Goal: Task Accomplishment & Management: Complete application form

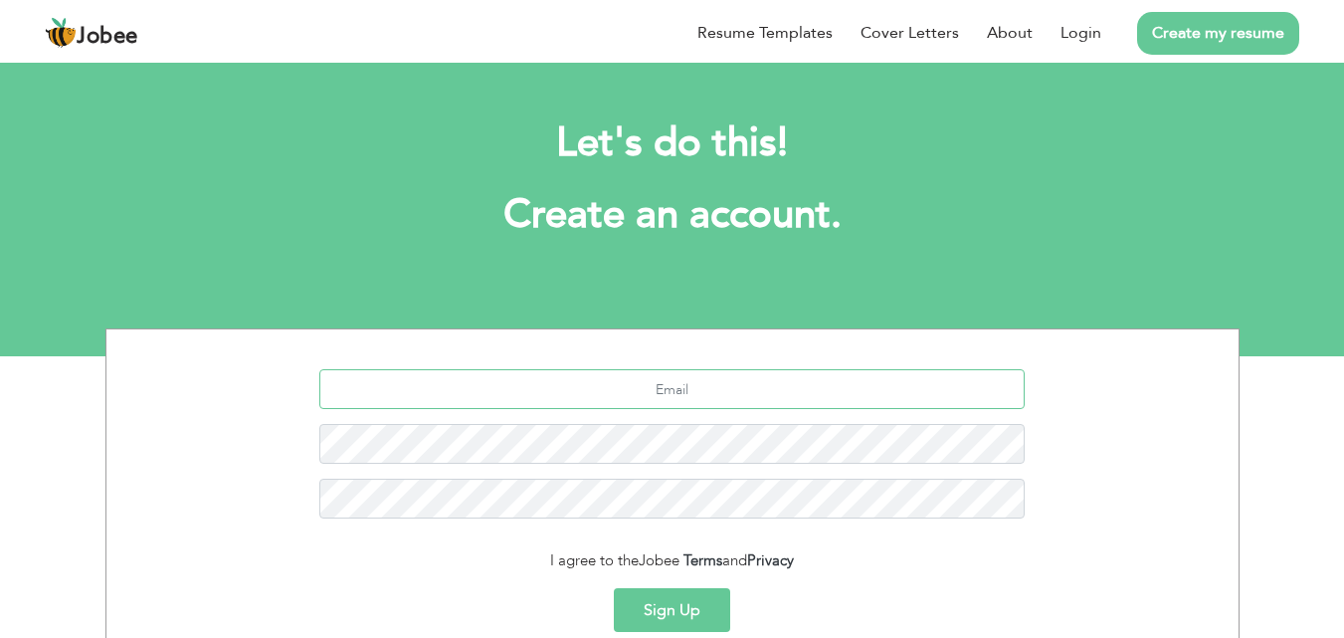
click at [628, 396] on input "text" at bounding box center [671, 389] width 705 height 40
type input "[EMAIL_ADDRESS][DOMAIN_NAME]"
click at [614, 588] on button "Sign Up" at bounding box center [672, 610] width 116 height 44
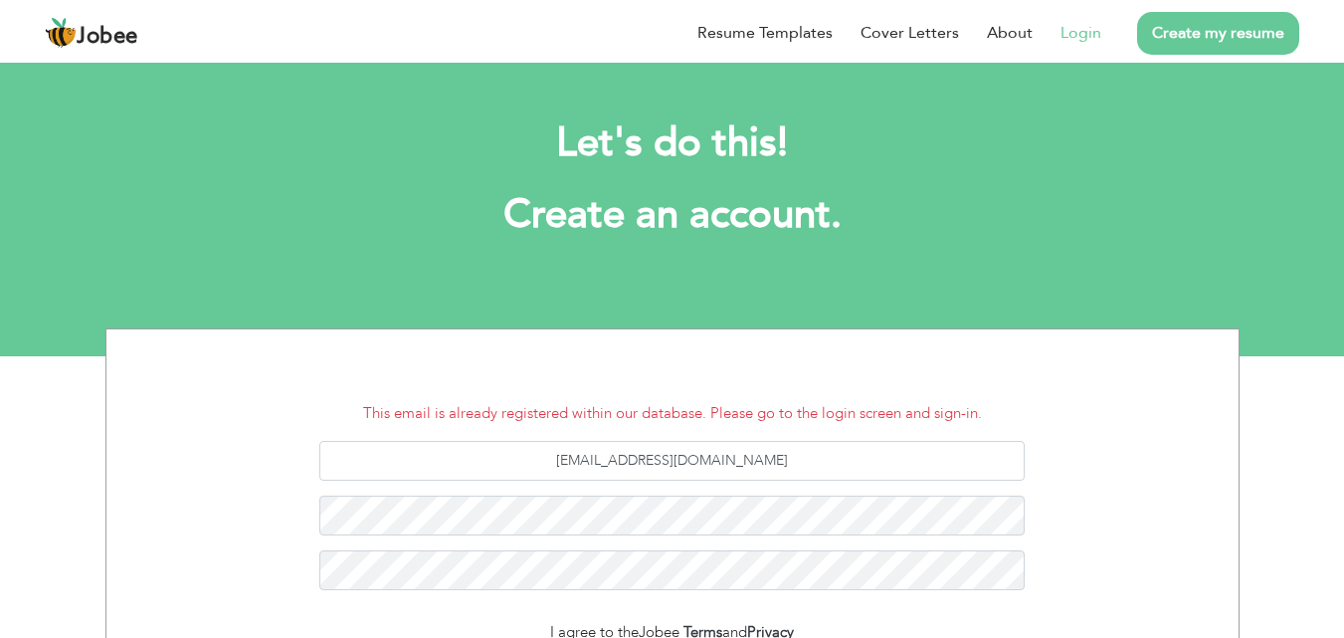
click at [1069, 24] on link "Login" at bounding box center [1080, 33] width 41 height 24
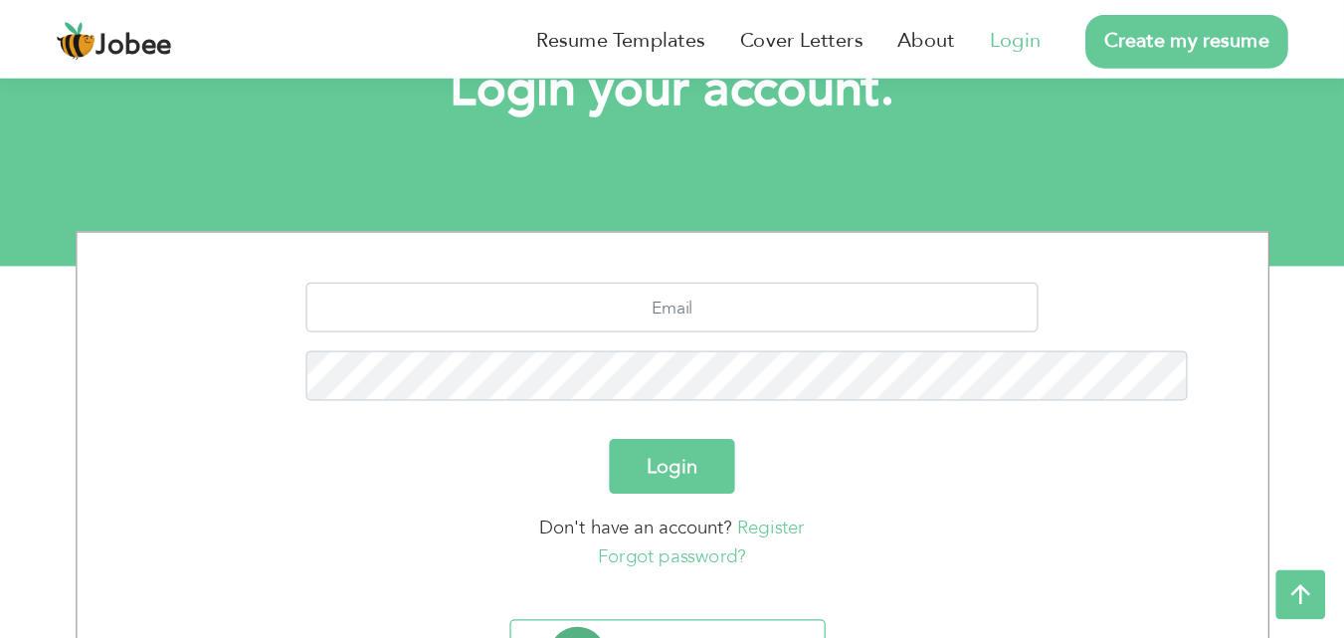
scroll to position [117, 0]
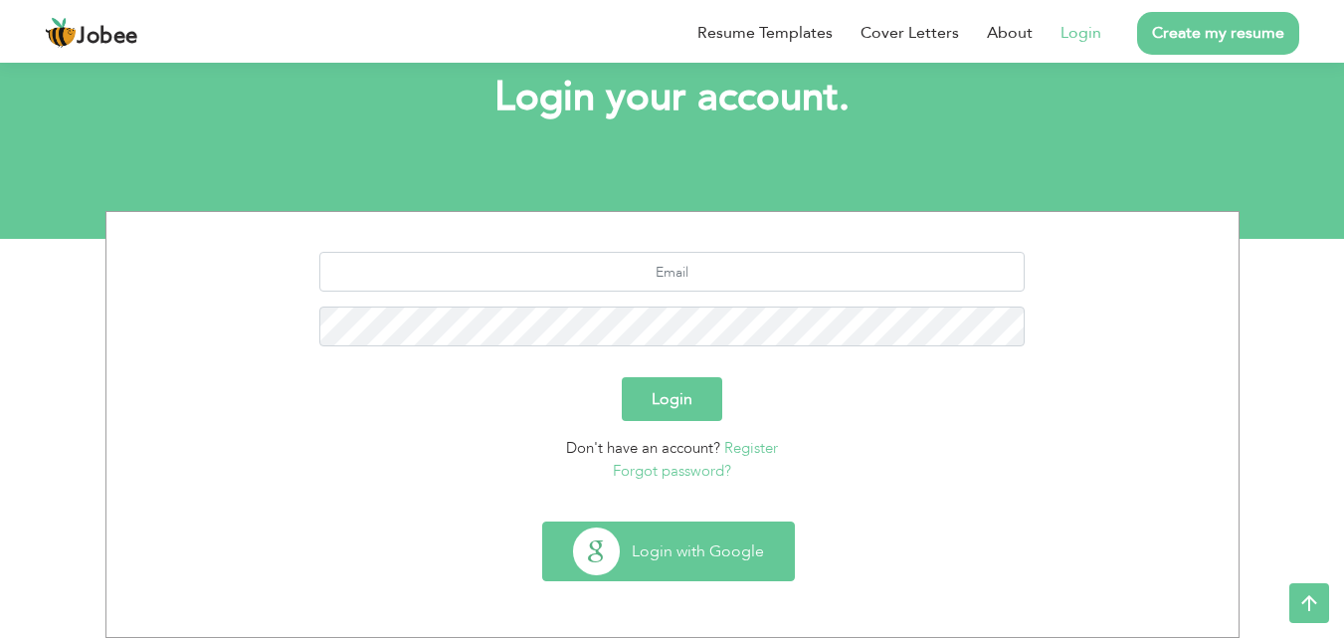
click at [662, 562] on button "Login with Google" at bounding box center [668, 551] width 251 height 58
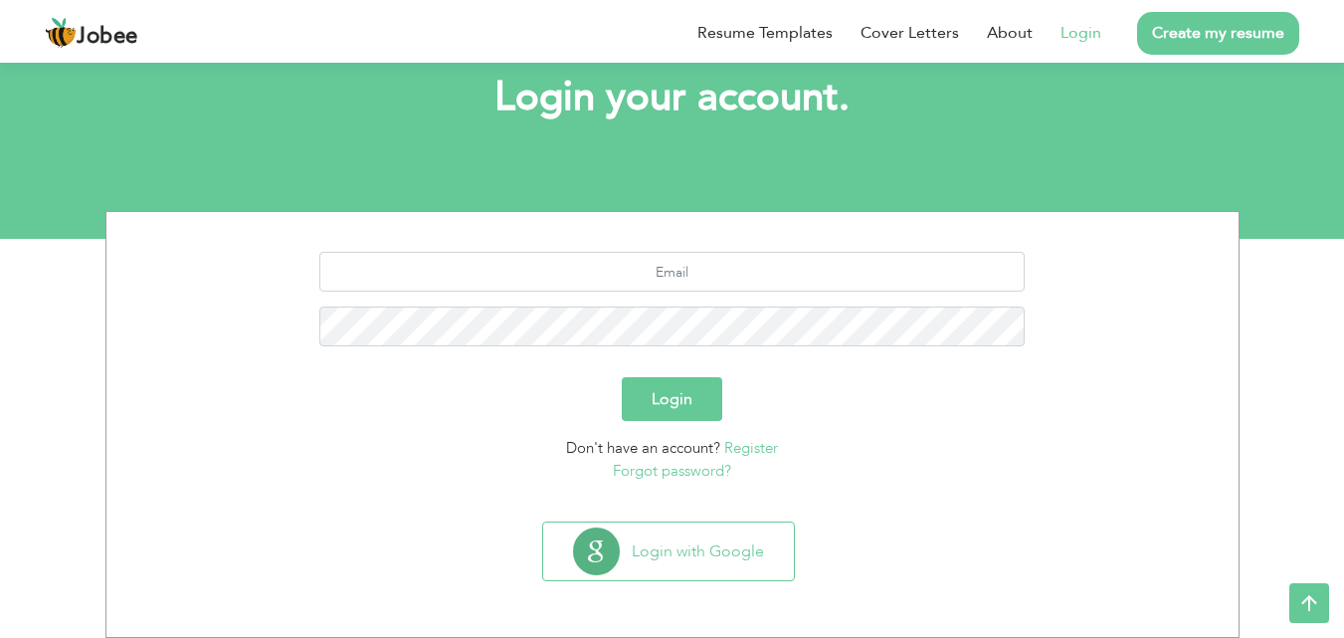
scroll to position [117, 0]
click at [930, 268] on input "text" at bounding box center [671, 272] width 705 height 40
type input "[EMAIL_ADDRESS][DOMAIN_NAME]"
click at [622, 377] on button "Login" at bounding box center [672, 399] width 100 height 44
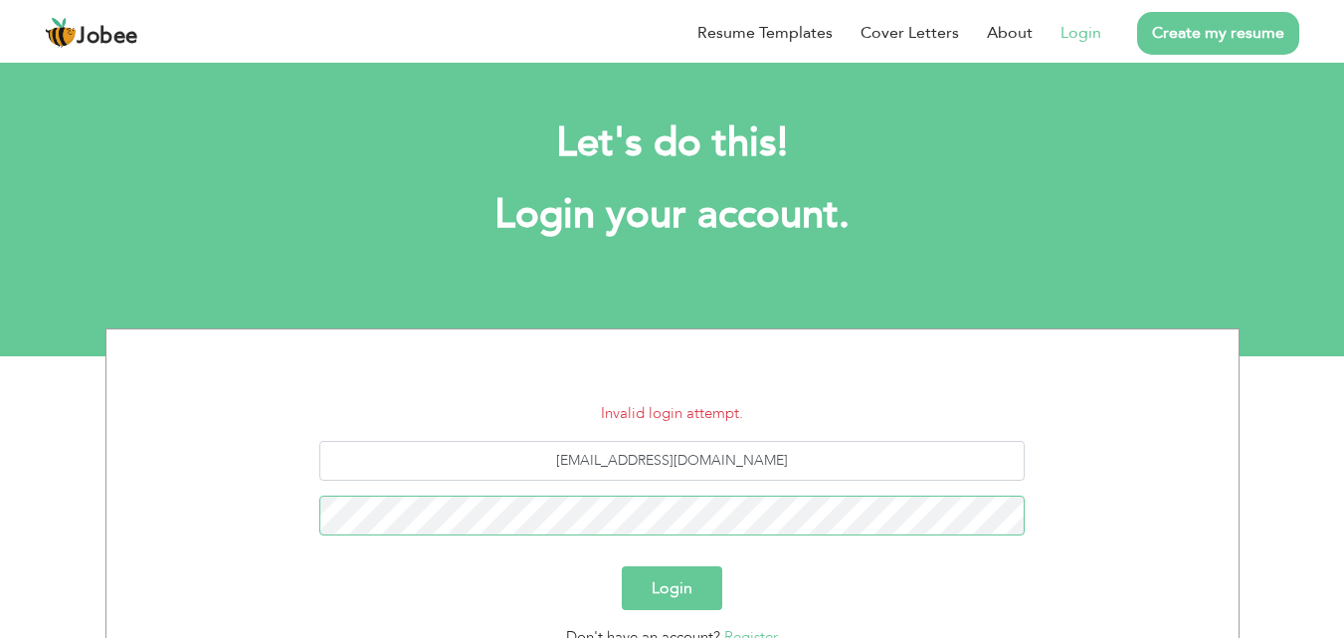
click at [622, 566] on button "Login" at bounding box center [672, 588] width 100 height 44
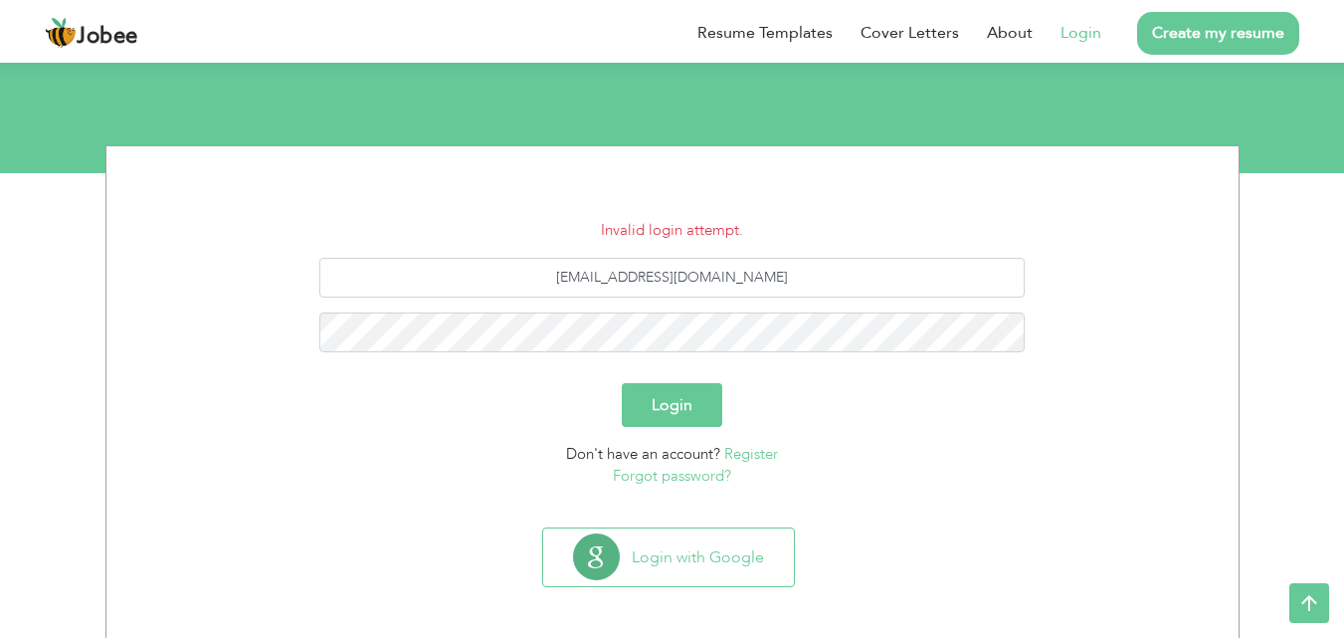
scroll to position [185, 0]
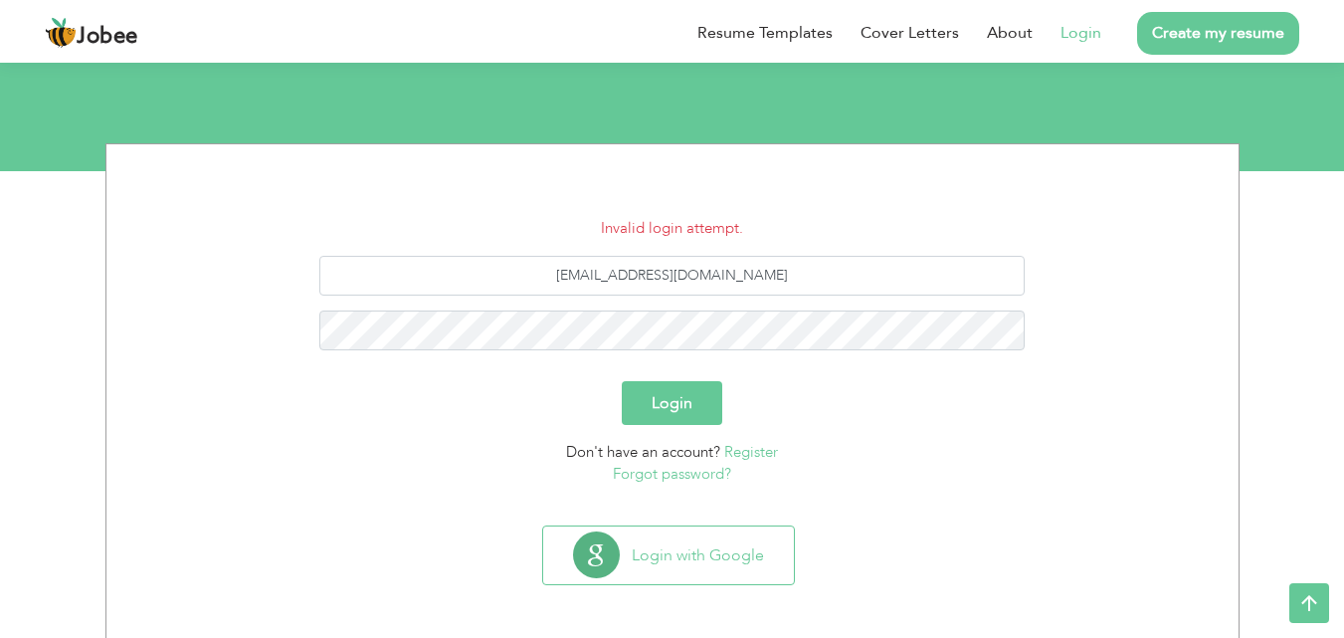
click at [698, 477] on link "Forgot password?" at bounding box center [672, 474] width 118 height 20
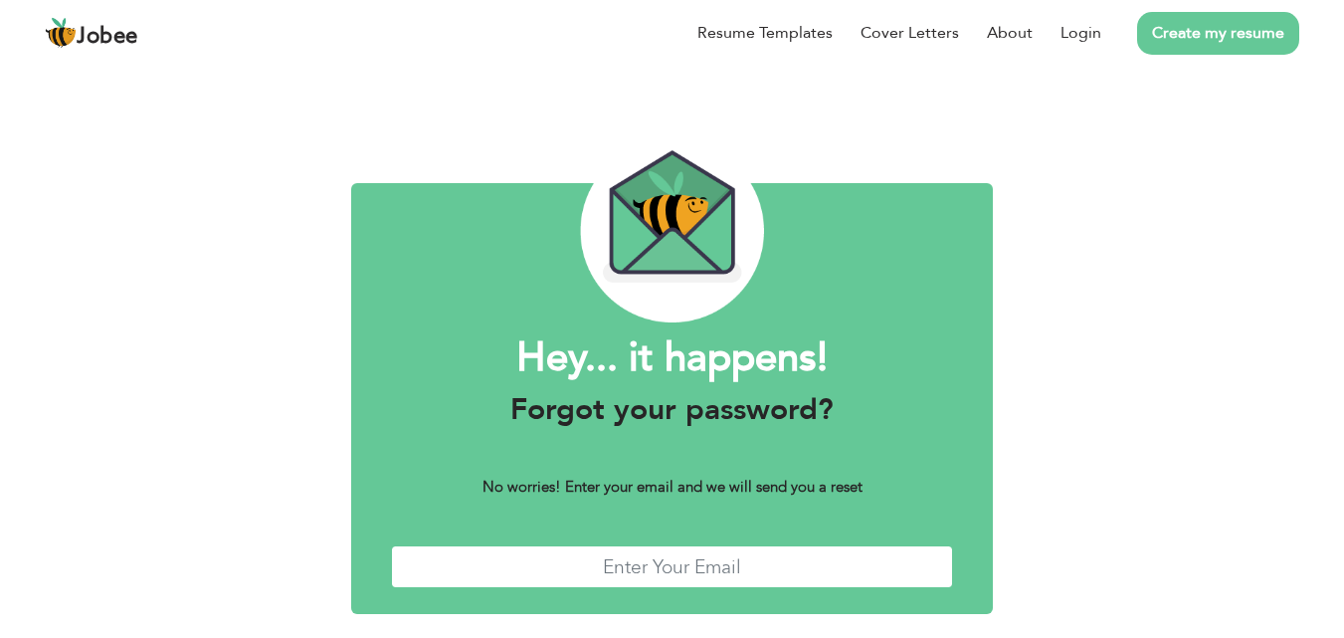
click at [692, 574] on input "text" at bounding box center [672, 566] width 563 height 43
type input "[EMAIL_ADDRESS][DOMAIN_NAME]"
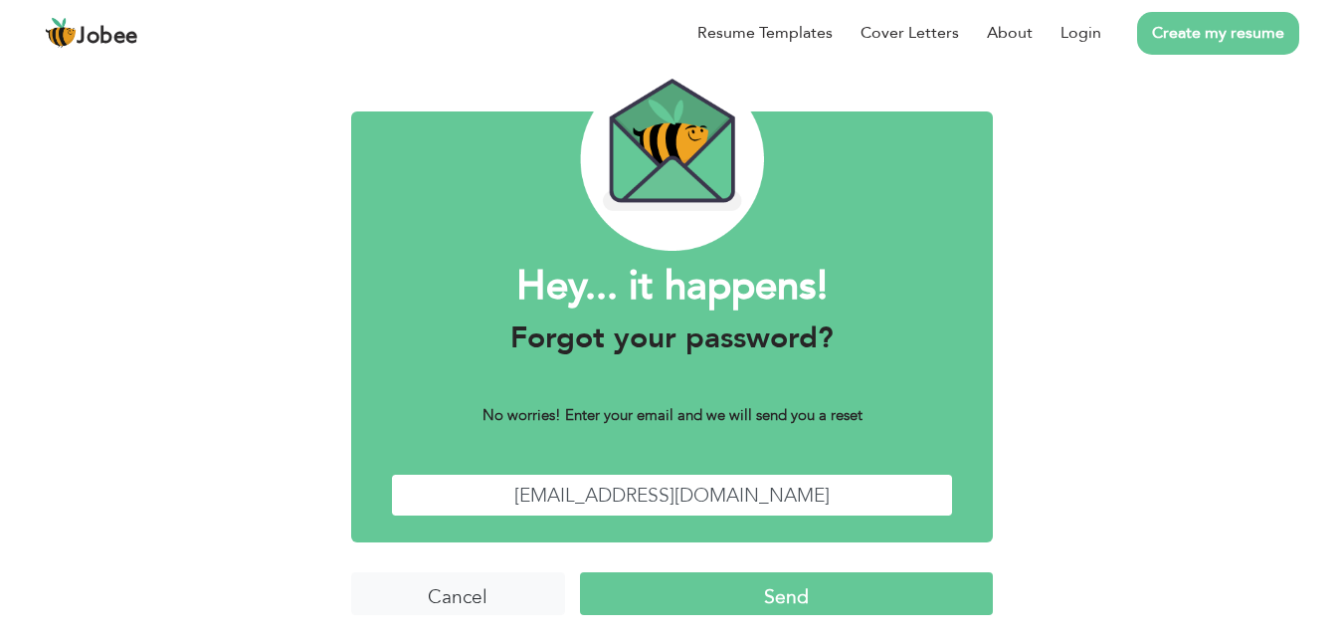
scroll to position [79, 0]
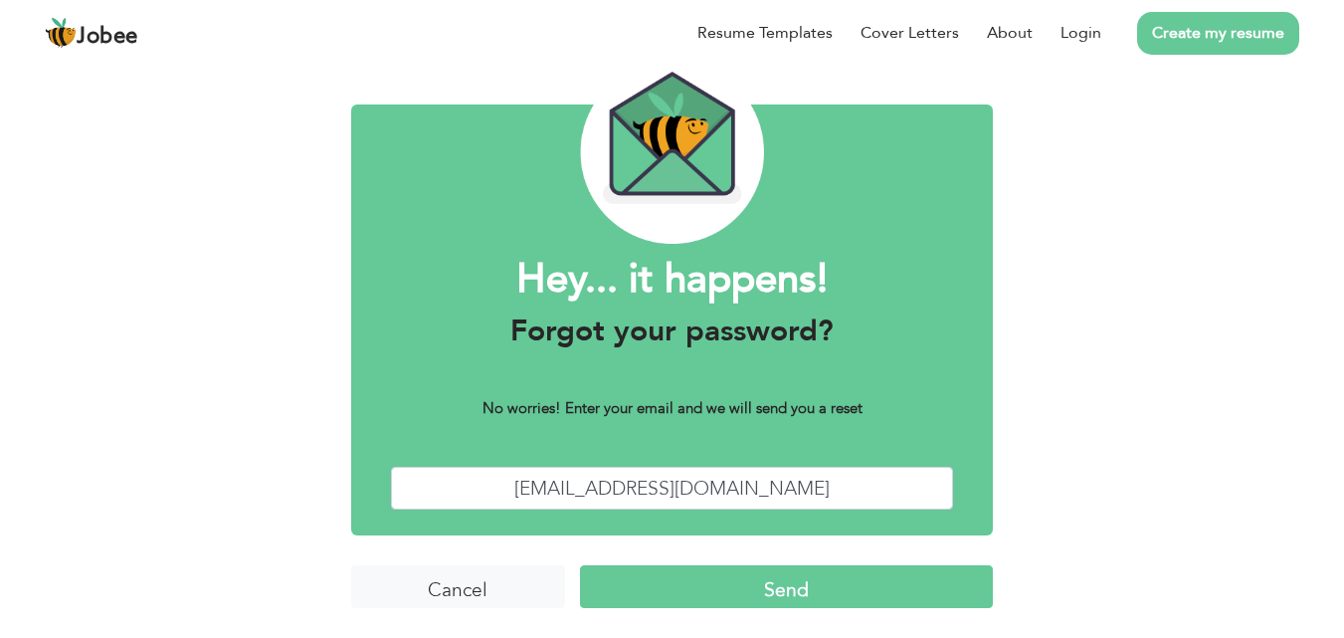
click at [895, 585] on input "Send" at bounding box center [786, 586] width 413 height 43
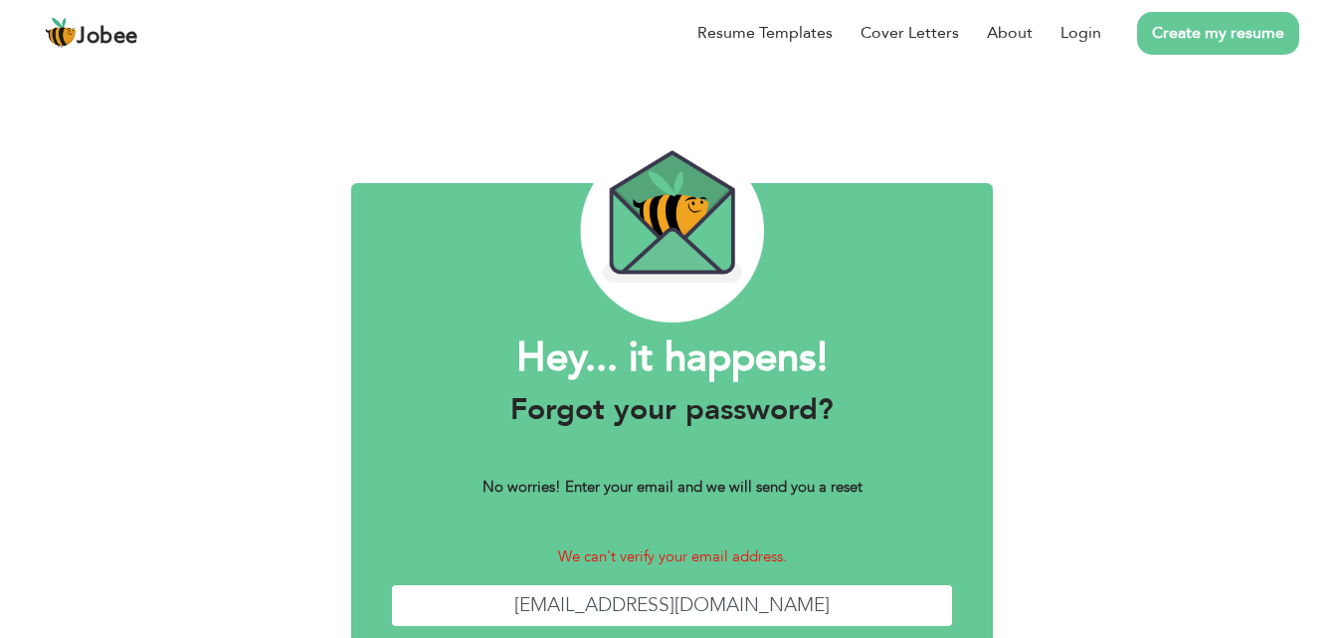
click at [639, 605] on input "[EMAIL_ADDRESS][DOMAIN_NAME]" at bounding box center [672, 605] width 563 height 43
type input "fa885640@gmail.com"
click at [641, 607] on input "fa885040@gmail.com" at bounding box center [672, 605] width 563 height 43
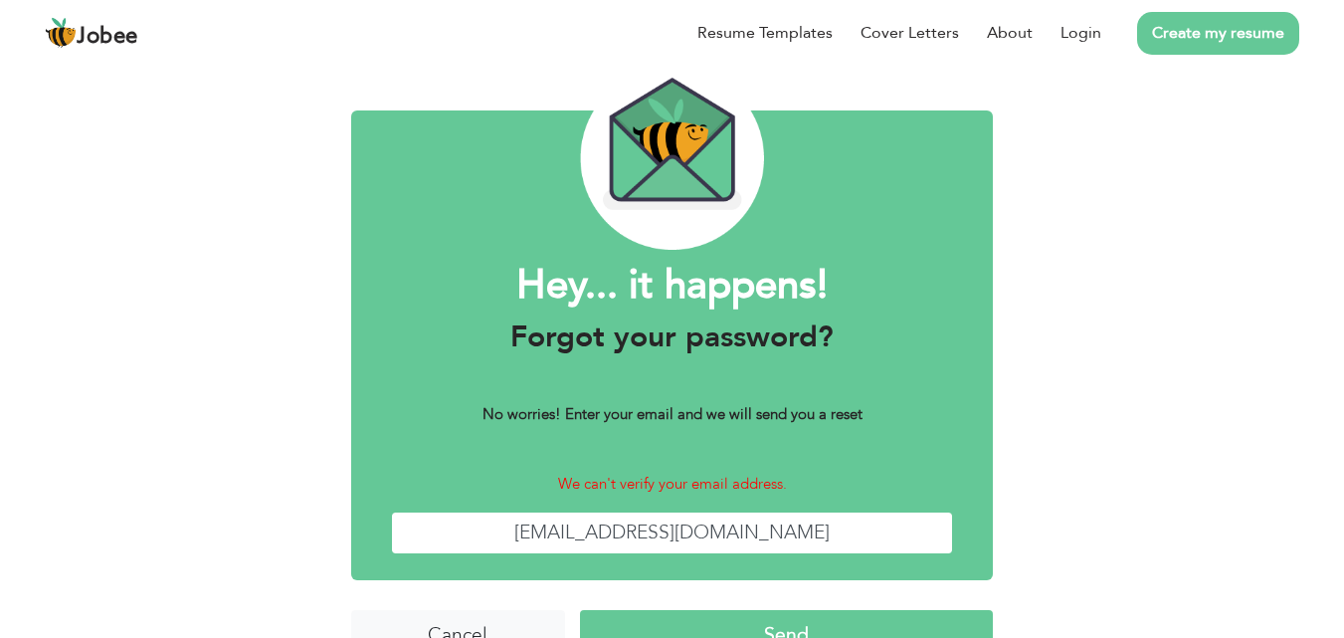
scroll to position [78, 0]
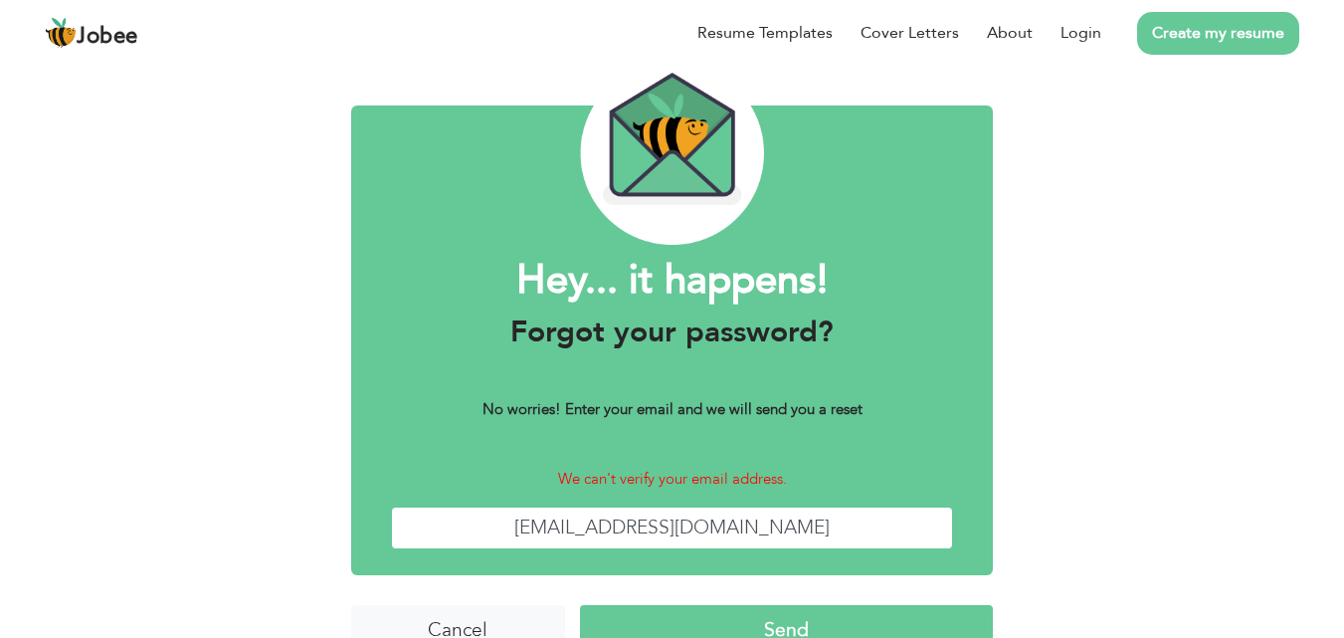
type input "fa8856040@gmail.com"
click at [864, 620] on input "Send" at bounding box center [786, 626] width 413 height 43
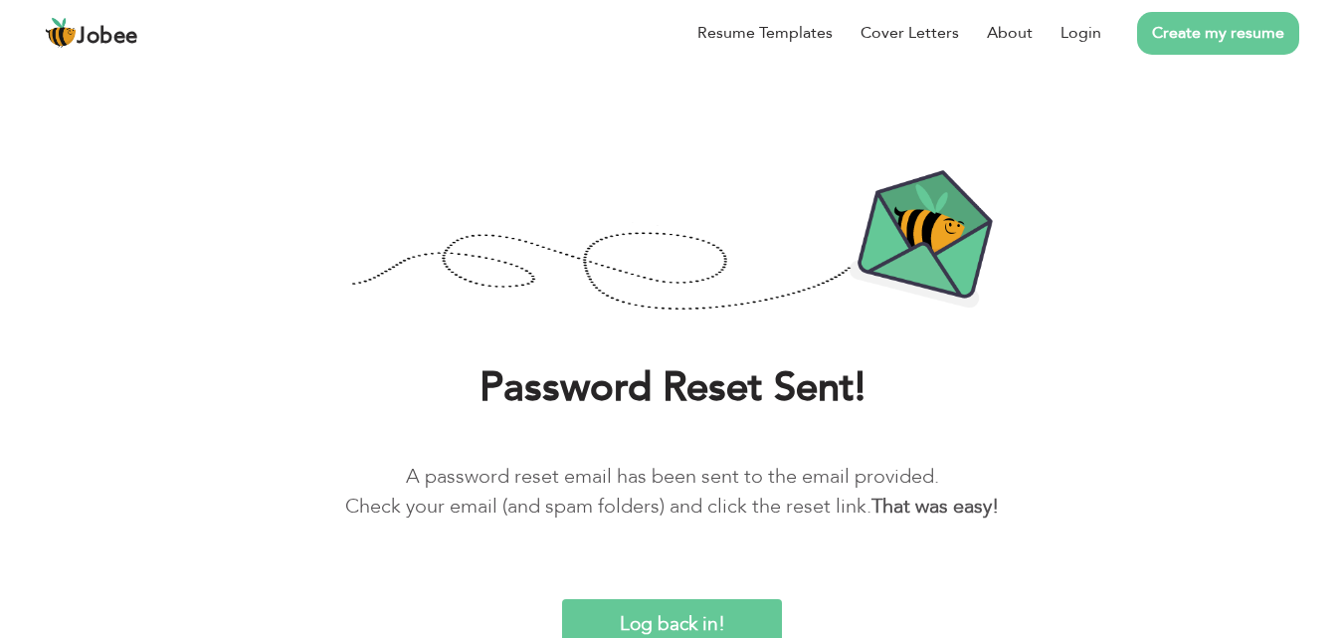
scroll to position [38, 0]
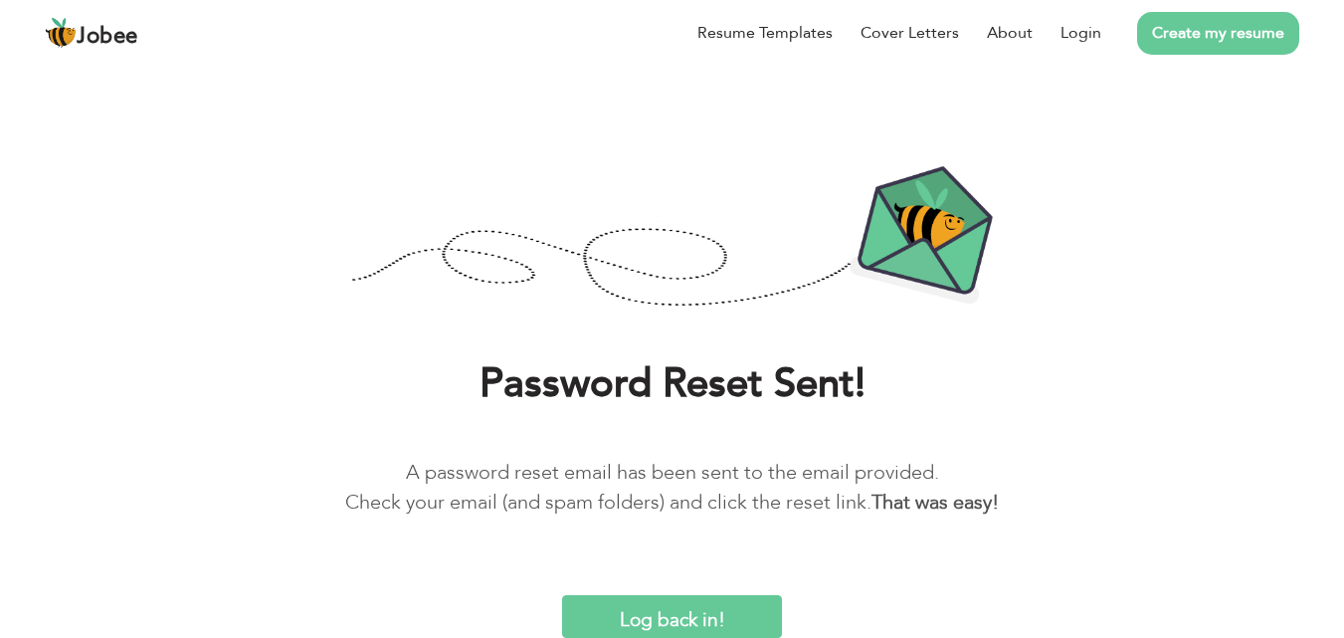
click at [706, 609] on input "Log back in!" at bounding box center [671, 616] width 219 height 43
click at [723, 615] on input "Log back in!" at bounding box center [671, 616] width 219 height 43
click at [691, 609] on input "Log back in!" at bounding box center [671, 616] width 219 height 43
click at [1238, 33] on link "Create my resume" at bounding box center [1218, 33] width 162 height 43
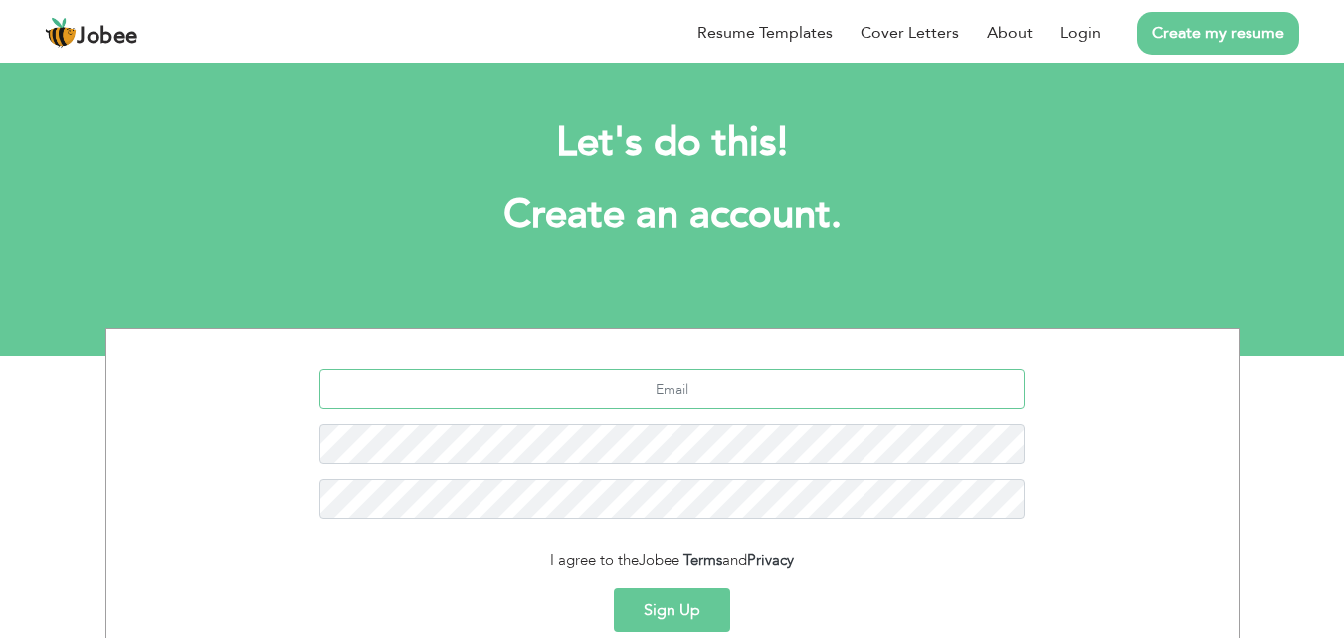
click at [840, 395] on input "text" at bounding box center [671, 389] width 705 height 40
click at [852, 285] on section "Let's do this! Create an account. I agree to the Jobee Terms and Privacy Sign U…" at bounding box center [672, 207] width 1344 height 298
click at [755, 393] on input "text" at bounding box center [671, 389] width 705 height 40
type input "[EMAIL_ADDRESS][DOMAIN_NAME]"
click at [614, 588] on button "Sign Up" at bounding box center [672, 610] width 116 height 44
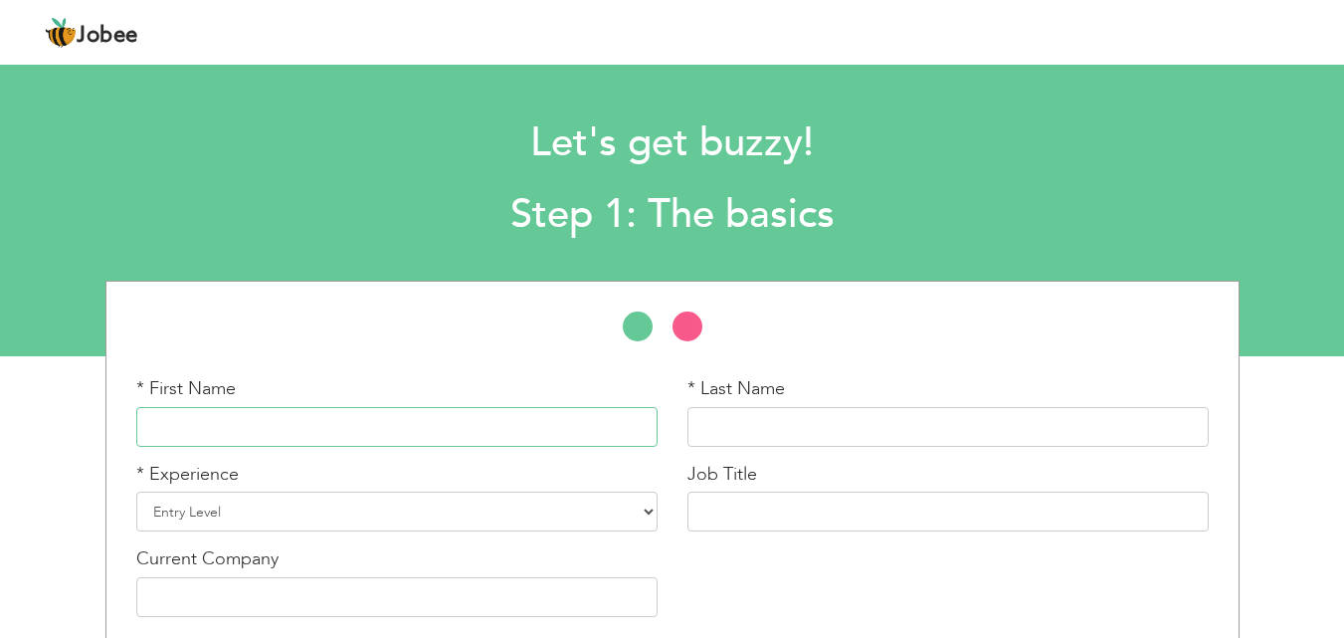
click at [475, 429] on input "text" at bounding box center [396, 427] width 521 height 40
type input "Faizan"
type input "Sabir"
click at [631, 514] on select "Entry Level Less than 1 Year 1 Year 2 Years 3 Years 4 Years 5 Years 6 Years 7 Y…" at bounding box center [396, 511] width 521 height 40
select select "3"
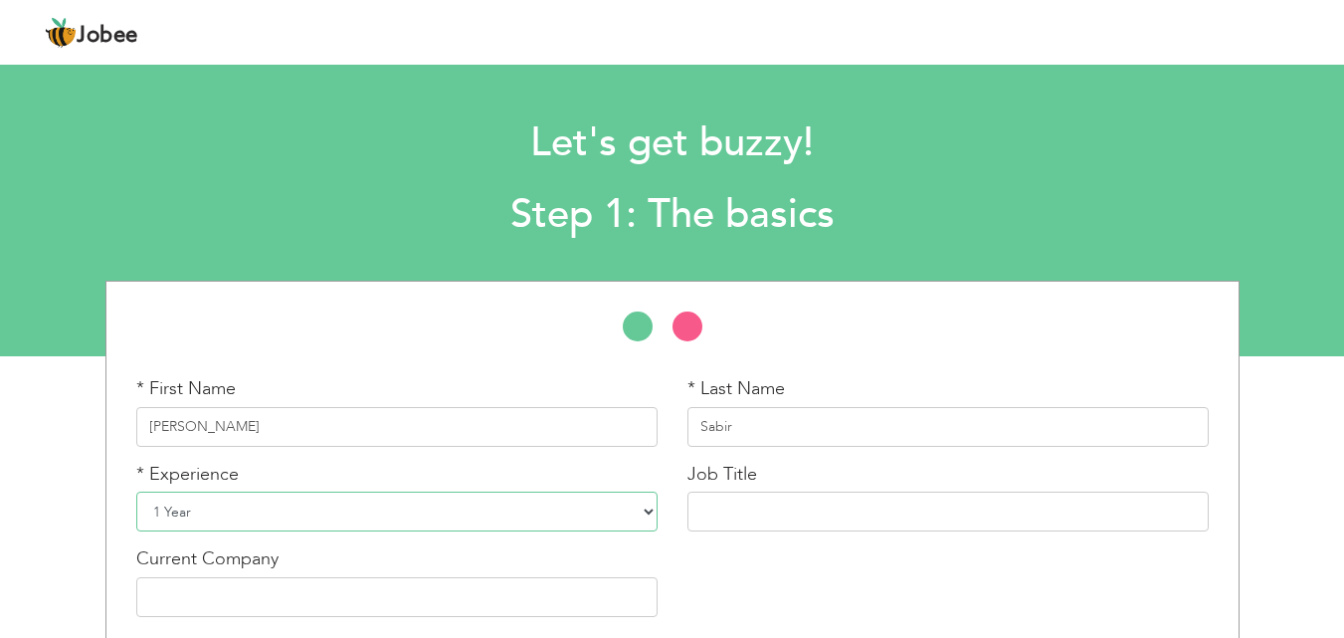
click at [136, 491] on select "Entry Level Less than 1 Year 1 Year 2 Years 3 Years 4 Years 5 Years 6 Years 7 Y…" at bounding box center [396, 511] width 521 height 40
click at [847, 514] on input "text" at bounding box center [947, 511] width 521 height 40
type input "Ecommerce Operator"
type input "[PERSON_NAME]"
click at [1330, 155] on div "Let's get buzzy! Step 1: The basics" at bounding box center [672, 173] width 1344 height 153
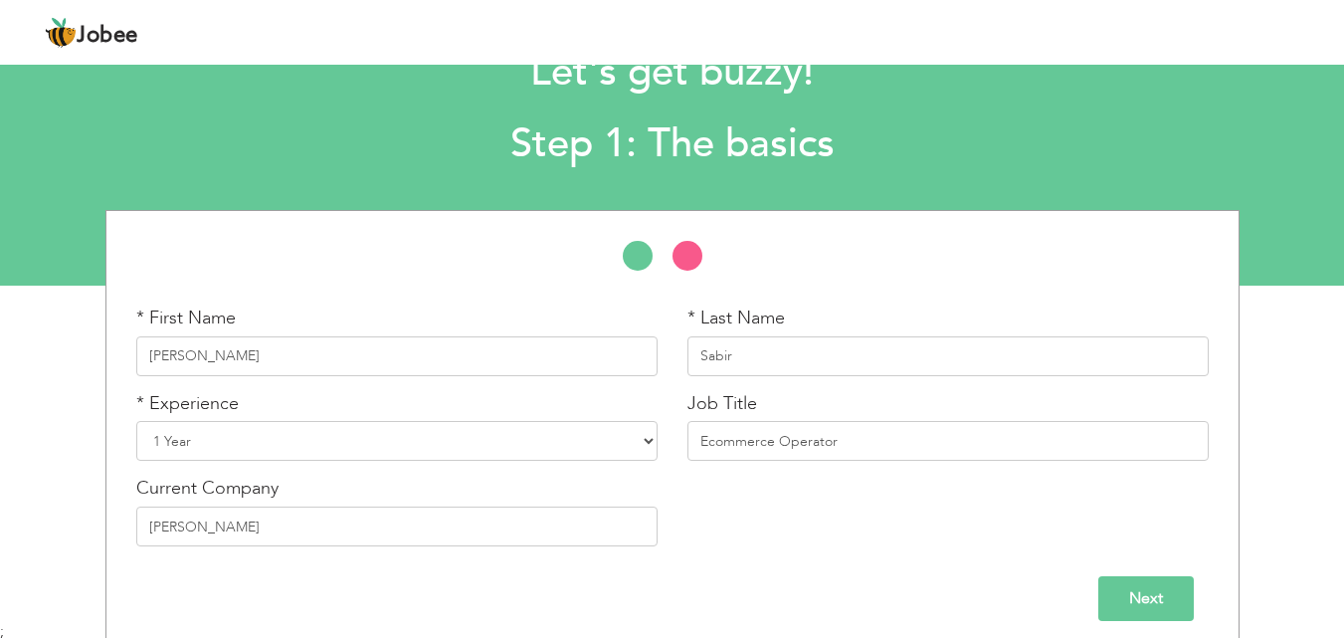
scroll to position [85, 0]
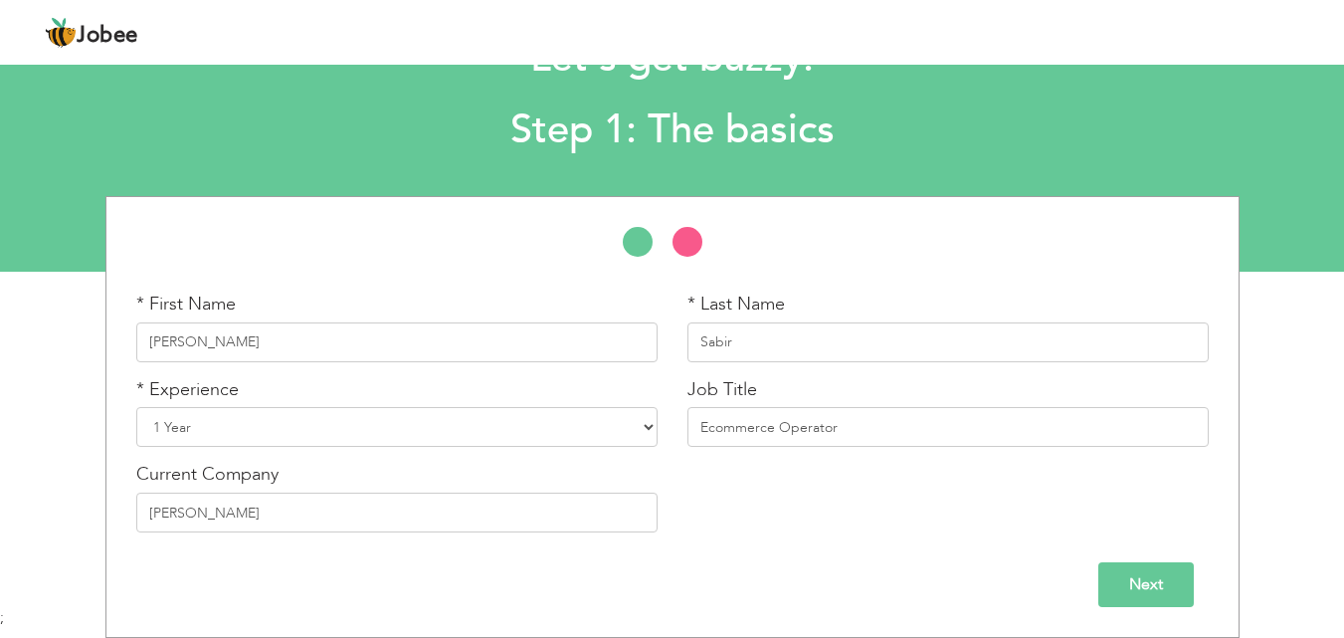
click at [1171, 571] on input "Next" at bounding box center [1145, 584] width 95 height 45
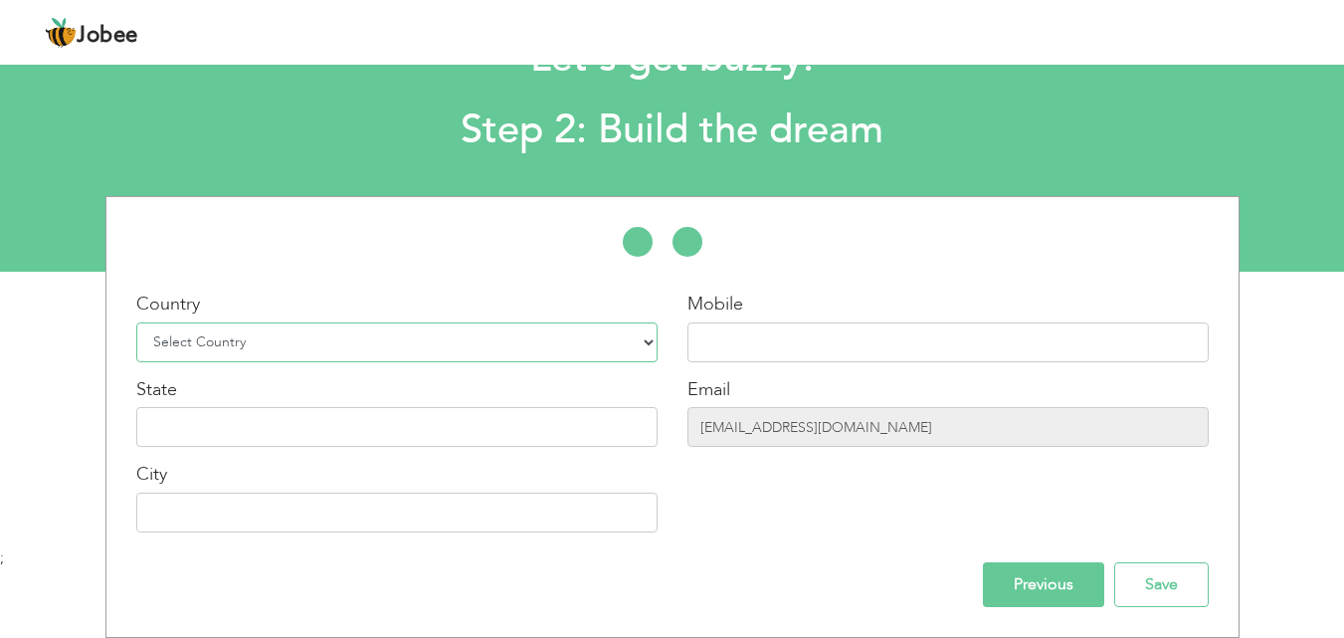
click at [653, 346] on select "Select Country Afghanistan Albania Algeria American Samoa Andorra Angola Anguil…" at bounding box center [396, 342] width 521 height 40
select select "166"
click at [136, 322] on select "Select Country Afghanistan Albania Algeria American Samoa Andorra Angola Anguil…" at bounding box center [396, 342] width 521 height 40
type input "Punjab"
type input "[GEOGRAPHIC_DATA]"
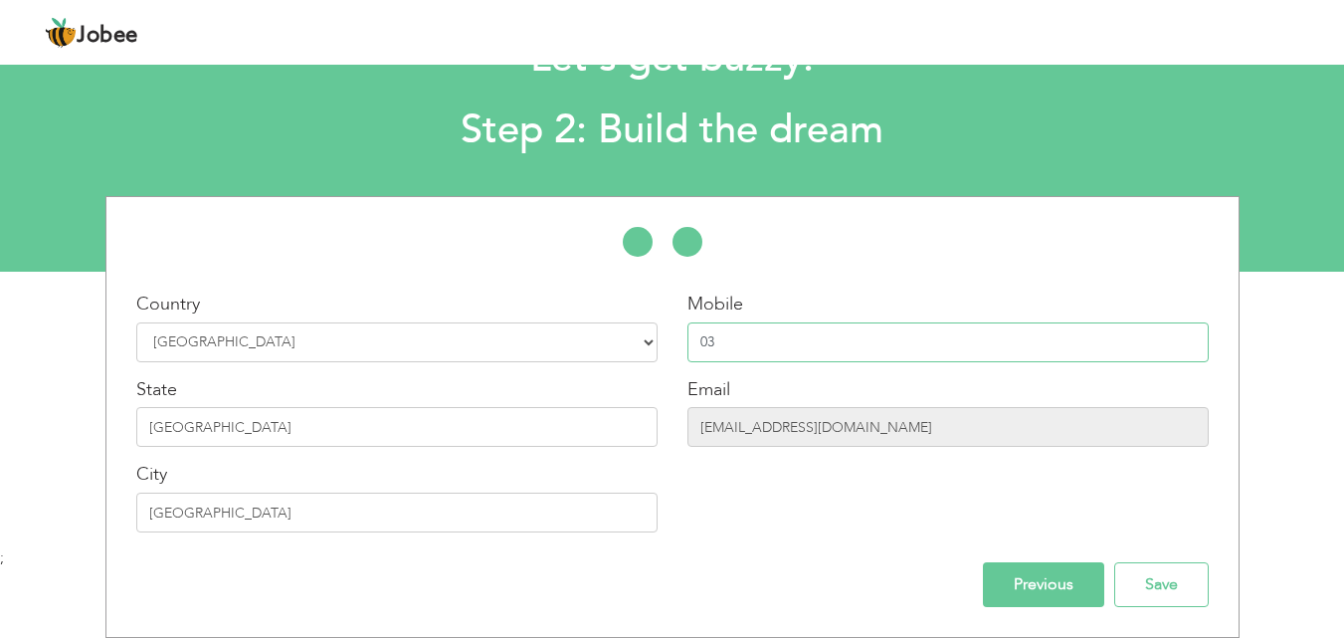
type input "0"
type input "3"
type input "1"
type input "03135915499"
click at [1166, 572] on input "Save" at bounding box center [1161, 584] width 95 height 45
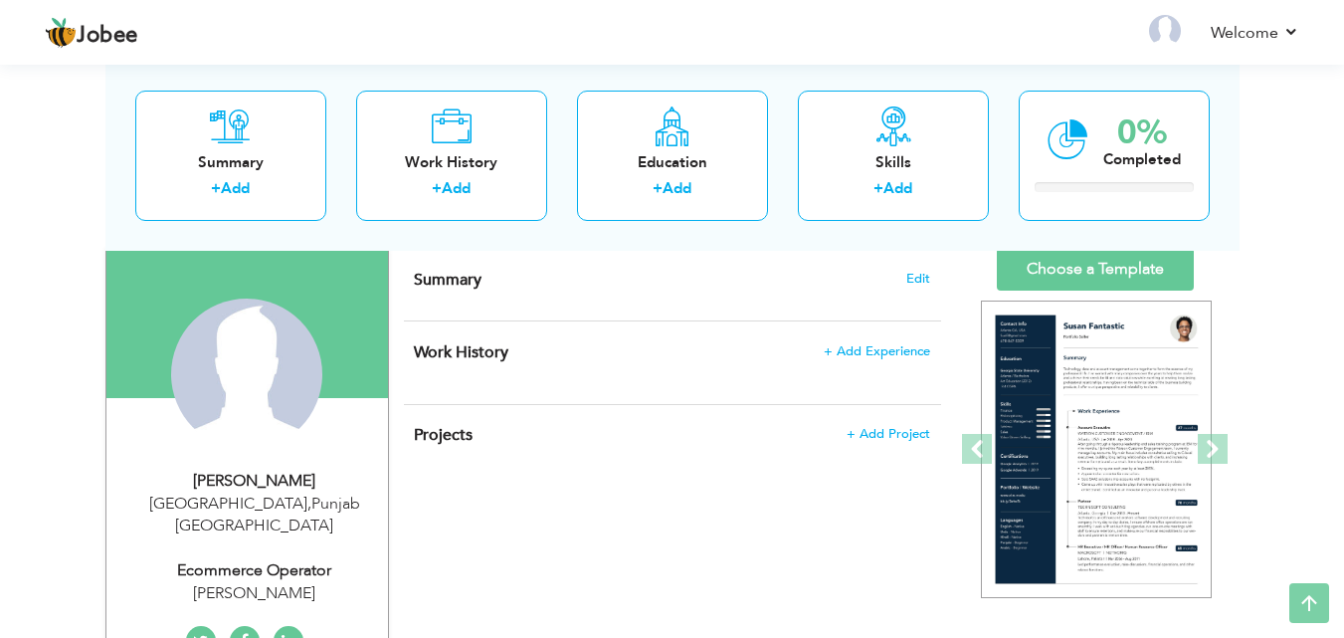
scroll to position [129, 0]
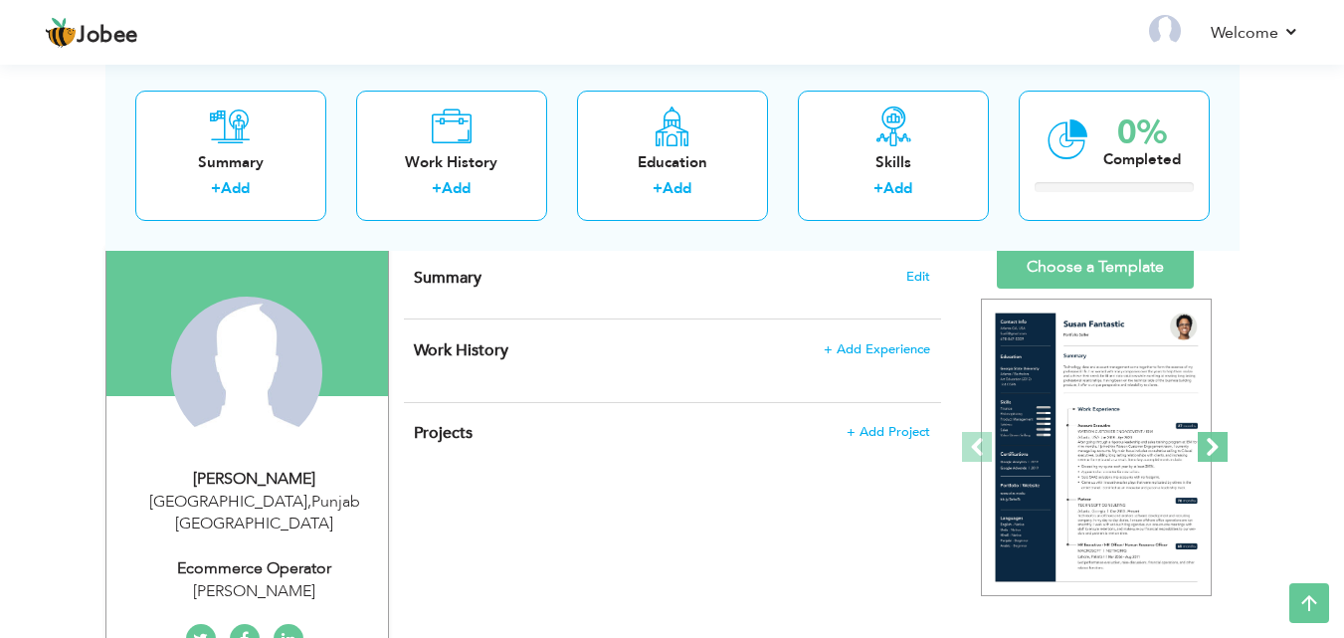
click at [1217, 442] on span at bounding box center [1213, 447] width 30 height 30
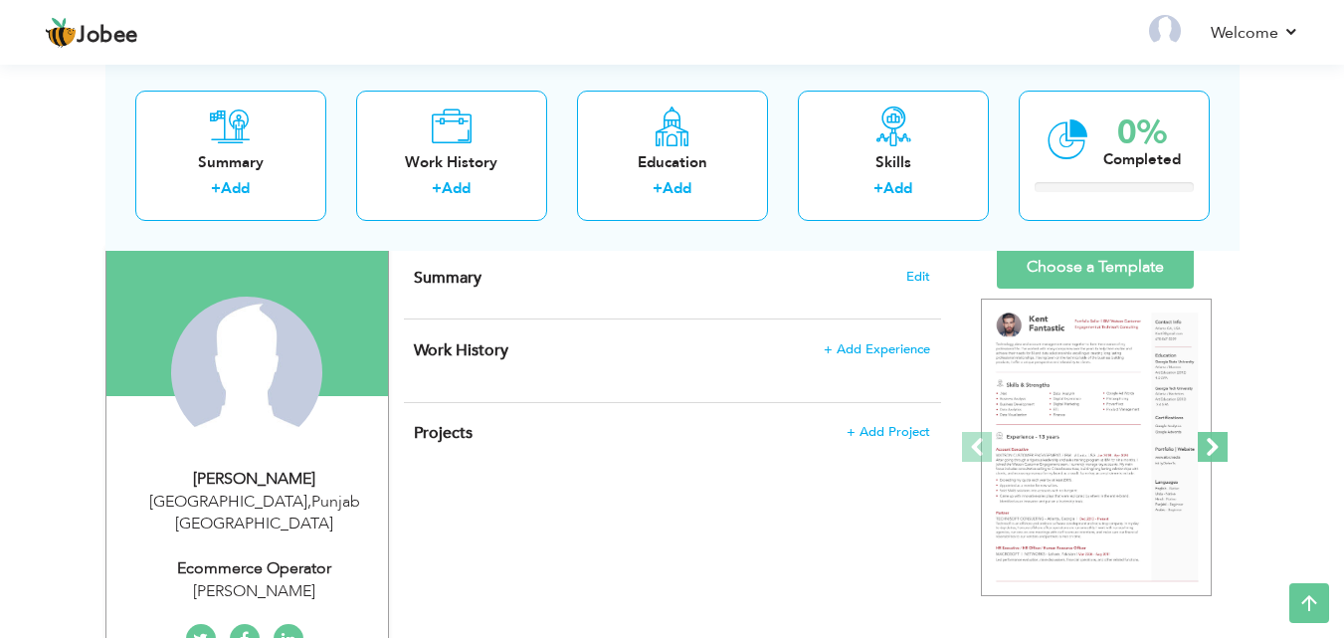
click at [1220, 441] on span at bounding box center [1213, 447] width 30 height 30
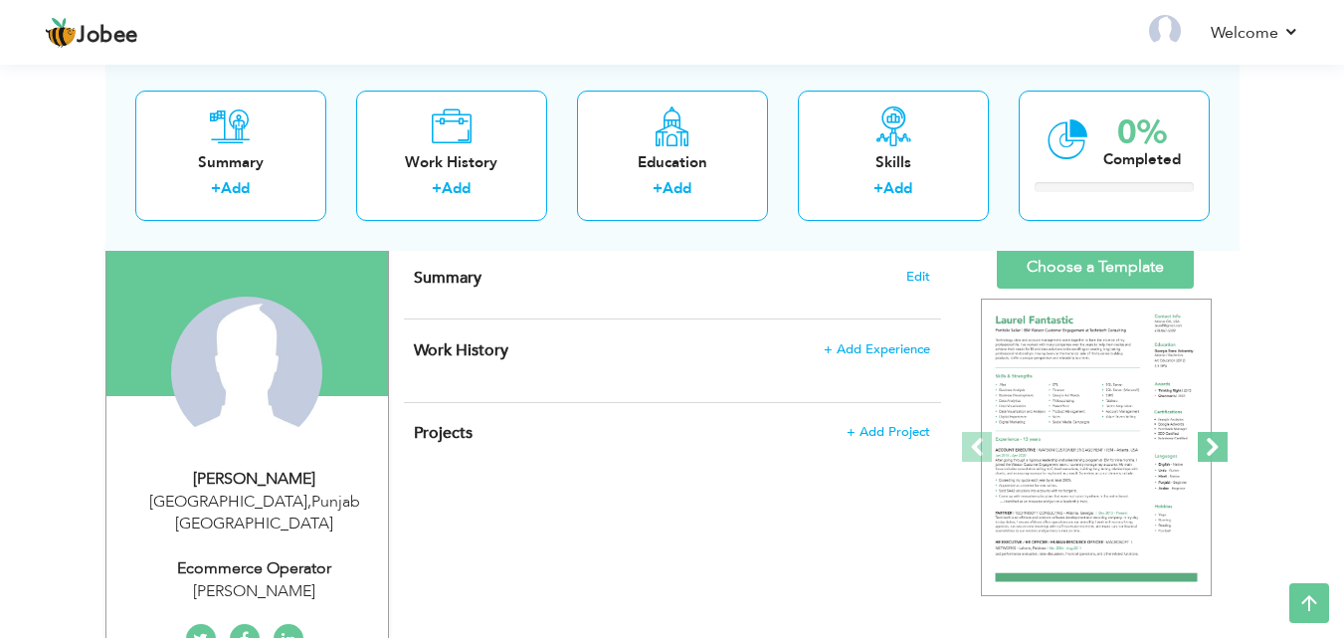
click at [1223, 438] on span at bounding box center [1213, 447] width 30 height 30
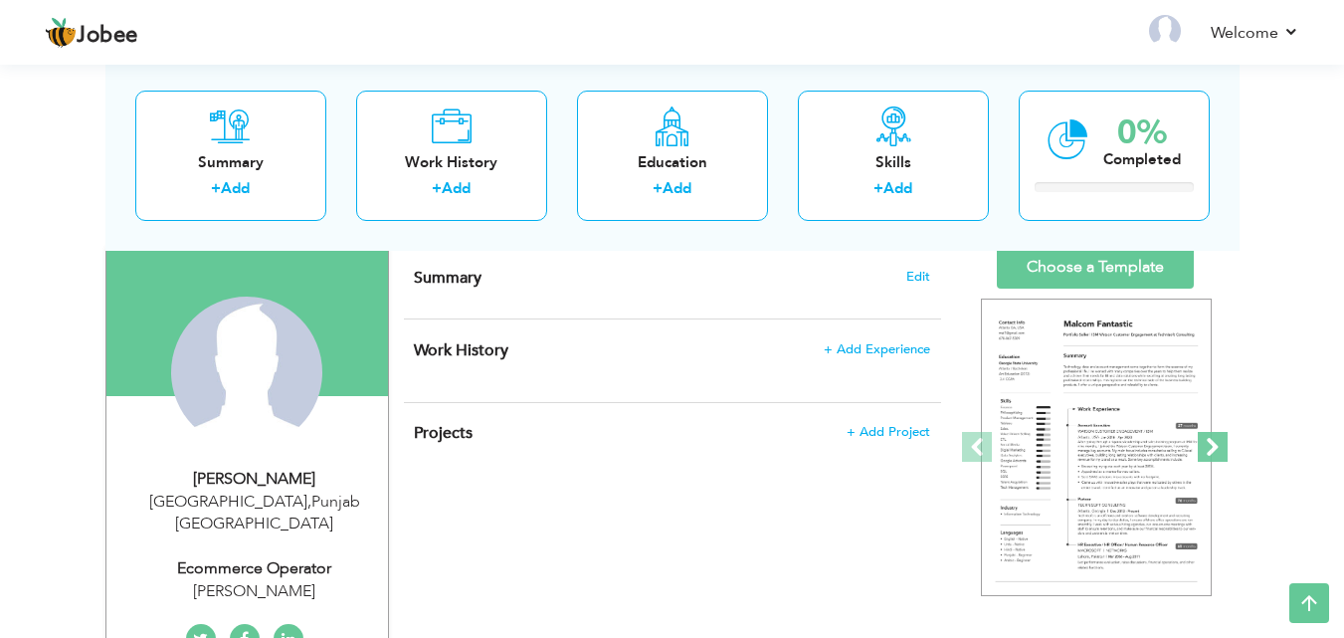
click at [1223, 438] on span at bounding box center [1213, 447] width 30 height 30
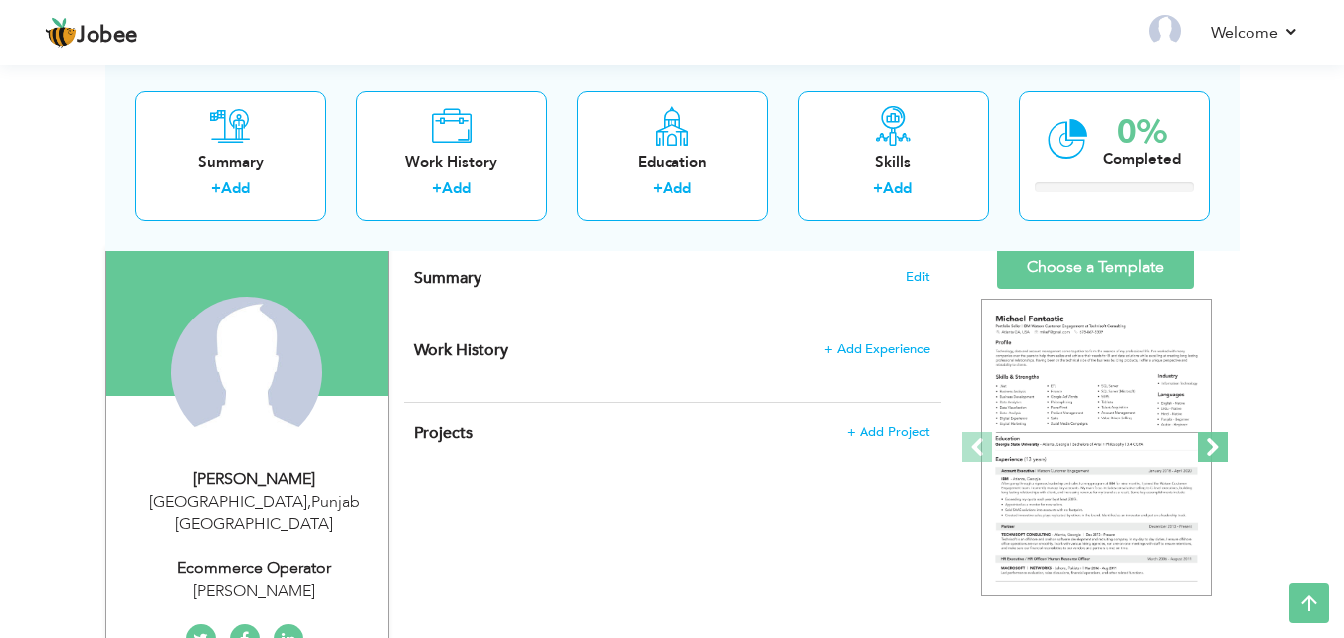
click at [1223, 438] on span at bounding box center [1213, 447] width 30 height 30
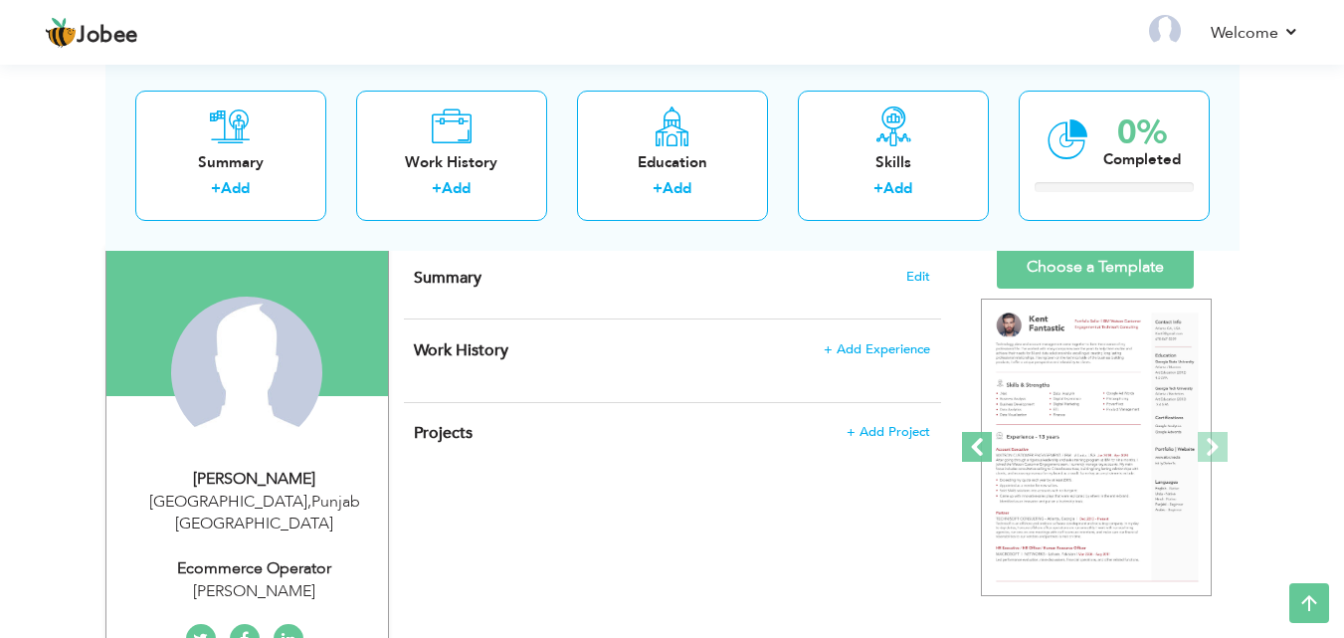
click at [977, 447] on span at bounding box center [977, 447] width 30 height 30
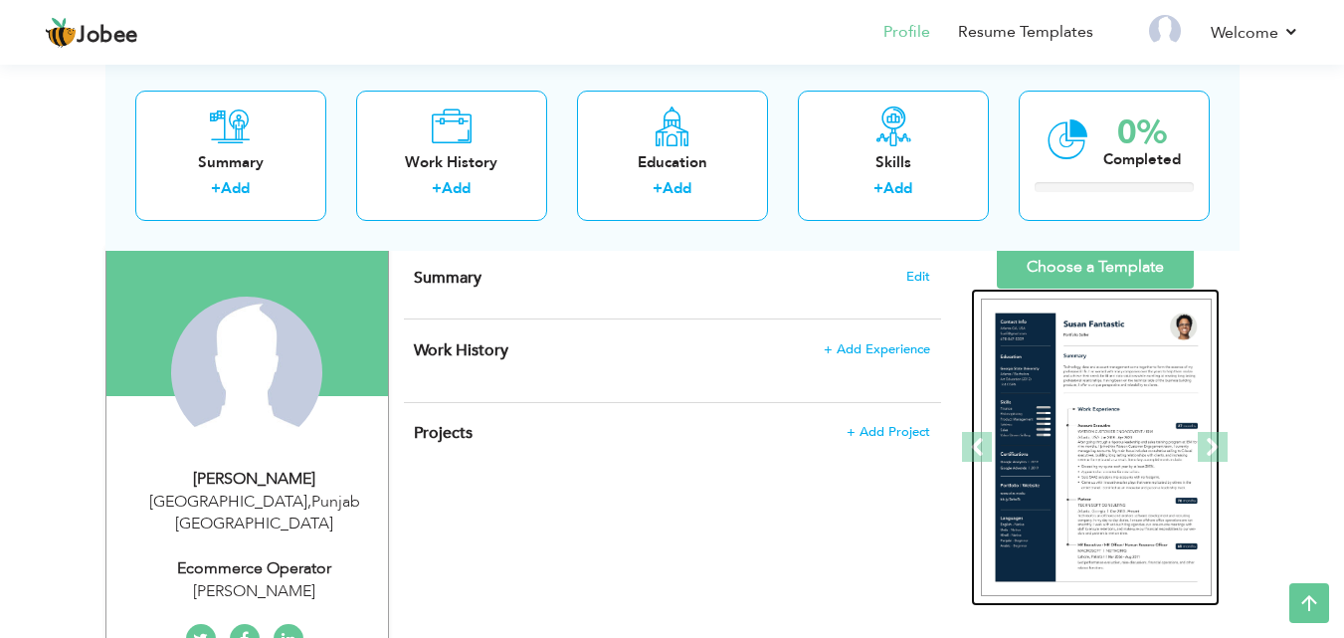
click at [1097, 360] on img at bounding box center [1096, 447] width 231 height 298
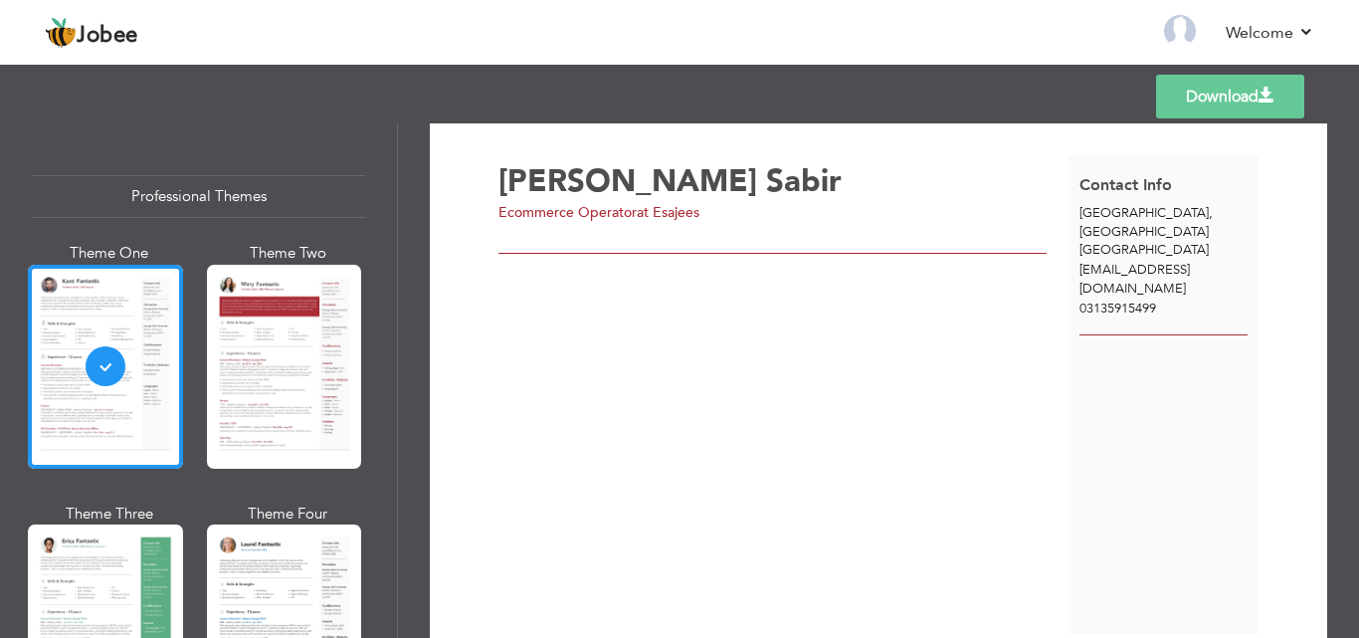
scroll to position [17, 0]
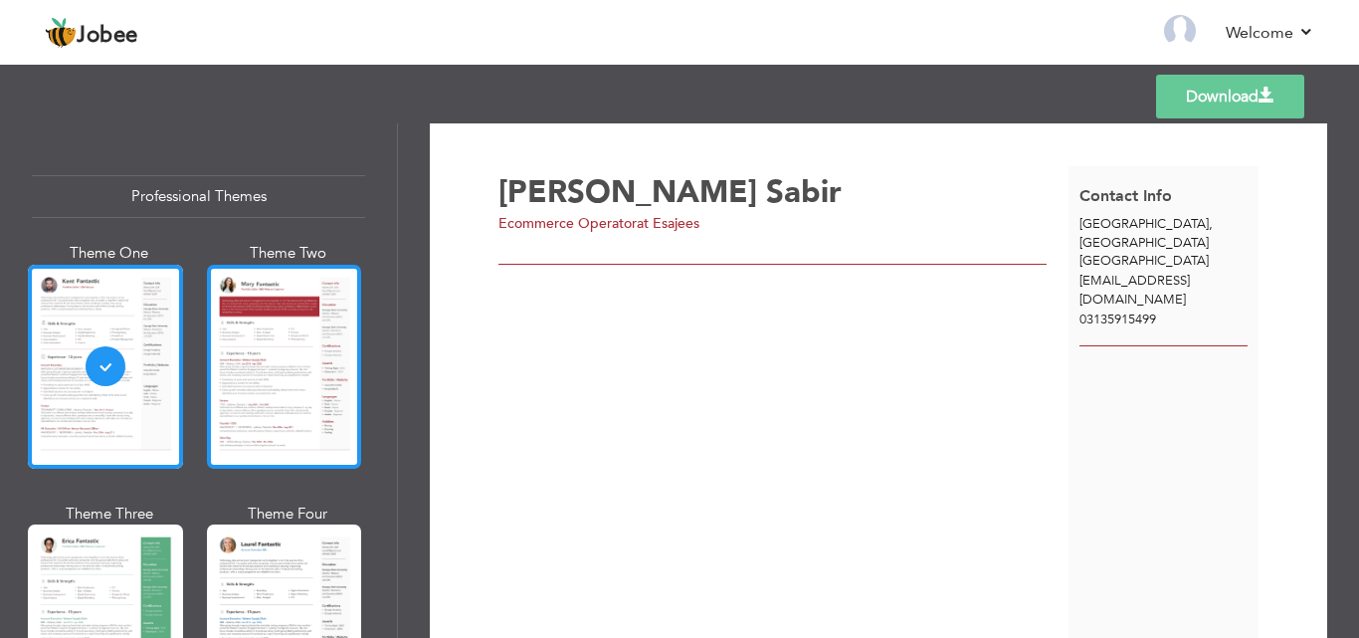
click at [297, 369] on div at bounding box center [284, 367] width 155 height 204
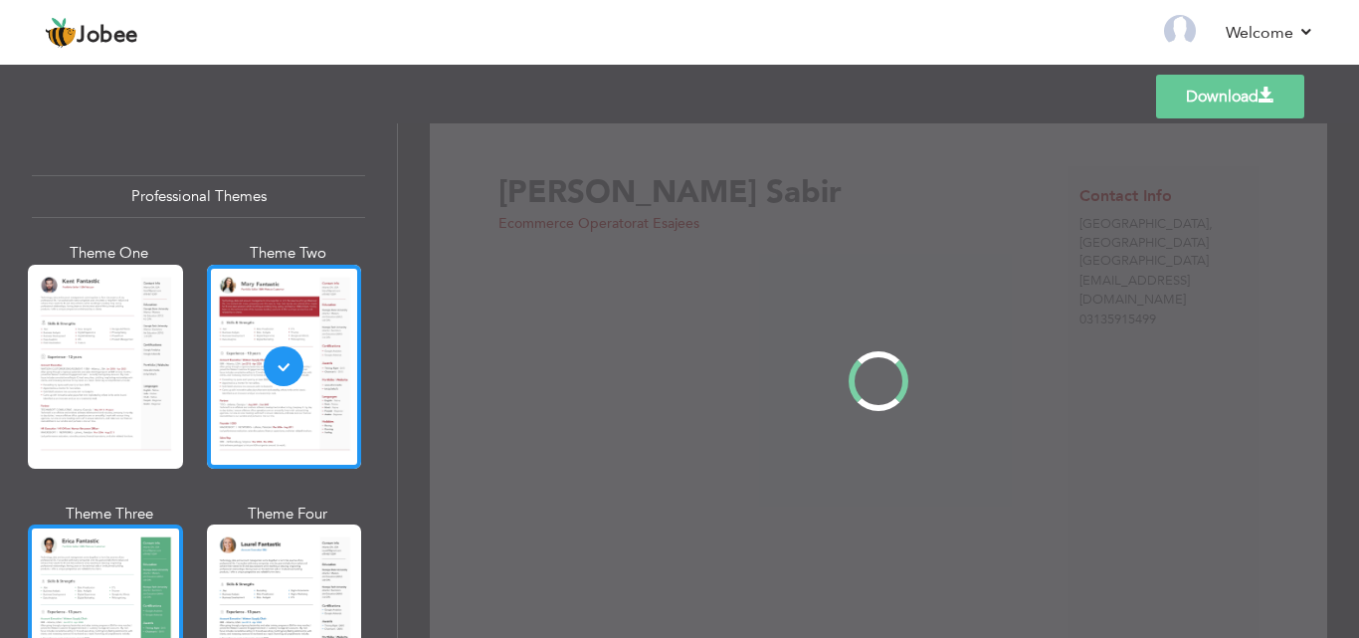
scroll to position [0, 0]
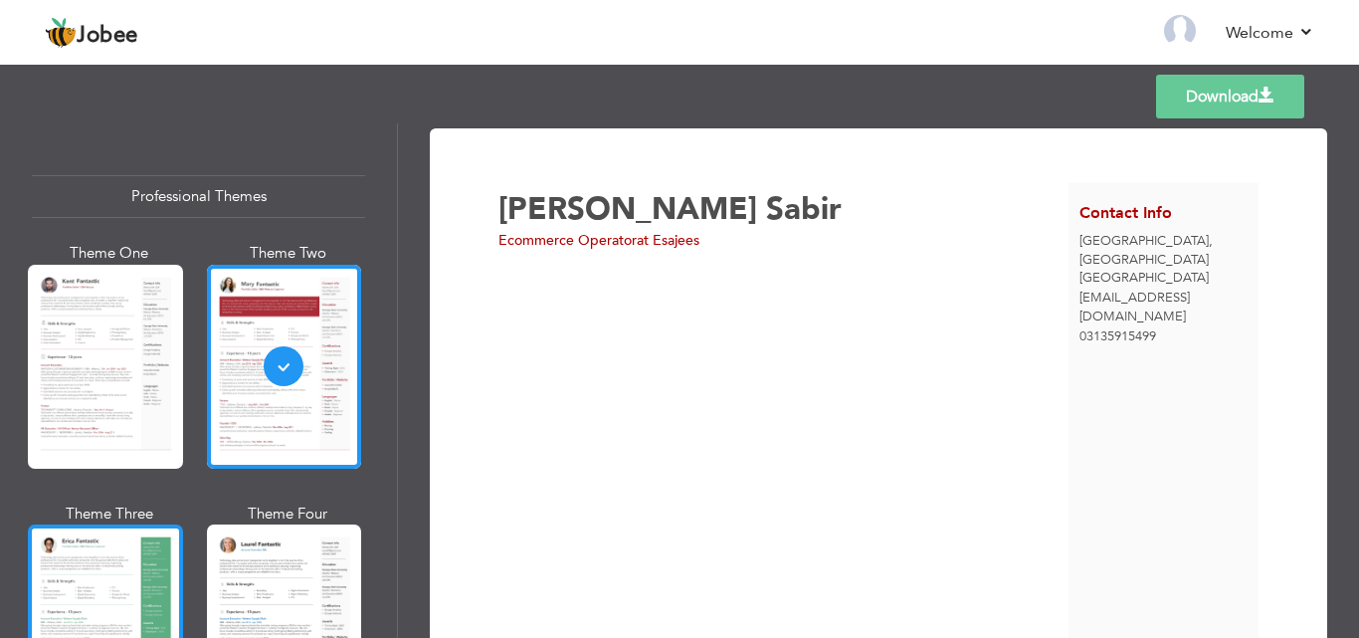
click at [99, 573] on div at bounding box center [105, 626] width 155 height 204
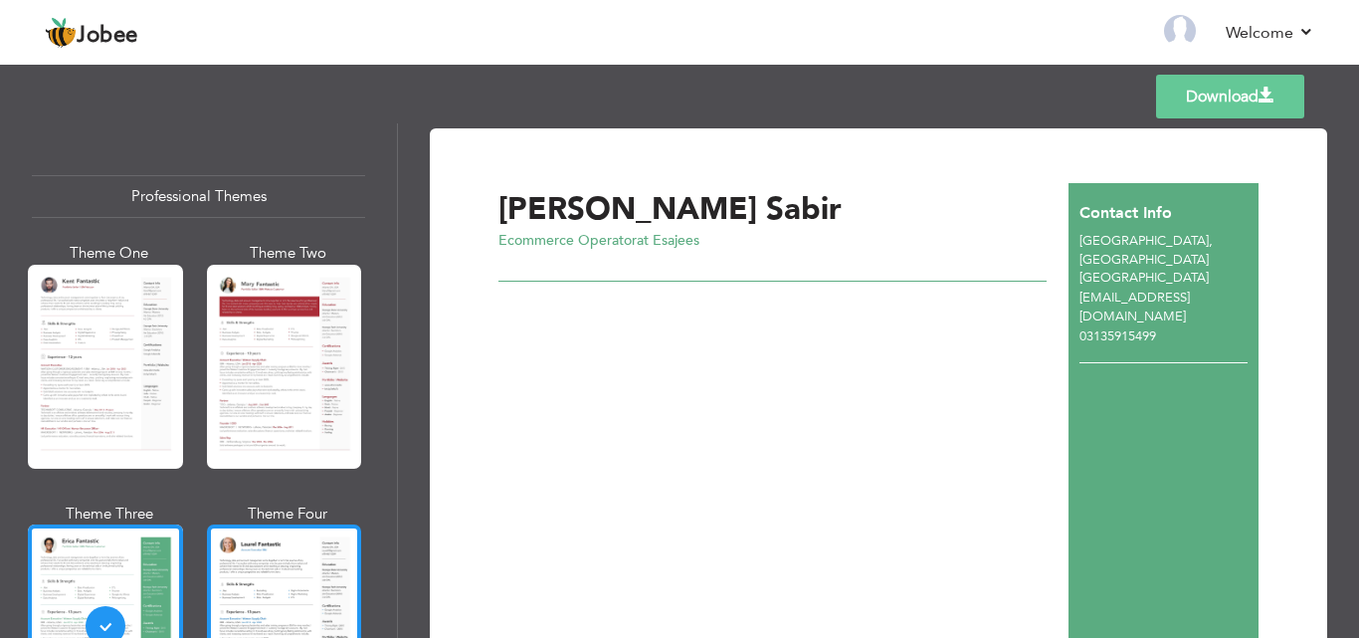
click at [334, 581] on div at bounding box center [284, 626] width 155 height 204
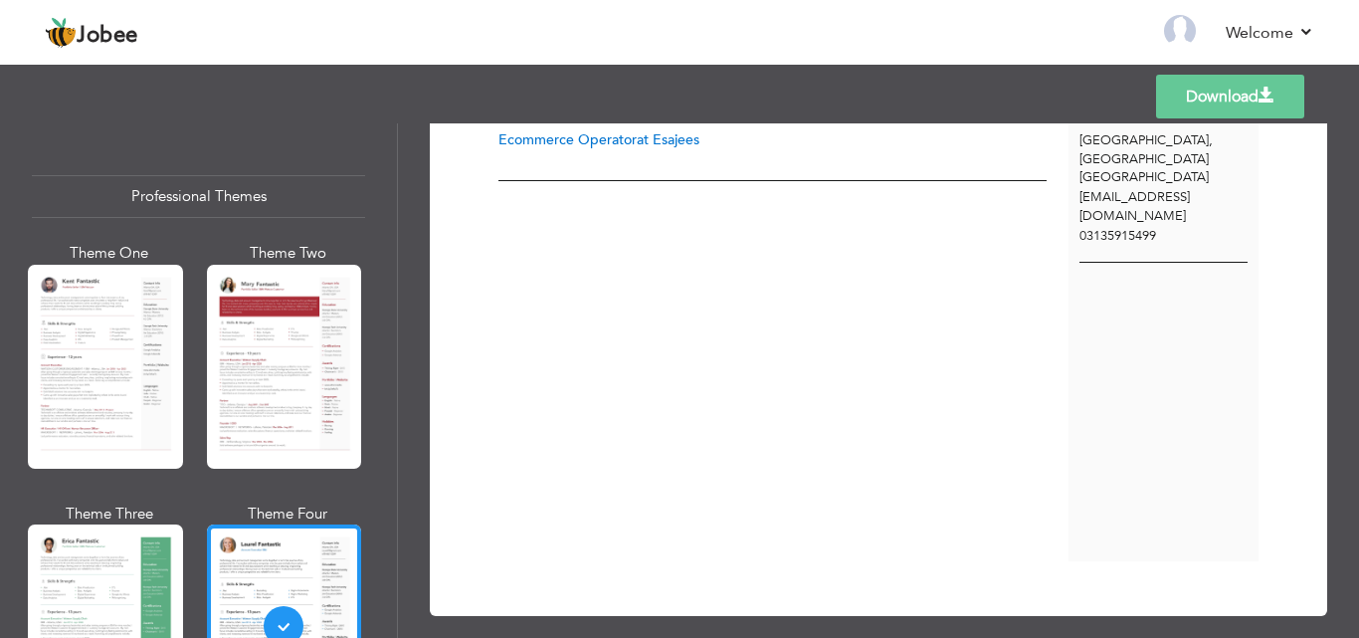
scroll to position [98, 0]
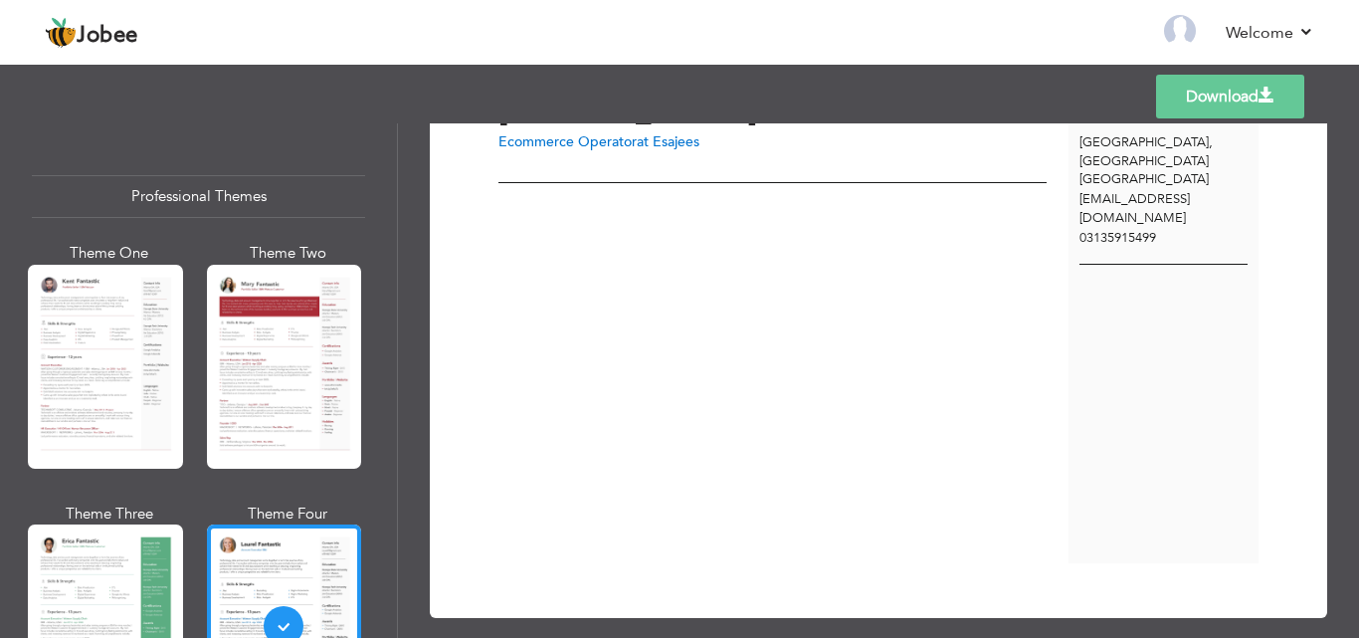
click at [111, 370] on div at bounding box center [105, 367] width 155 height 204
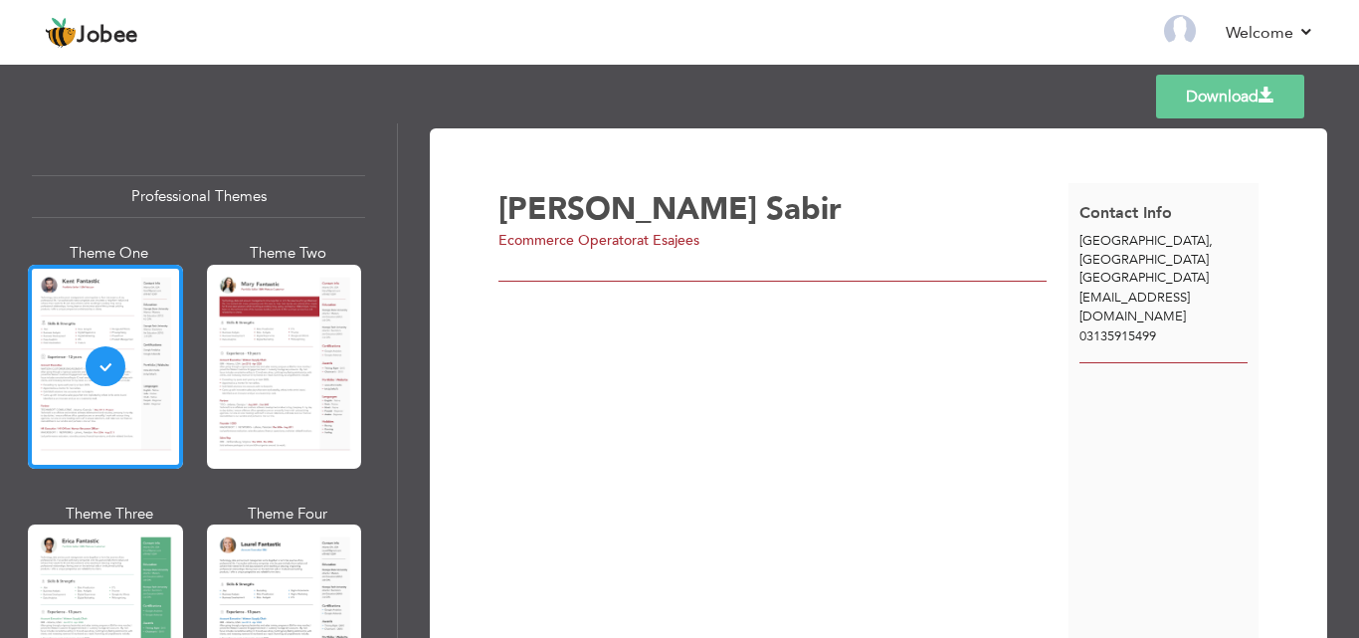
click at [1250, 106] on link "Download" at bounding box center [1230, 97] width 148 height 44
click at [930, 84] on div "Templates Download" at bounding box center [679, 97] width 1359 height 64
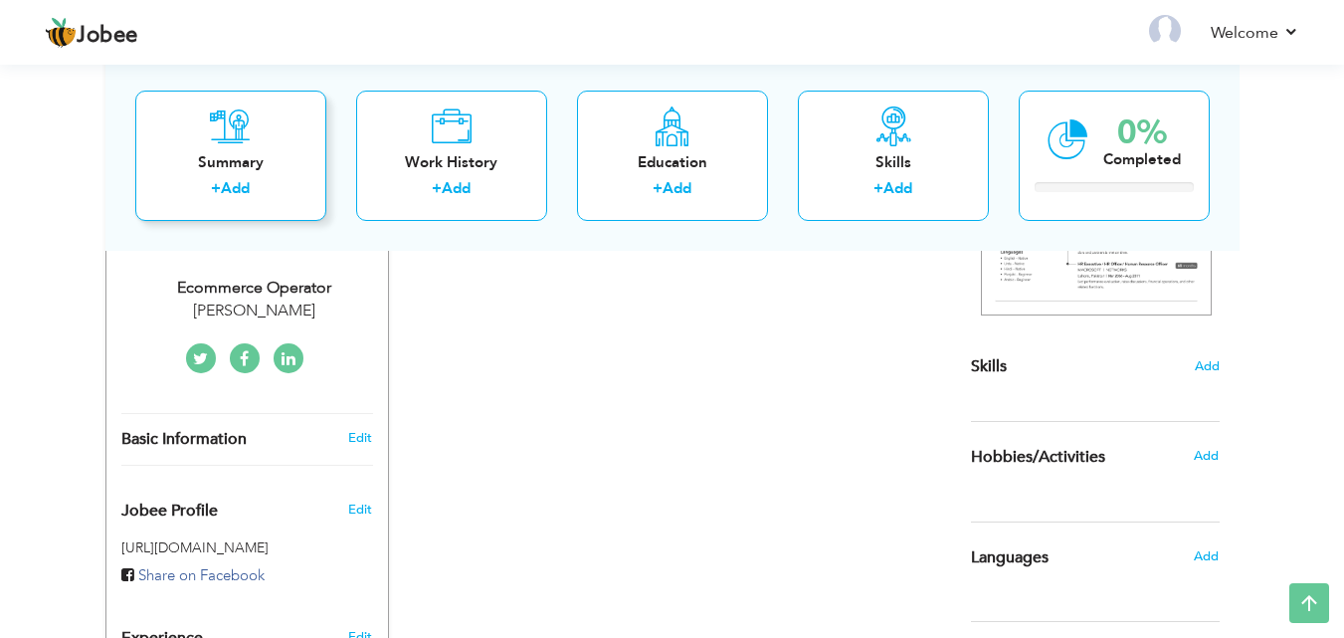
click at [248, 134] on icon at bounding box center [230, 125] width 41 height 40
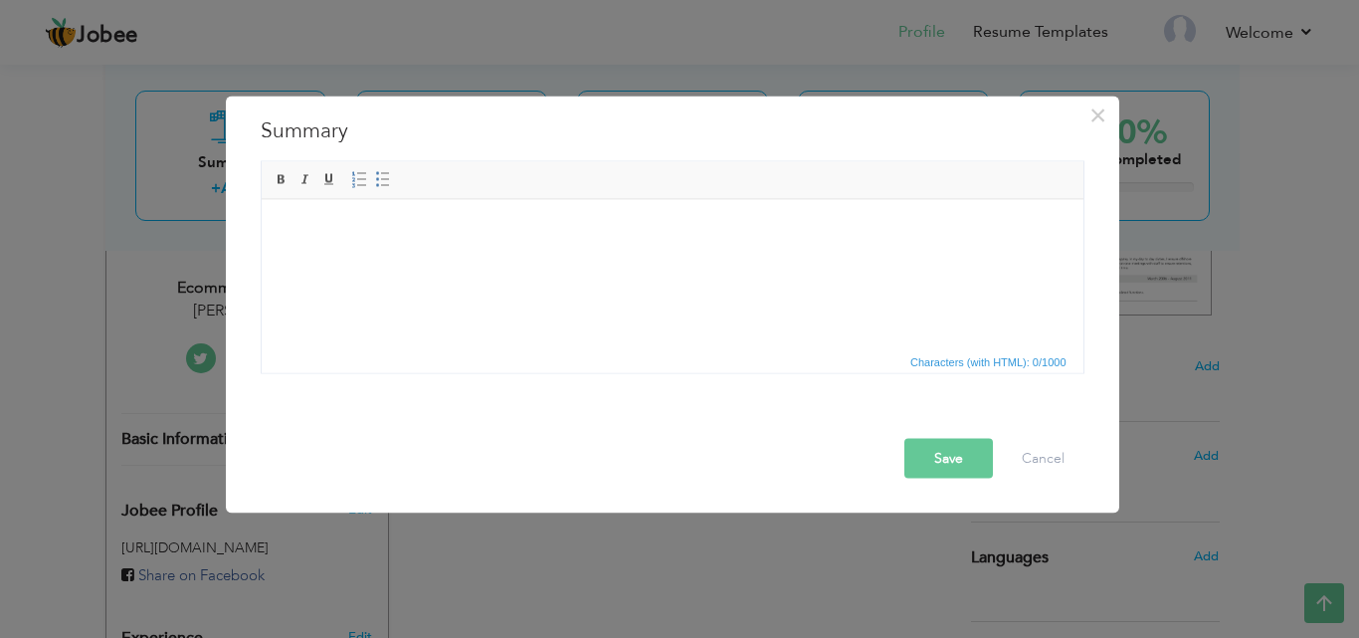
scroll to position [129, 0]
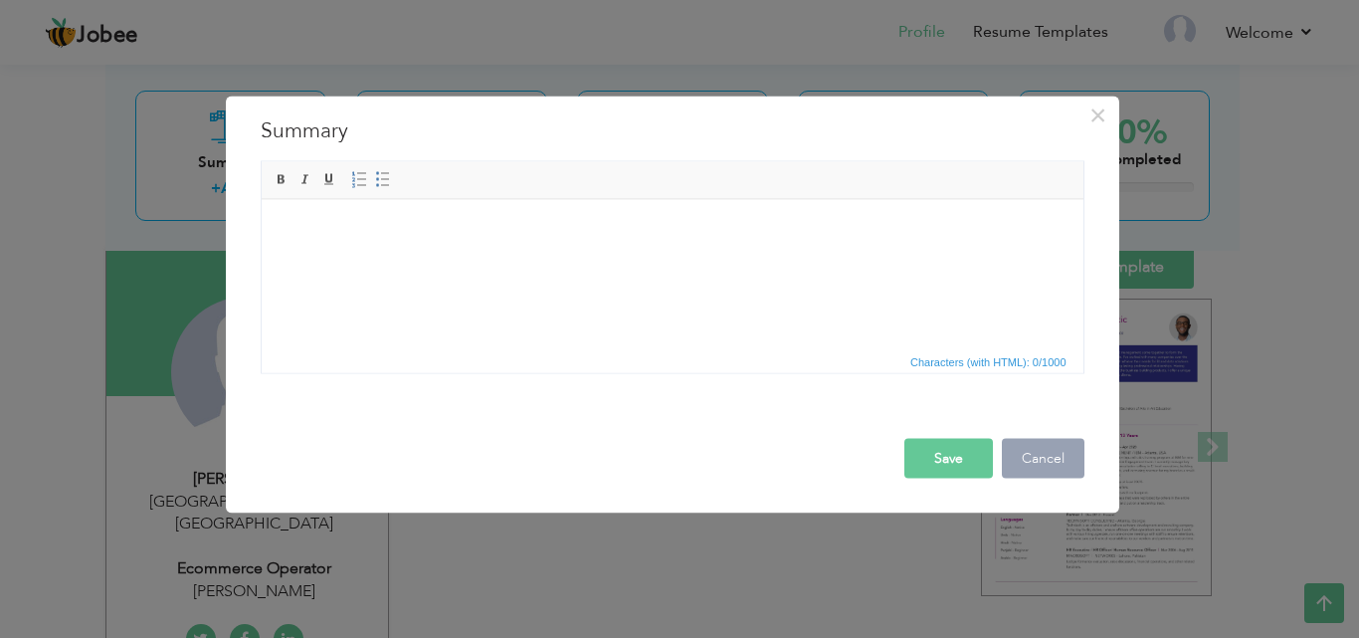
click at [1072, 465] on button "Cancel" at bounding box center [1043, 458] width 83 height 40
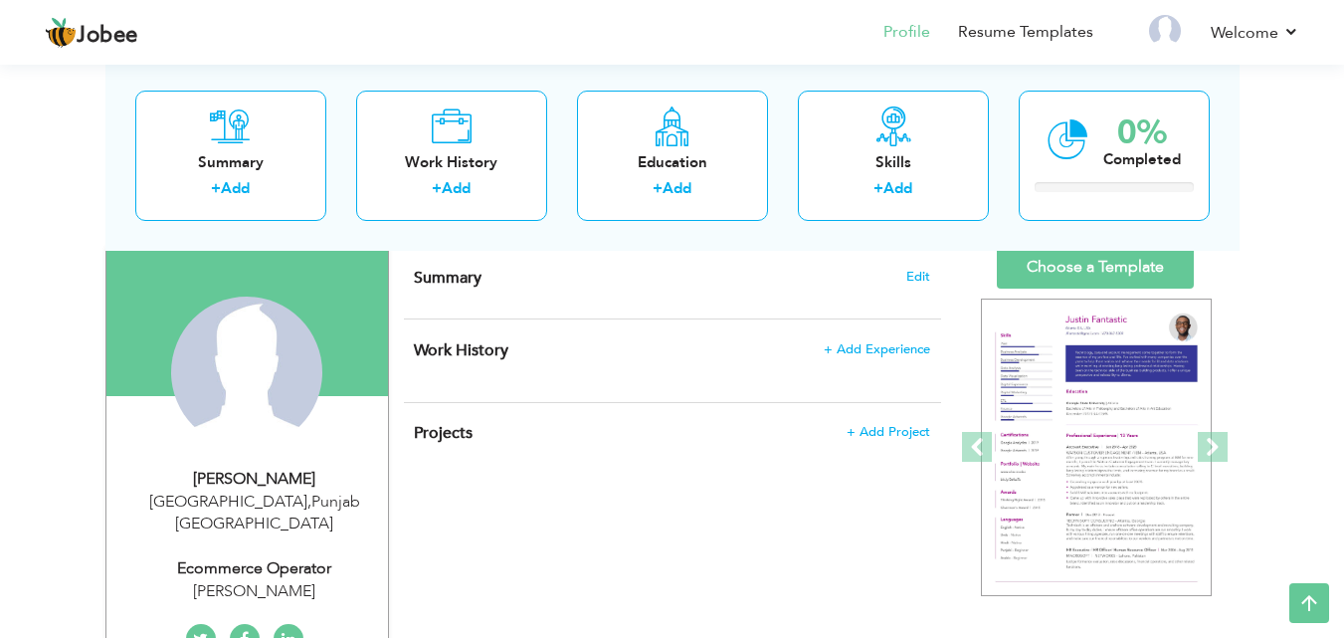
click at [885, 335] on div "Work History + Add Experience × Work History * Job Title Company Duration" at bounding box center [672, 360] width 537 height 83
click at [881, 343] on span "+ Add Experience" at bounding box center [876, 349] width 107 height 14
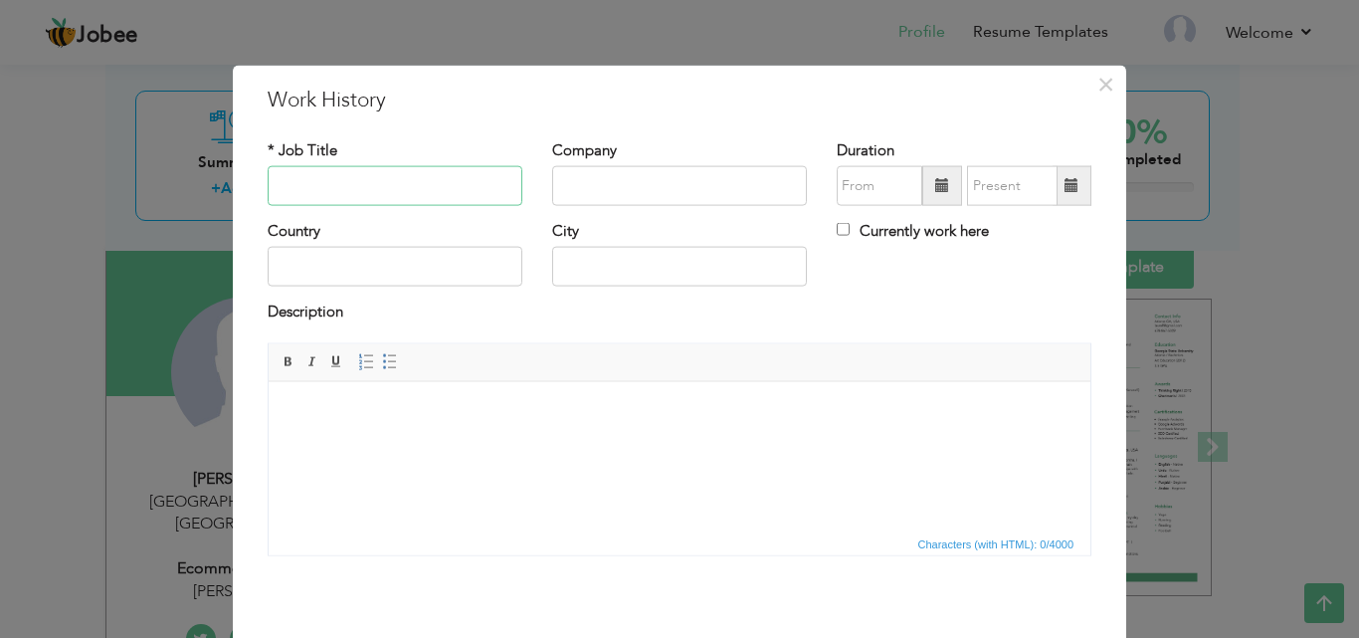
click at [490, 185] on input "text" at bounding box center [395, 186] width 255 height 40
type input "Ecommerce Operator"
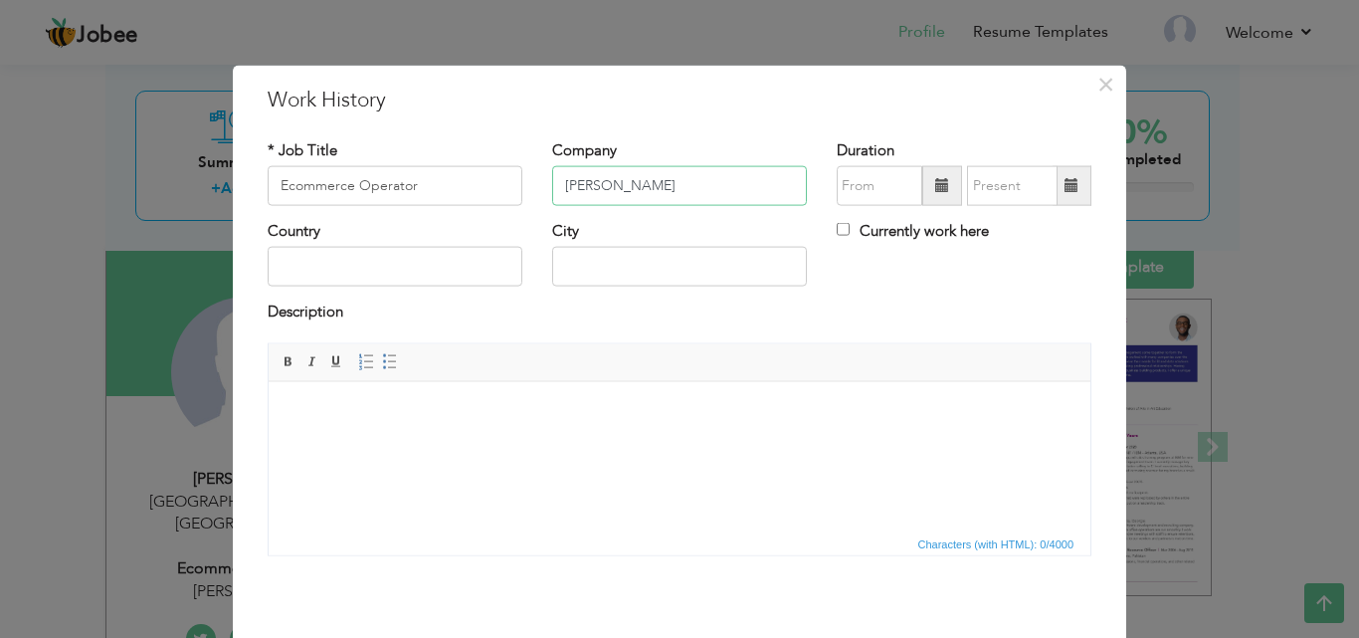
type input "[PERSON_NAME]"
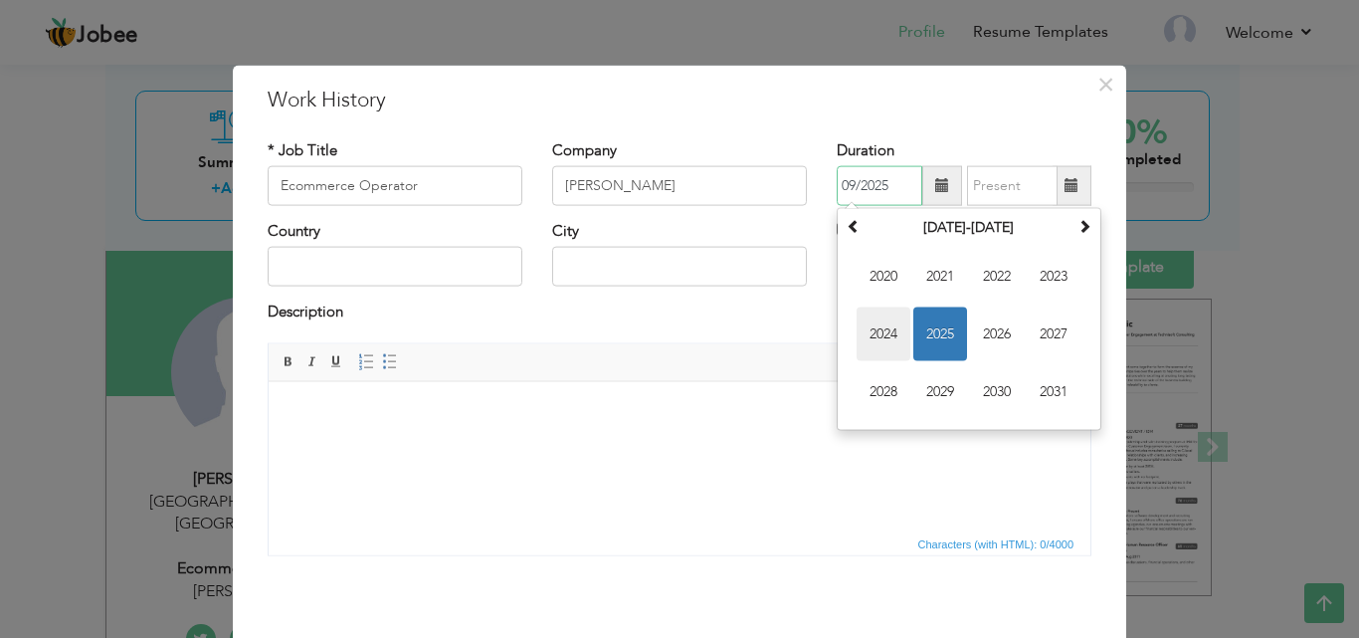
click at [877, 315] on span "2024" at bounding box center [883, 334] width 54 height 54
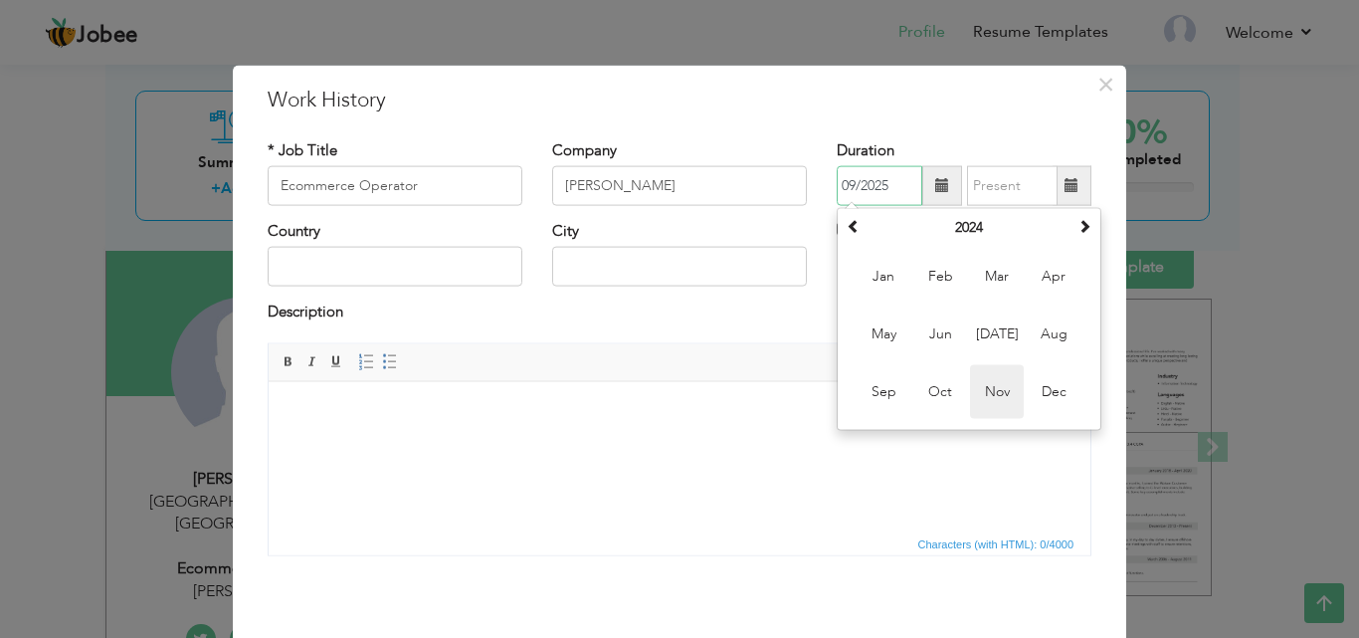
click at [970, 385] on span "Nov" at bounding box center [997, 392] width 54 height 54
type input "11/2024"
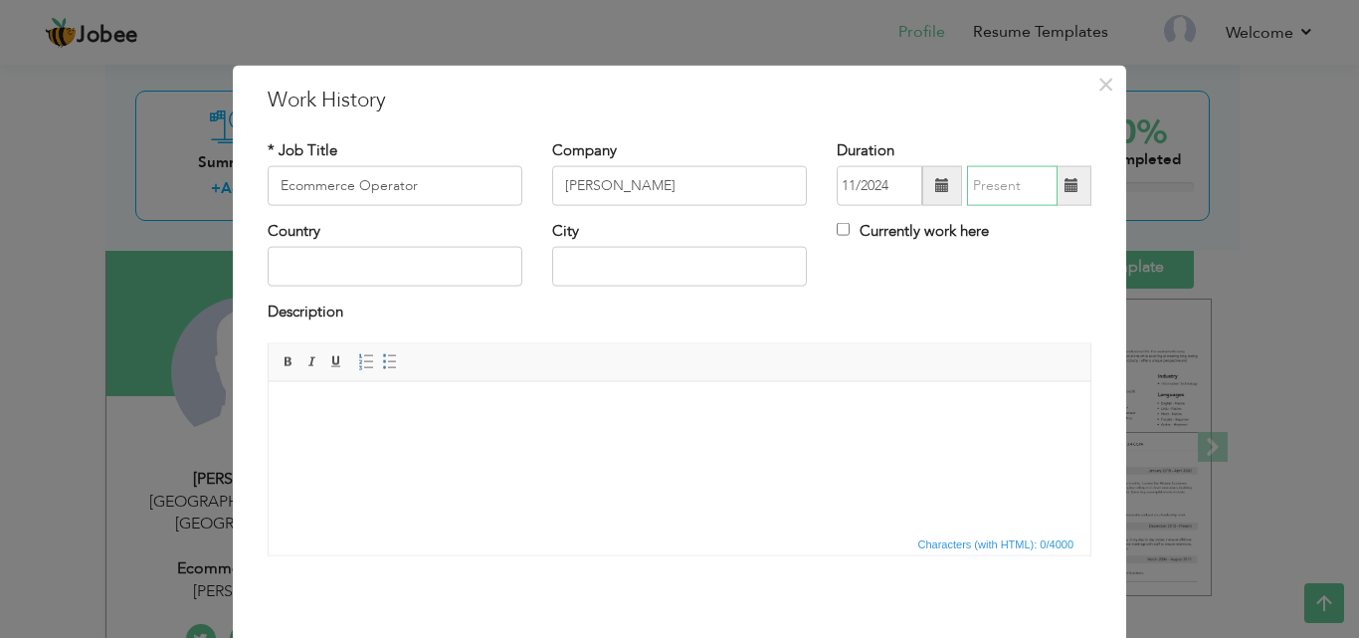
type input "09/2025"
click at [1027, 183] on input "09/2025" at bounding box center [1012, 186] width 91 height 40
click at [890, 233] on label "Currently work here" at bounding box center [913, 231] width 152 height 21
click at [850, 233] on input "Currently work here" at bounding box center [843, 229] width 13 height 13
checkbox input "true"
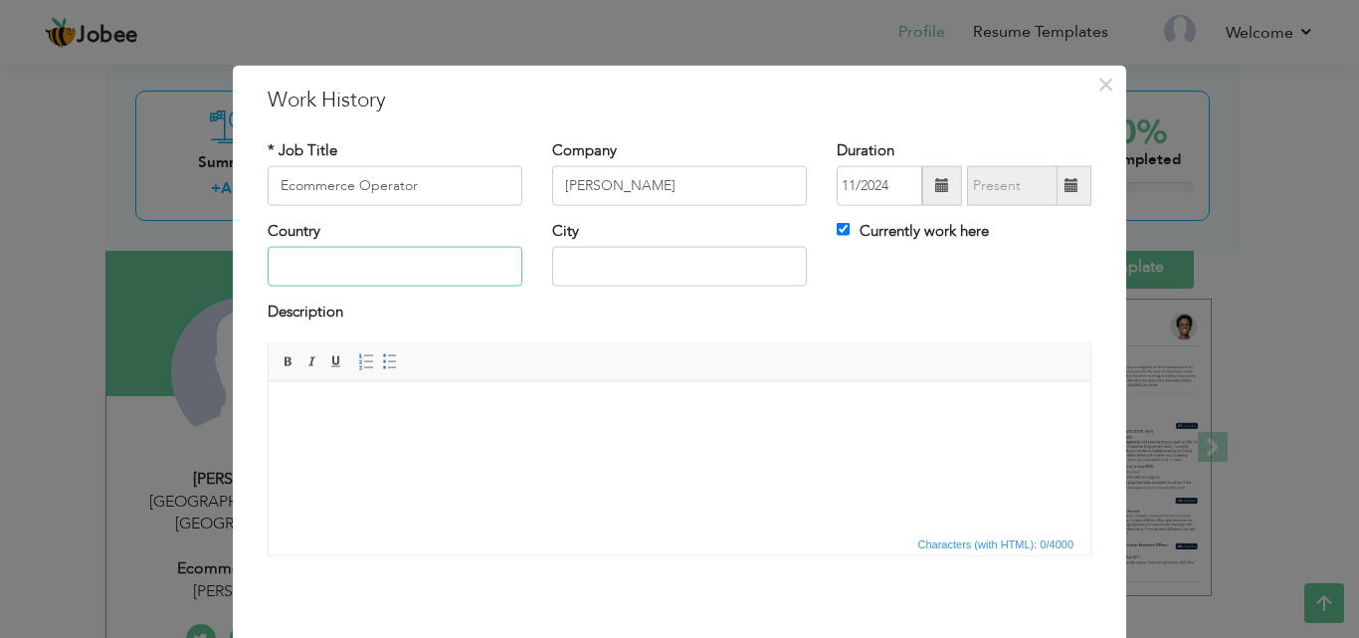
click at [460, 267] on input "text" at bounding box center [395, 267] width 255 height 40
type input "[GEOGRAPHIC_DATA]"
click at [598, 418] on body at bounding box center [679, 411] width 782 height 21
click at [1097, 97] on span "×" at bounding box center [1105, 84] width 17 height 36
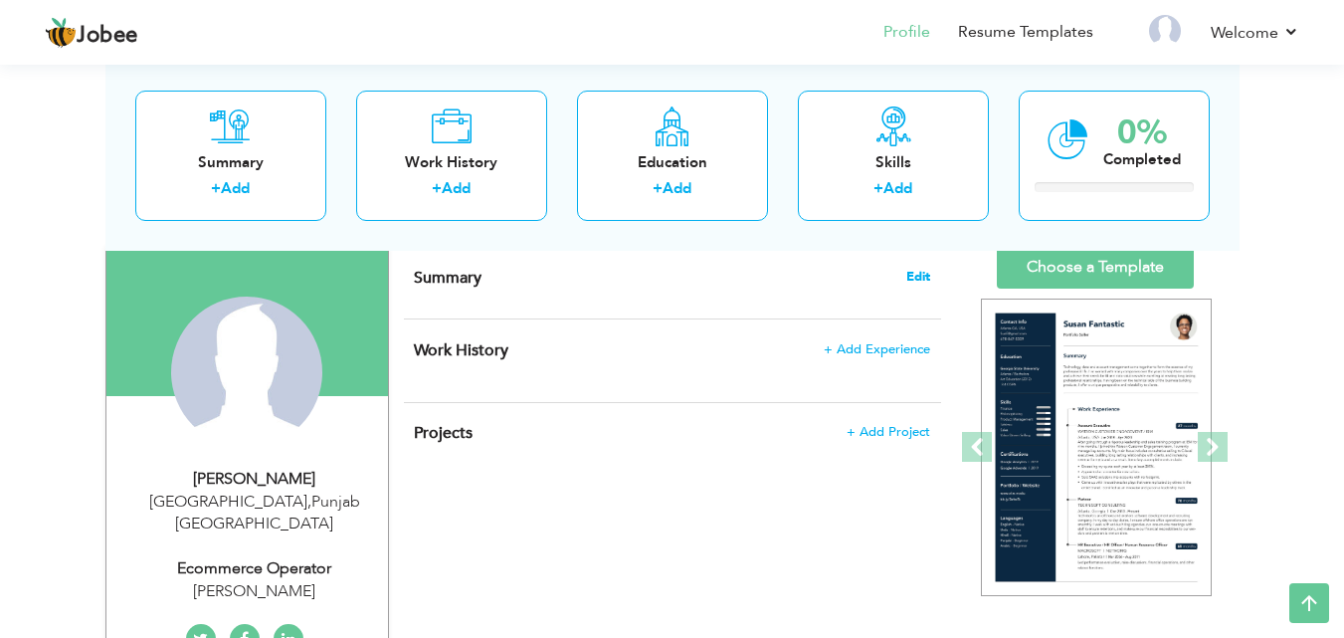
click at [909, 274] on span "Edit" at bounding box center [918, 277] width 24 height 14
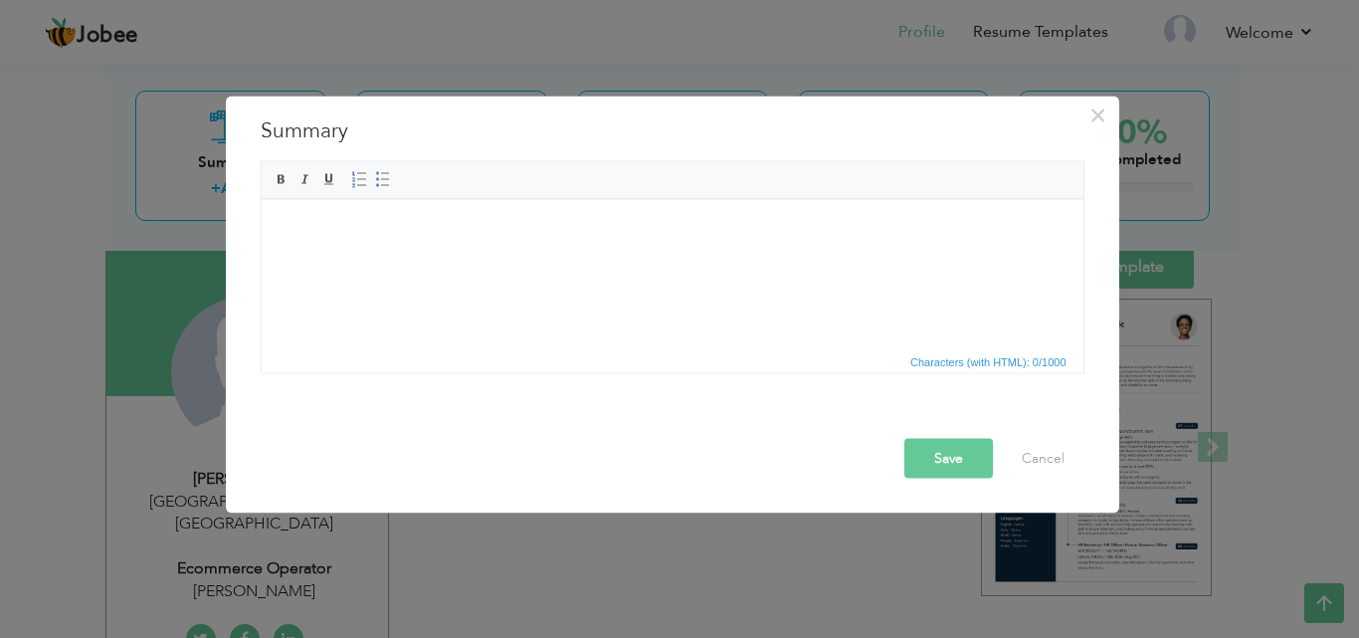
click at [759, 260] on html at bounding box center [672, 229] width 822 height 61
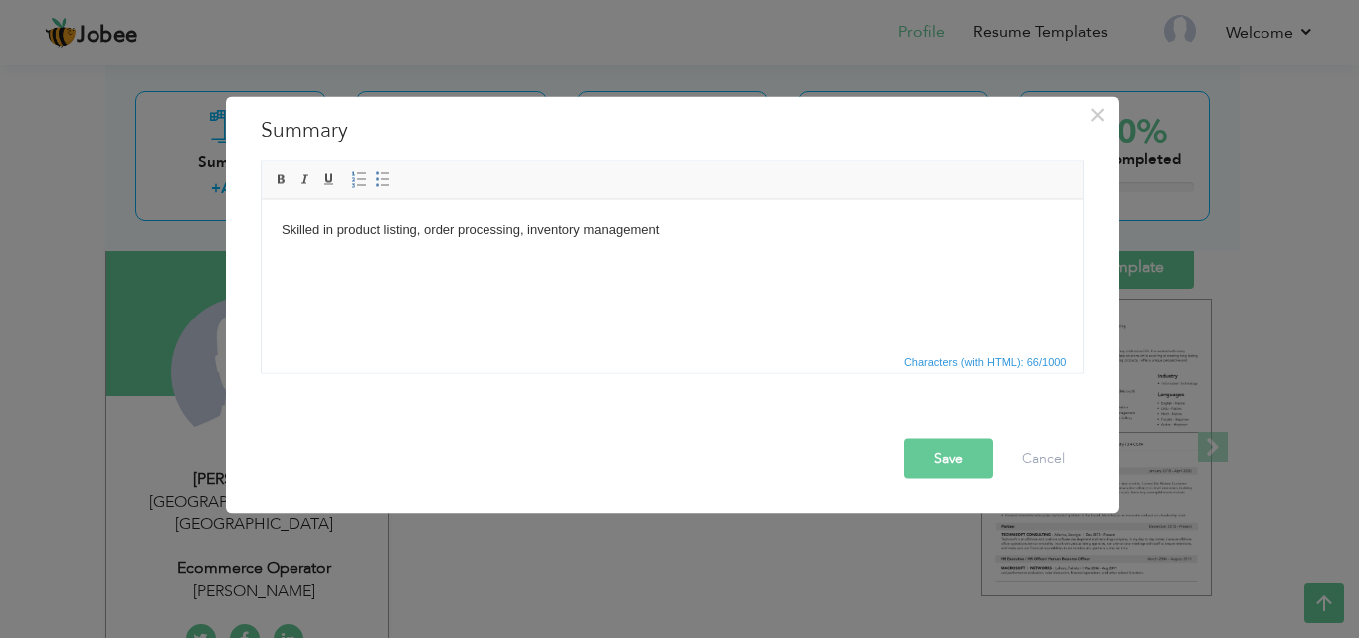
click at [697, 233] on body "Skilled in product listing, order processing, inventory management" at bounding box center [672, 229] width 782 height 21
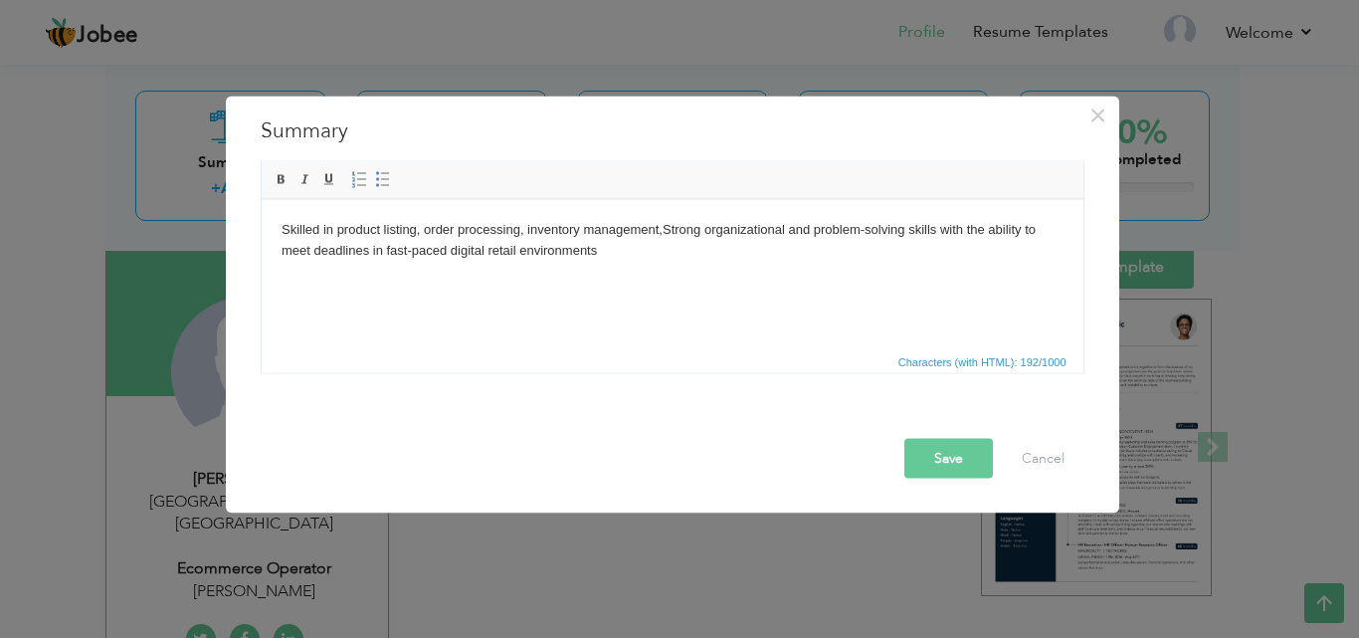
click at [672, 229] on body "Skilled in product listing, order processing, inventory management, Strong orga…" at bounding box center [672, 240] width 782 height 42
click at [953, 451] on button "Save" at bounding box center [948, 458] width 89 height 40
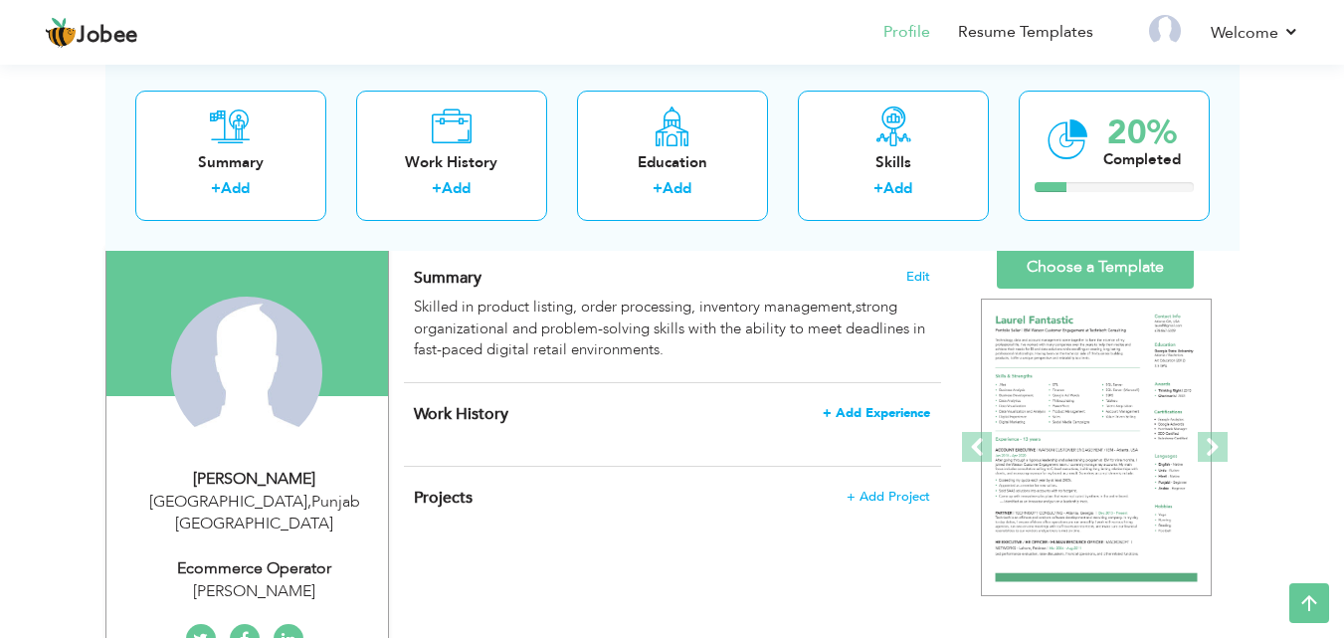
click at [876, 410] on span "+ Add Experience" at bounding box center [876, 413] width 107 height 14
checkbox input "false"
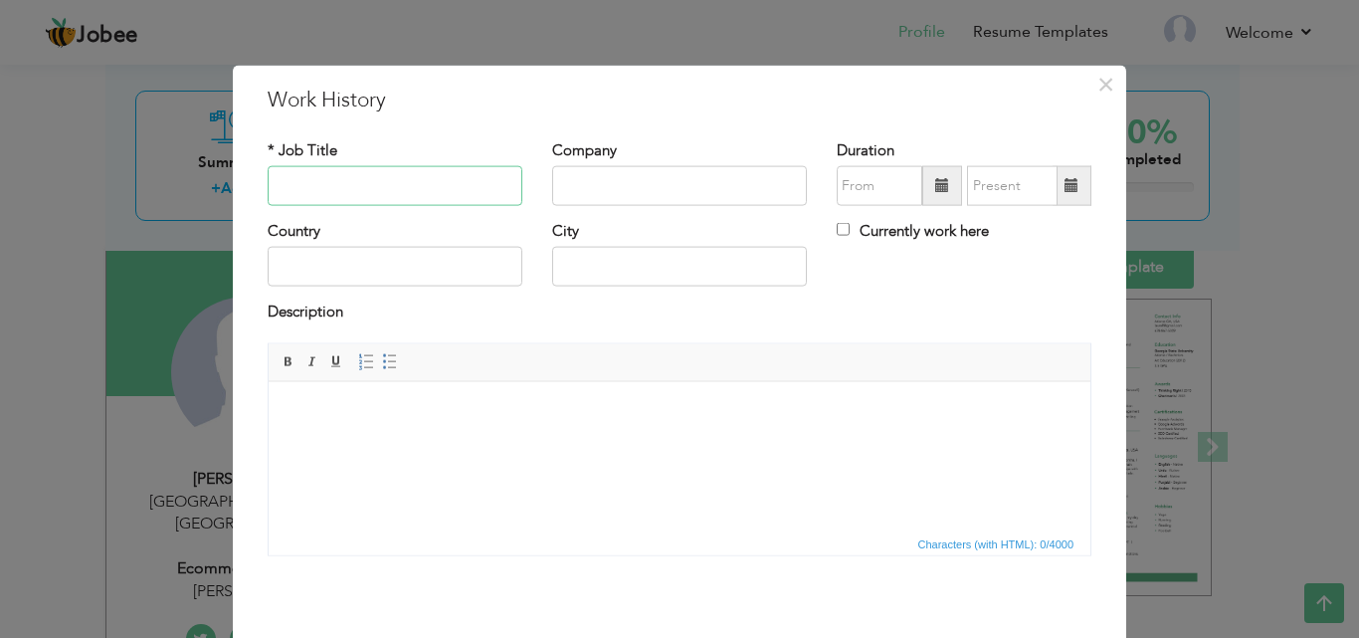
click at [401, 189] on input "text" at bounding box center [395, 186] width 255 height 40
type input "Ecommerce Operator"
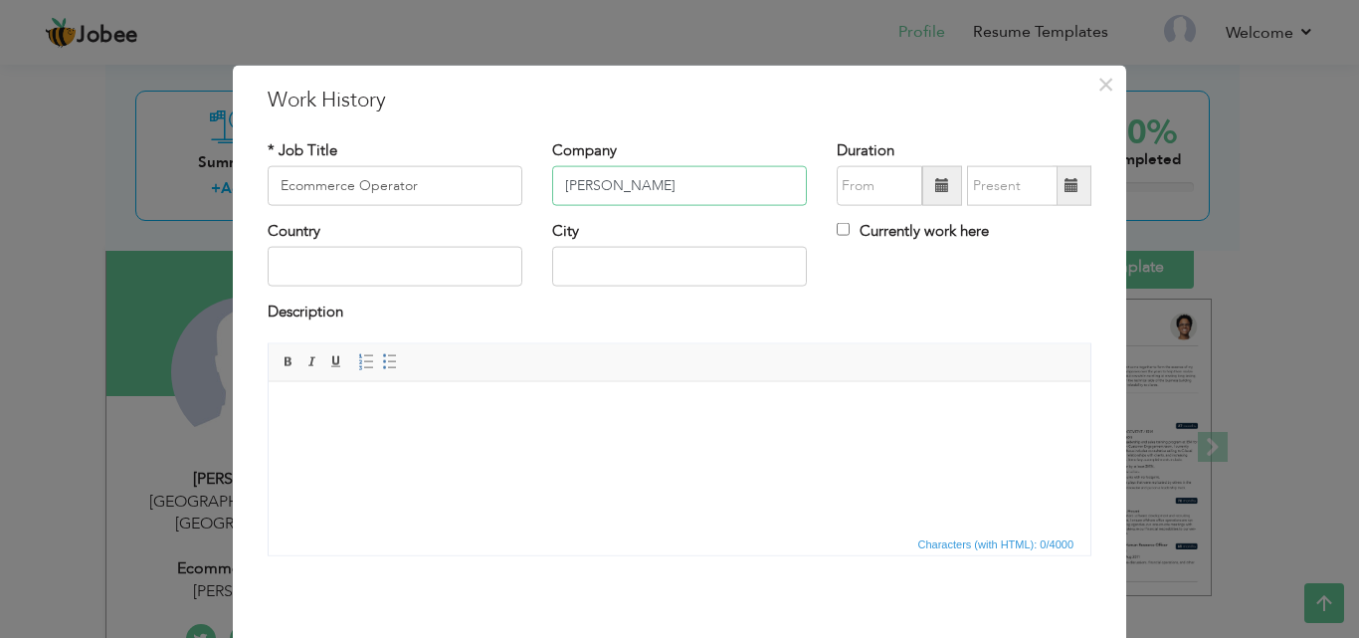
type input "[PERSON_NAME]"
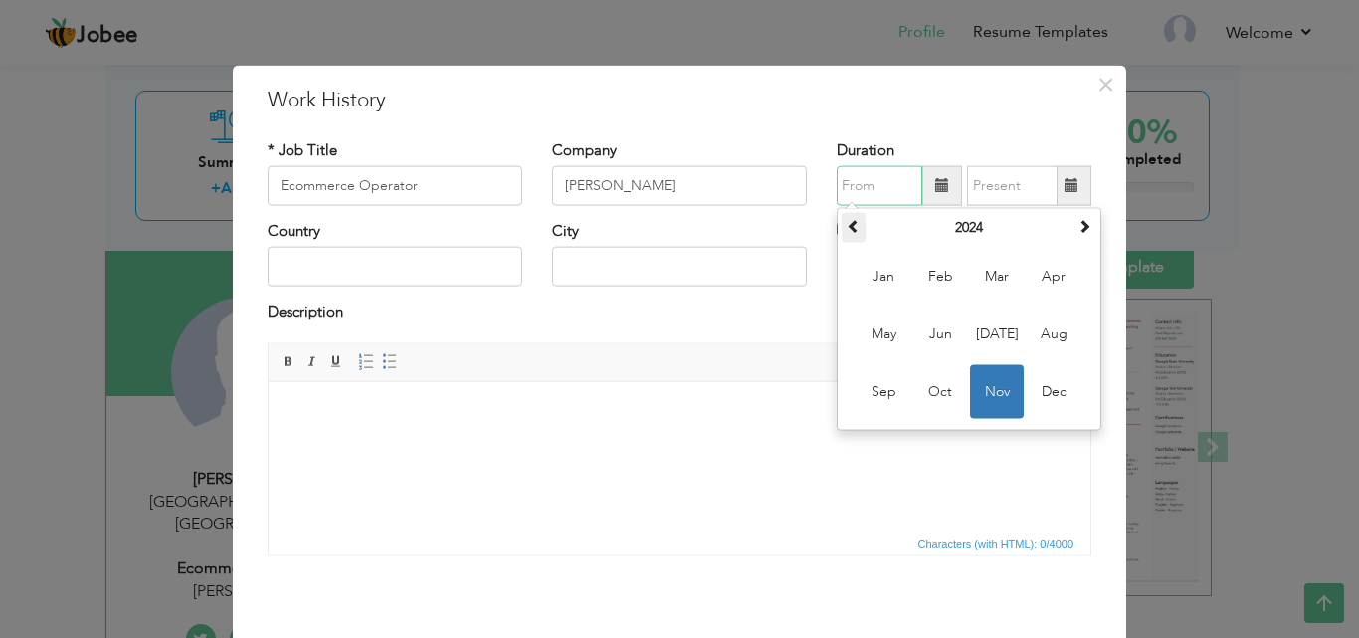
click at [846, 232] on th at bounding box center [854, 228] width 24 height 30
click at [1077, 228] on span at bounding box center [1084, 226] width 14 height 14
click at [982, 377] on span "Nov" at bounding box center [997, 392] width 54 height 54
type input "11/2024"
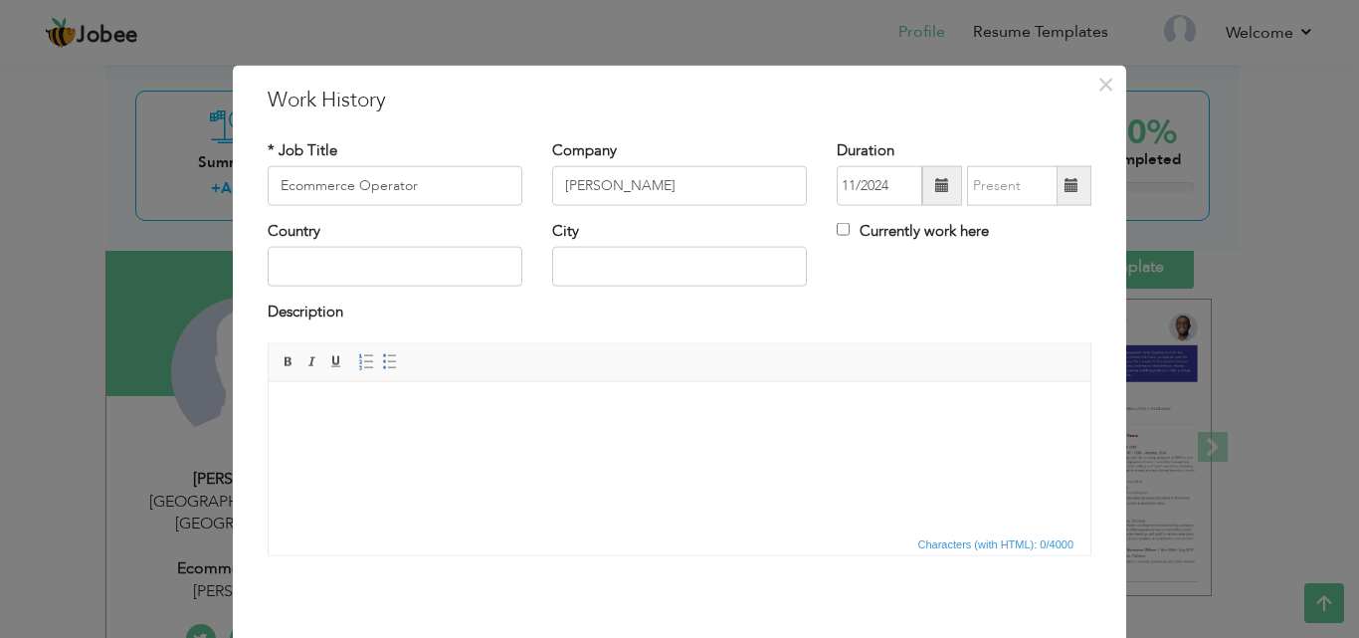
click at [891, 236] on label "Currently work here" at bounding box center [913, 231] width 152 height 21
click at [850, 236] on input "Currently work here" at bounding box center [843, 229] width 13 height 13
checkbox input "true"
click at [450, 269] on input "text" at bounding box center [395, 267] width 255 height 40
type input "[GEOGRAPHIC_DATA]"
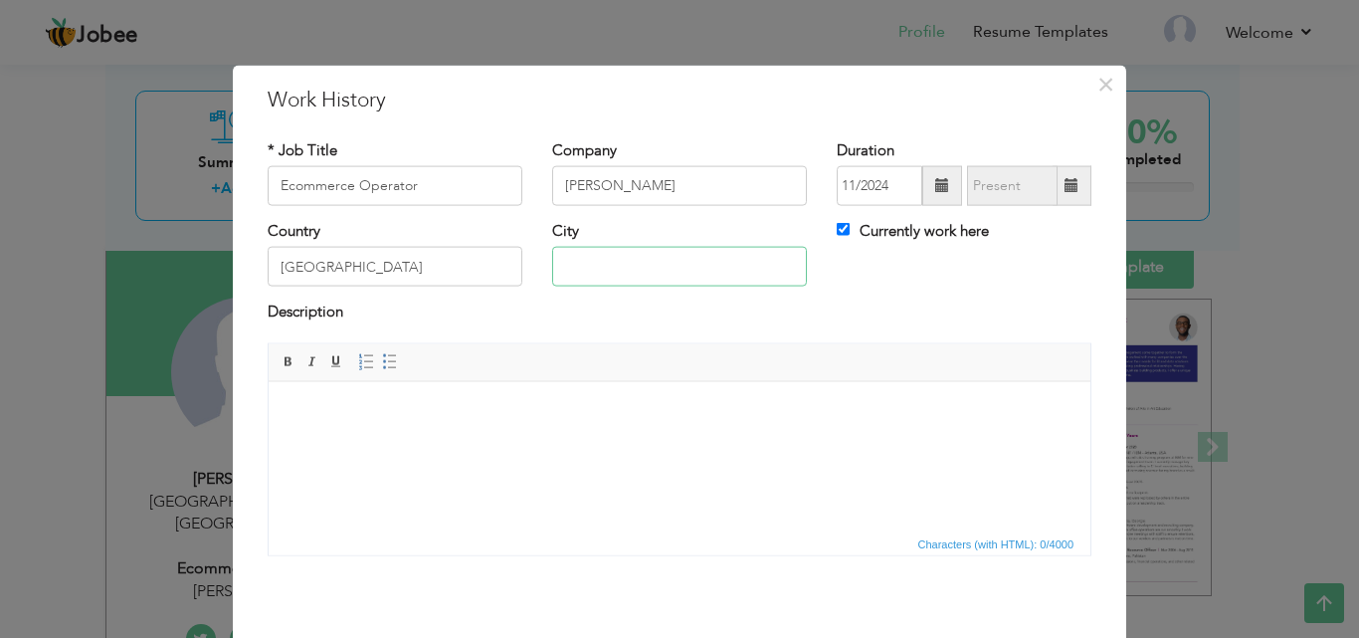
type input "[GEOGRAPHIC_DATA]"
click at [458, 442] on html at bounding box center [680, 411] width 822 height 61
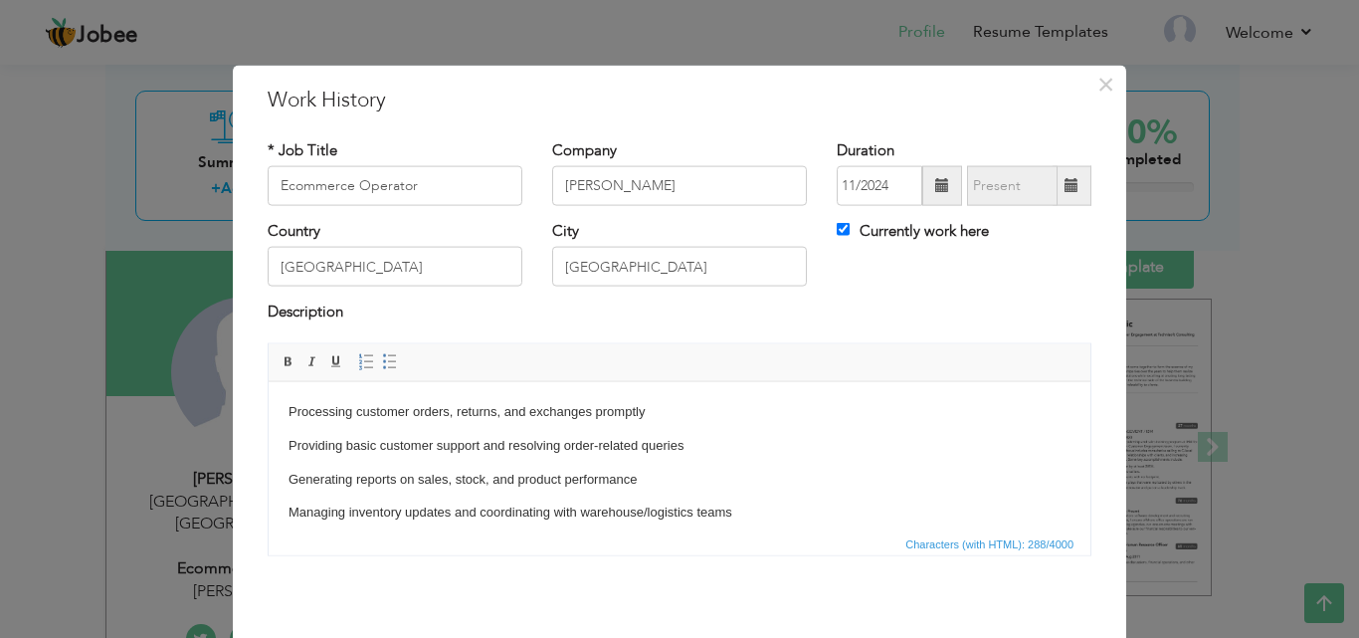
scroll to position [12, 0]
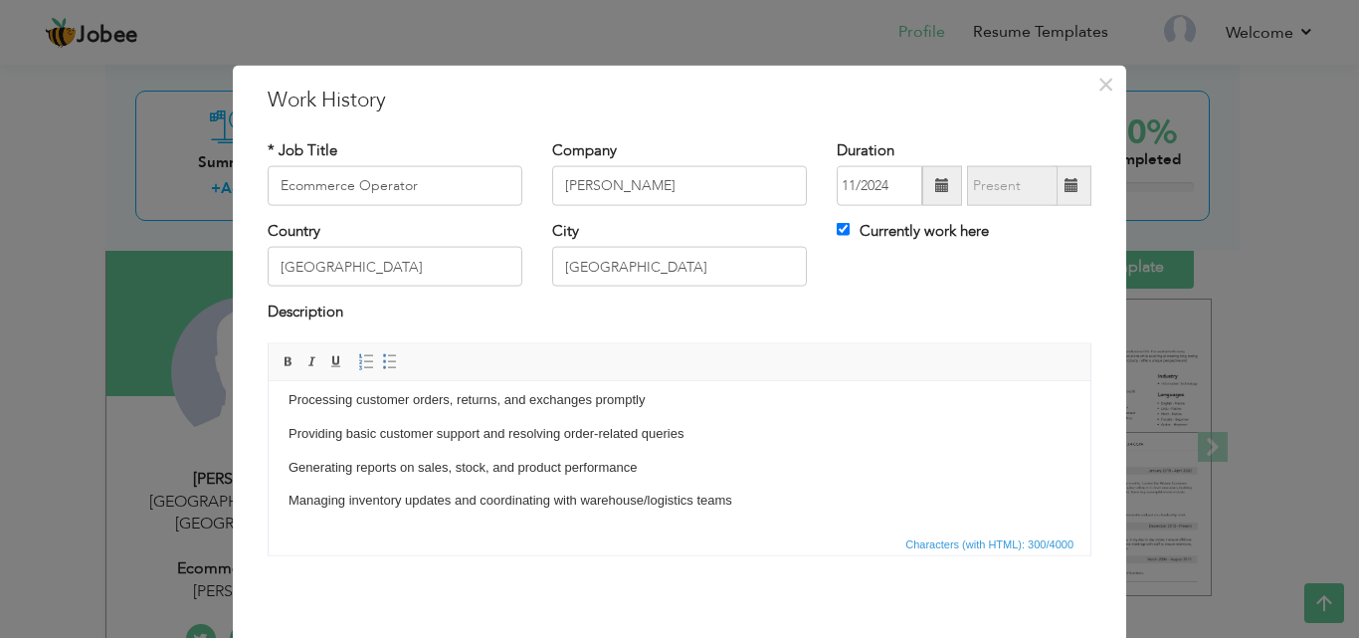
click at [1019, 353] on span "Editor toolbars Basic Styles Bold Italic Underline Paragraph Insert/Remove Numb…" at bounding box center [680, 362] width 822 height 38
click at [888, 292] on div "Country Pakistan City lahore Currently work here" at bounding box center [680, 261] width 854 height 81
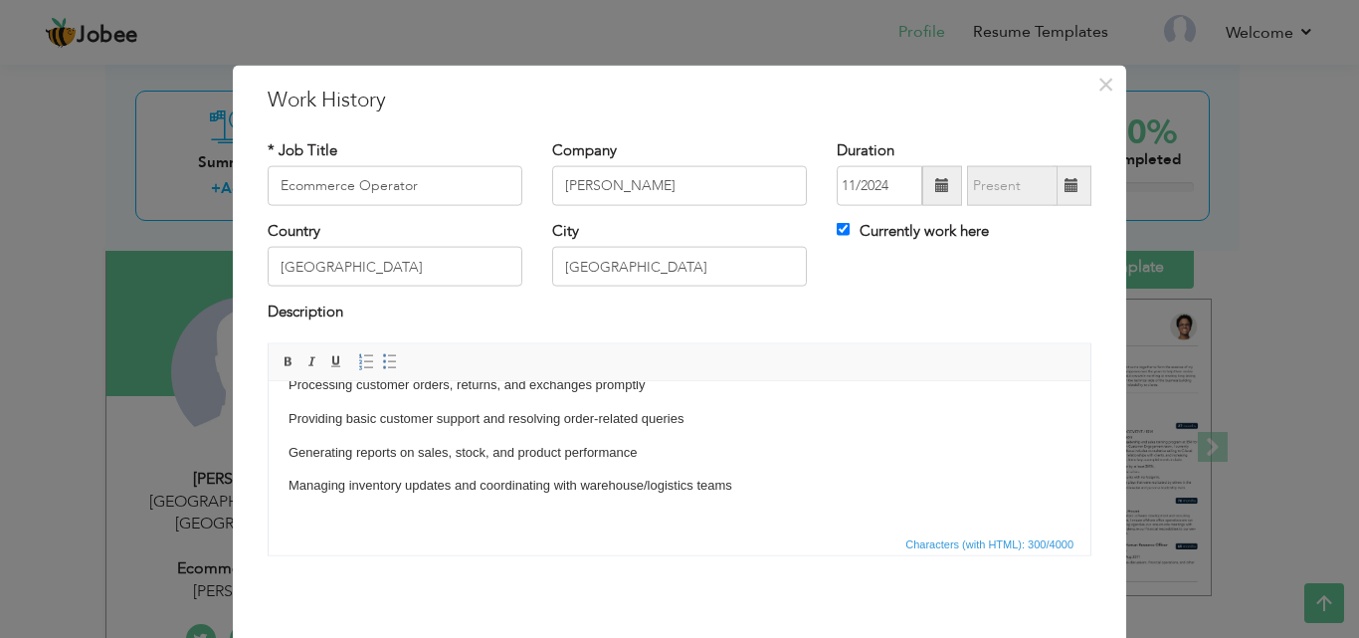
scroll to position [33, 0]
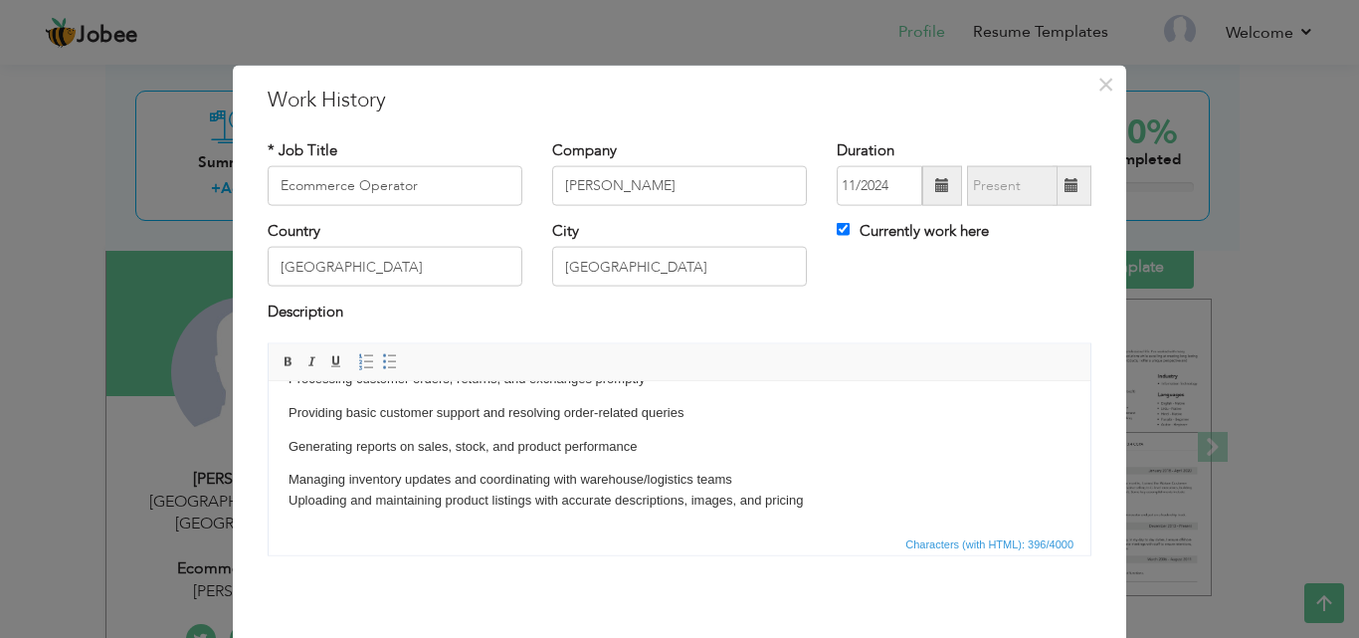
click at [902, 235] on label "Currently work here" at bounding box center [913, 231] width 152 height 21
click at [850, 235] on input "Currently work here" at bounding box center [843, 229] width 13 height 13
click at [902, 236] on label "Currently work here" at bounding box center [913, 231] width 152 height 21
click at [850, 236] on input "Currently work here" at bounding box center [843, 229] width 13 height 13
checkbox input "true"
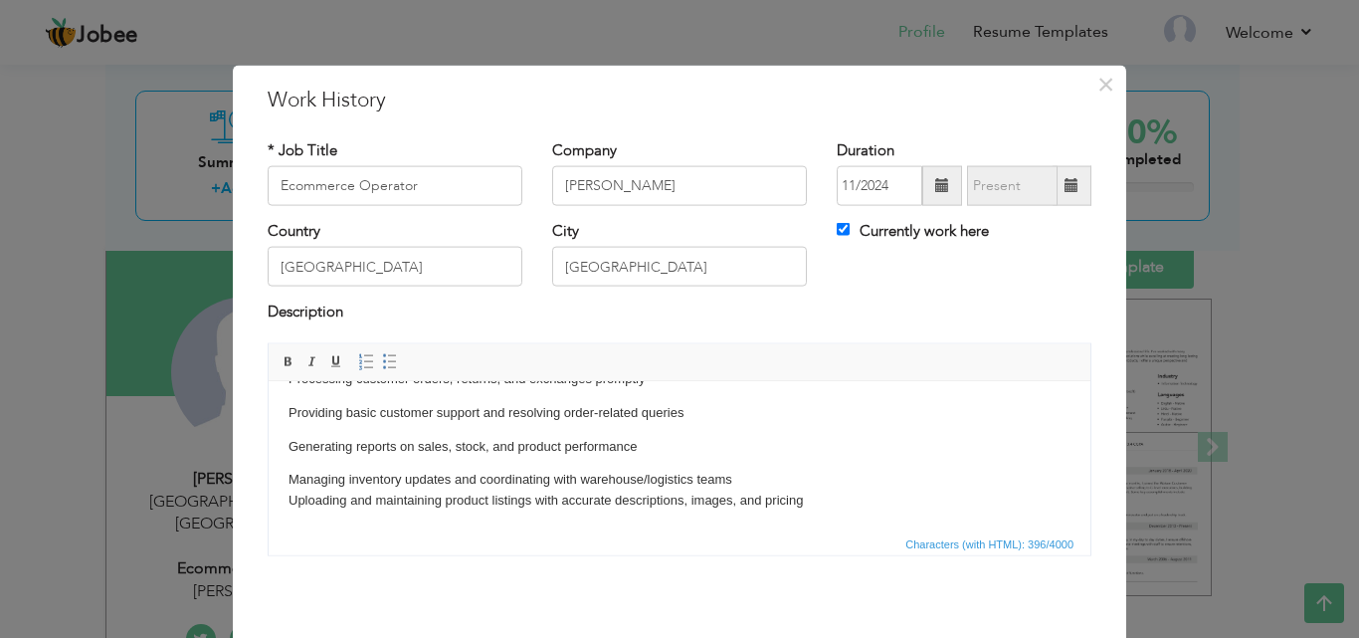
scroll to position [54, 0]
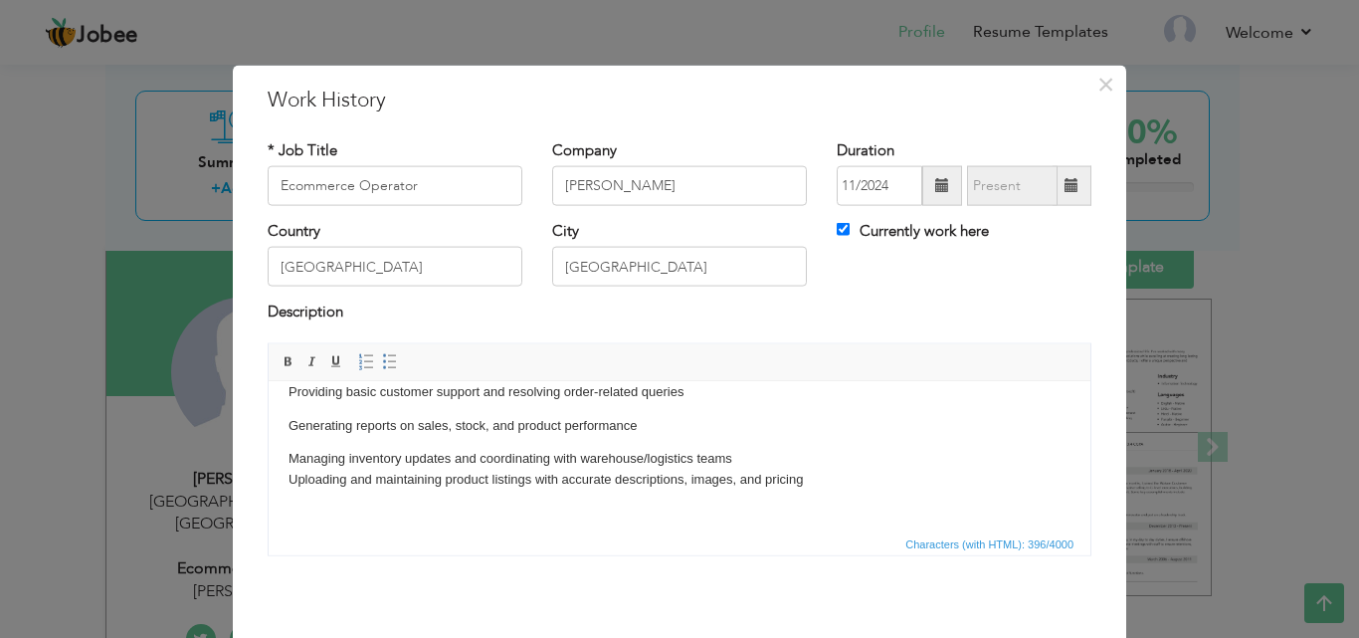
drag, startPoint x: 1081, startPoint y: 462, endPoint x: 1334, endPoint y: 934, distance: 535.8
click at [1097, 82] on span "×" at bounding box center [1105, 84] width 17 height 36
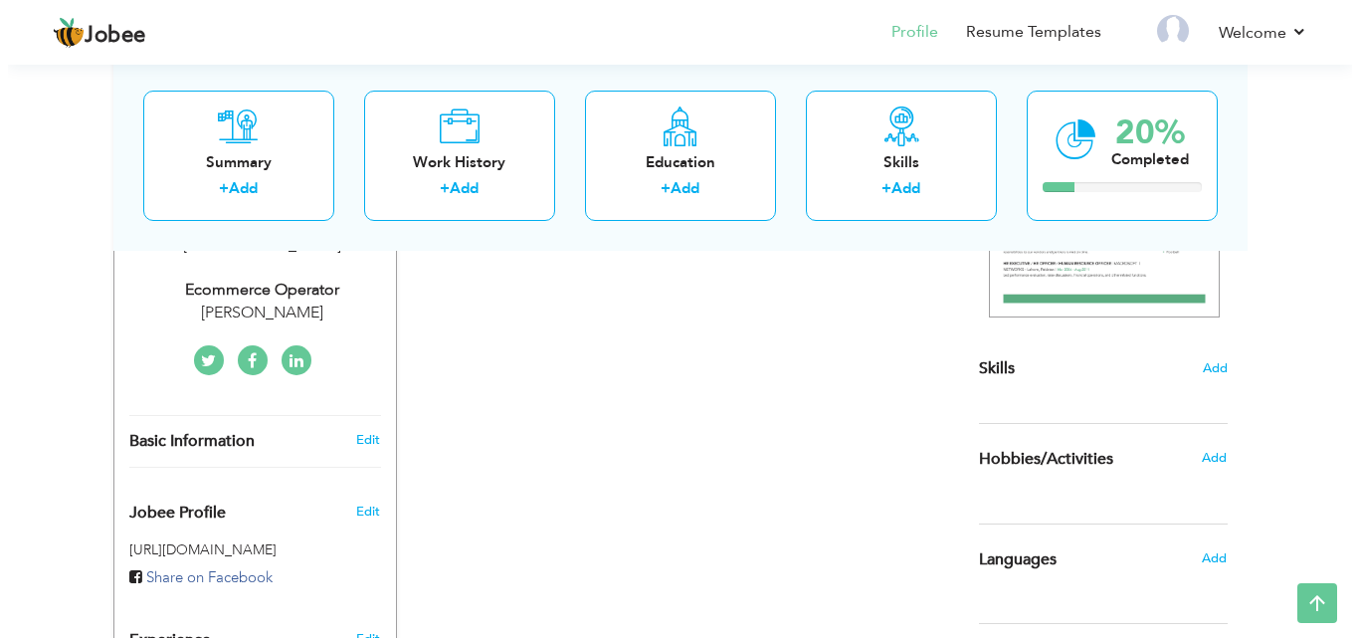
scroll to position [406, 0]
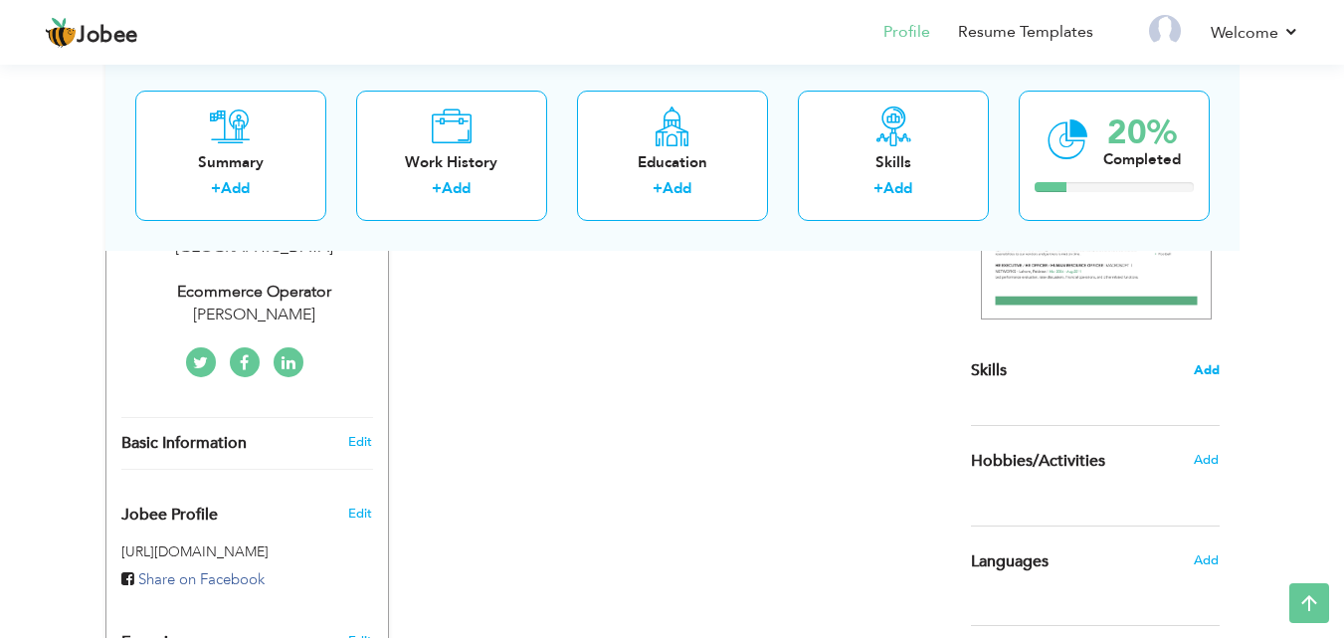
click at [1203, 370] on span "Add" at bounding box center [1207, 370] width 26 height 19
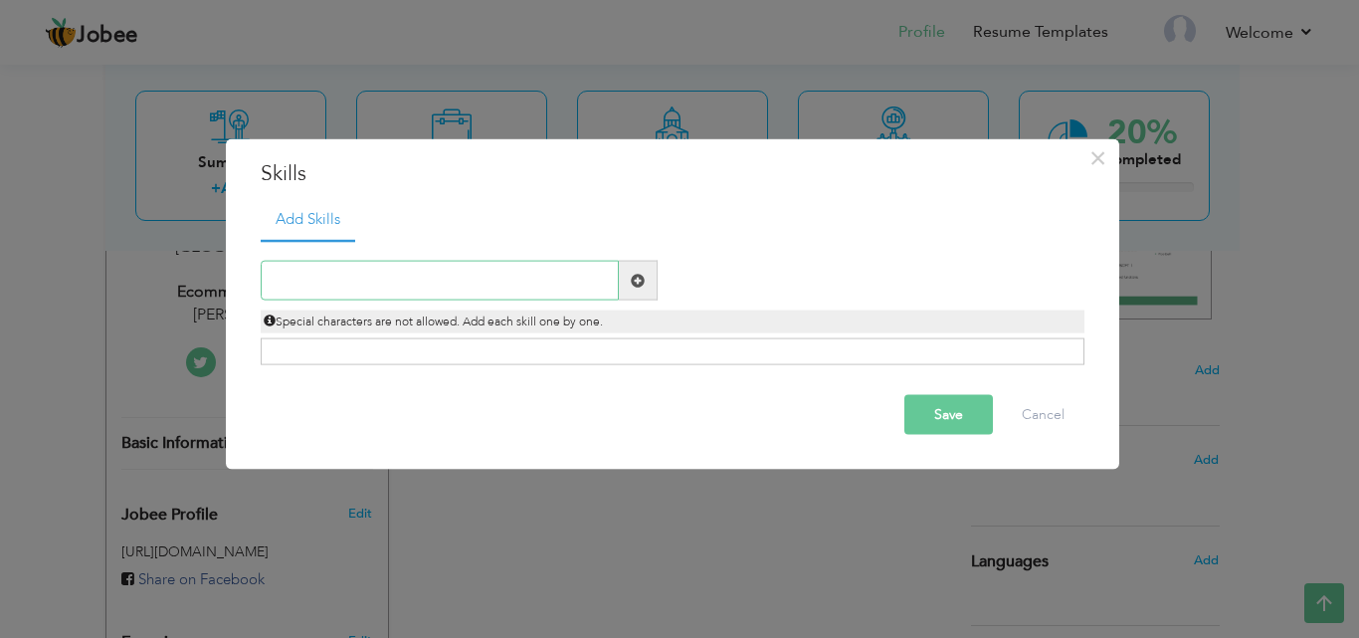
click at [576, 289] on input "text" at bounding box center [440, 281] width 358 height 40
click at [496, 266] on input "text" at bounding box center [440, 281] width 358 height 40
paste input "Knowledge of major e-commerce platforms and market"
type input "Knowledge of major e-commerce platforms and market"
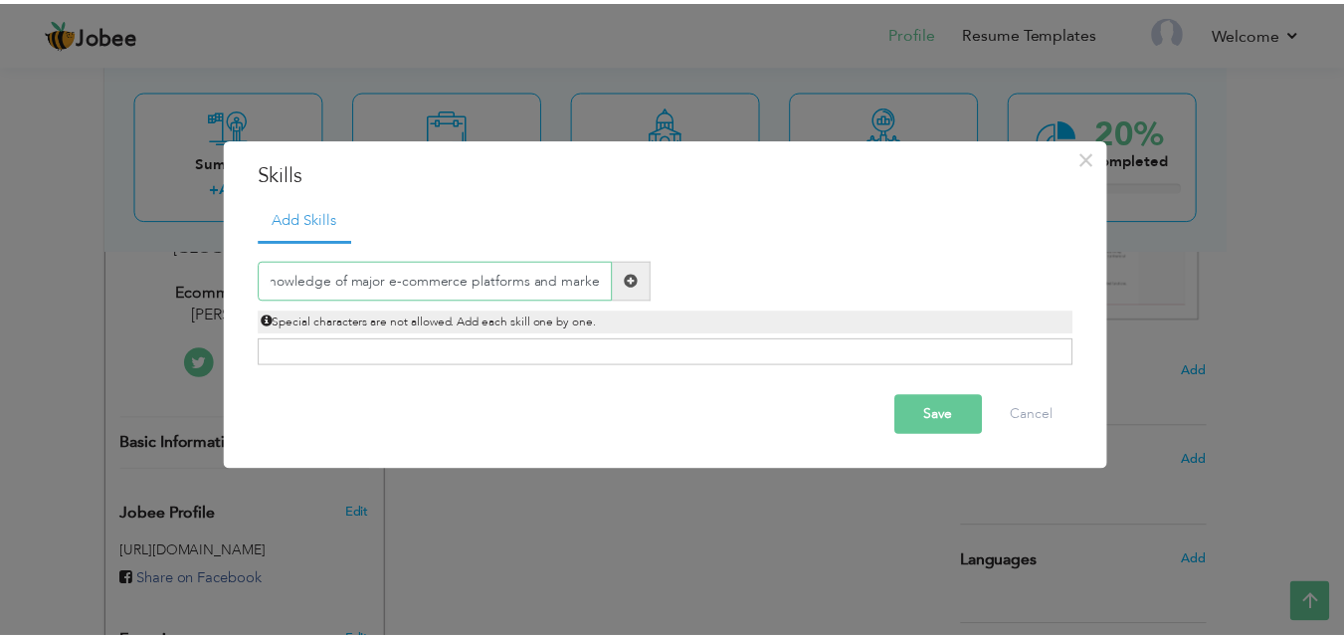
scroll to position [0, 0]
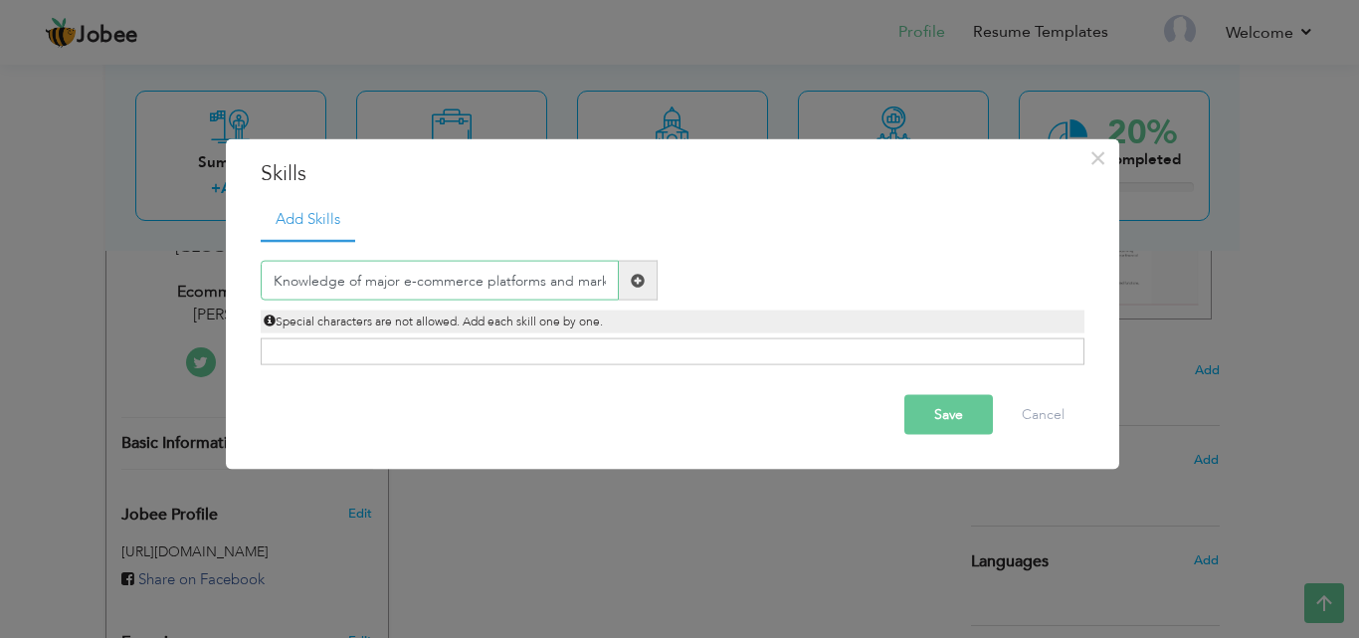
drag, startPoint x: 612, startPoint y: 277, endPoint x: 119, endPoint y: 257, distance: 492.8
click at [119, 257] on div "× Skills Add Skills Knowledge of major e-commerce platforms and market Duplicat…" at bounding box center [679, 319] width 1359 height 638
paste input "Good communication"
type input "Good communication"
click at [645, 277] on span at bounding box center [638, 281] width 39 height 40
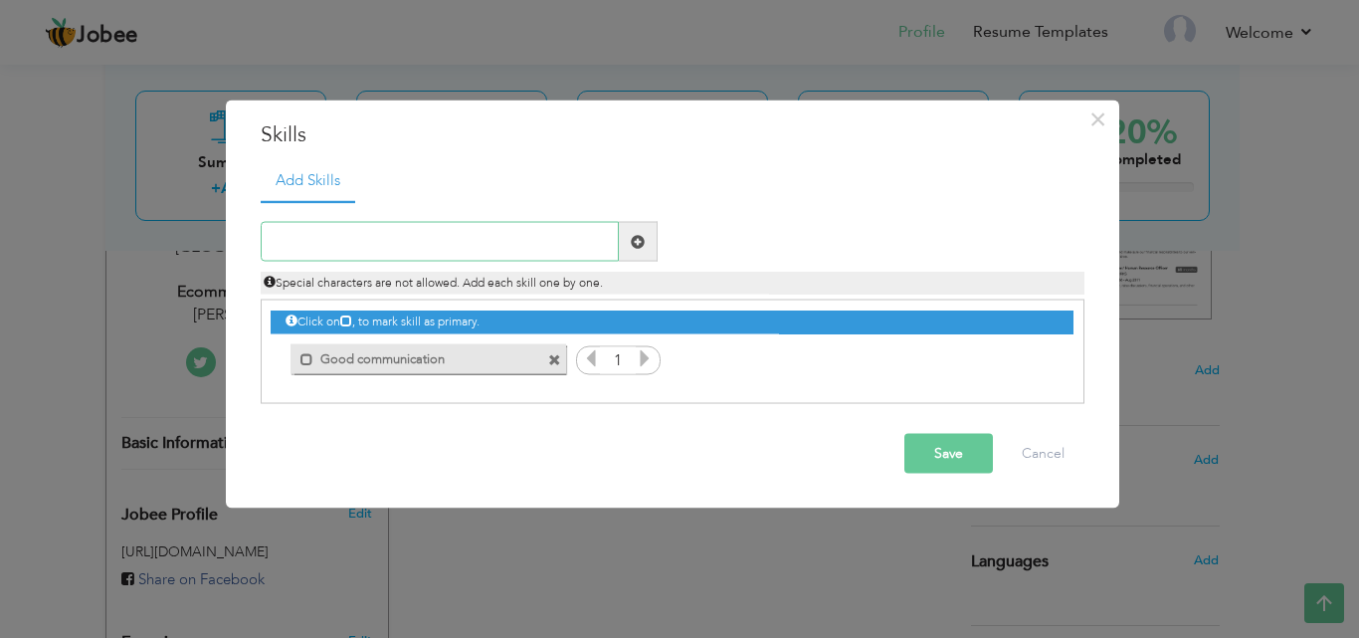
click at [433, 254] on input "text" at bounding box center [440, 242] width 358 height 40
paste input "problem-solving skills."
type input "problem-solving skills"
click at [645, 240] on span at bounding box center [638, 242] width 39 height 40
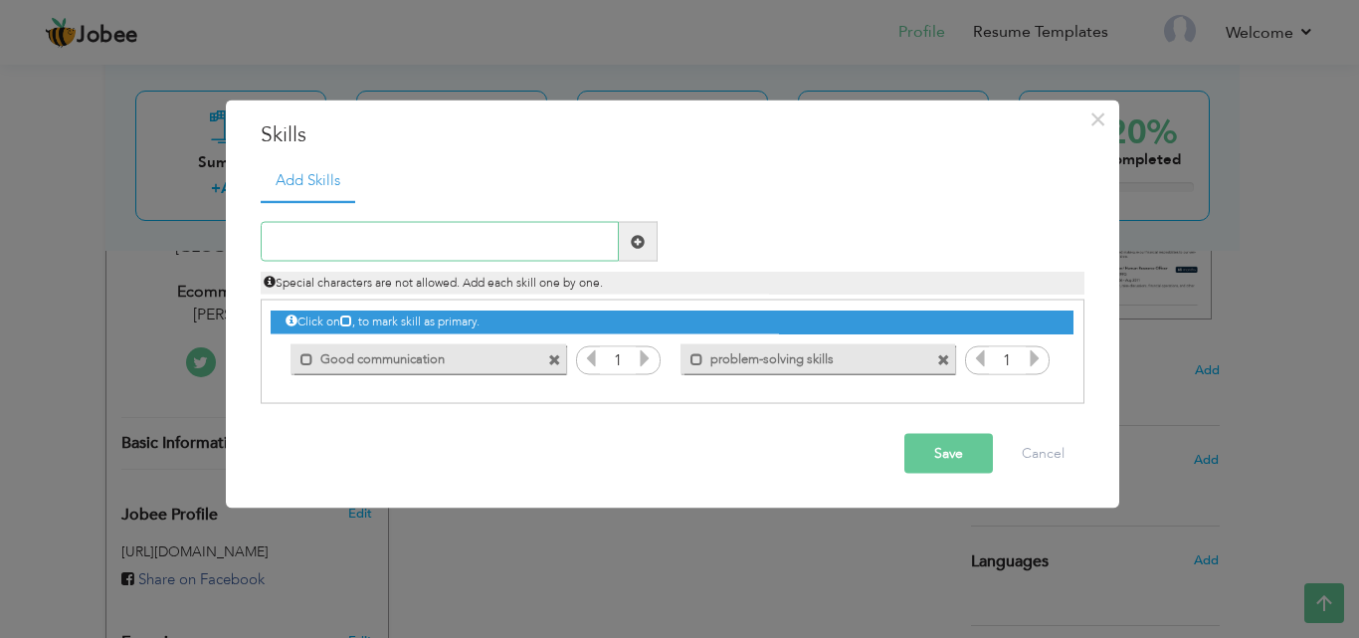
click at [447, 243] on input "text" at bounding box center [440, 242] width 358 height 40
paste input "Proficiency in MS Excel"
type input "Proficiency in MS Excel"
click at [637, 243] on span at bounding box center [638, 241] width 14 height 14
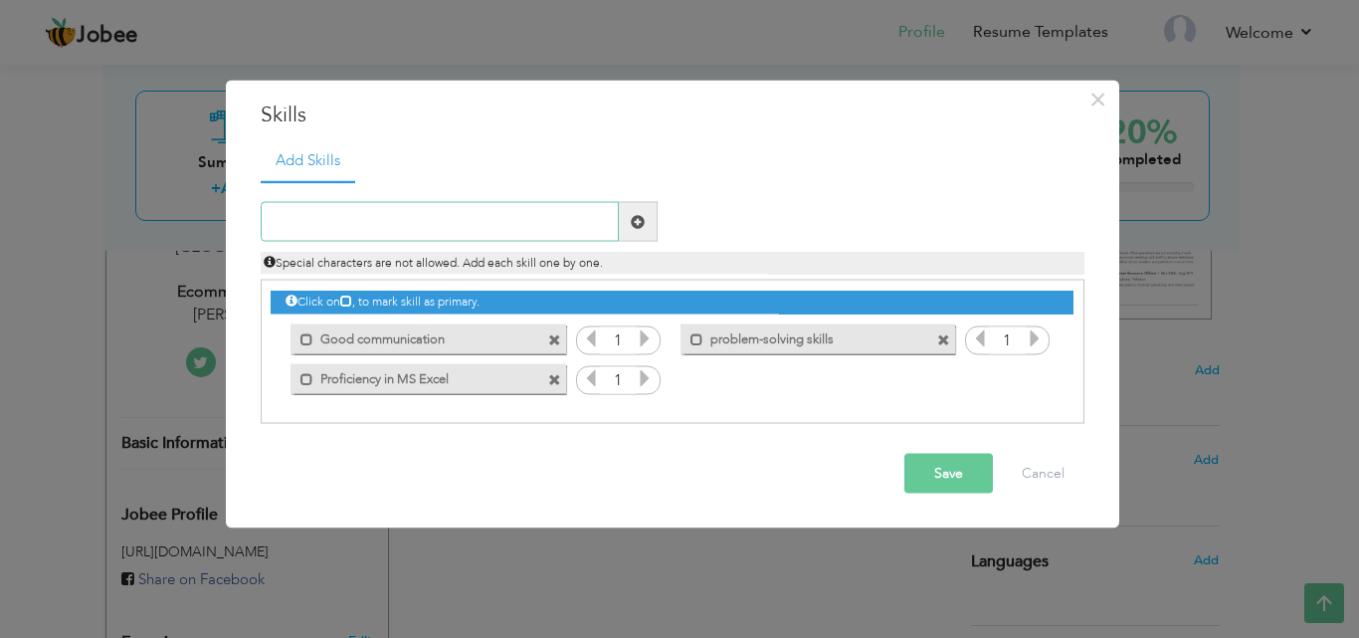
click at [411, 230] on input "text" at bounding box center [440, 222] width 358 height 40
paste input "Proficiency in"
paste input "Google Sheets for reporting"
click at [369, 223] on input "Proficiency in Google Sheets for reporting" at bounding box center [440, 222] width 358 height 40
type input "Proficiency in google Sheets for reporting"
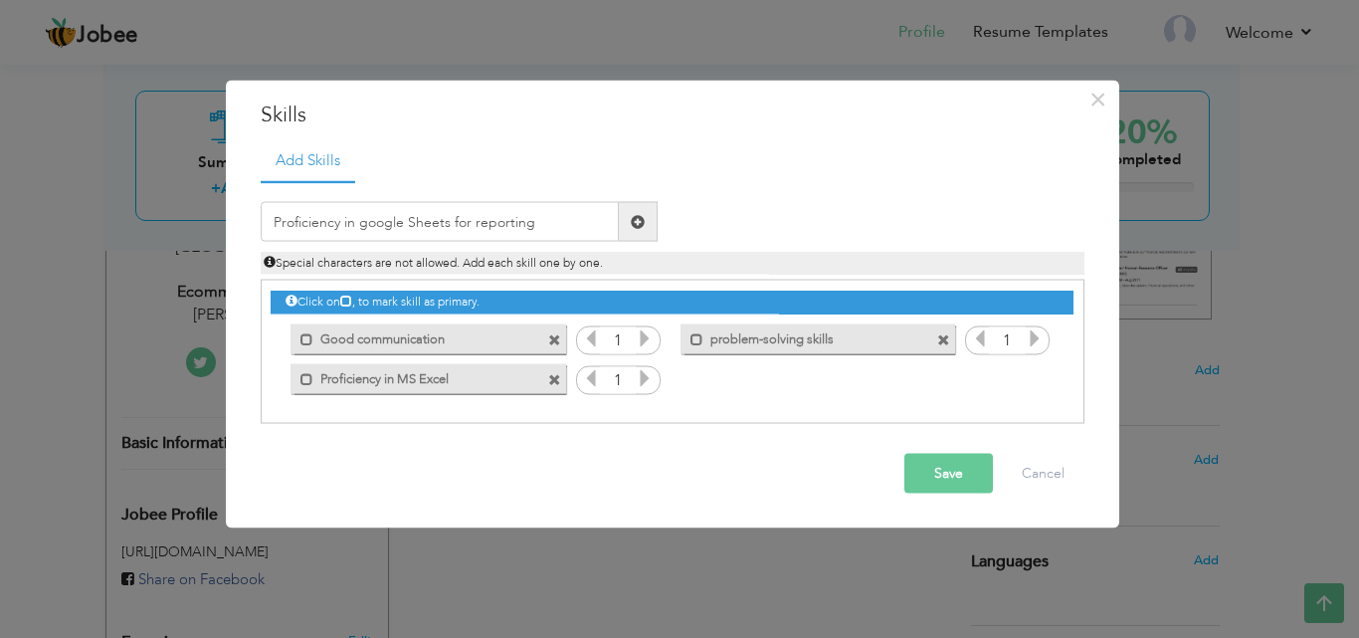
click at [637, 225] on span at bounding box center [638, 221] width 14 height 14
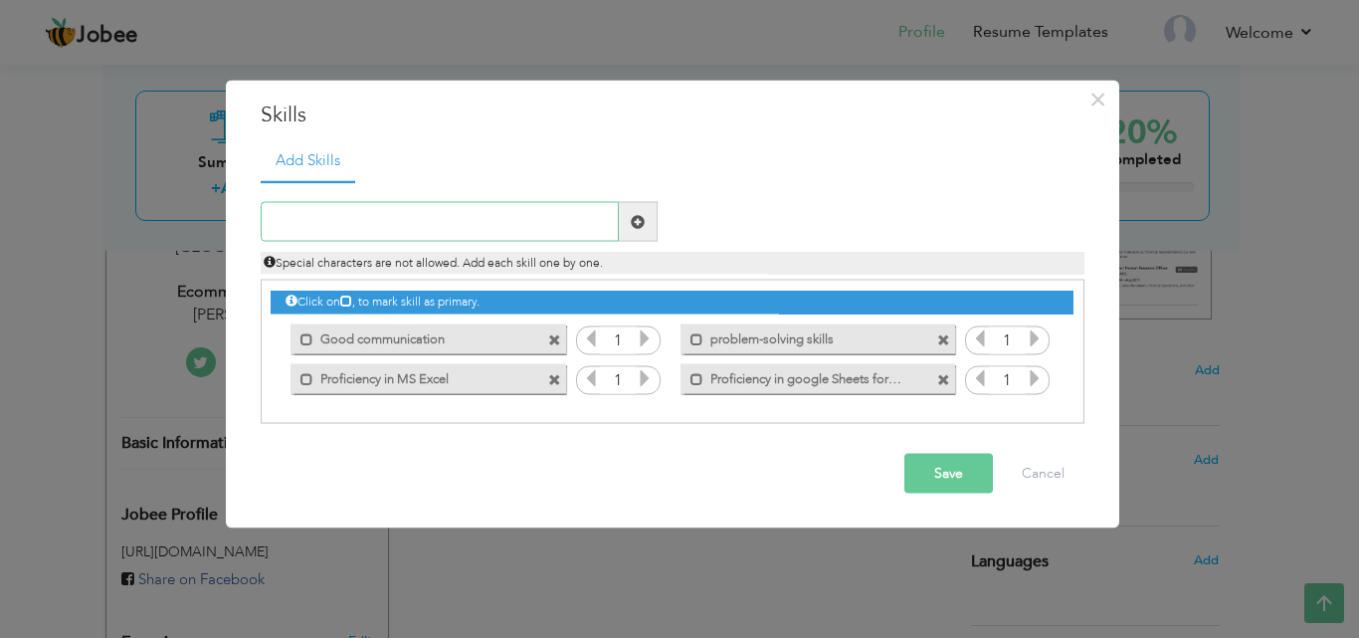
click at [465, 219] on input "text" at bounding box center [440, 222] width 358 height 40
paste input "data analysis"
type input "data analysis"
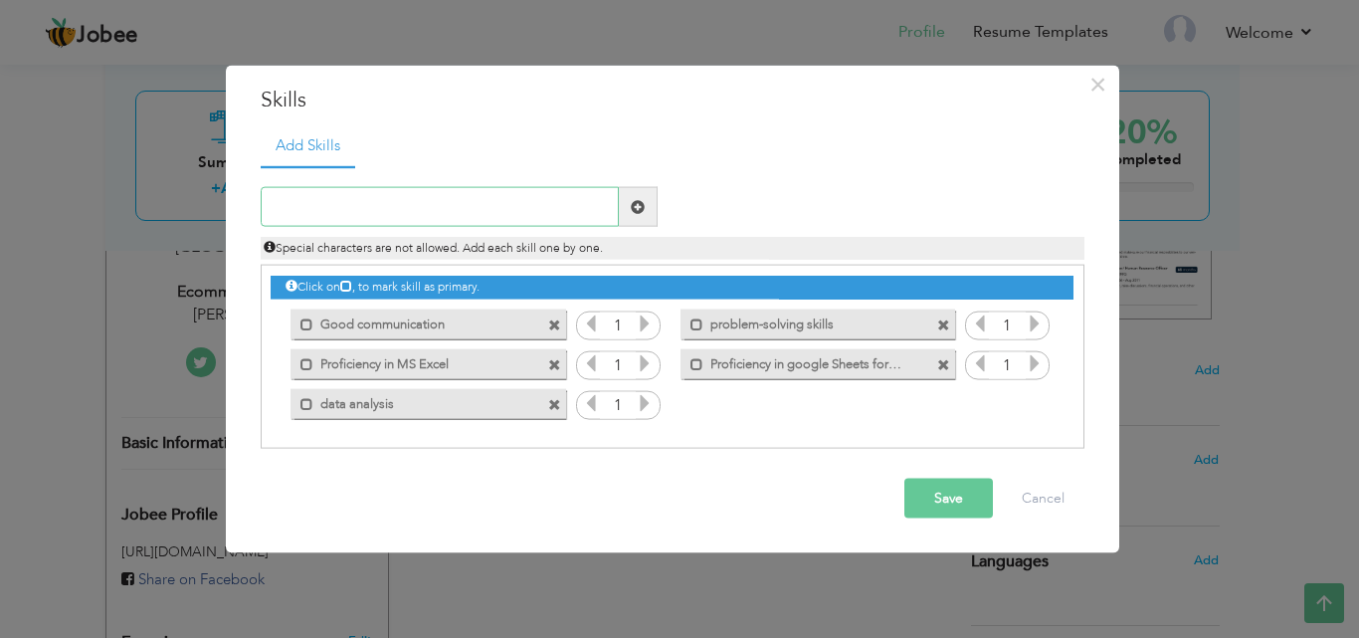
type input "D"
click at [519, 203] on input "text" at bounding box center [440, 207] width 358 height 40
paste input "data analysis"
type input "Data analysis"
click at [631, 208] on span at bounding box center [638, 206] width 14 height 14
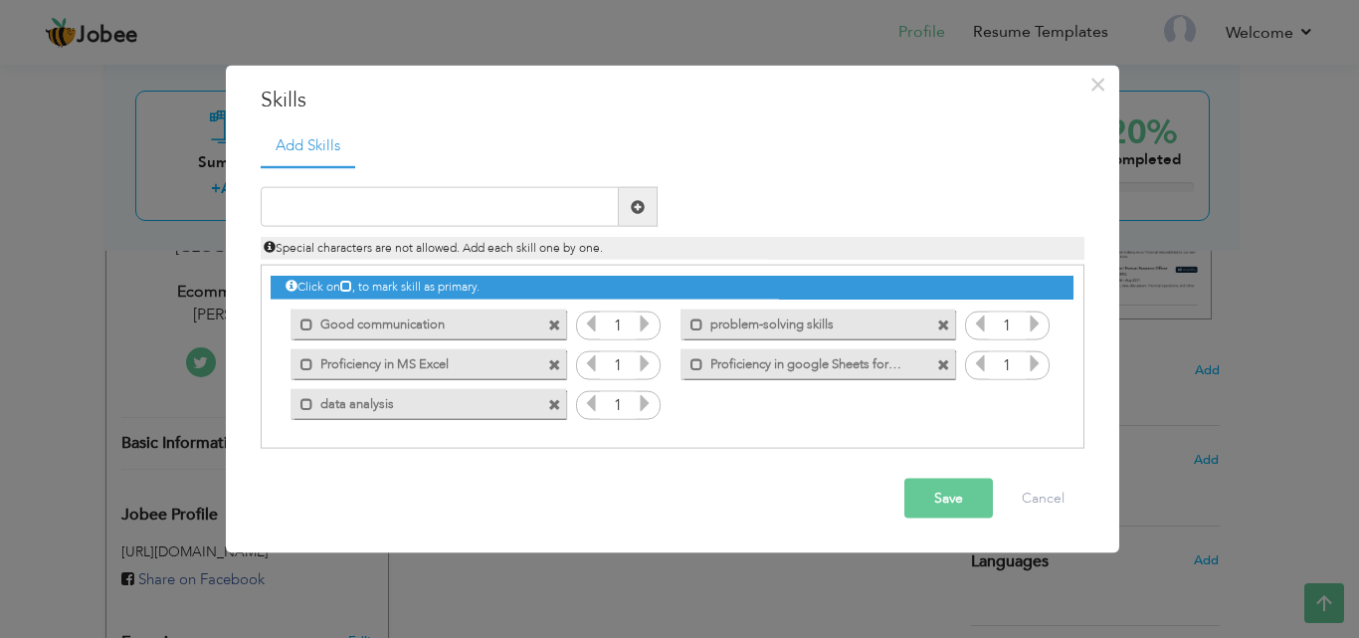
click at [948, 489] on button "Save" at bounding box center [948, 498] width 89 height 40
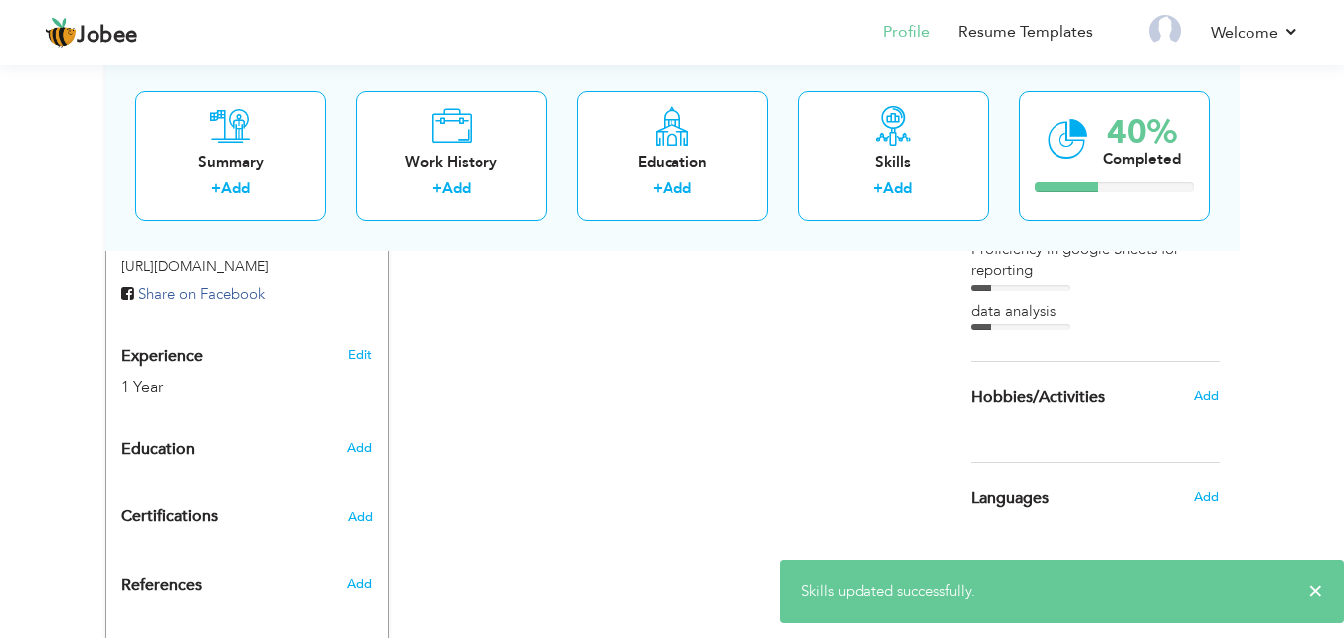
scroll to position [743, 0]
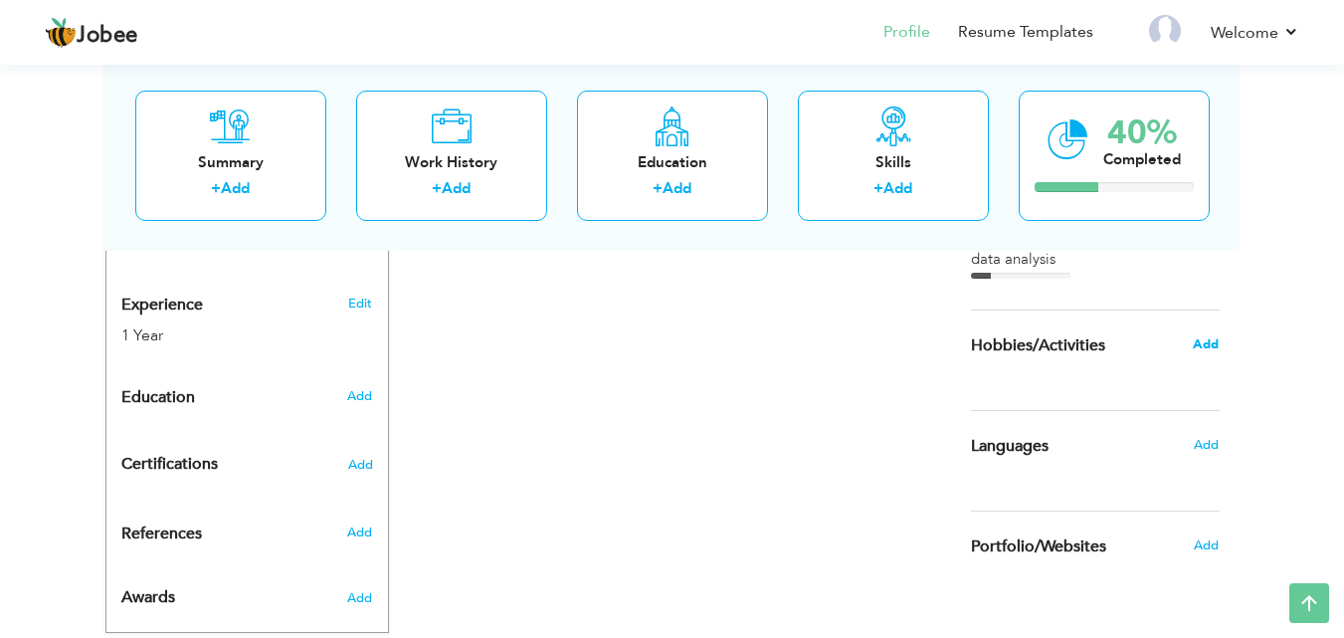
click at [1208, 345] on span "Add" at bounding box center [1206, 344] width 26 height 18
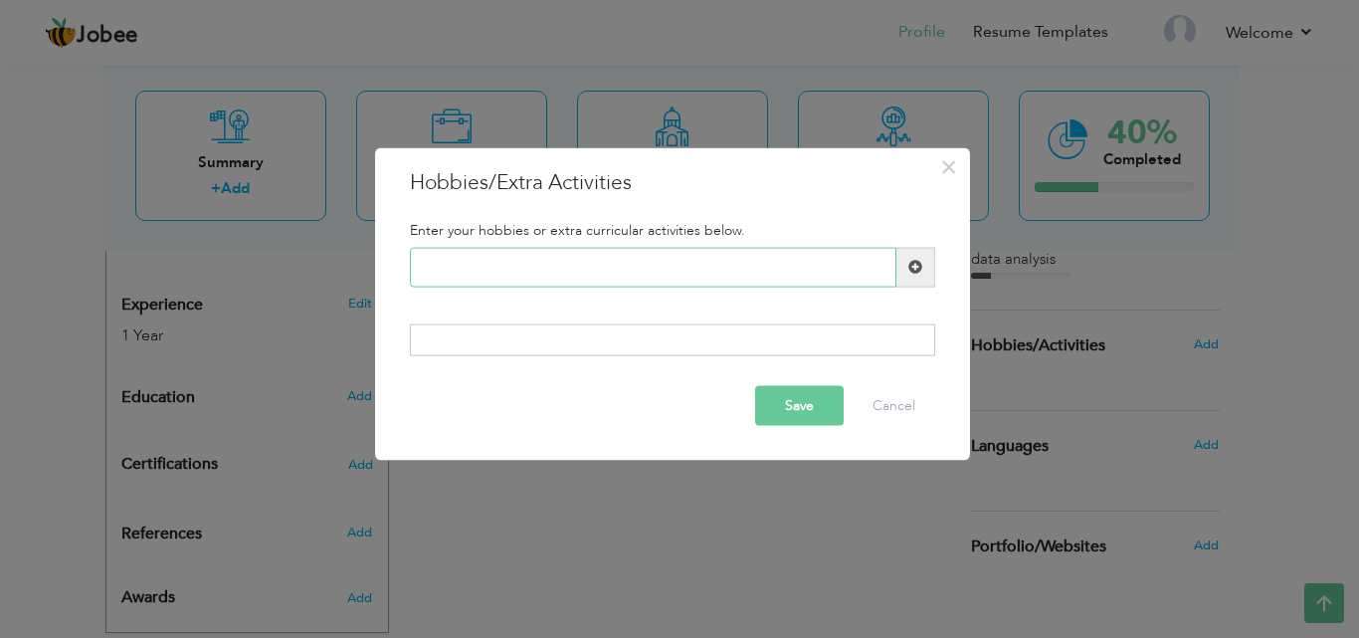
click at [726, 264] on input "text" at bounding box center [653, 267] width 486 height 40
type input "Reading"
click at [917, 268] on span at bounding box center [915, 267] width 14 height 14
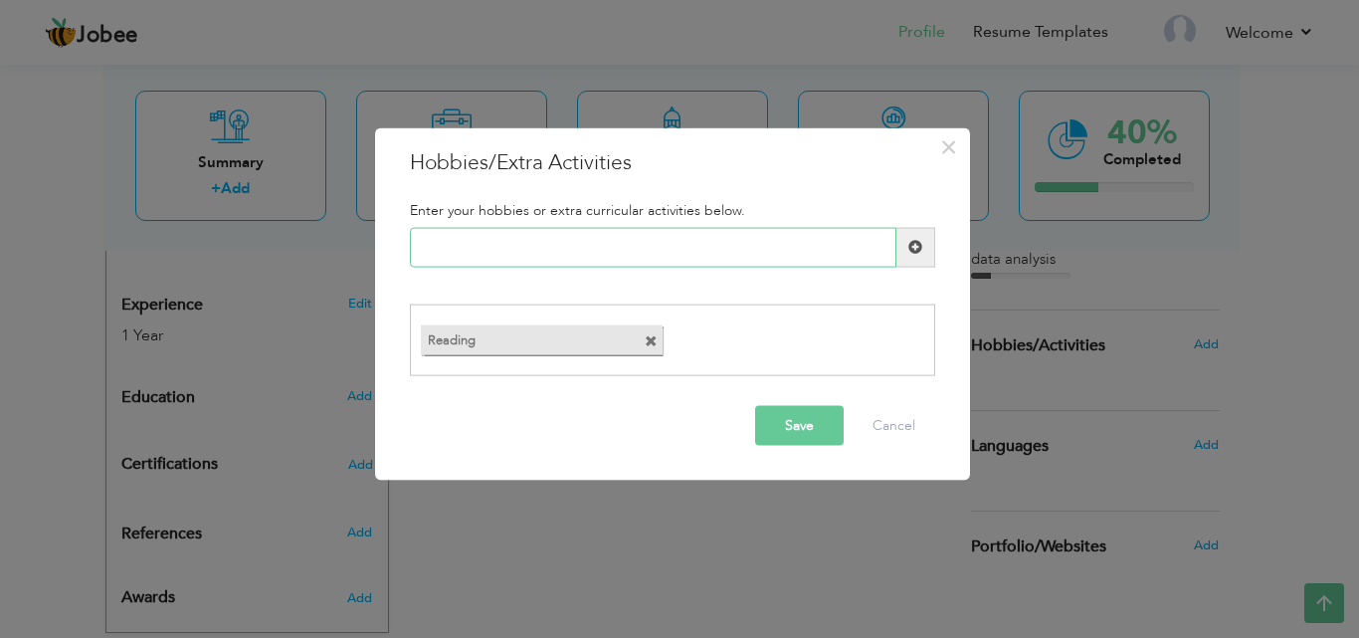
click at [715, 258] on input "text" at bounding box center [653, 247] width 486 height 40
type input "Cricket"
click at [912, 248] on span at bounding box center [915, 247] width 14 height 14
click at [781, 254] on input "text" at bounding box center [653, 247] width 486 height 40
type input "S"
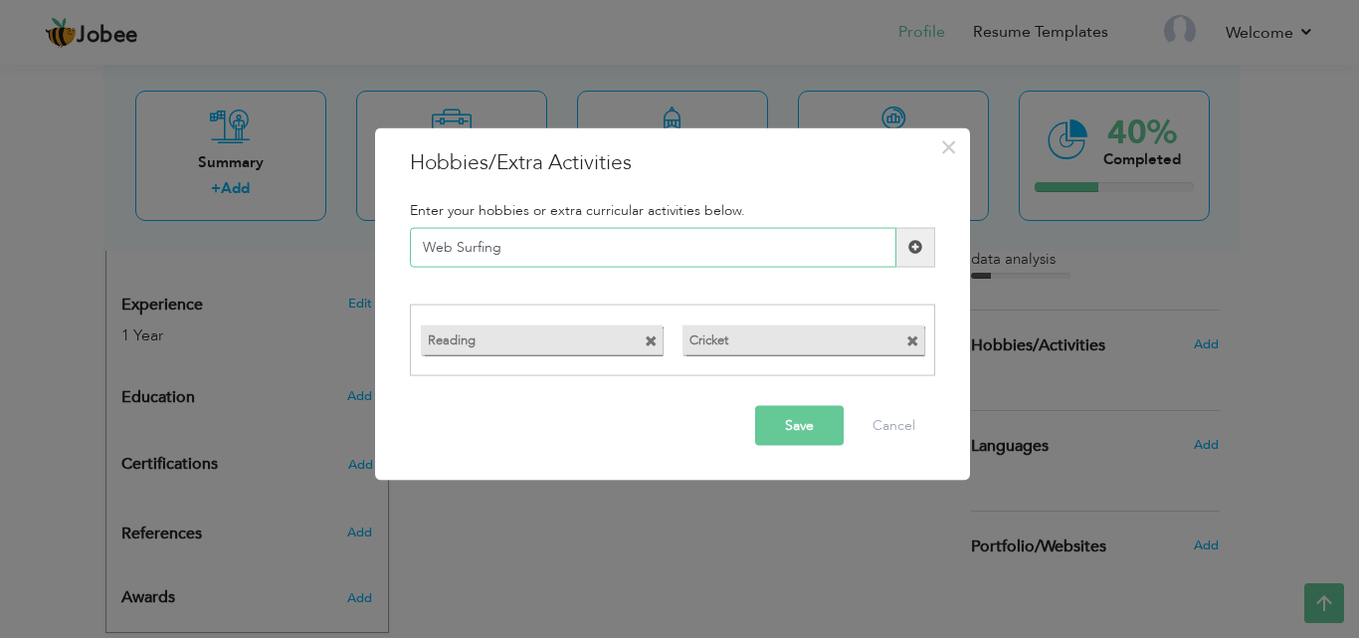
type input "Web Surfing"
click at [920, 241] on span at bounding box center [915, 247] width 14 height 14
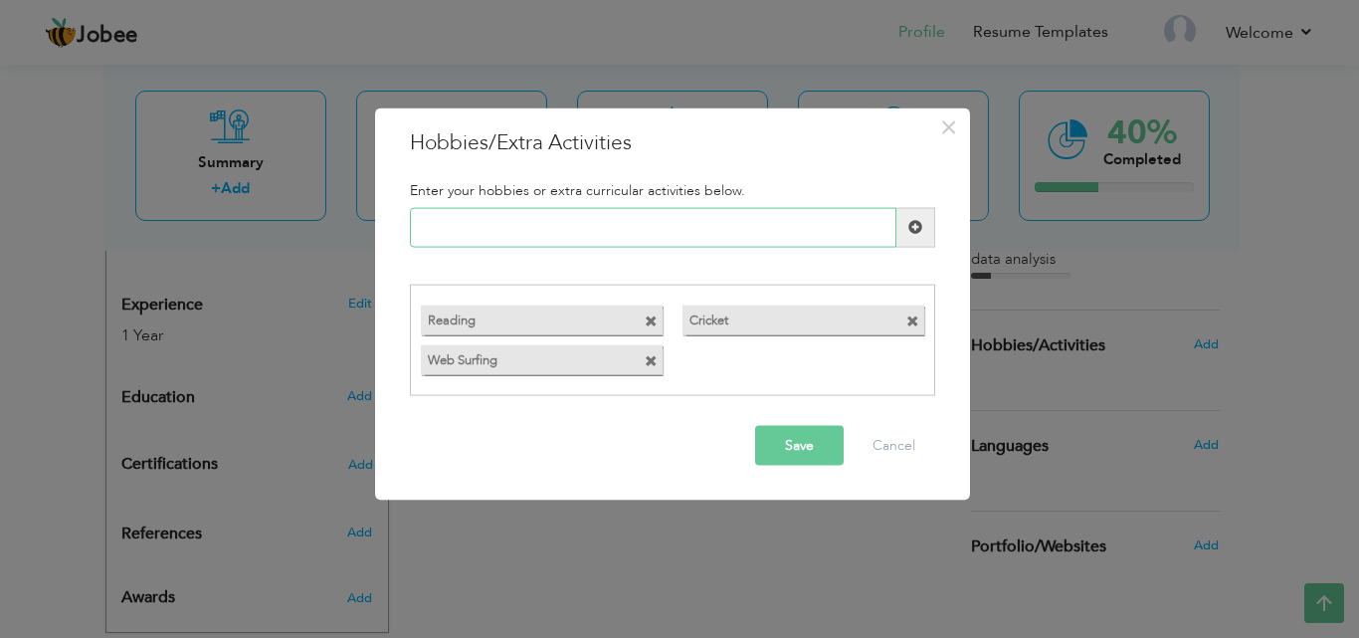
click at [833, 216] on input "text" at bounding box center [653, 227] width 486 height 40
type input "Problem Hunting"
click at [791, 448] on button "Save" at bounding box center [799, 446] width 89 height 40
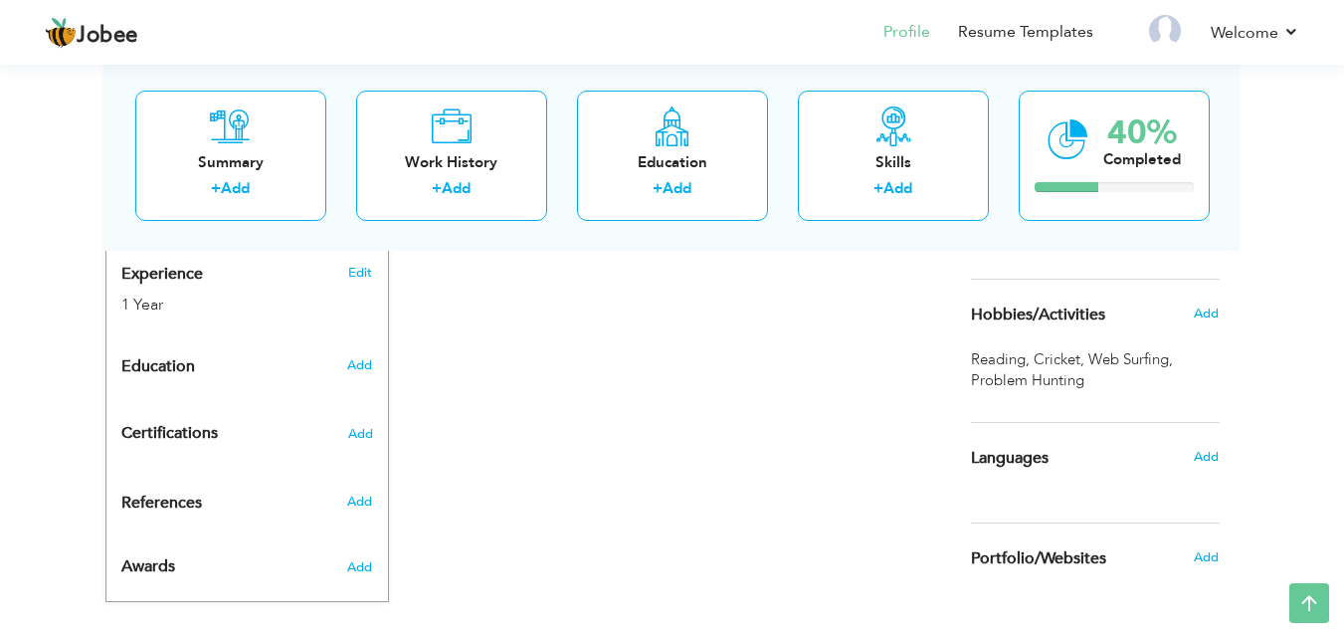
scroll to position [813, 0]
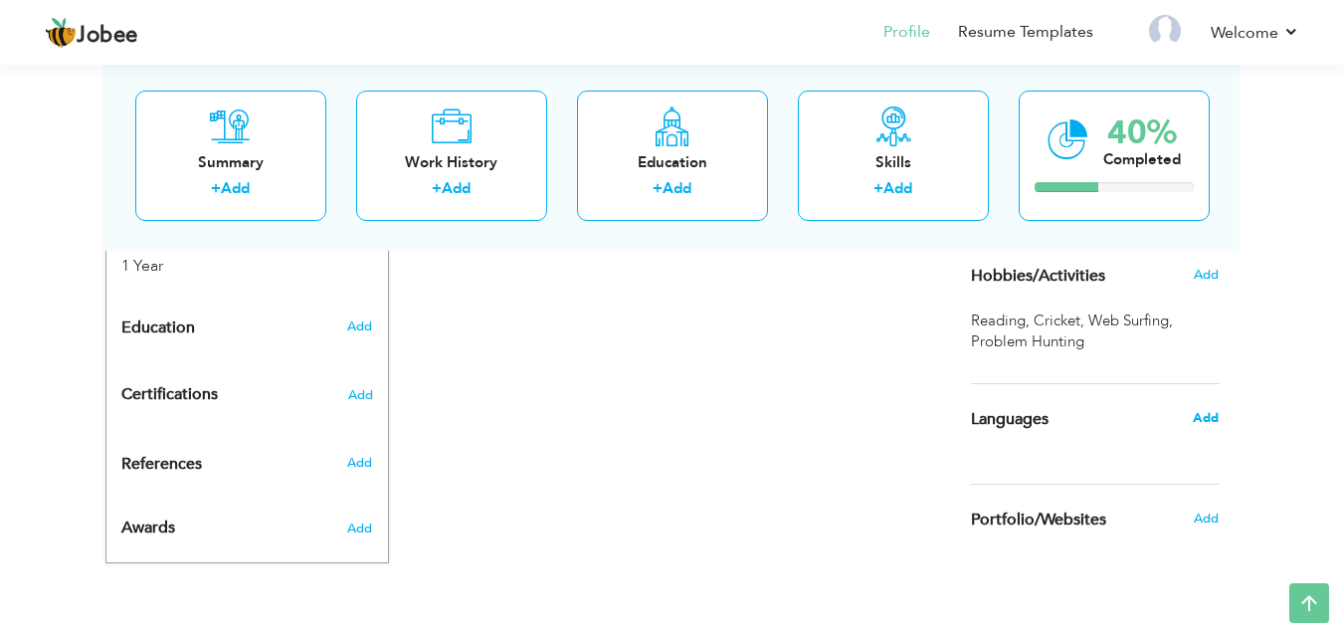
click at [1196, 414] on span "Add" at bounding box center [1206, 418] width 26 height 18
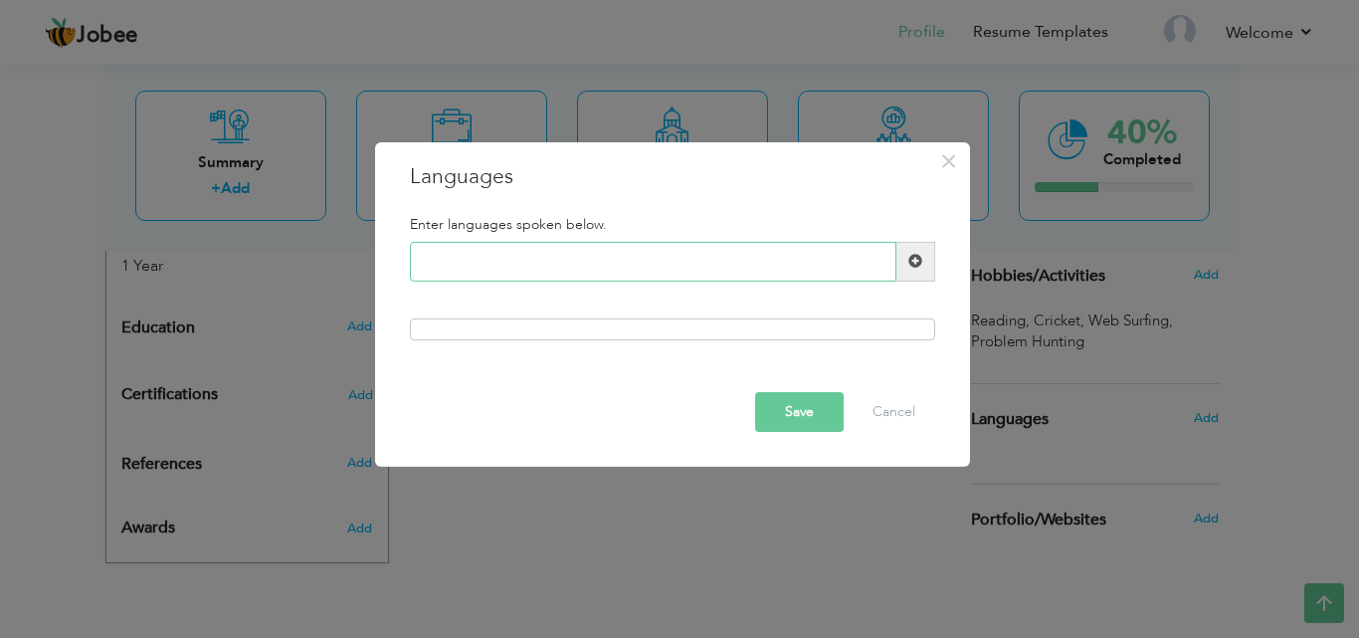
click at [821, 265] on input "text" at bounding box center [653, 262] width 486 height 40
type input "E"
type input "Urdu"
click at [917, 258] on span at bounding box center [915, 261] width 14 height 14
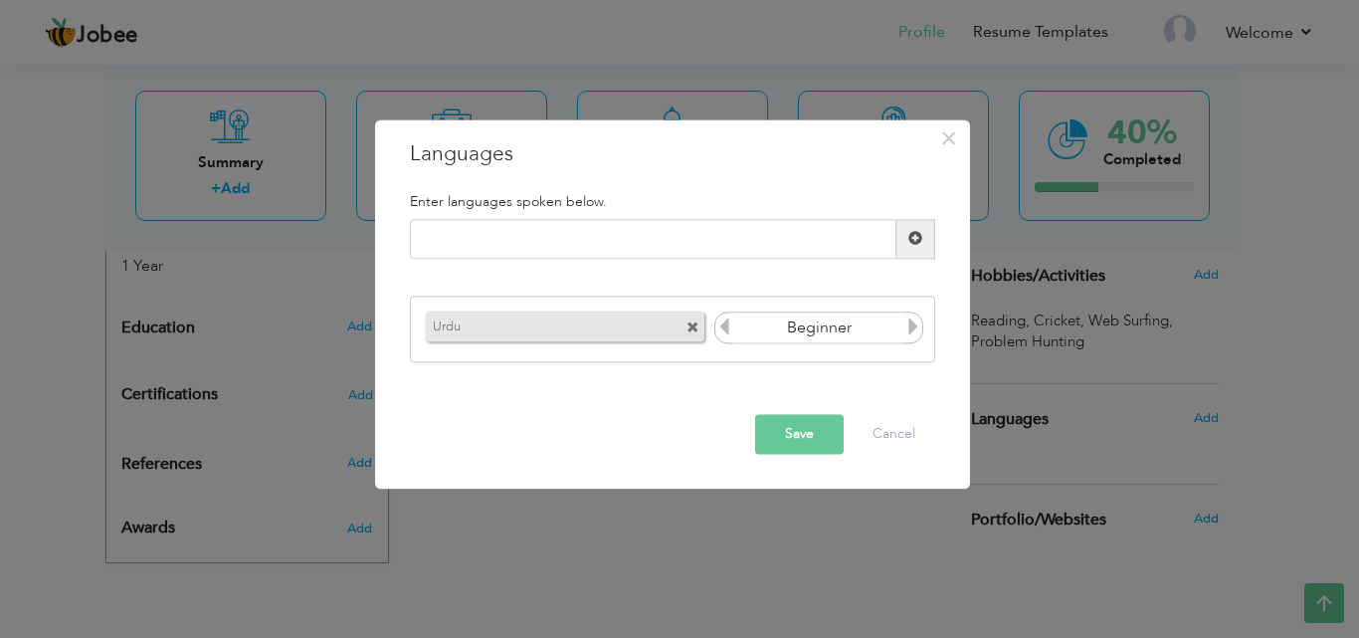
click at [925, 327] on div "Urdu Beginner" at bounding box center [672, 329] width 525 height 67
click at [918, 325] on icon at bounding box center [913, 327] width 18 height 18
click at [924, 328] on div "Urdu Beginner" at bounding box center [672, 329] width 525 height 67
click at [920, 328] on icon at bounding box center [913, 327] width 18 height 18
click at [746, 248] on input "text" at bounding box center [653, 239] width 486 height 40
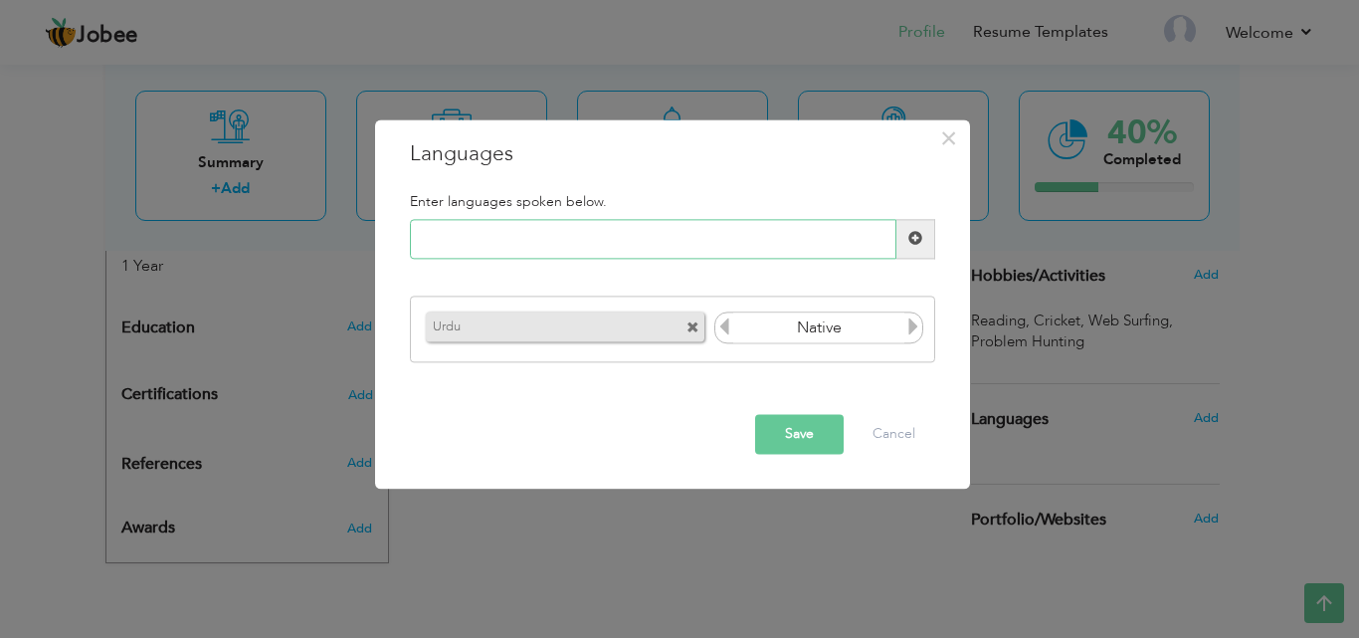
type input "E"
type input "English"
click at [911, 245] on span at bounding box center [915, 239] width 14 height 14
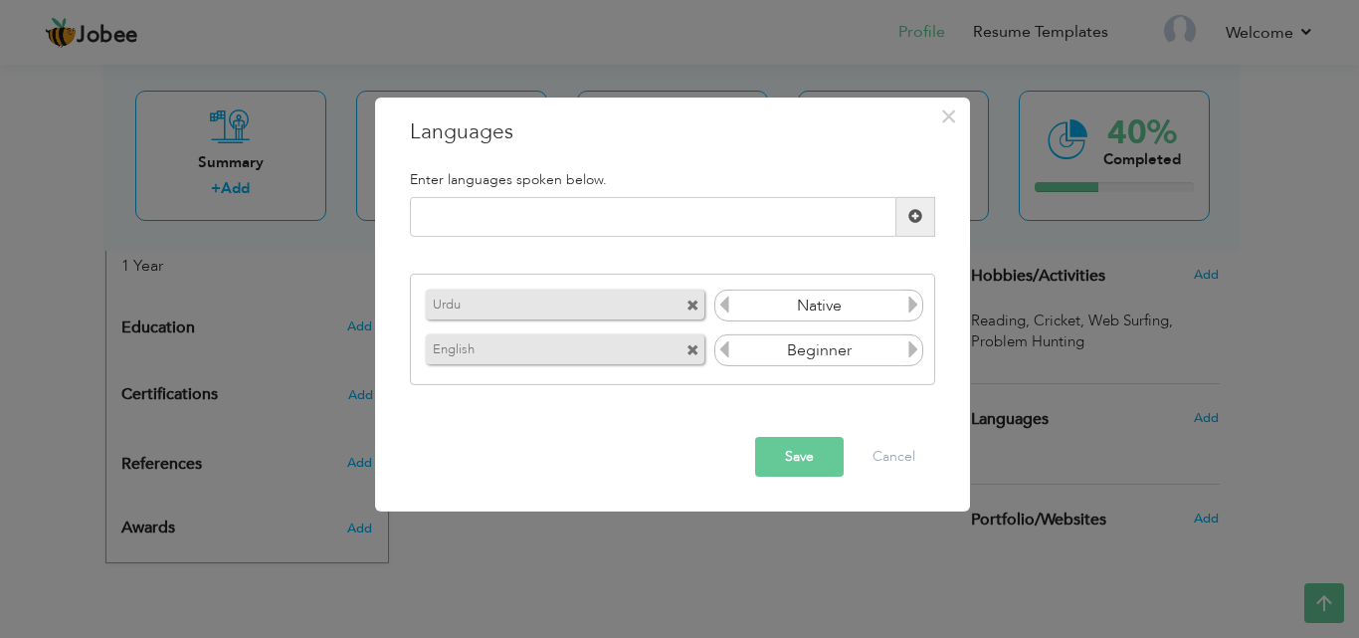
click at [917, 351] on icon at bounding box center [913, 349] width 18 height 18
click at [686, 211] on input "text" at bounding box center [653, 217] width 486 height 40
type input "O"
type input "Punjabi"
click at [908, 217] on span at bounding box center [915, 216] width 14 height 14
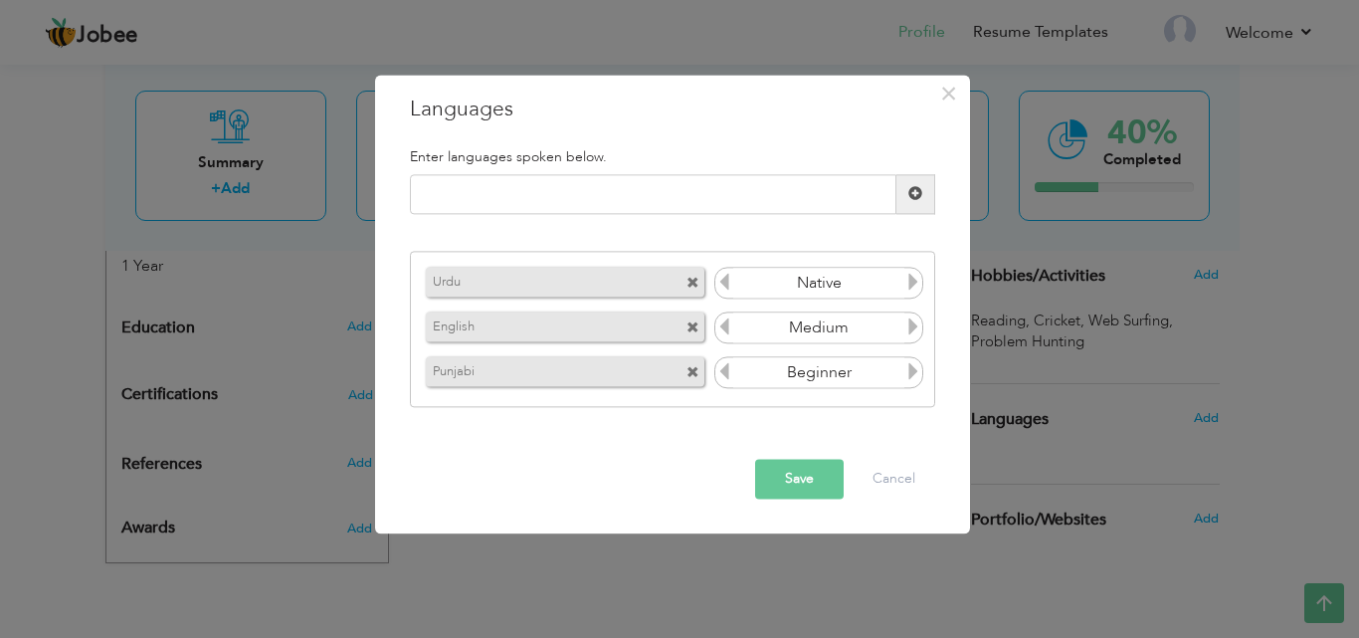
click at [918, 367] on icon at bounding box center [913, 372] width 18 height 18
click at [817, 476] on button "Save" at bounding box center [799, 479] width 89 height 40
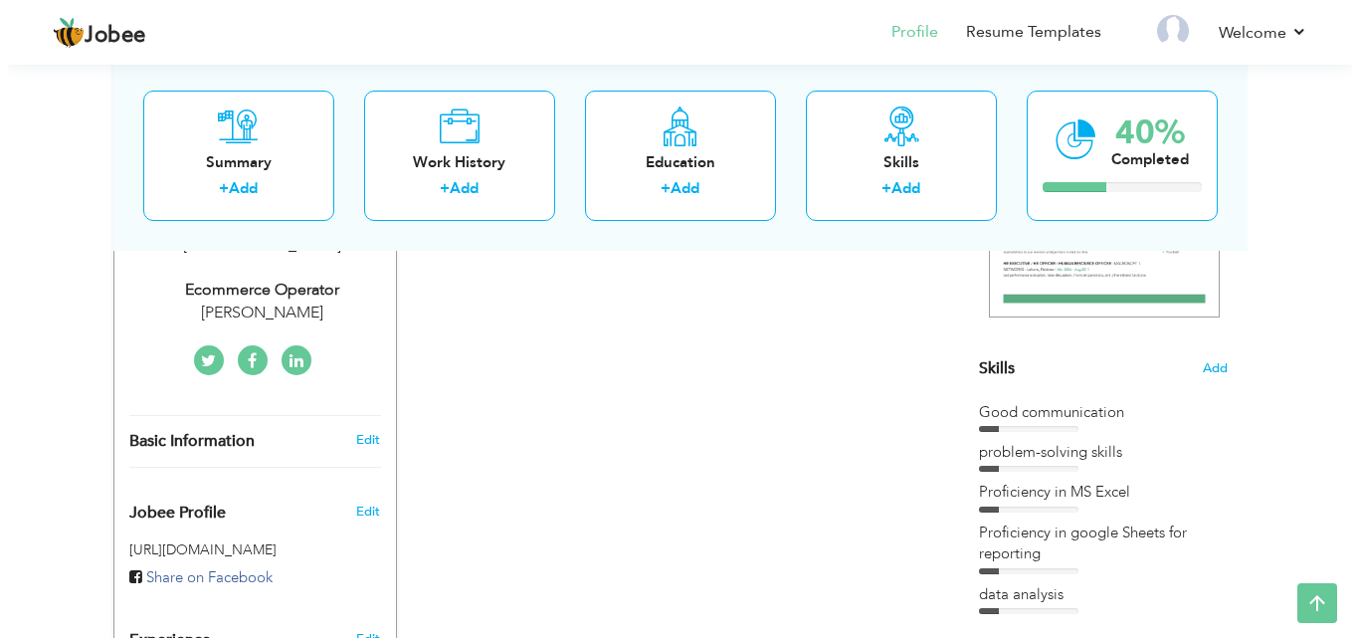
scroll to position [376, 0]
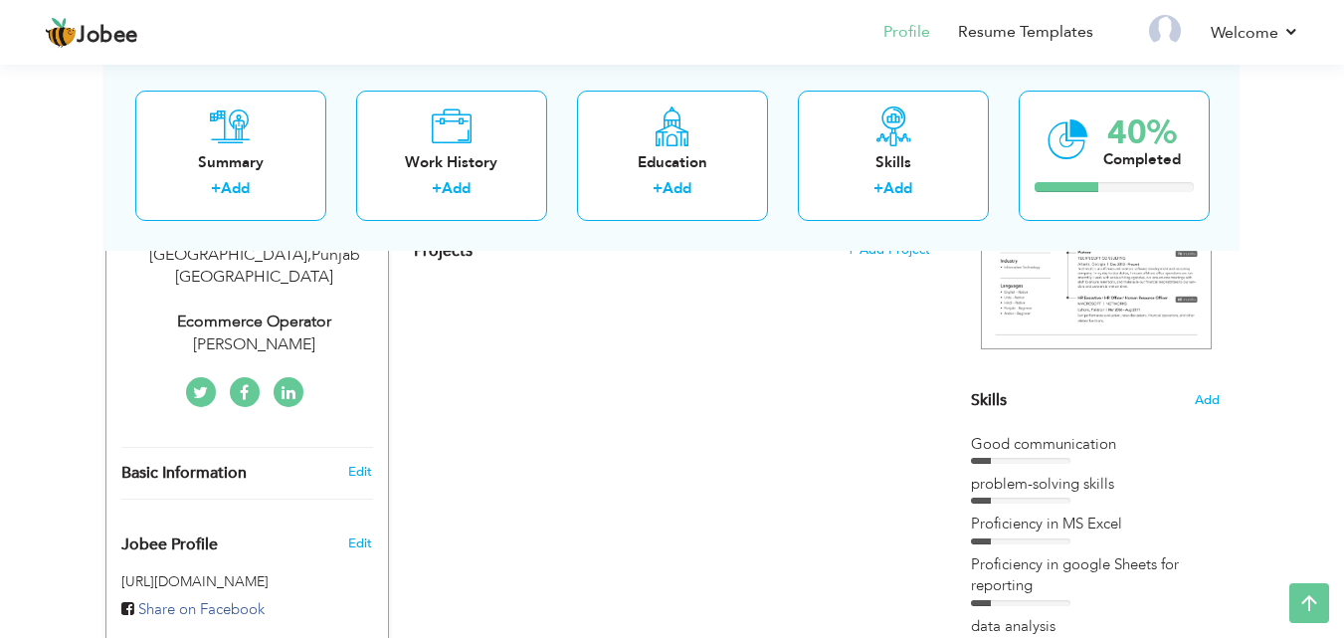
click at [346, 463] on div "Edit" at bounding box center [363, 472] width 47 height 18
type input "[PERSON_NAME]"
type input "Sabir"
type input "03135915499"
select select "number:166"
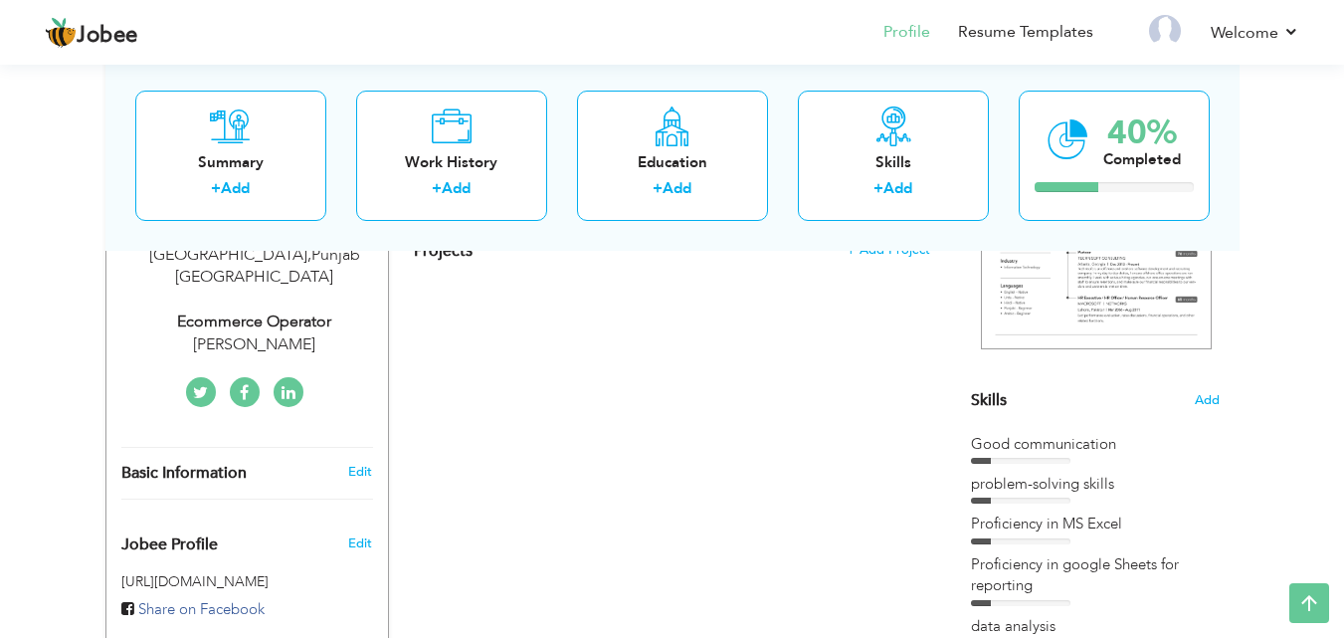
type input "[GEOGRAPHIC_DATA]"
select select "number:3"
type input "[PERSON_NAME]"
type input "Ecommerce Operator"
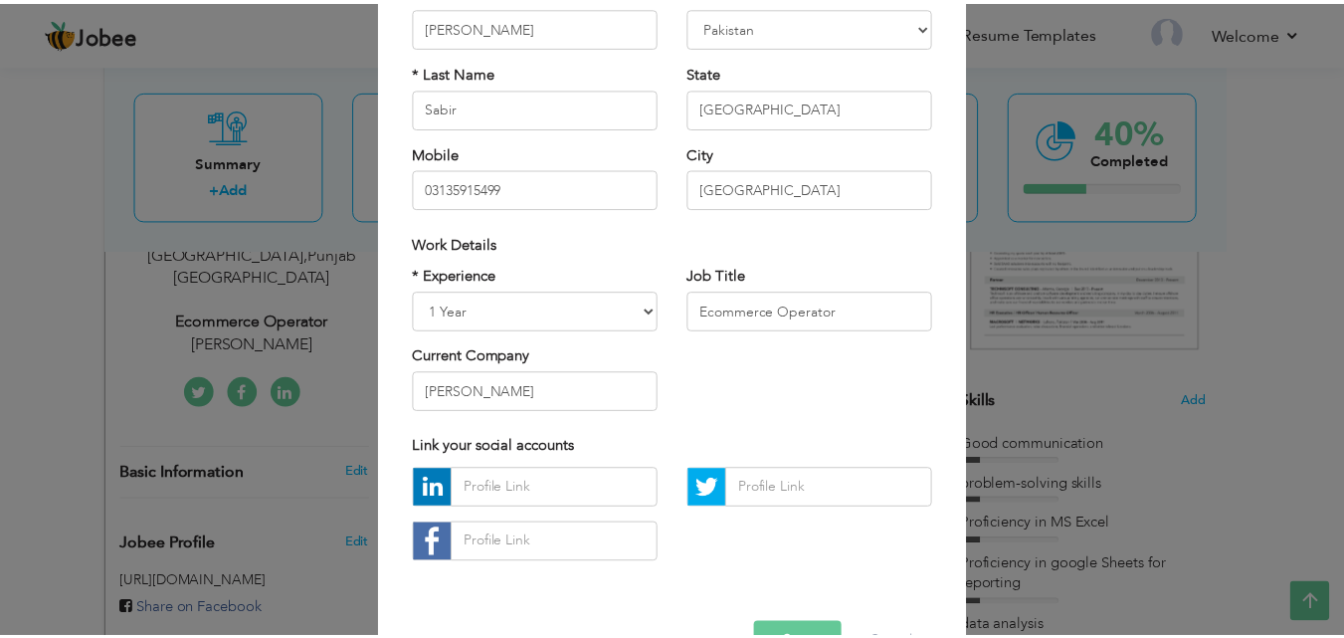
scroll to position [260, 0]
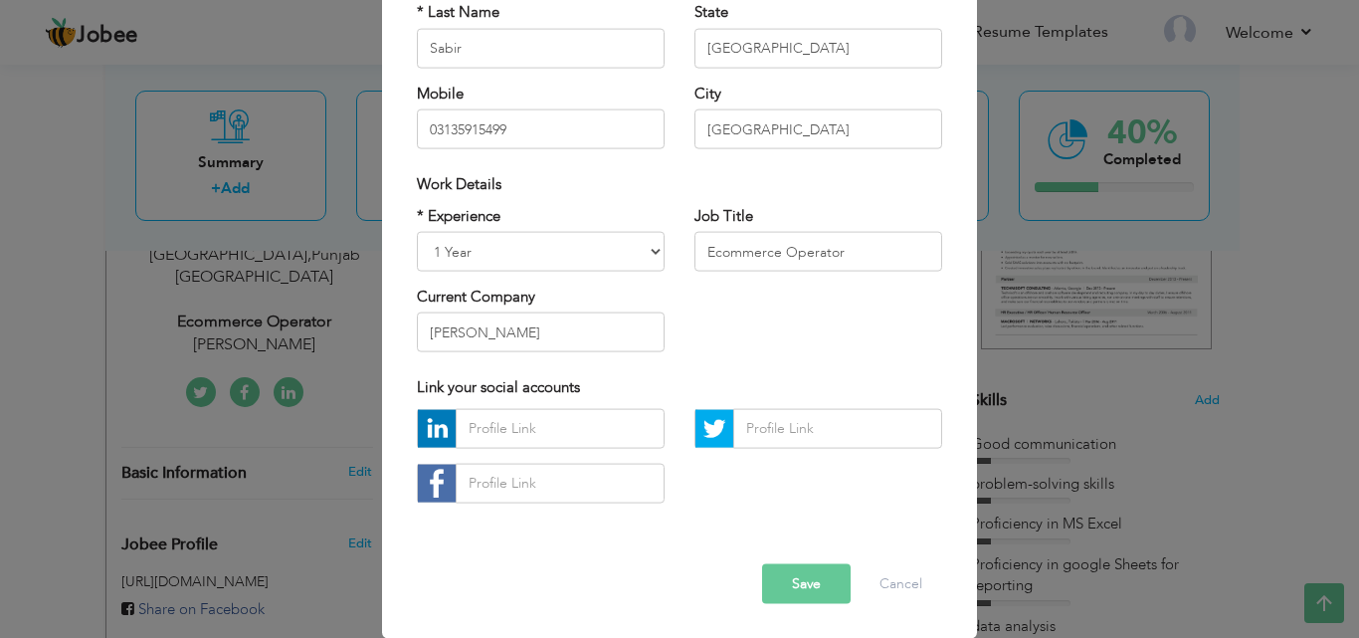
click at [790, 578] on button "Save" at bounding box center [806, 583] width 89 height 40
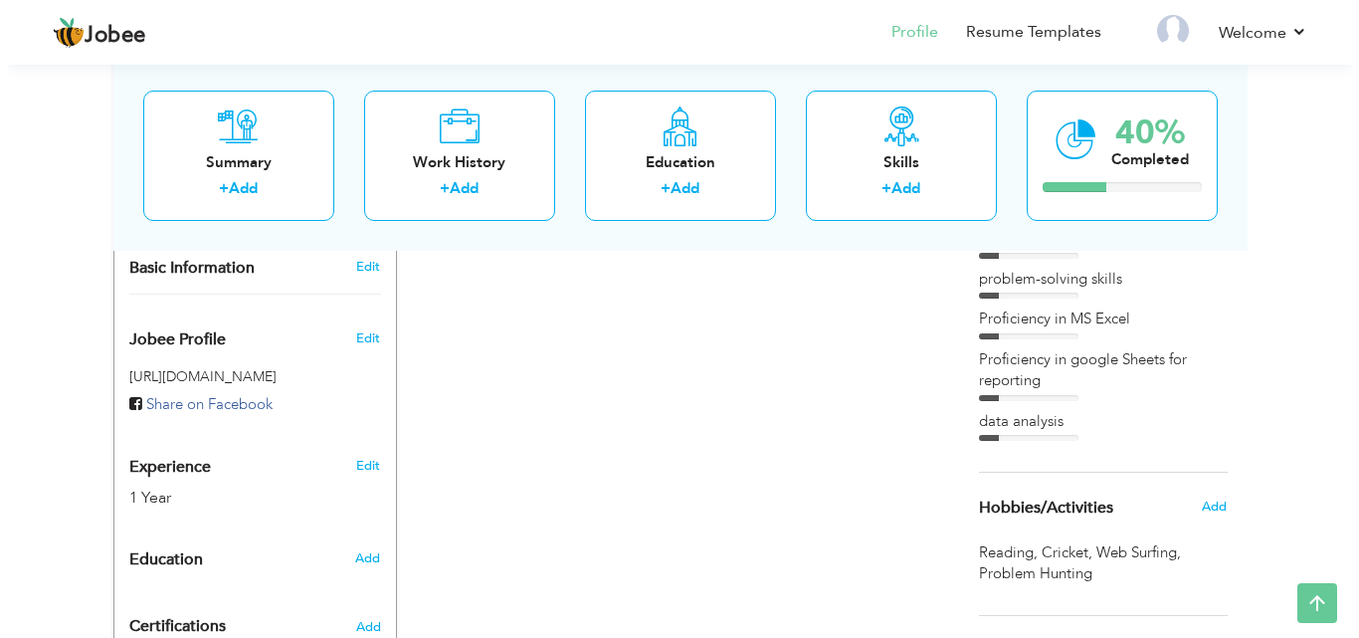
scroll to position [594, 0]
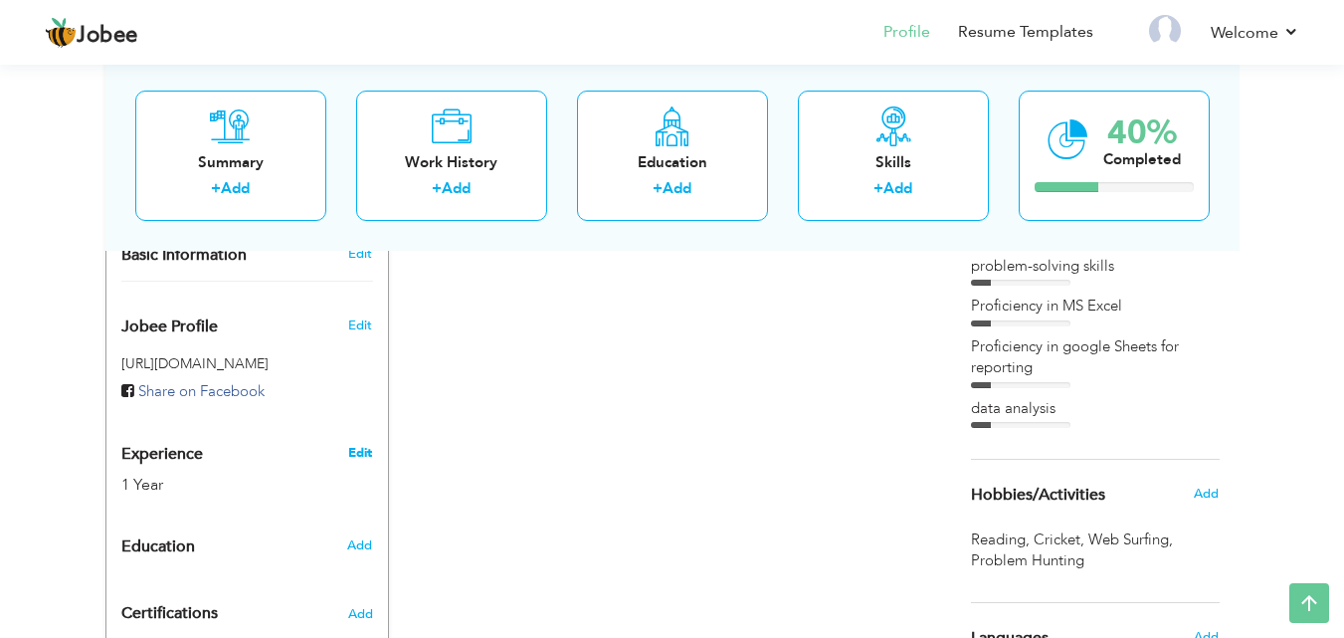
click at [353, 444] on link "Edit" at bounding box center [360, 453] width 24 height 18
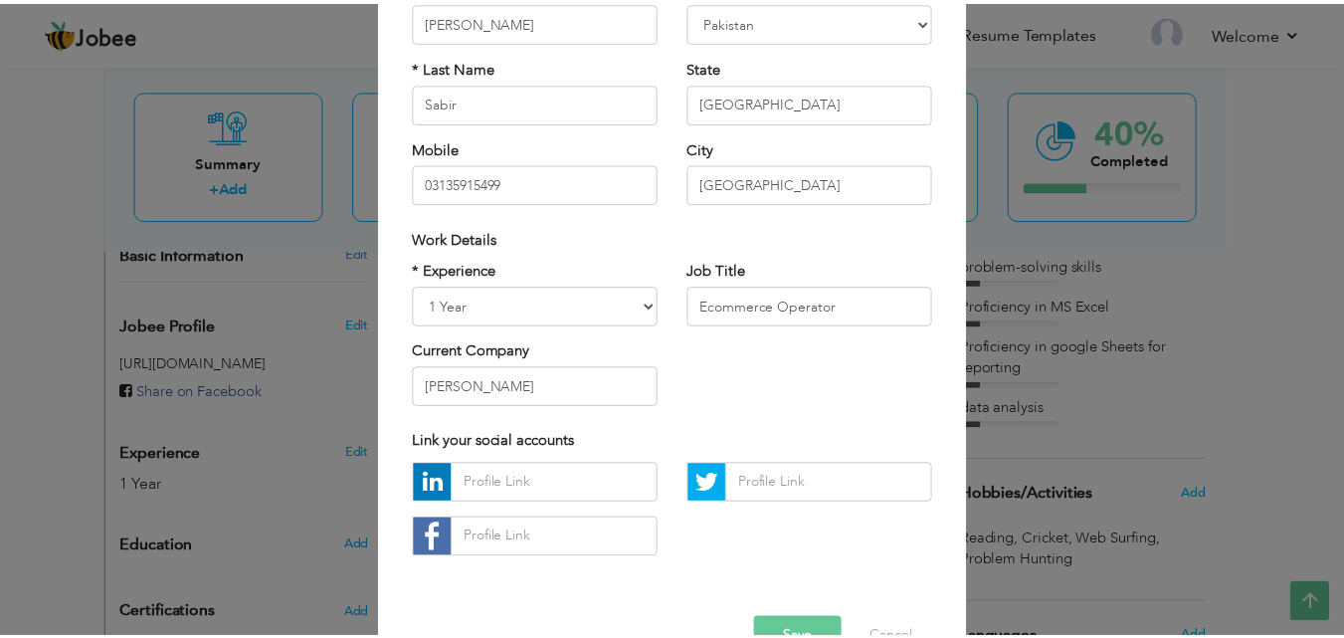
scroll to position [260, 0]
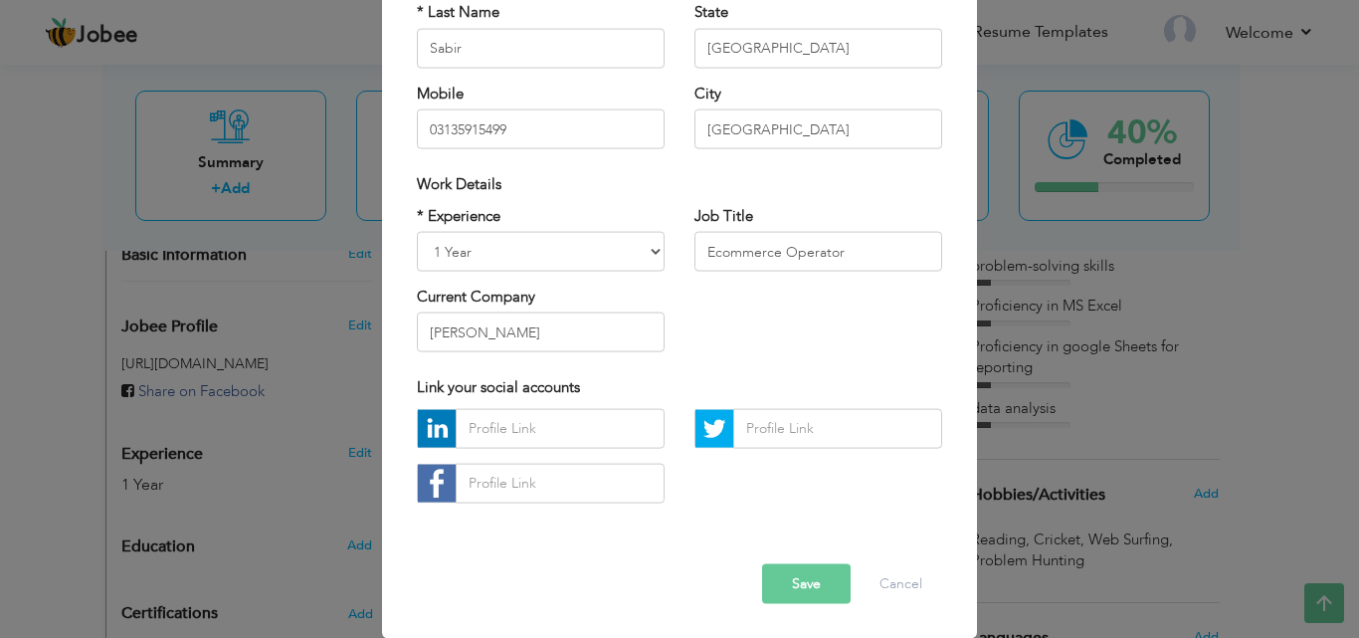
click at [821, 579] on button "Save" at bounding box center [806, 583] width 89 height 40
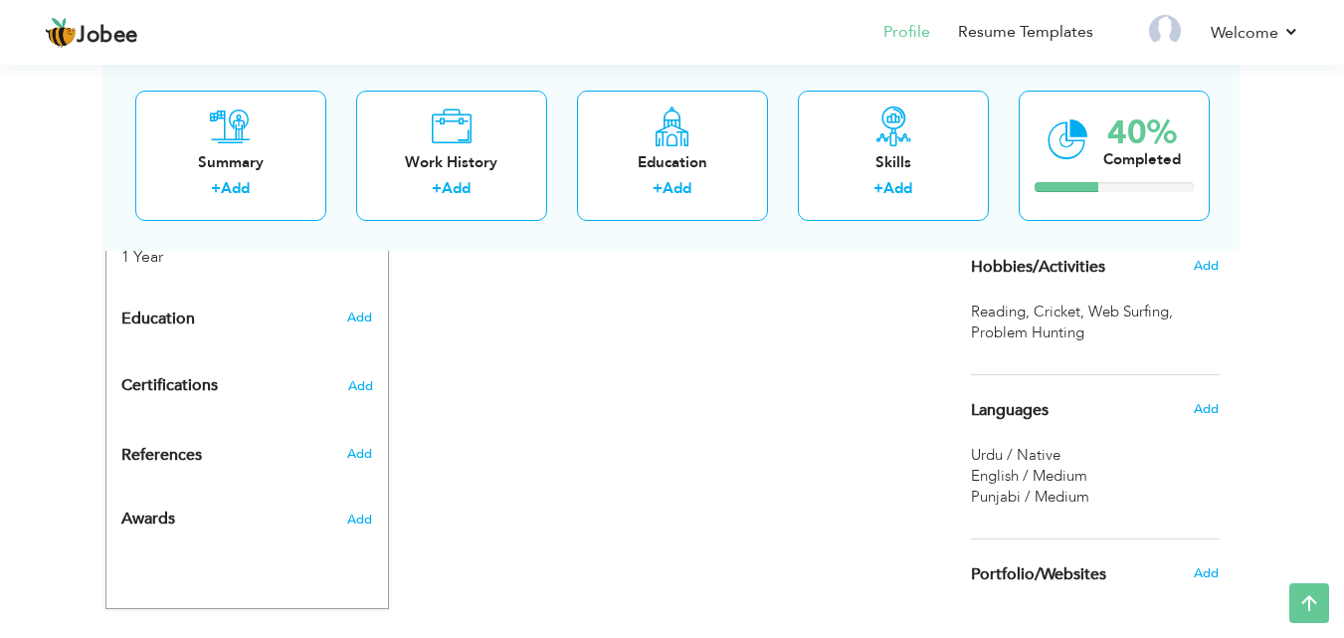
scroll to position [771, 0]
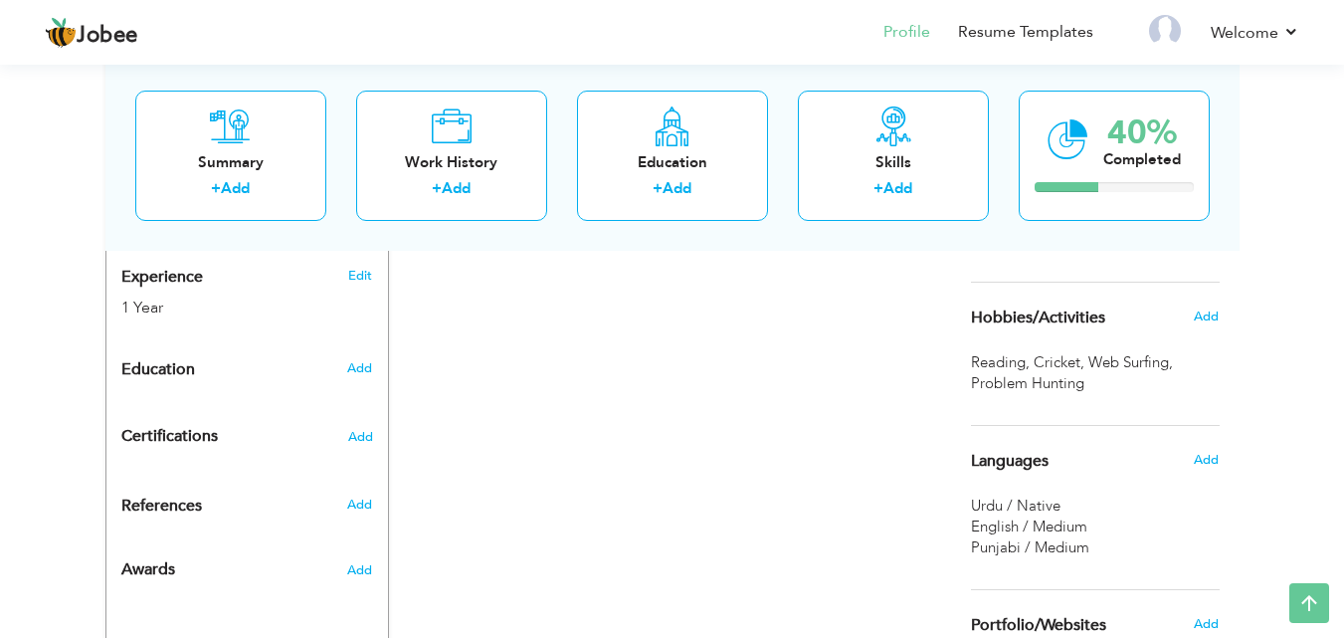
click at [376, 353] on div "Add" at bounding box center [363, 368] width 47 height 38
radio input "true"
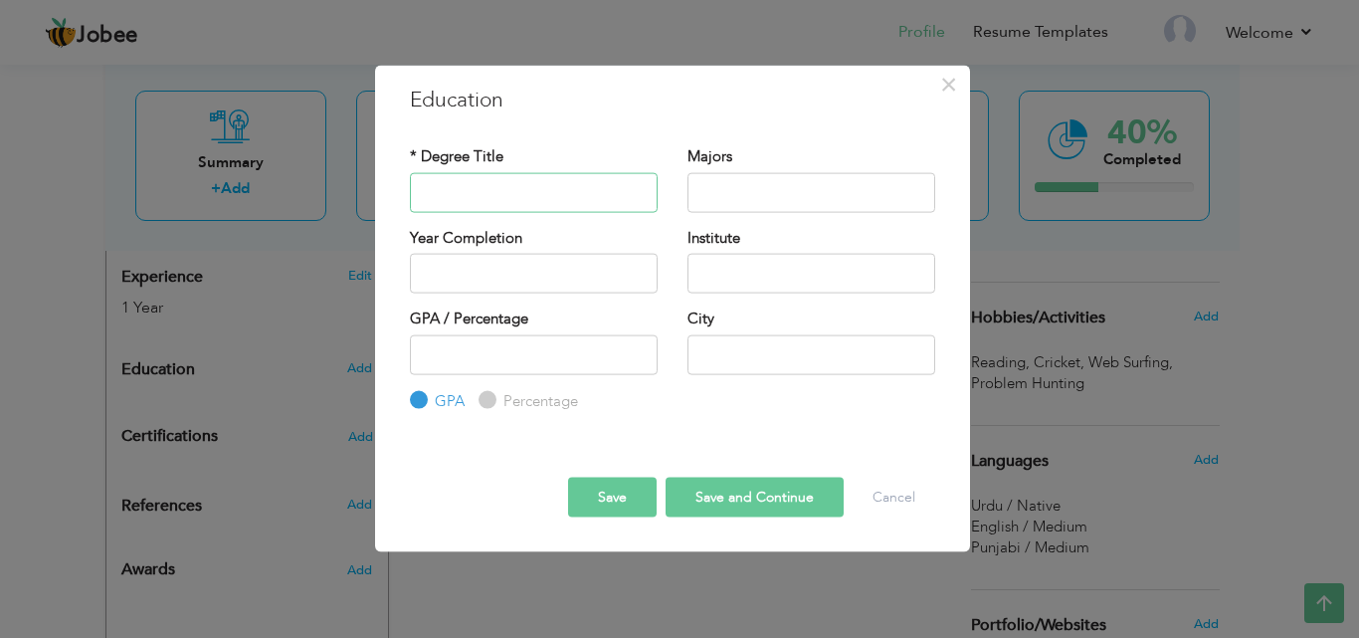
click at [502, 200] on input "text" at bounding box center [534, 192] width 248 height 40
type input "Matric"
type input "Computer,Math,Pysics"
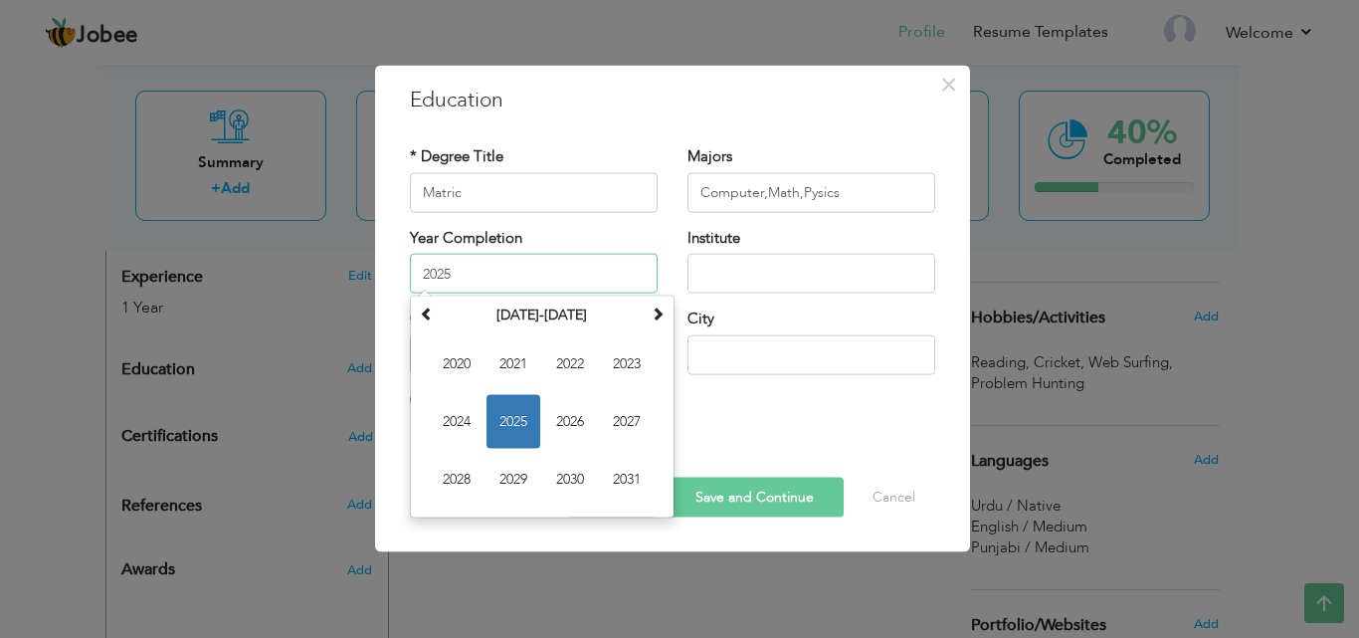
click at [455, 364] on span "2020" at bounding box center [457, 364] width 54 height 54
type input "2020"
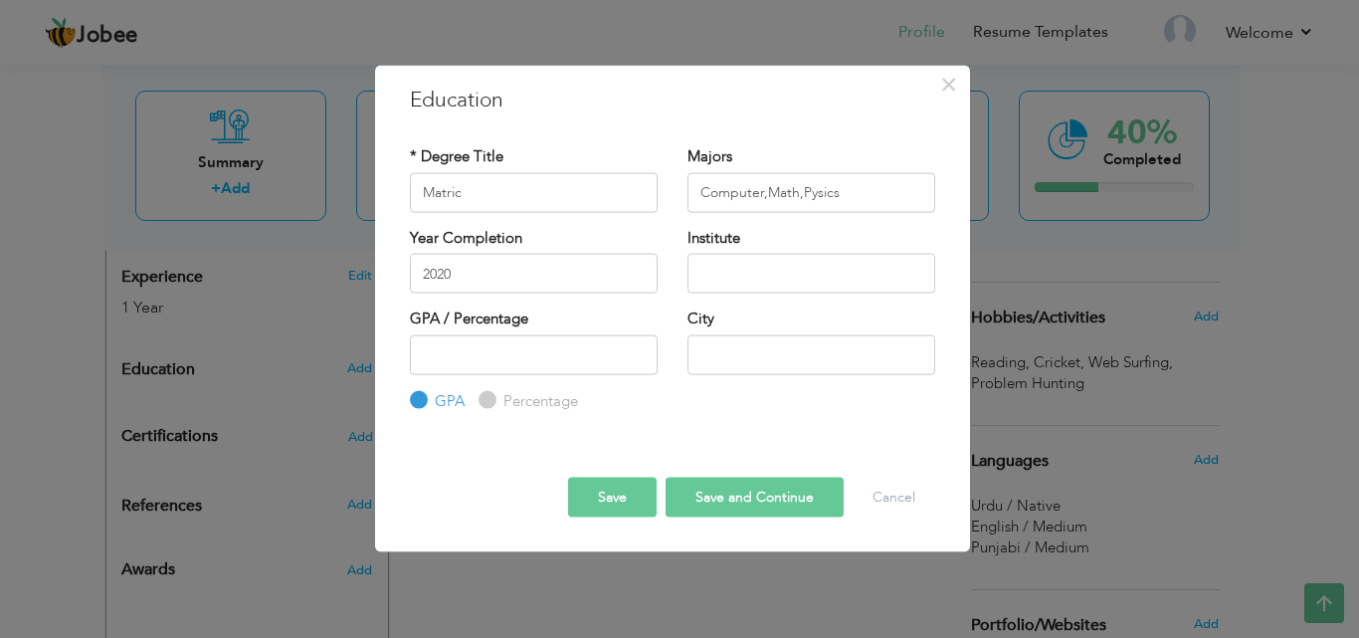
click at [819, 294] on div "Institute" at bounding box center [811, 267] width 278 height 81
click at [814, 285] on input "text" at bounding box center [811, 274] width 248 height 40
type input "Al-Suffah Model High School"
click at [606, 352] on input "number" at bounding box center [534, 354] width 248 height 40
type input "84"
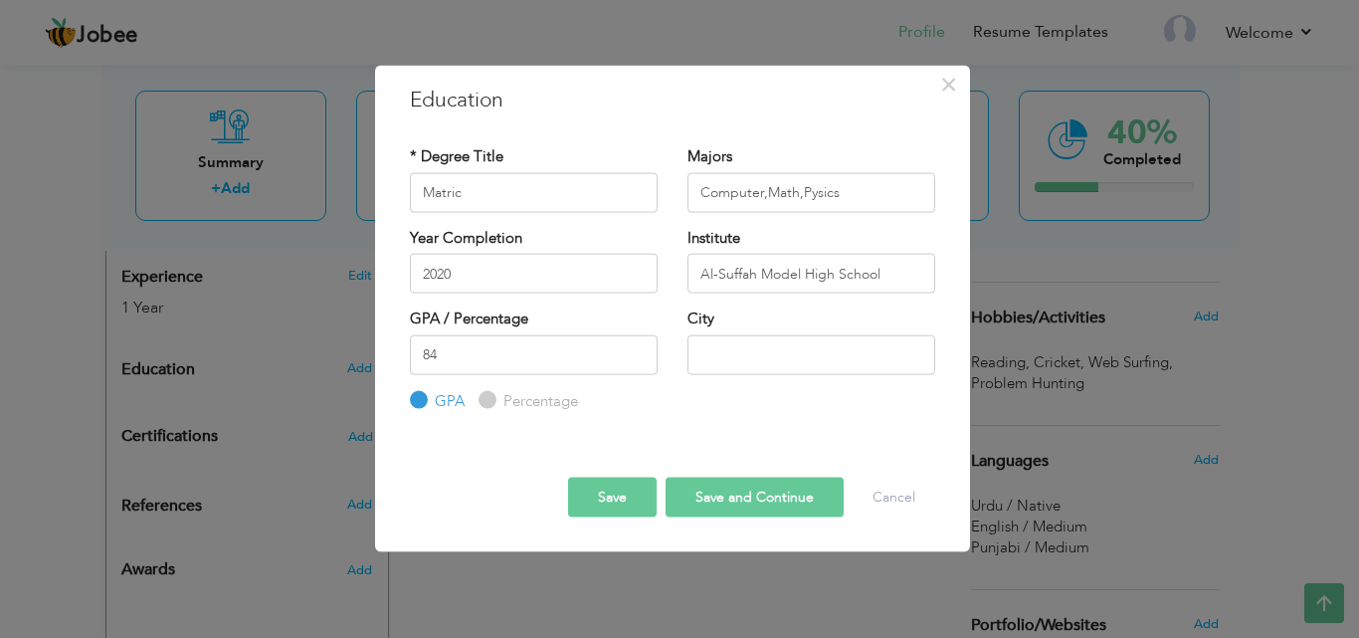
click at [550, 402] on label "Percentage" at bounding box center [538, 400] width 80 height 21
click at [491, 402] on input "Percentage" at bounding box center [484, 400] width 13 height 13
radio input "true"
click at [739, 339] on input "text" at bounding box center [811, 354] width 248 height 40
type input "[GEOGRAPHIC_DATA]"
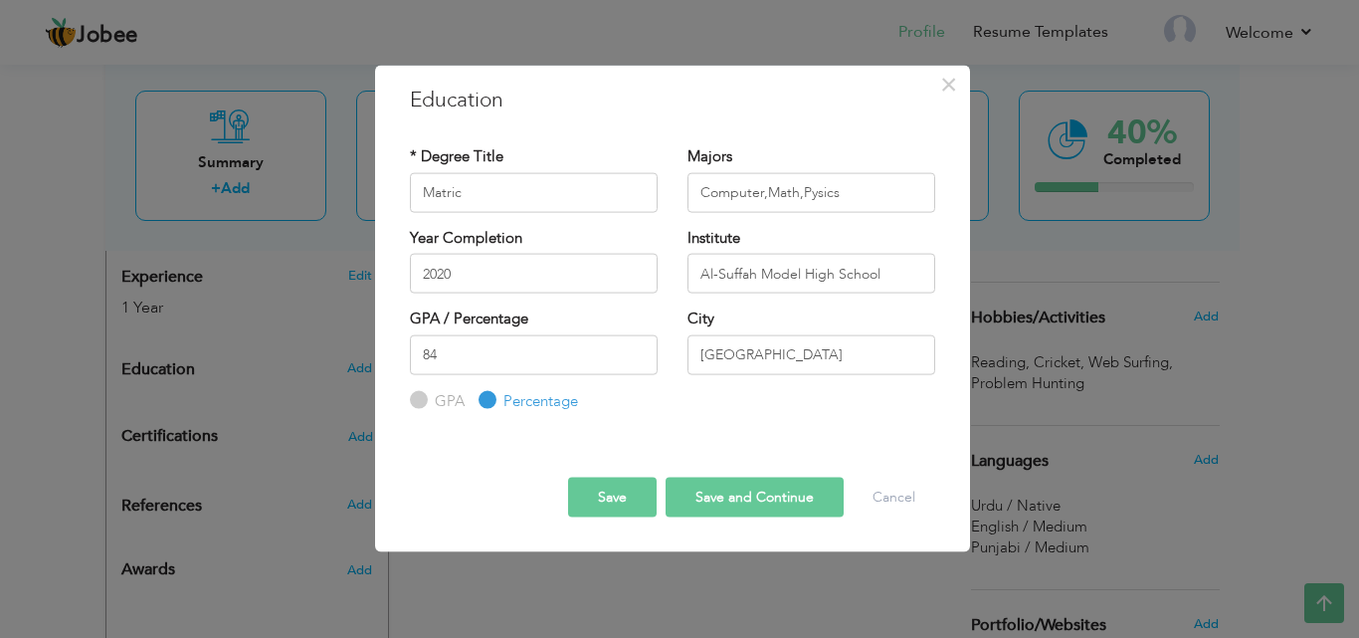
click at [751, 486] on button "Save and Continue" at bounding box center [754, 497] width 178 height 40
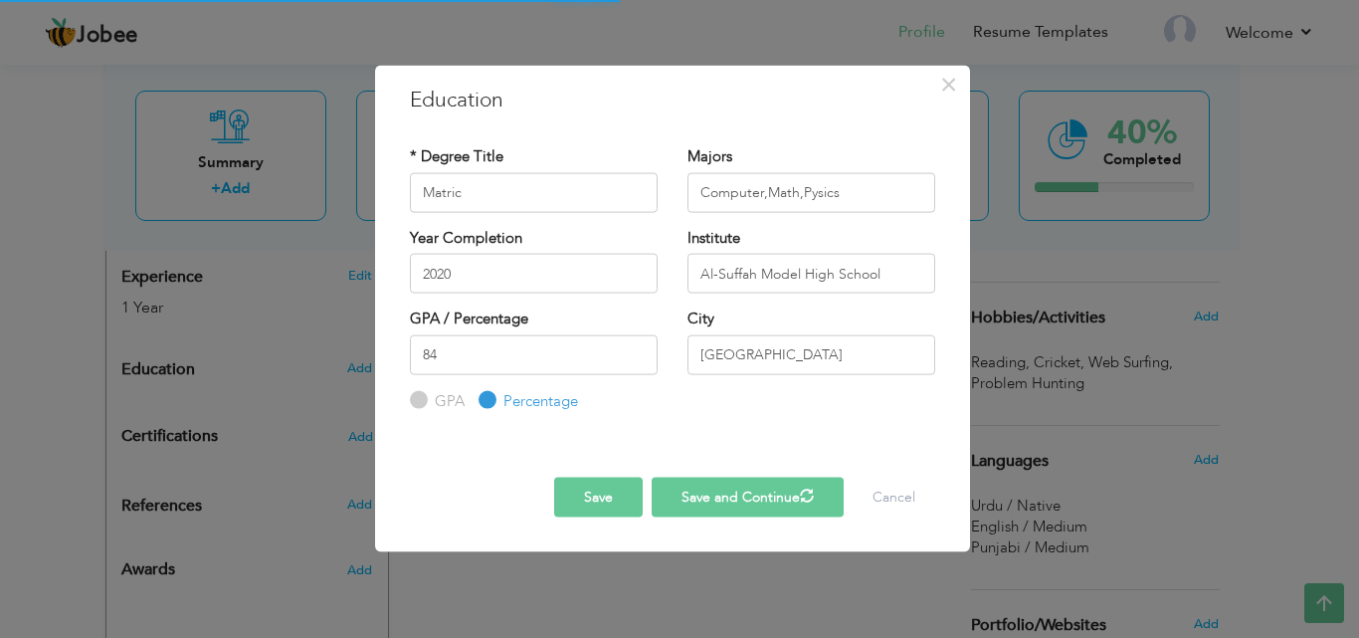
radio input "true"
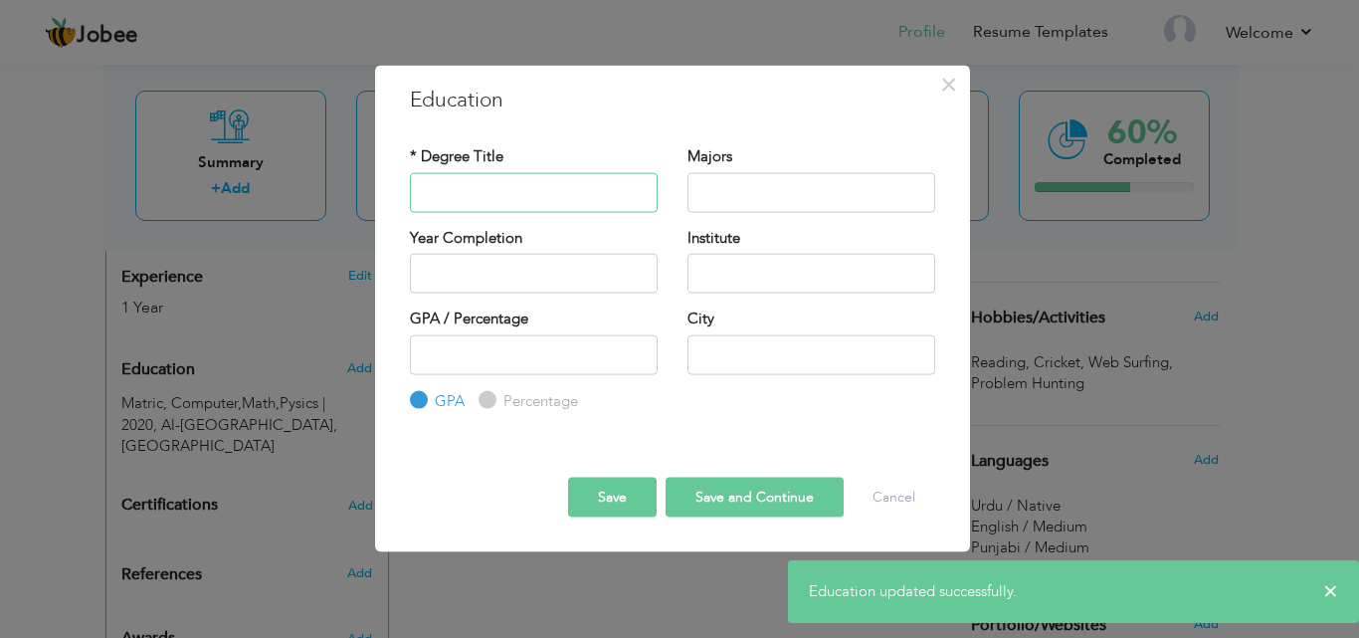
click at [536, 196] on input "text" at bounding box center [534, 192] width 248 height 40
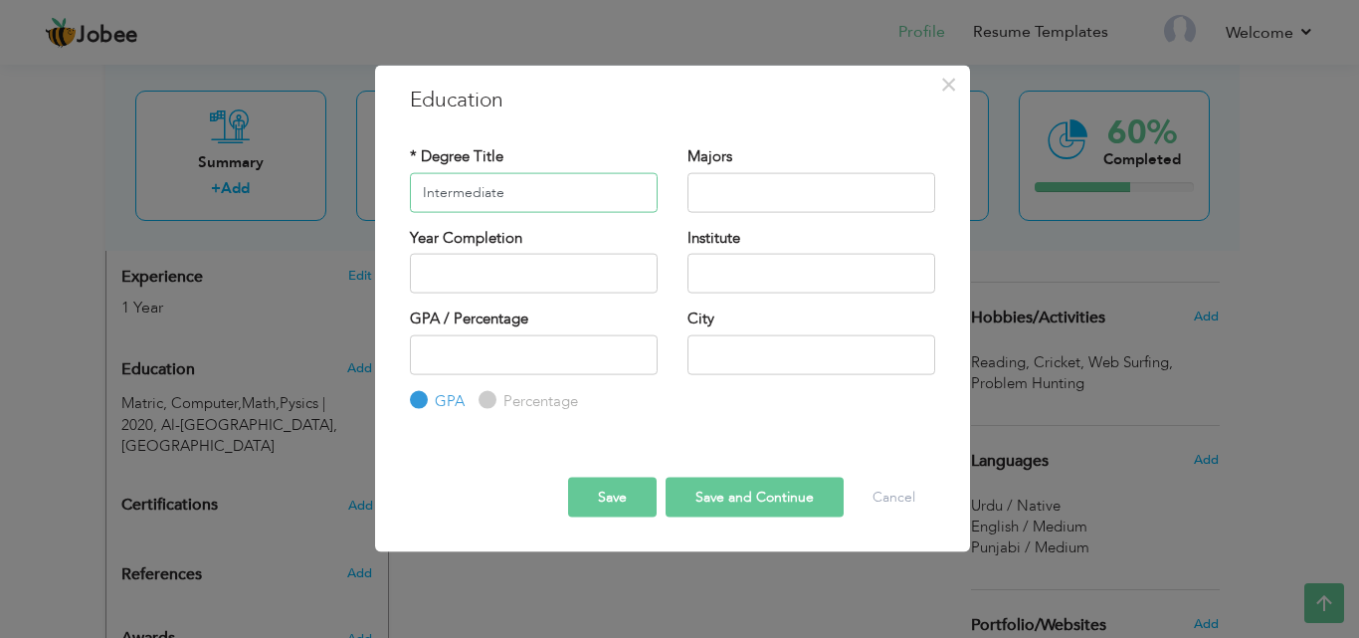
type input "Intermediate"
type input "Computer,Math,Pysics"
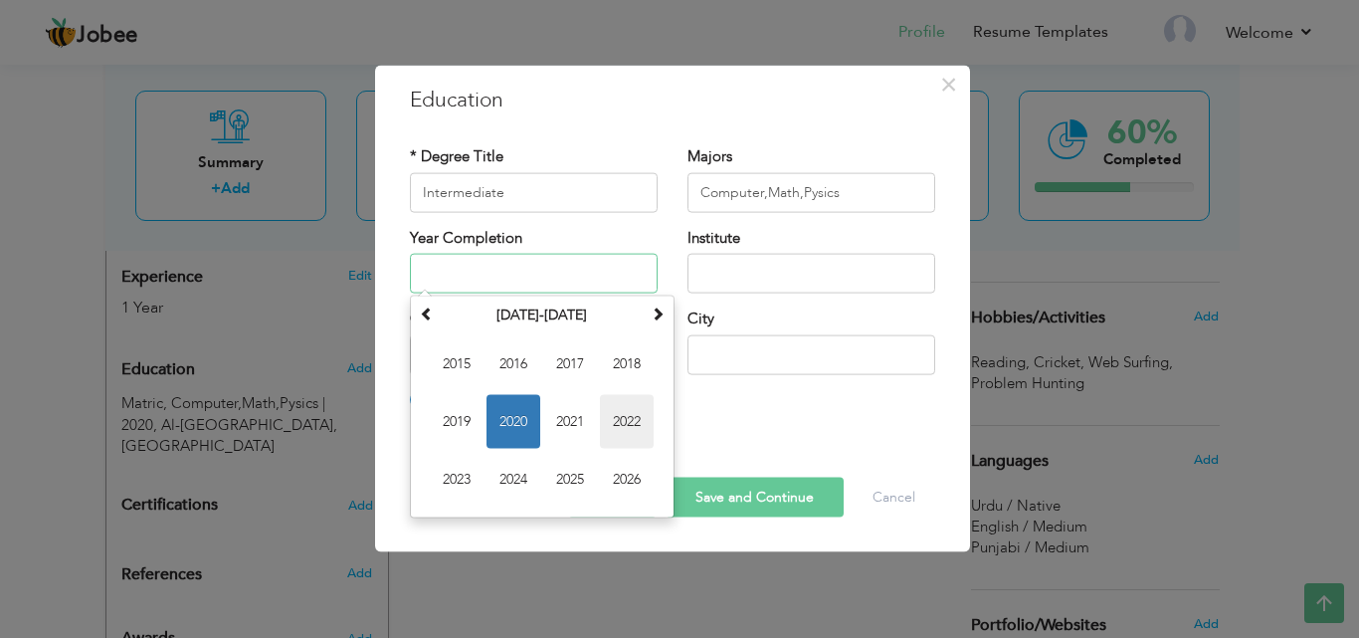
click at [639, 430] on span "2022" at bounding box center [627, 422] width 54 height 54
type input "2022"
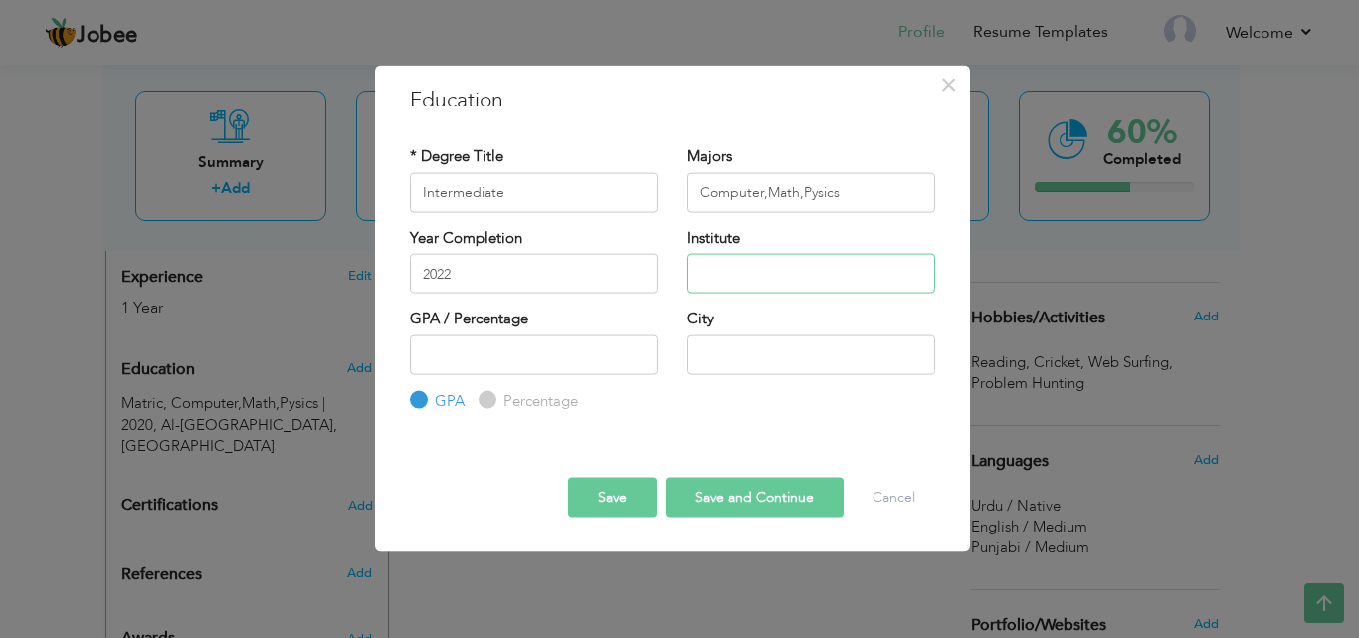
click at [810, 277] on input "text" at bounding box center [811, 274] width 248 height 40
type input "Shalimar Govt College For Boys"
click at [541, 406] on label "Percentage" at bounding box center [538, 400] width 80 height 21
click at [491, 406] on input "Percentage" at bounding box center [484, 400] width 13 height 13
radio input "true"
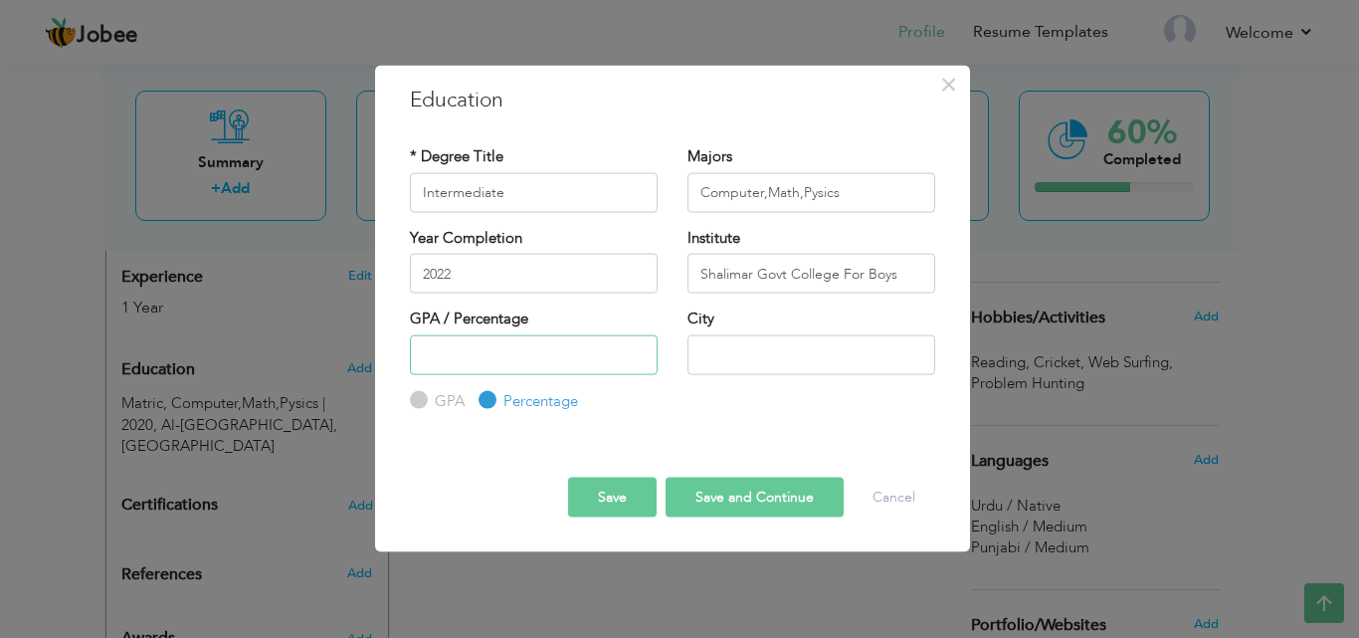
click at [532, 350] on input "number" at bounding box center [534, 354] width 248 height 40
type input "50"
click at [738, 338] on input "text" at bounding box center [811, 354] width 248 height 40
type input "[GEOGRAPHIC_DATA]"
click at [618, 497] on button "Save" at bounding box center [612, 497] width 89 height 40
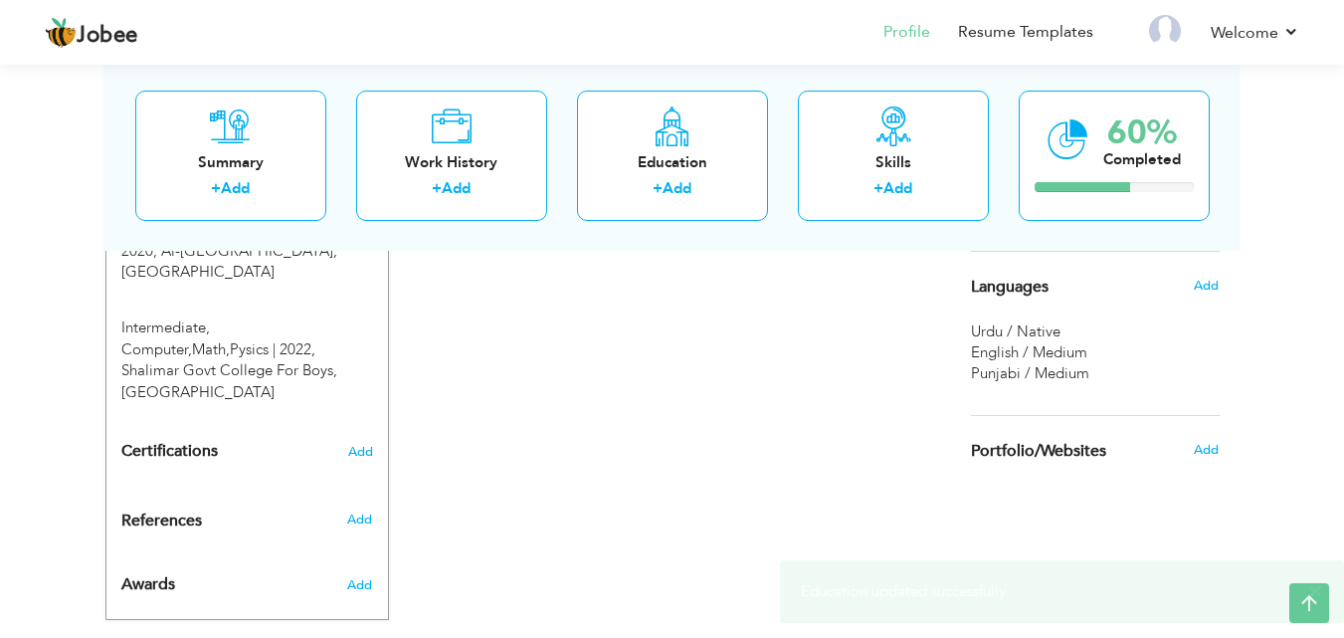
scroll to position [957, 0]
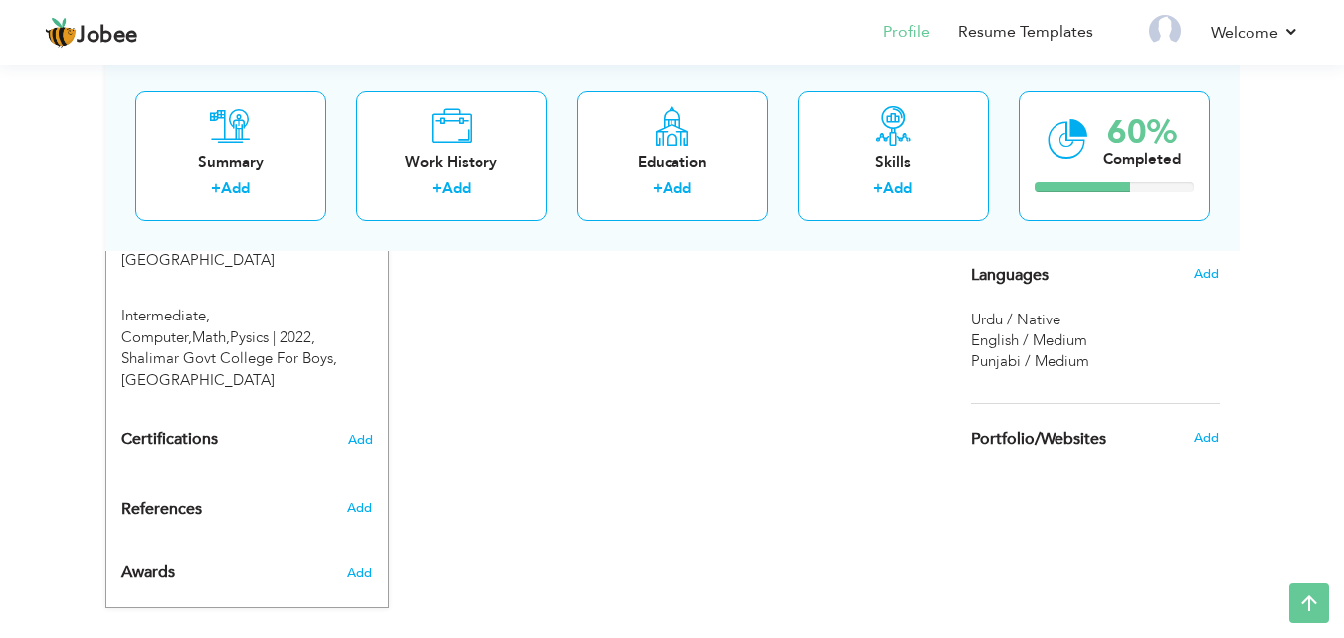
click at [352, 421] on div "Certifications Add" at bounding box center [247, 440] width 282 height 38
click at [363, 433] on span "Add" at bounding box center [360, 440] width 26 height 14
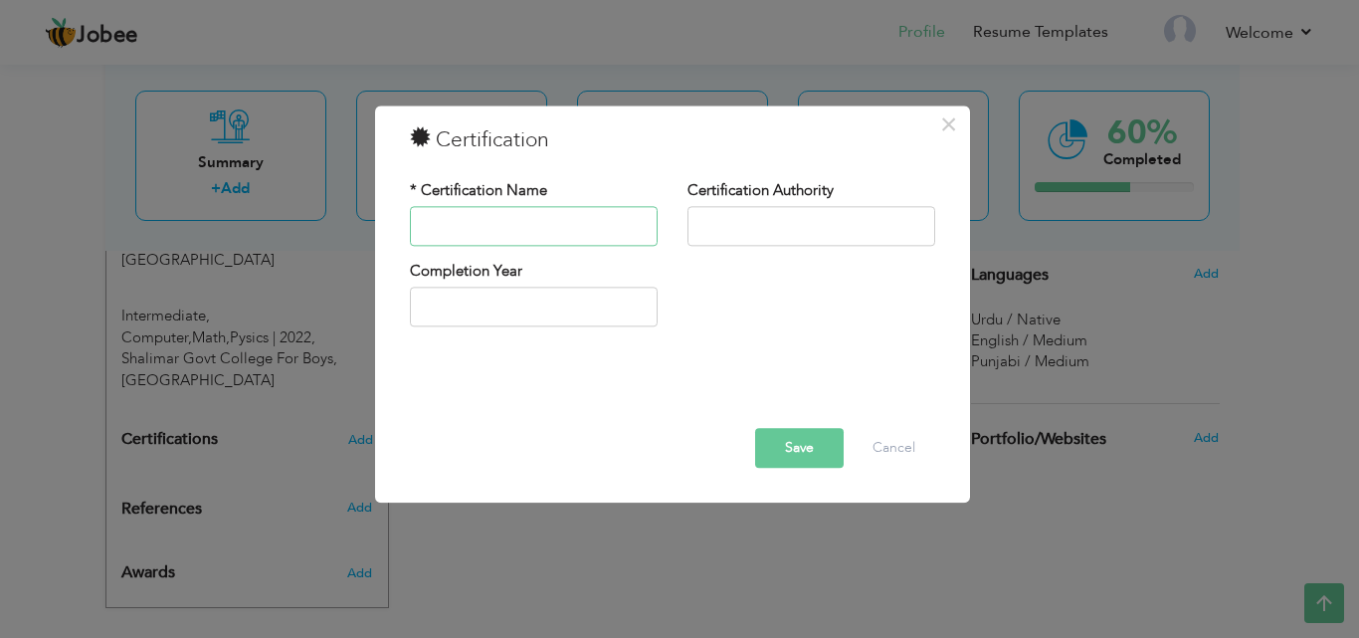
click at [536, 220] on input "text" at bounding box center [534, 226] width 248 height 40
click at [936, 119] on button "×" at bounding box center [949, 124] width 32 height 32
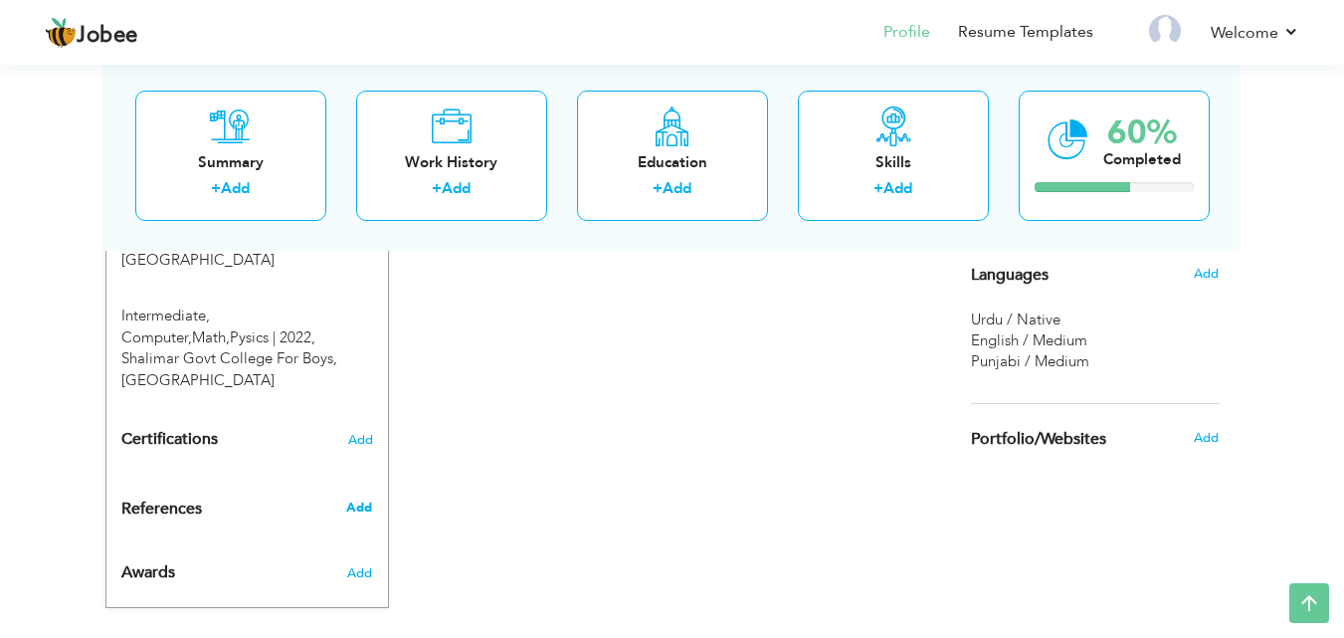
click at [355, 498] on span "Add" at bounding box center [359, 507] width 26 height 18
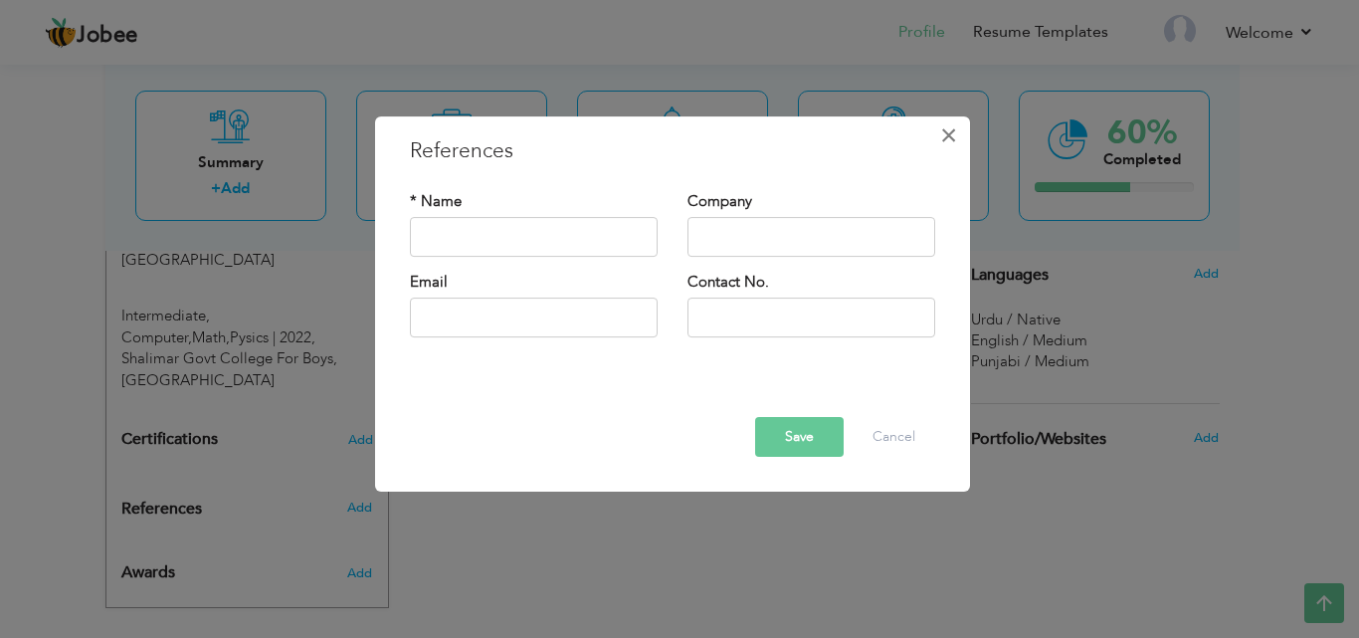
click at [940, 142] on span "×" at bounding box center [948, 135] width 17 height 36
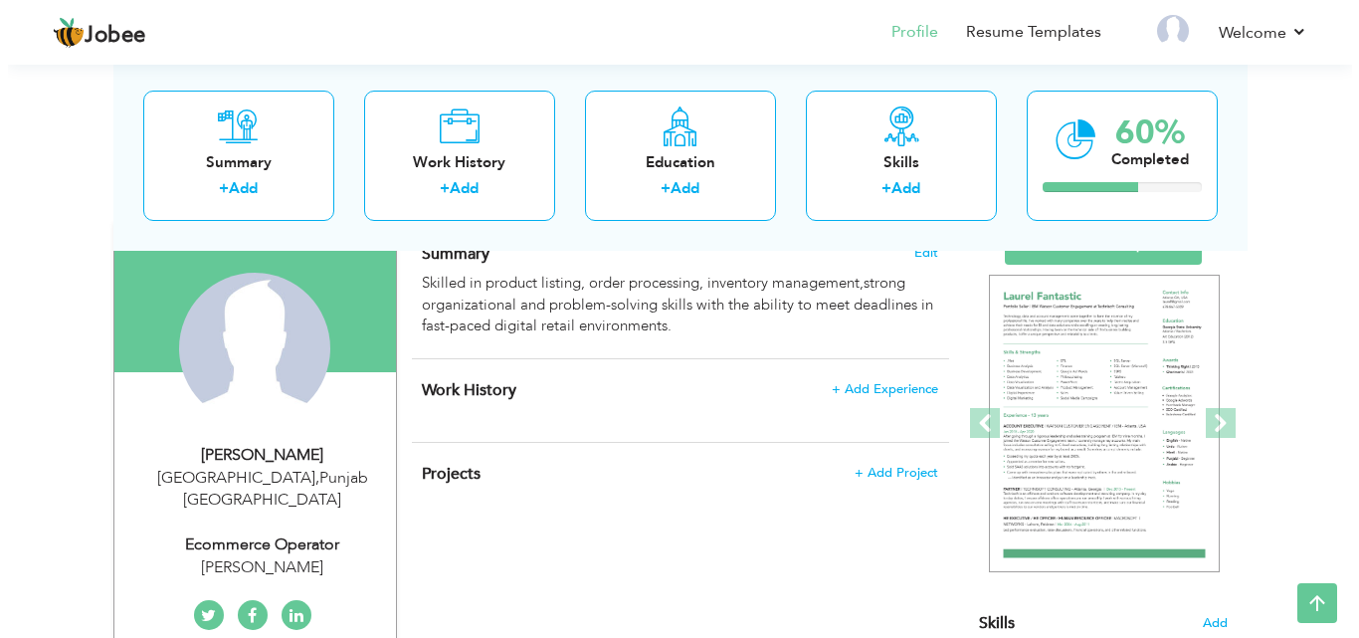
scroll to position [145, 0]
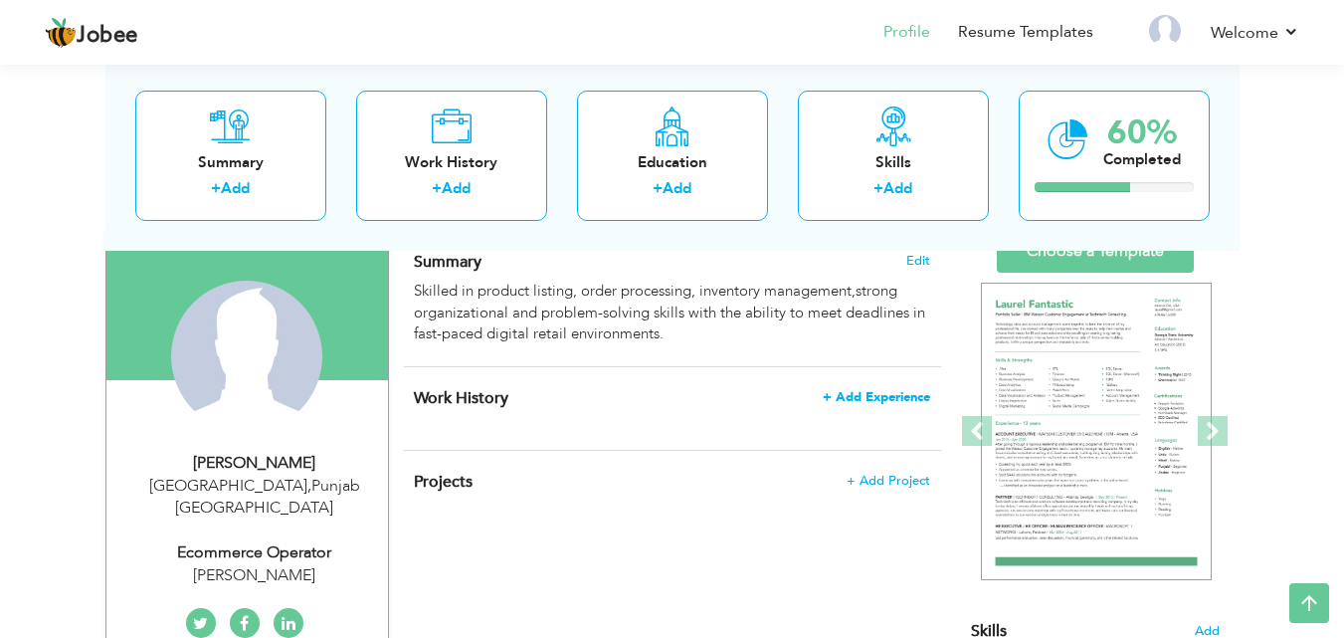
click at [863, 393] on span "+ Add Experience" at bounding box center [876, 397] width 107 height 14
checkbox input "false"
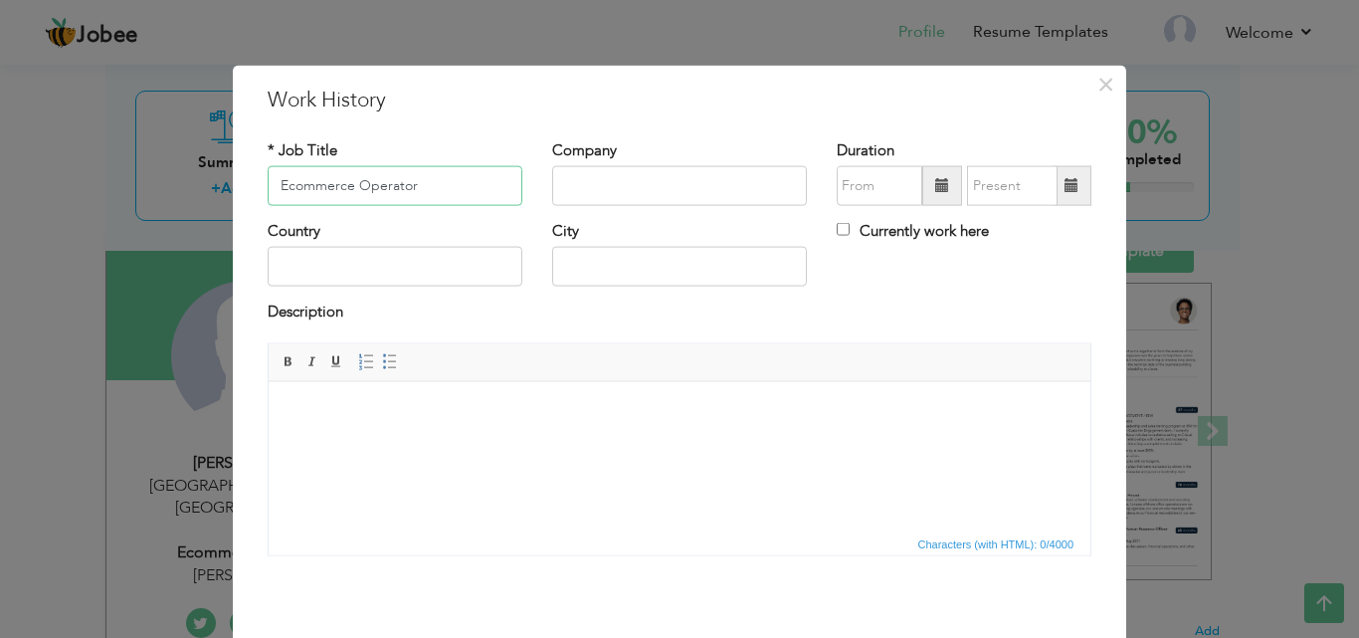
type input "Ecommerce Operator"
type input "[PERSON_NAME]"
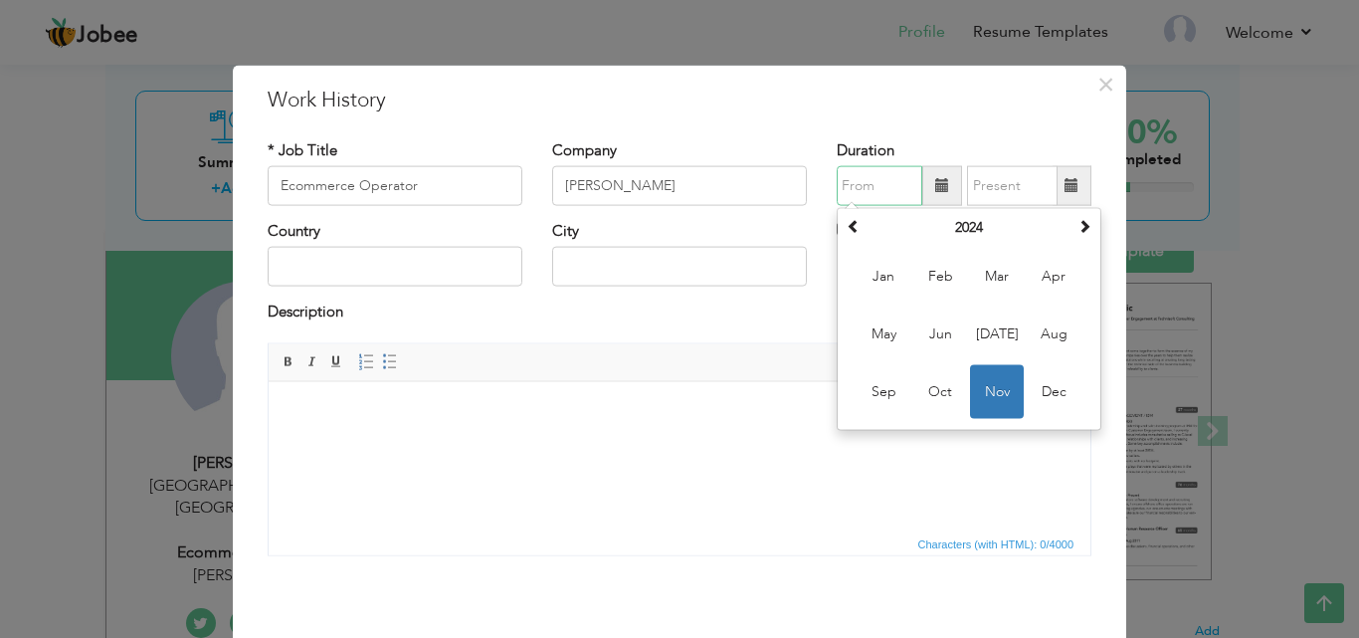
click at [874, 189] on input "text" at bounding box center [880, 186] width 86 height 40
click at [986, 375] on span "Nov" at bounding box center [997, 392] width 54 height 54
type input "11/2024"
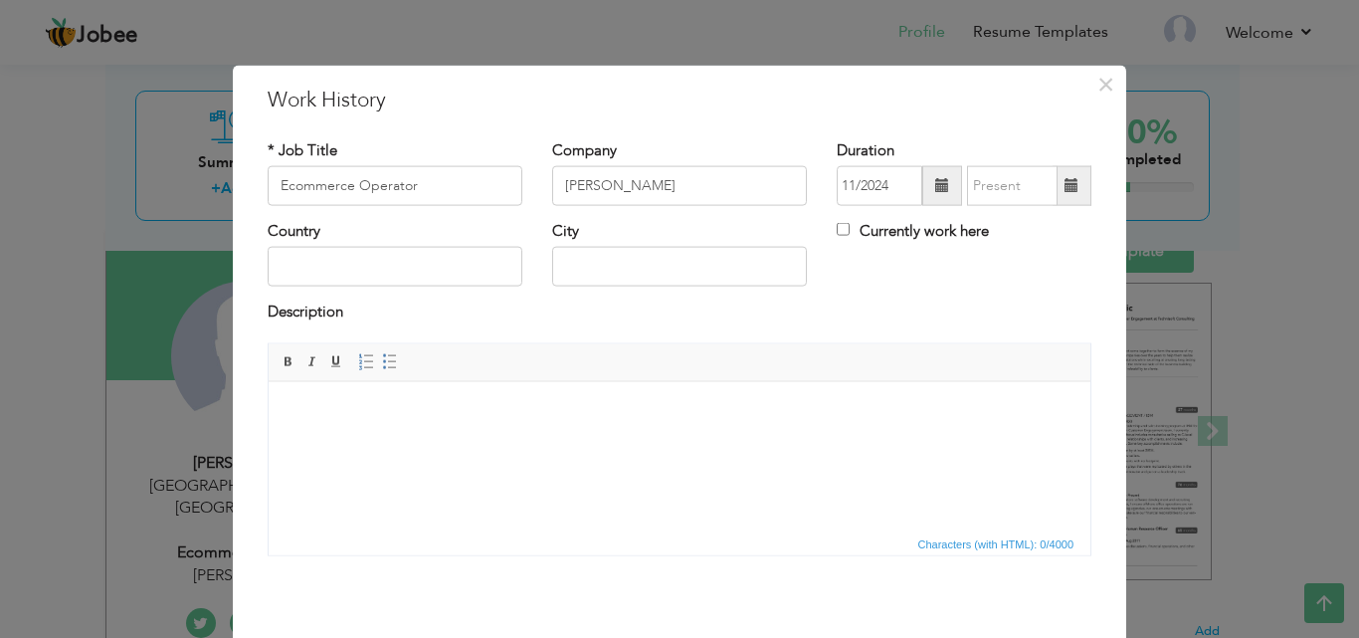
click at [911, 236] on label "Currently work here" at bounding box center [913, 231] width 152 height 21
click at [850, 236] on input "Currently work here" at bounding box center [843, 229] width 13 height 13
checkbox input "true"
click at [409, 270] on input "text" at bounding box center [395, 267] width 255 height 40
type input "[GEOGRAPHIC_DATA]"
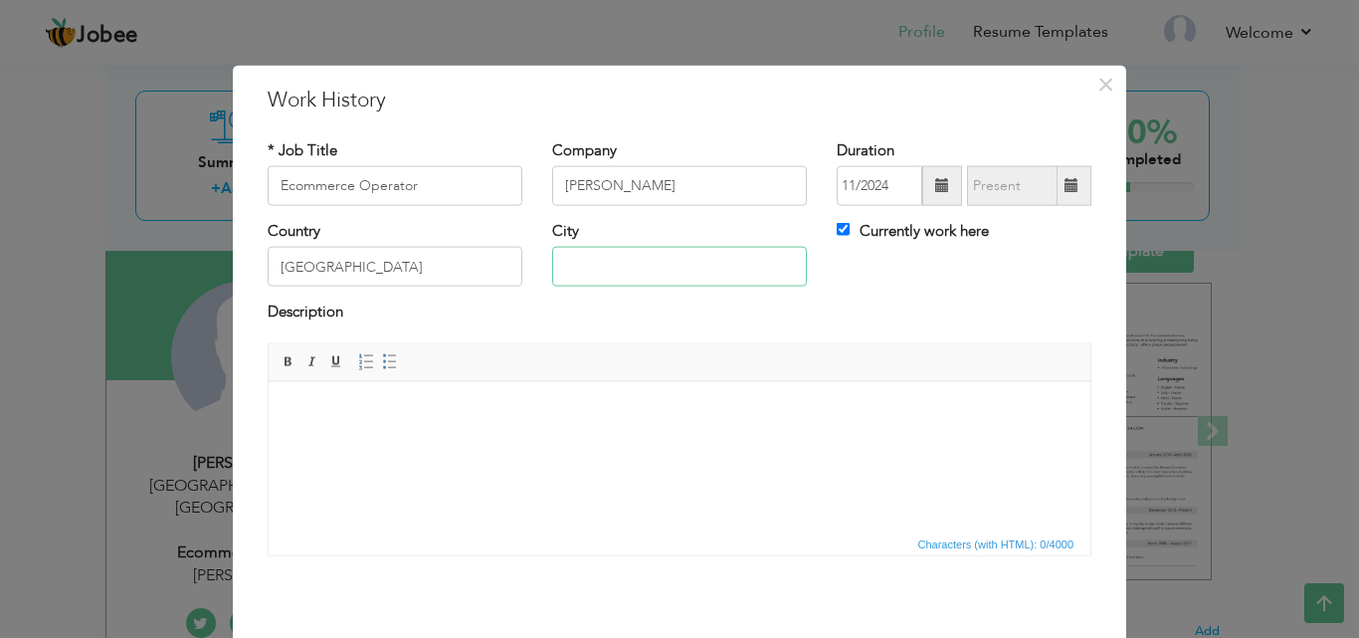
type input "[GEOGRAPHIC_DATA]"
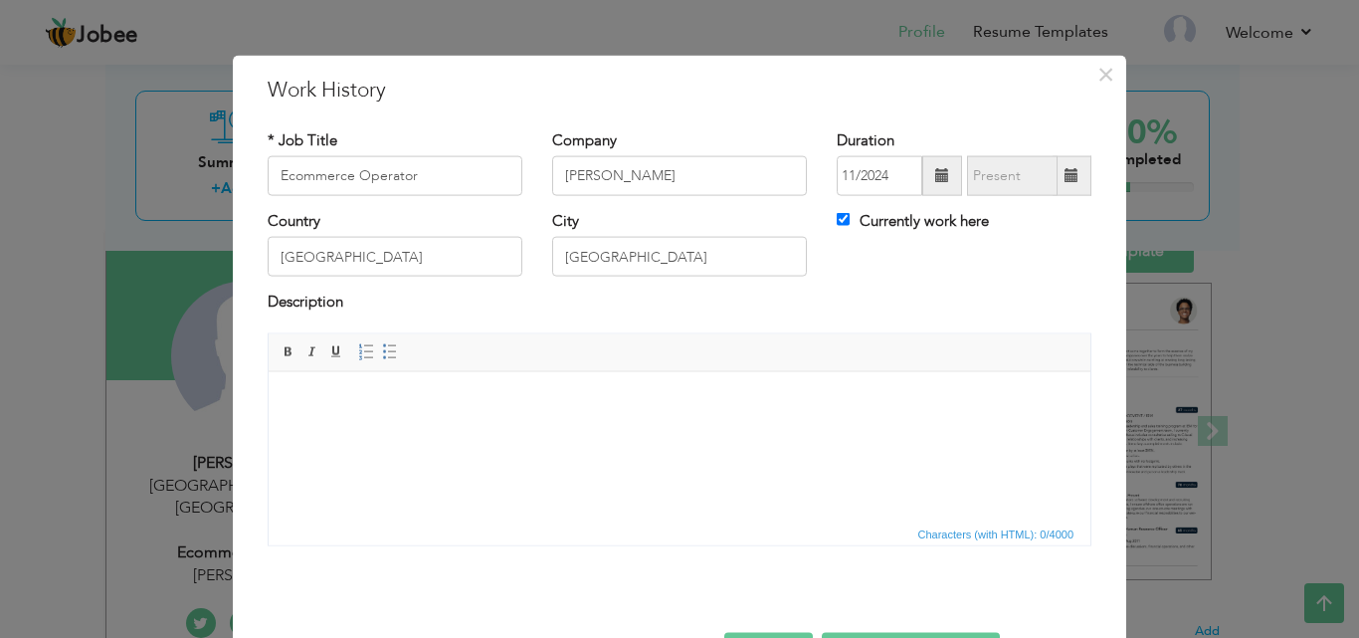
scroll to position [79, 0]
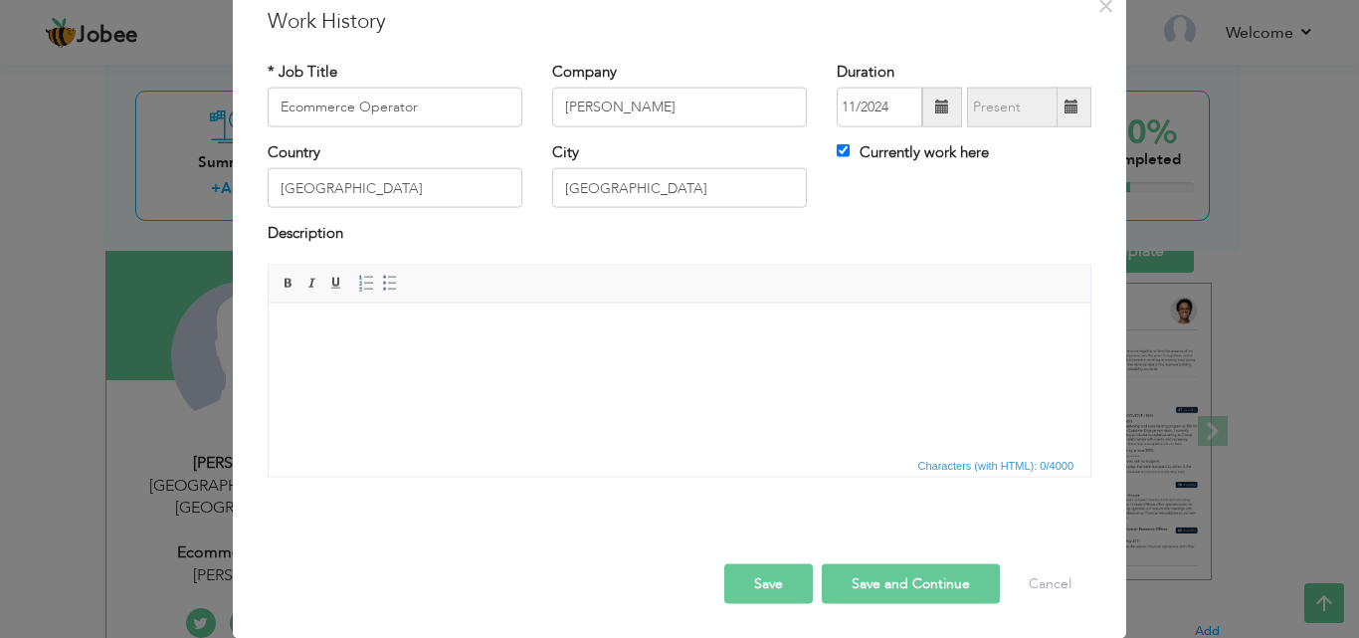
click at [550, 341] on body at bounding box center [679, 332] width 782 height 21
click at [580, 336] on body at bounding box center [679, 332] width 782 height 21
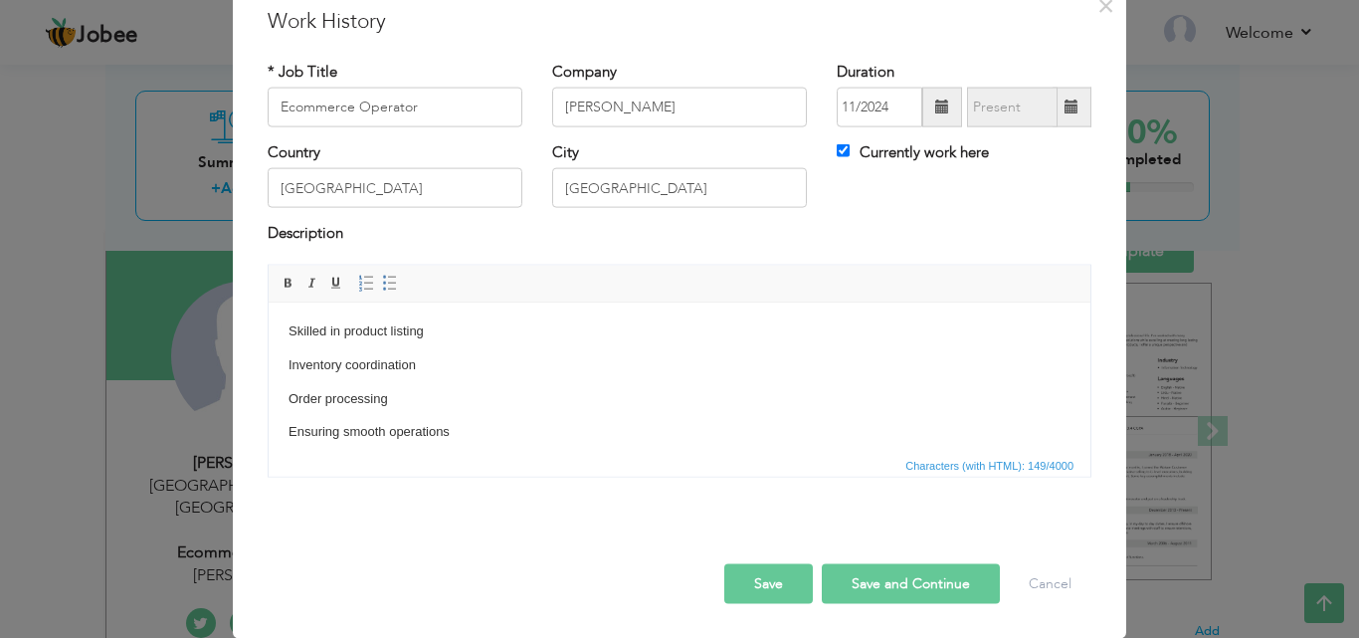
scroll to position [0, 0]
click at [1087, 348] on div "Rich Text Editor, workEditor Editor toolbars Basic Styles Bold Italic Underline…" at bounding box center [680, 378] width 854 height 228
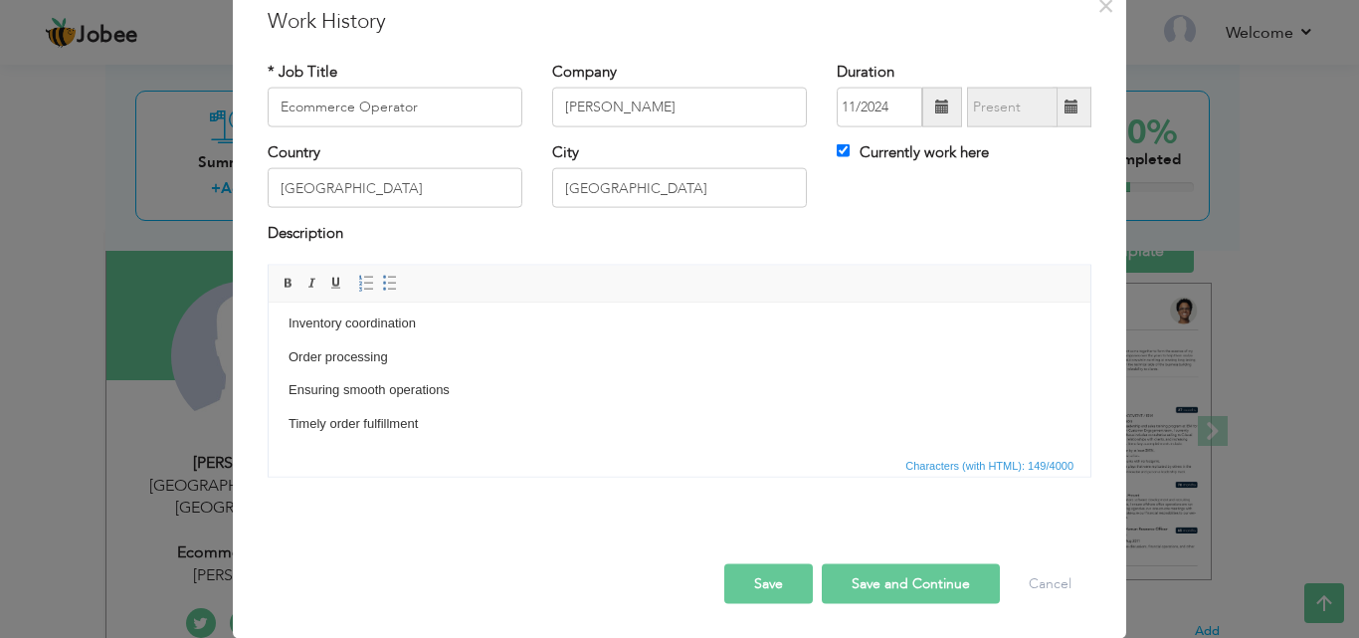
scroll to position [46, 0]
drag, startPoint x: 1079, startPoint y: 351, endPoint x: 1357, endPoint y: 686, distance: 435.2
click at [787, 582] on button "Save" at bounding box center [768, 583] width 89 height 40
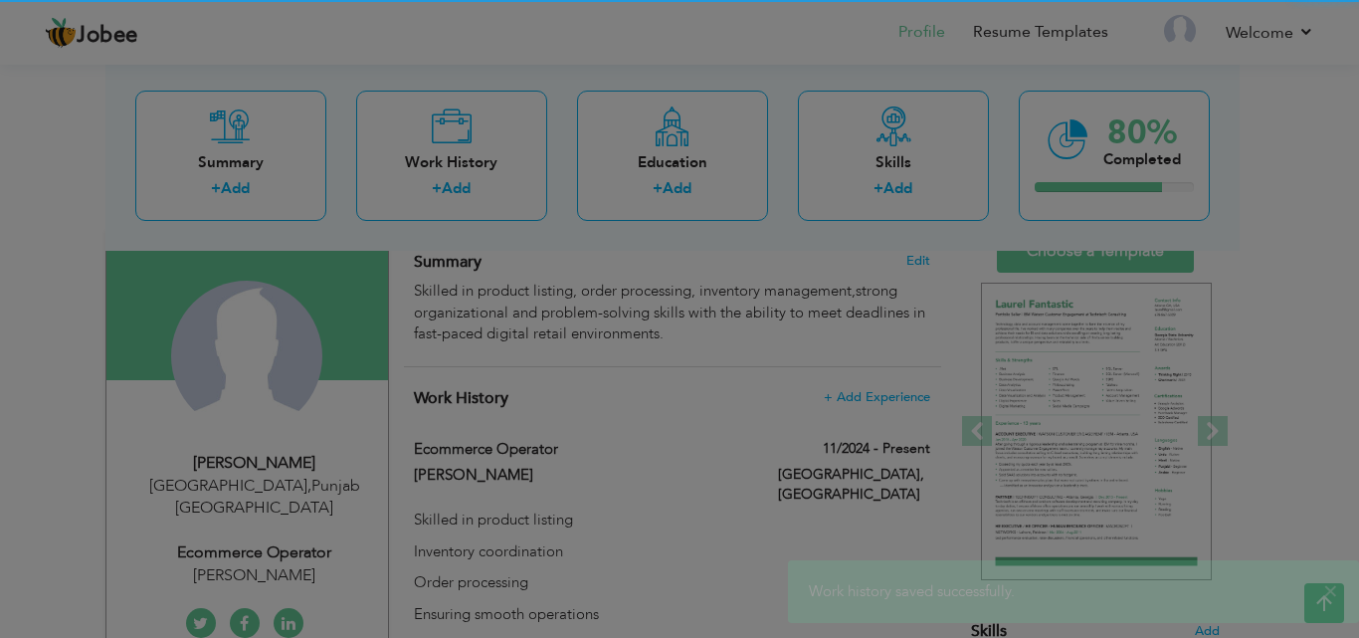
scroll to position [0, 0]
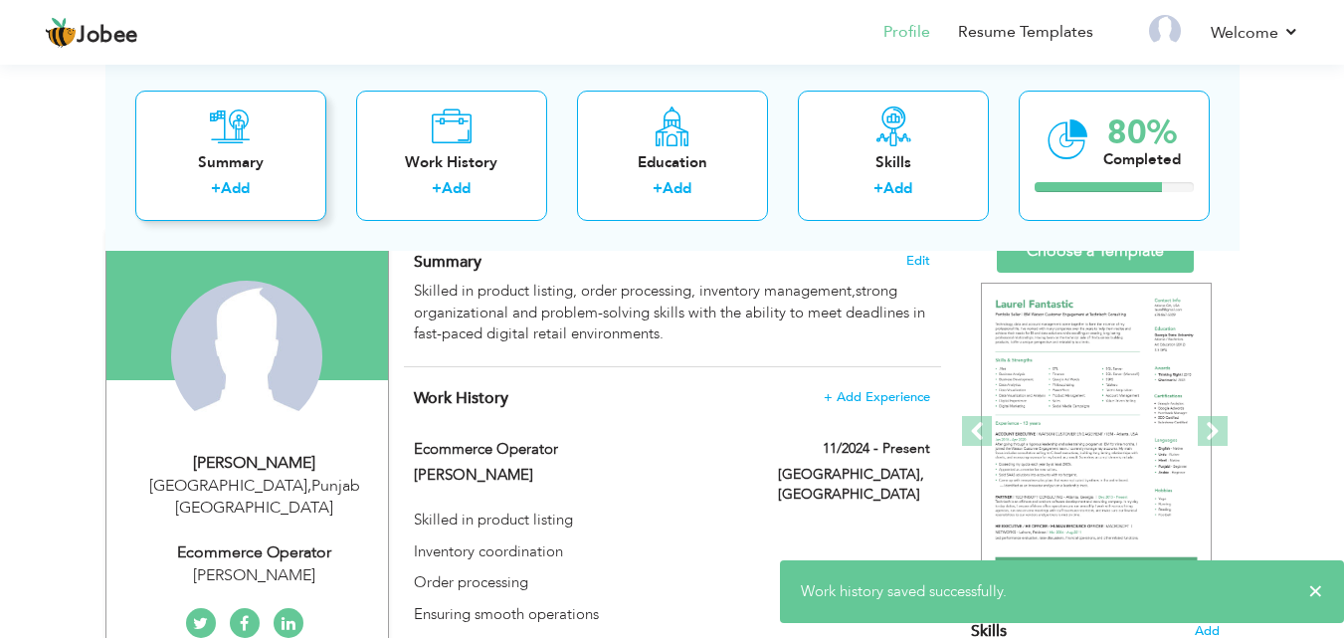
click at [209, 152] on div "Summary" at bounding box center [230, 161] width 159 height 21
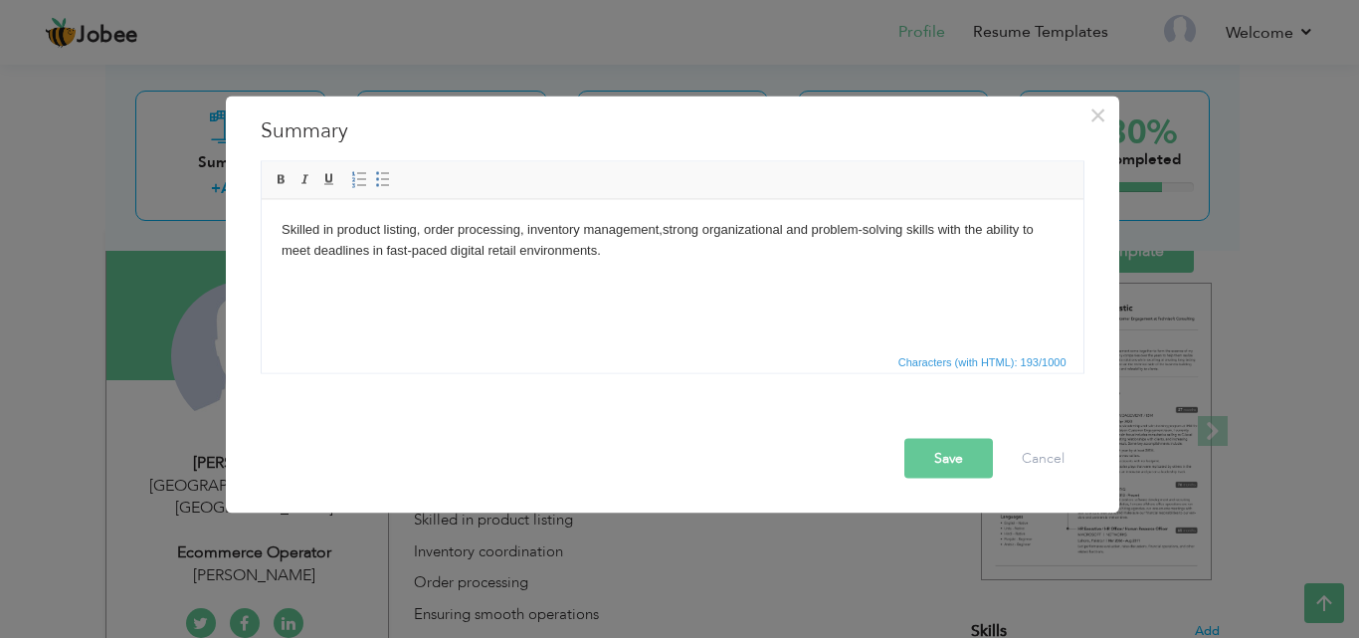
click at [938, 451] on button "Save" at bounding box center [948, 458] width 89 height 40
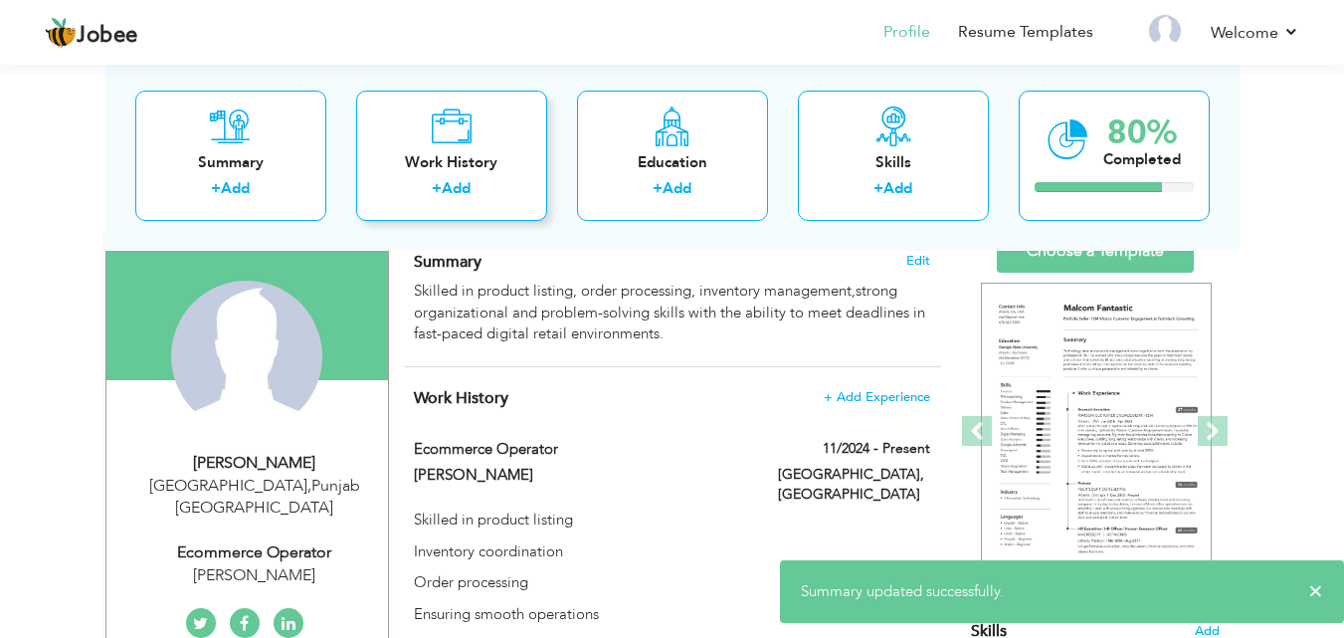
click at [483, 161] on div "Work History" at bounding box center [451, 161] width 159 height 21
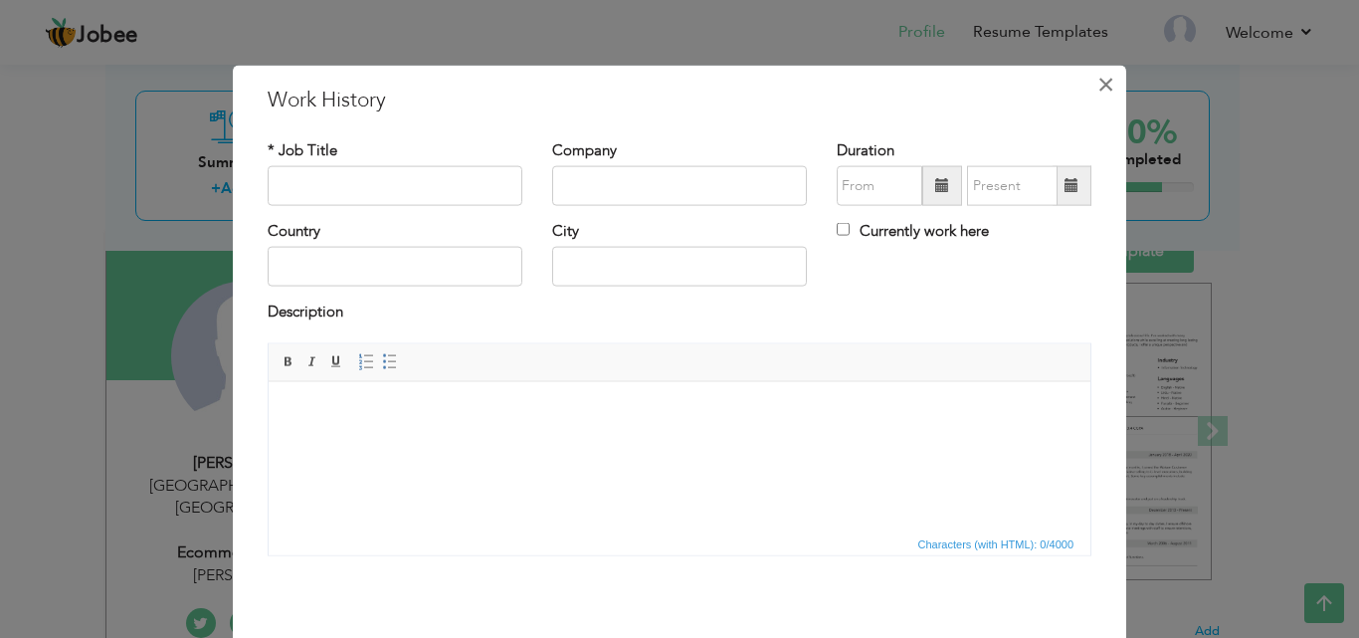
click at [1099, 93] on span "×" at bounding box center [1105, 84] width 17 height 36
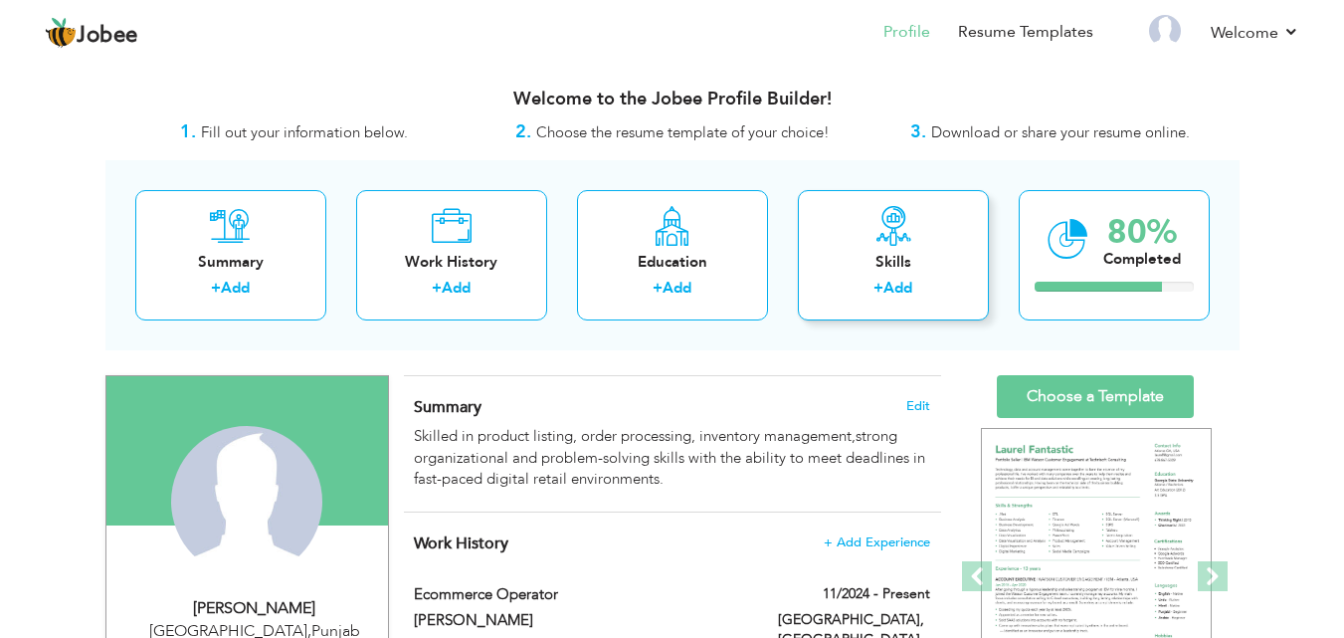
click at [856, 281] on div "+ Add" at bounding box center [893, 291] width 159 height 26
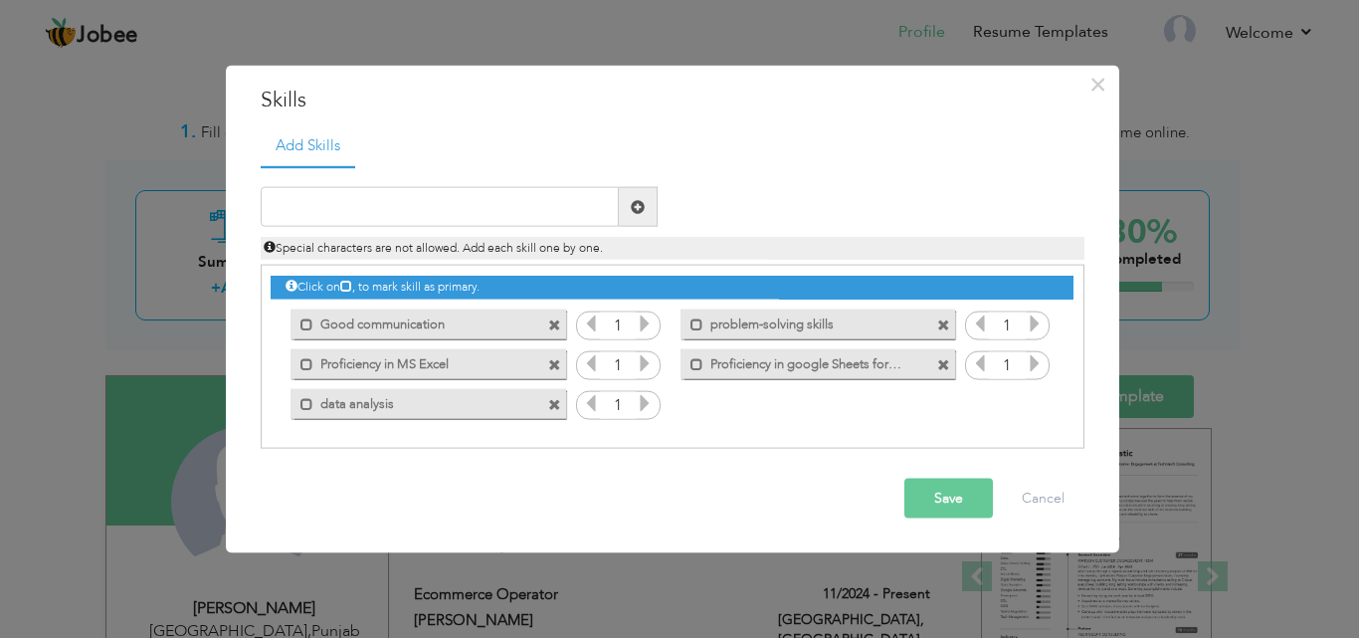
click at [976, 510] on button "Save" at bounding box center [948, 498] width 89 height 40
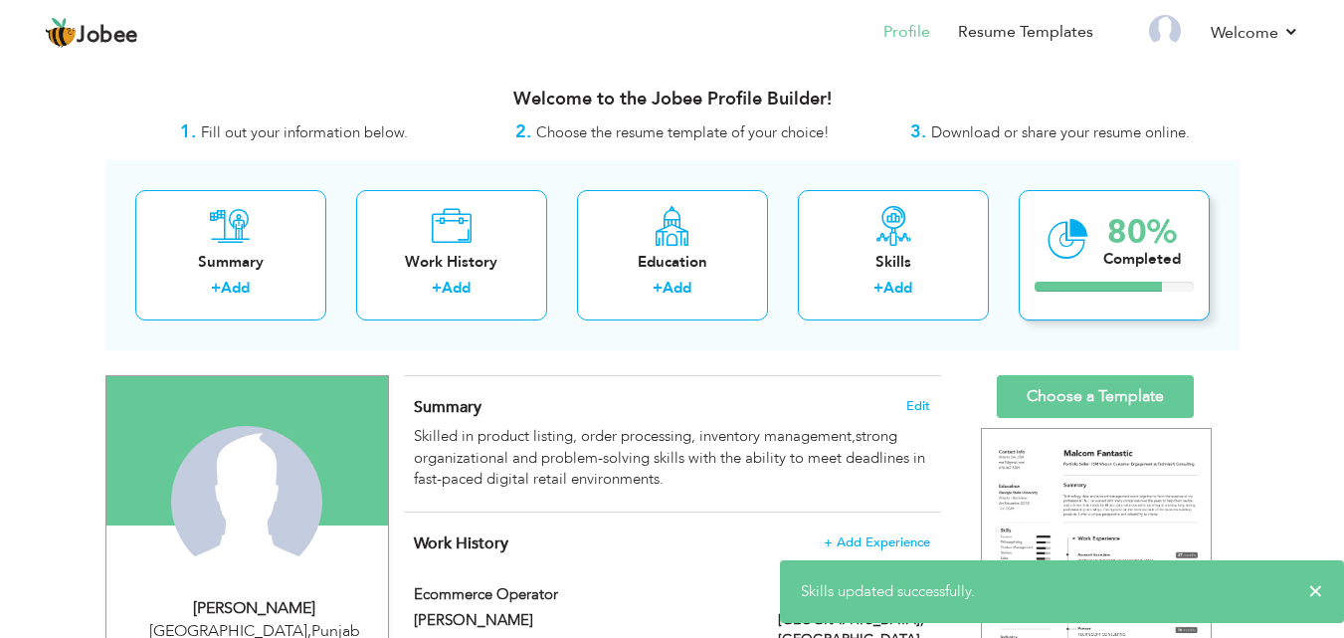
click at [1123, 235] on div "80%" at bounding box center [1142, 232] width 78 height 33
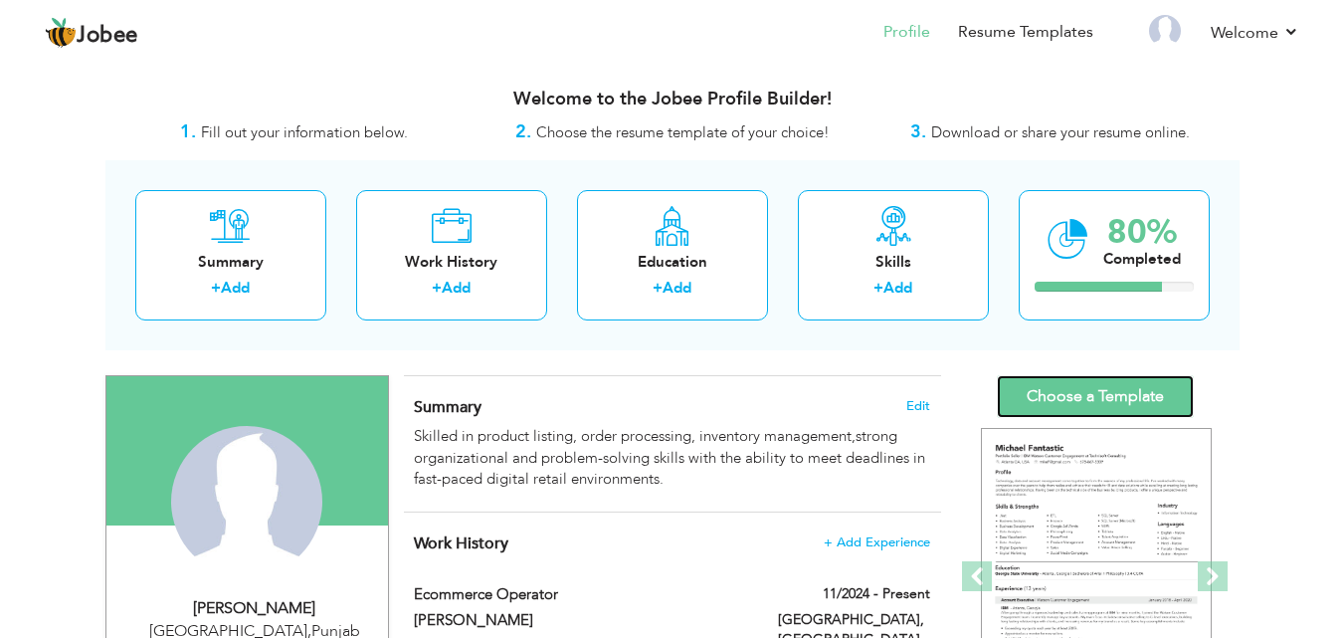
click at [1106, 385] on link "Choose a Template" at bounding box center [1095, 396] width 197 height 43
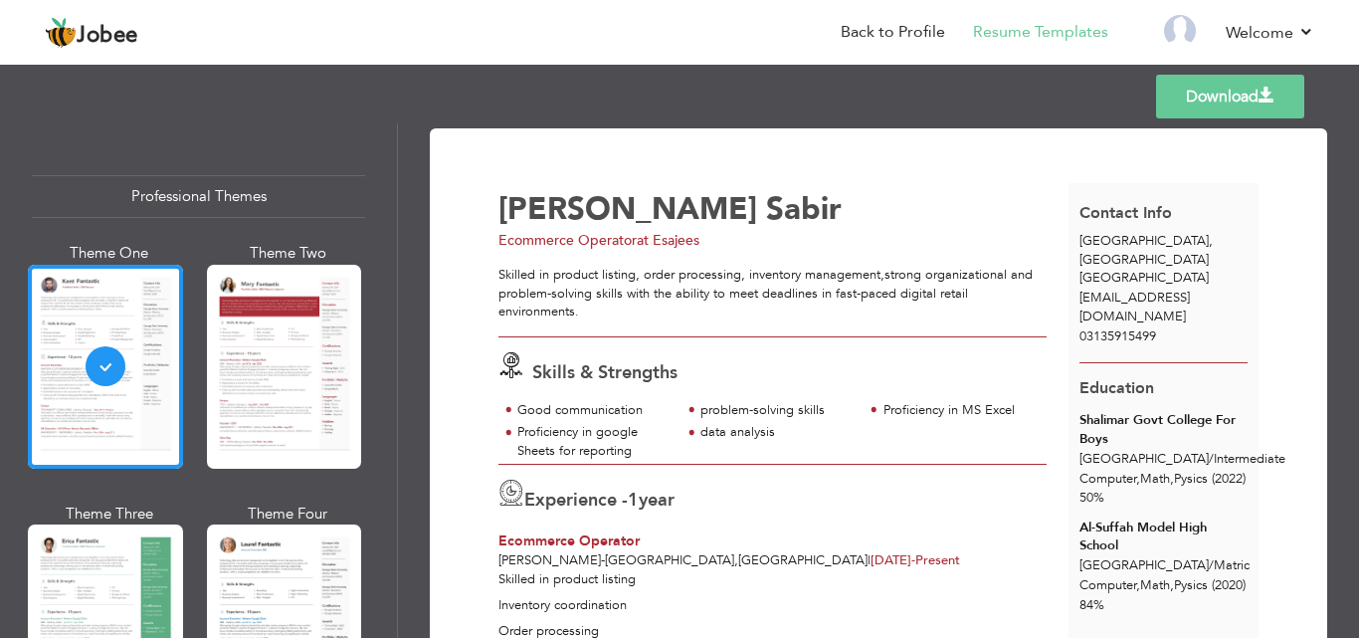
click at [1229, 84] on link "Download" at bounding box center [1230, 97] width 148 height 44
click at [95, 565] on div at bounding box center [105, 626] width 155 height 204
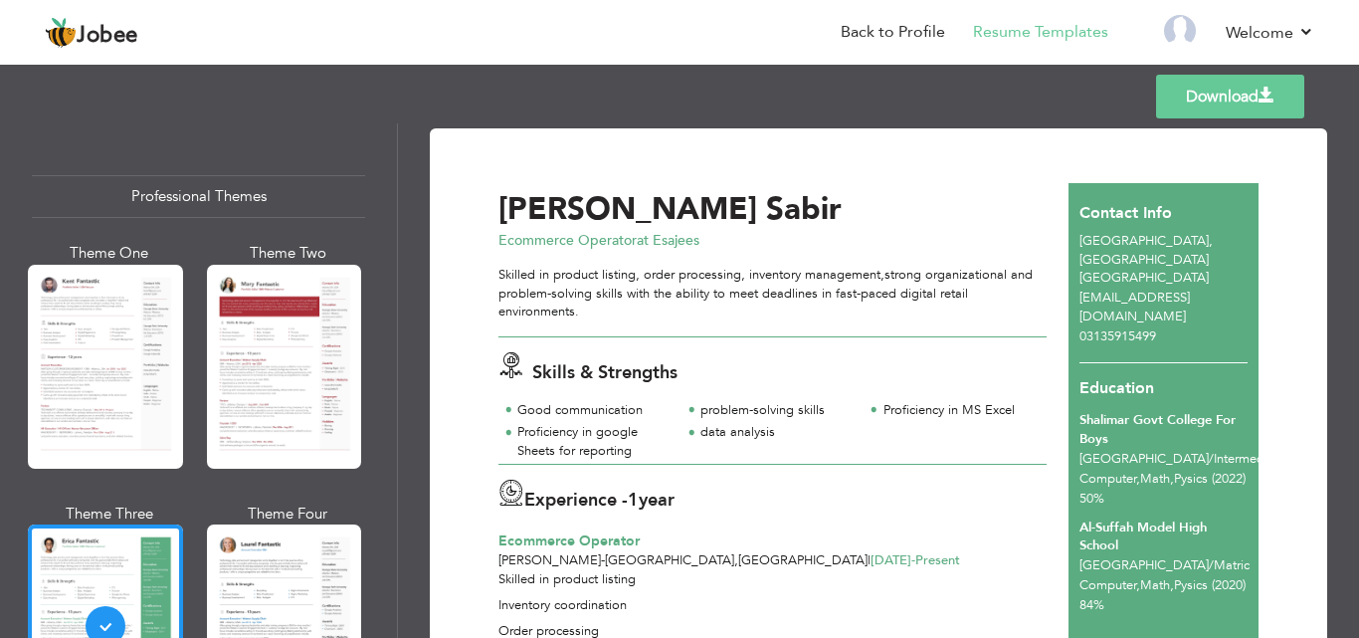
drag, startPoint x: 1347, startPoint y: 235, endPoint x: 1343, endPoint y: 293, distance: 58.8
click at [1343, 293] on div "Download [PERSON_NAME] Ecommerce Operator at Esajees Skills & Strengths" at bounding box center [878, 380] width 961 height 514
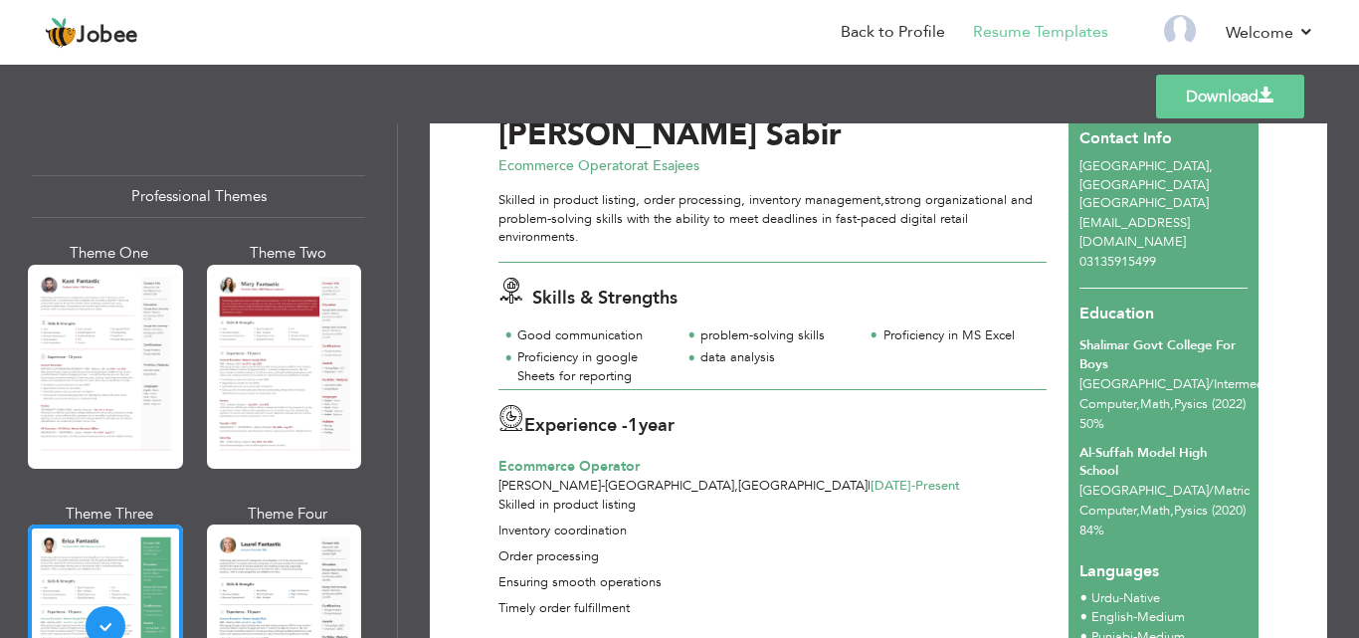
scroll to position [69, 0]
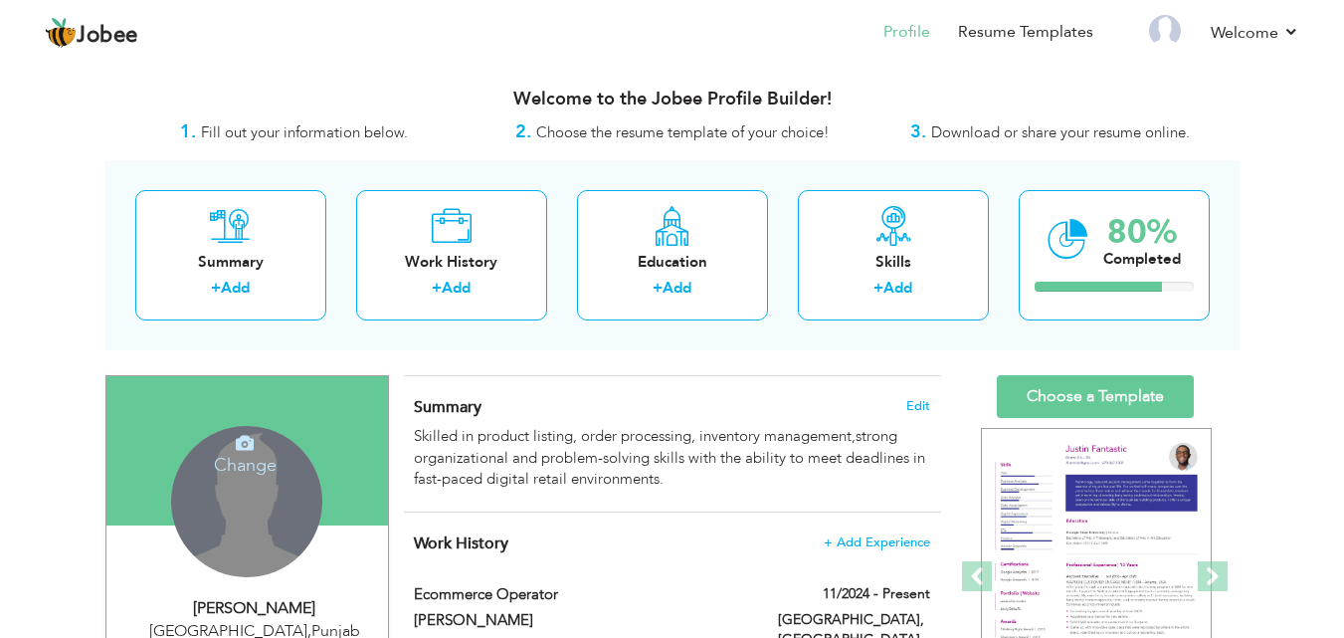
click at [234, 502] on div "Change Remove" at bounding box center [246, 501] width 151 height 151
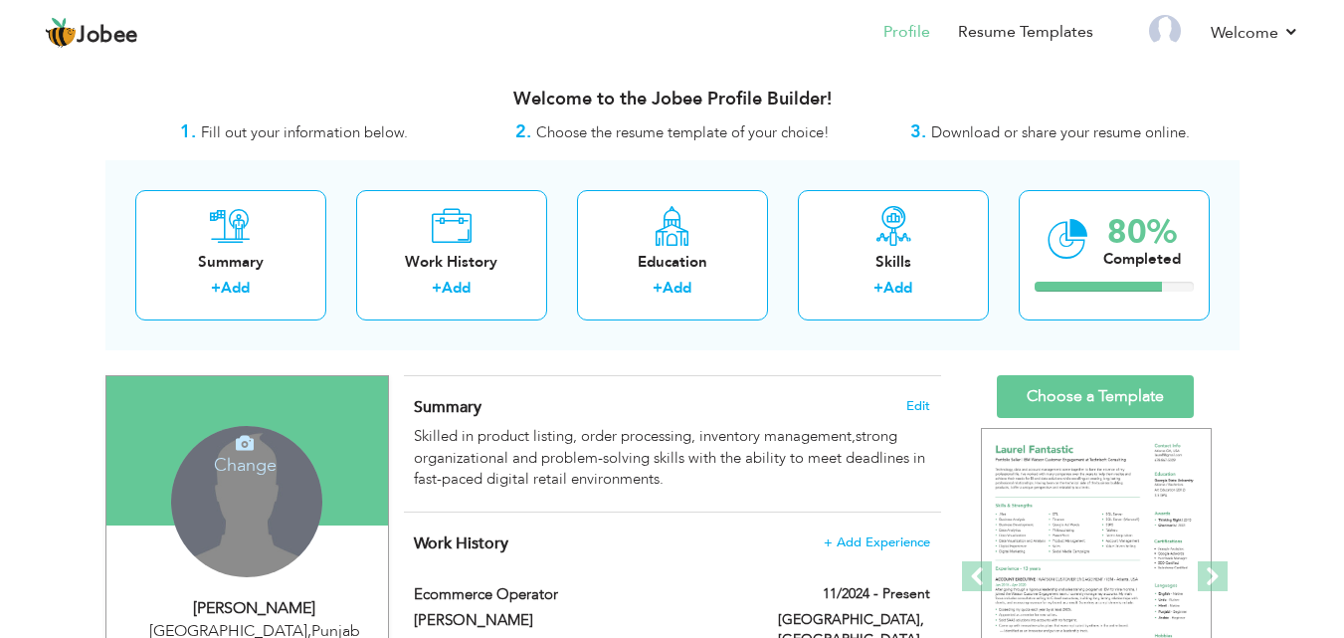
click at [251, 448] on icon at bounding box center [245, 443] width 18 height 18
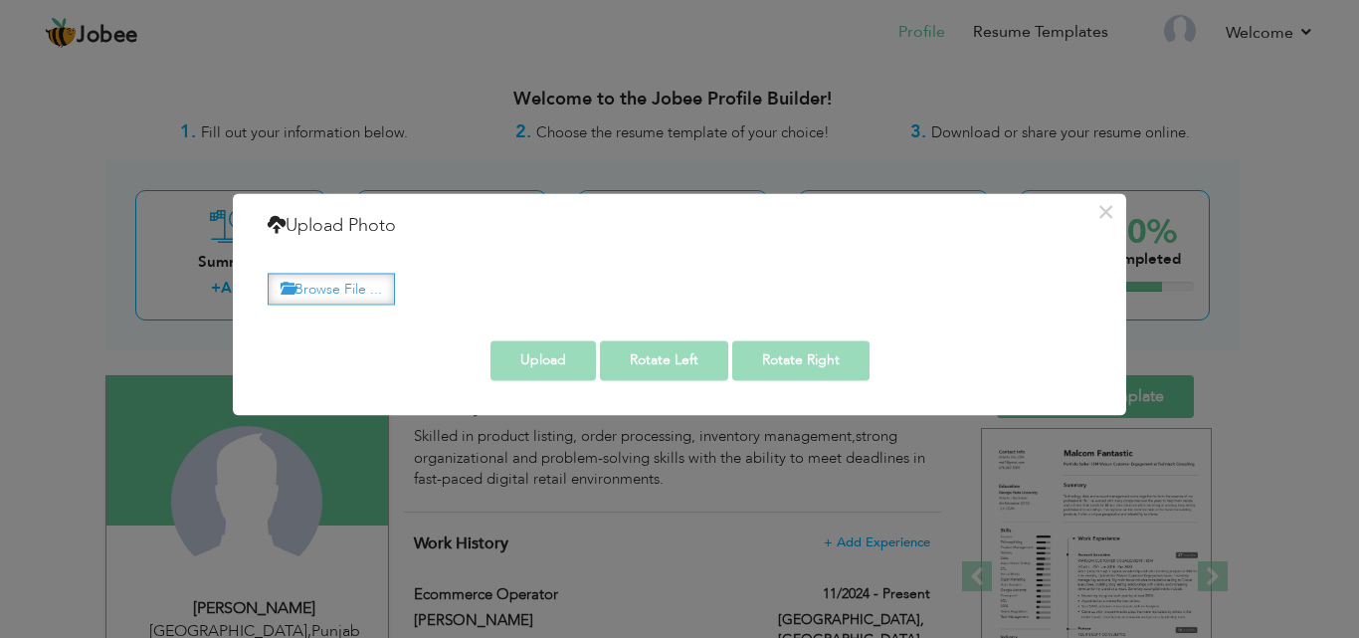
click at [368, 283] on label "Browse File ..." at bounding box center [331, 289] width 127 height 31
click at [0, 0] on input "Browse File ..." at bounding box center [0, 0] width 0 height 0
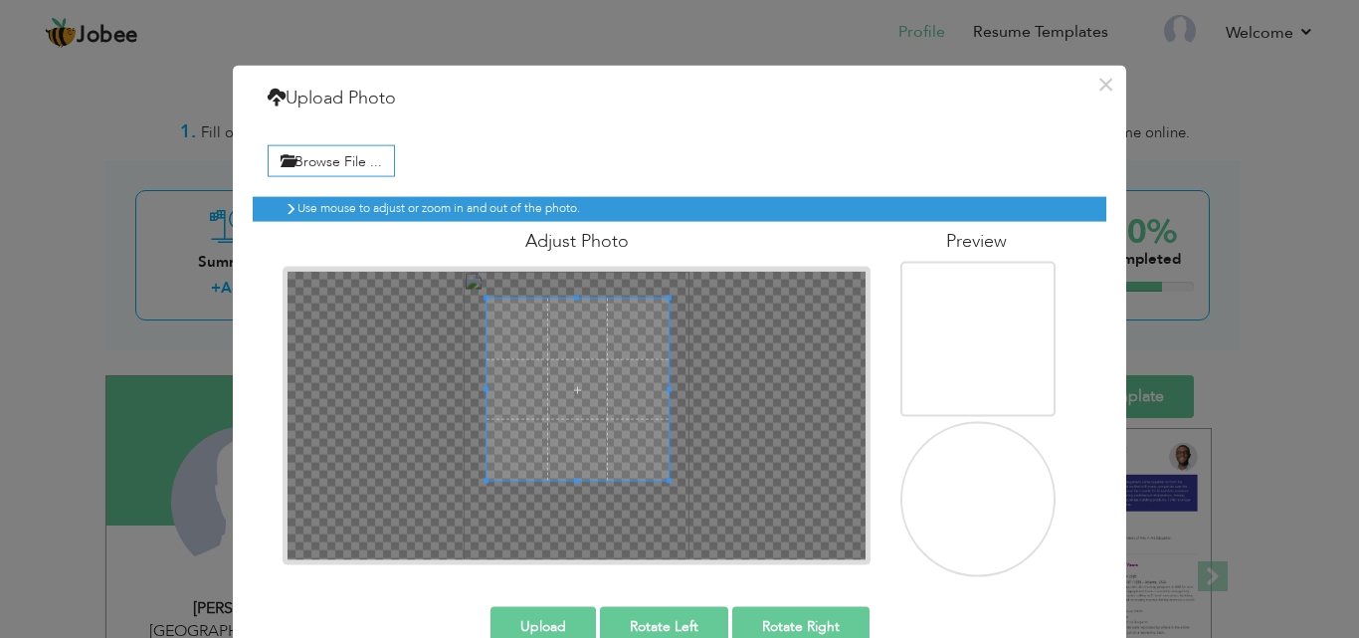
click at [582, 347] on span at bounding box center [576, 388] width 181 height 181
click at [564, 622] on button "Upload" at bounding box center [542, 626] width 105 height 40
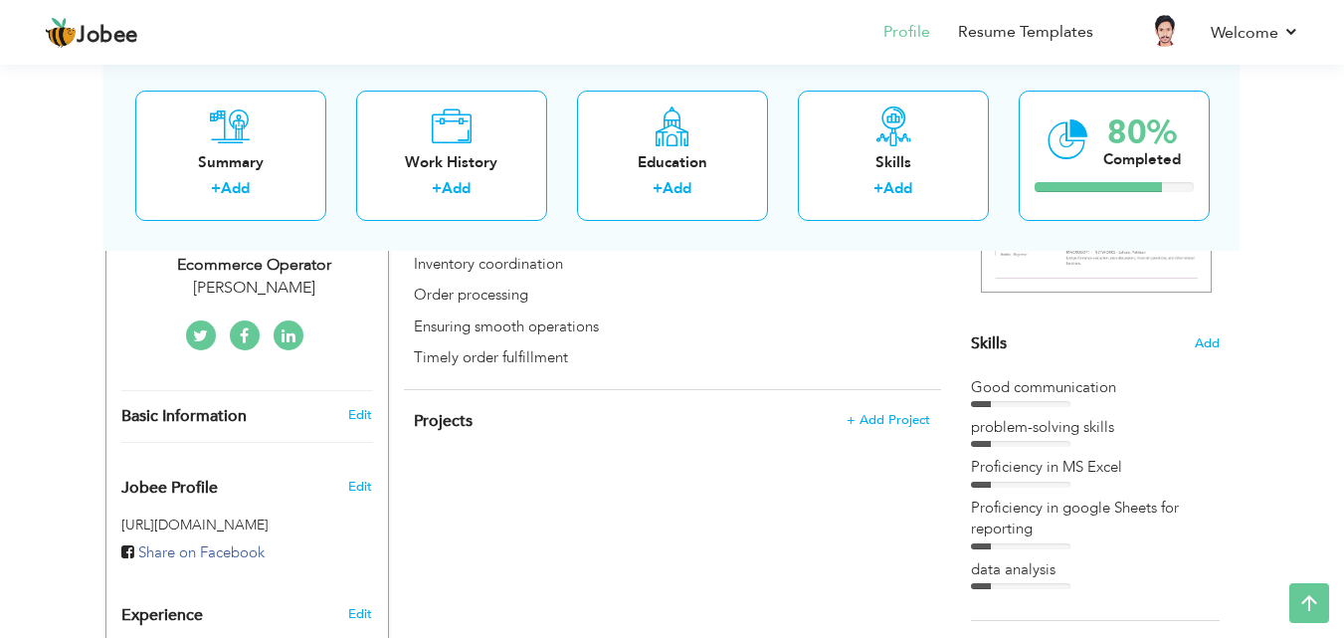
scroll to position [435, 0]
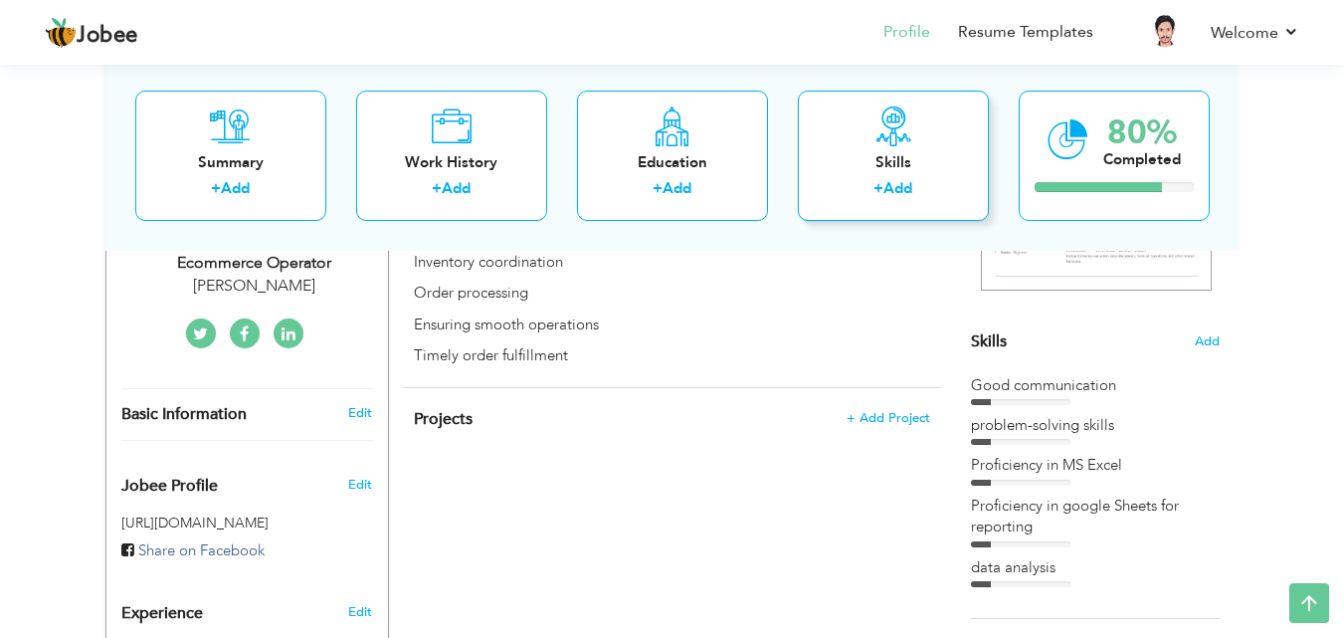
click at [919, 118] on div "Skills + Add" at bounding box center [893, 155] width 191 height 130
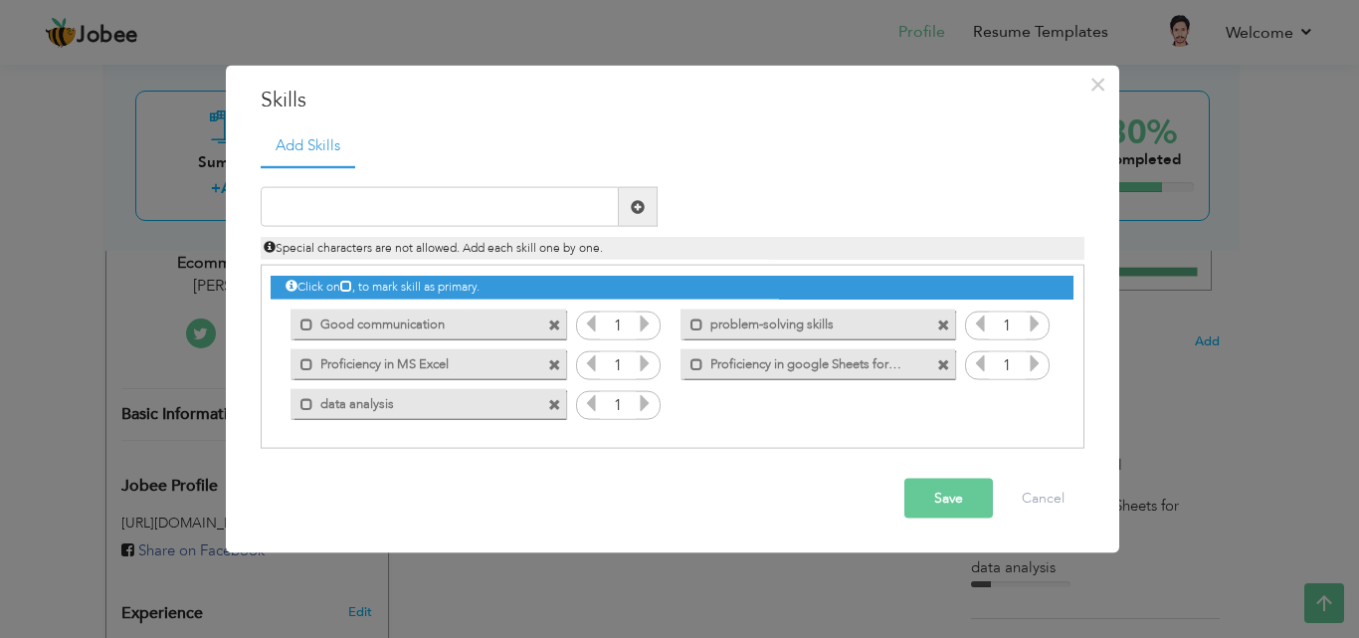
click at [945, 329] on span at bounding box center [943, 324] width 13 height 13
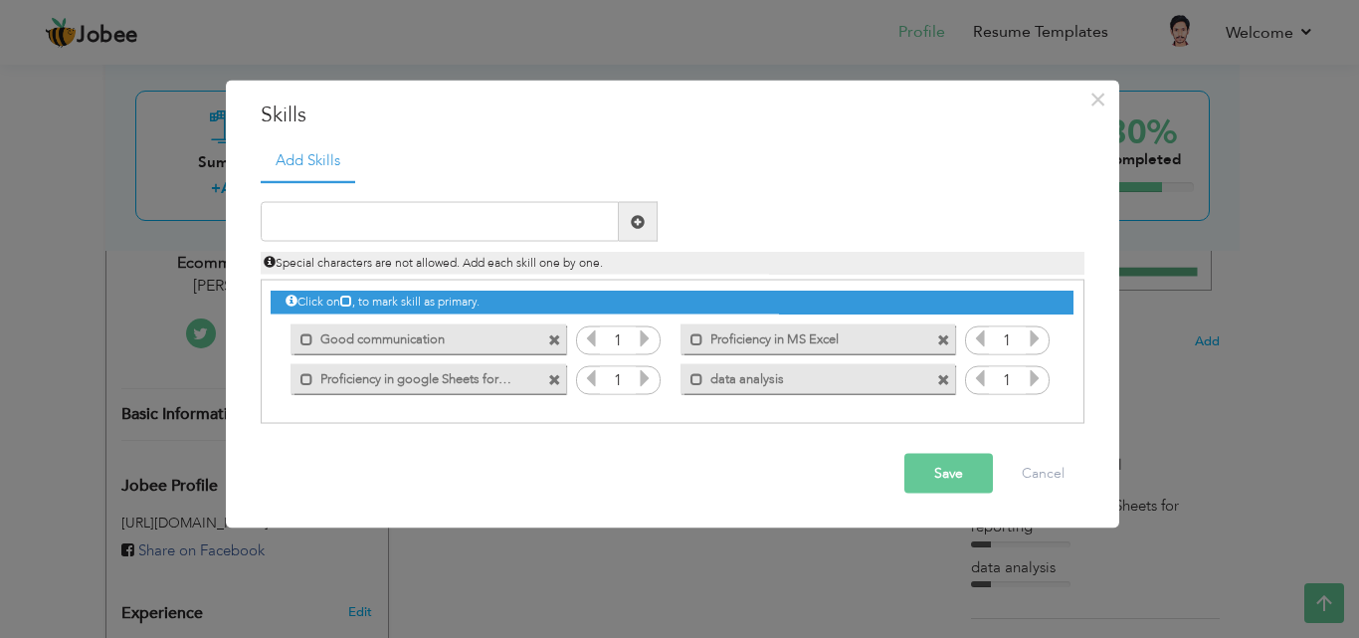
click at [939, 377] on span at bounding box center [943, 379] width 13 height 13
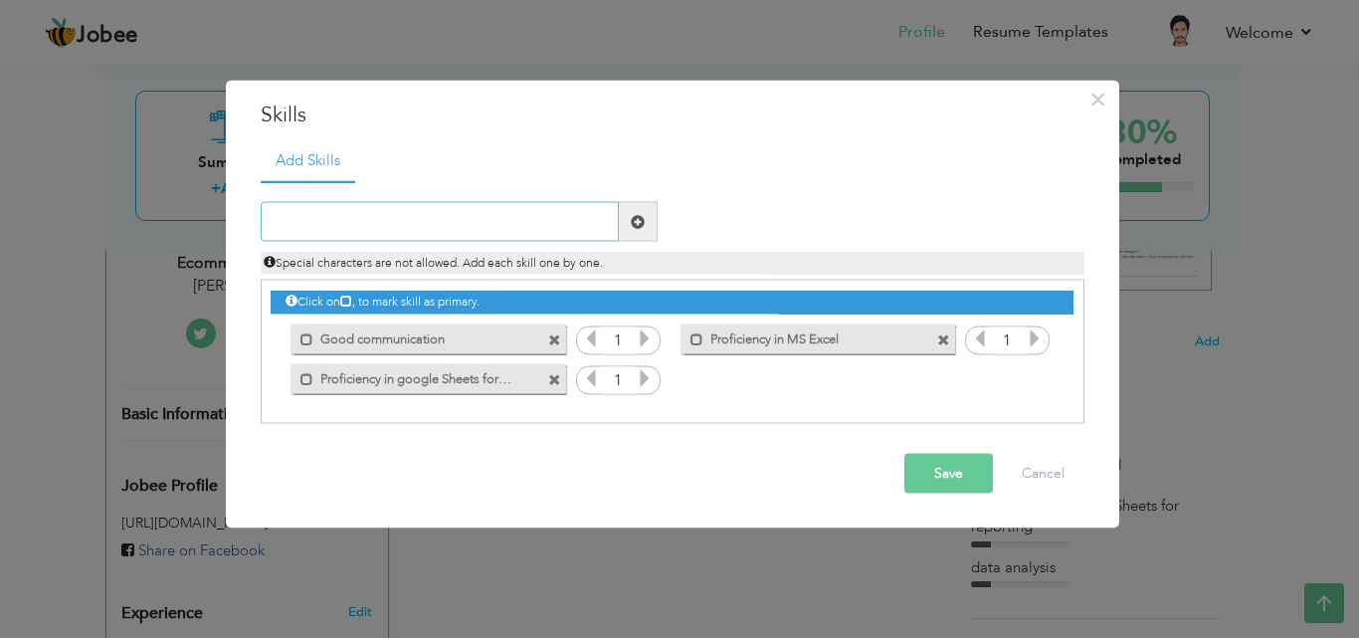
click at [508, 209] on input "text" at bounding box center [440, 222] width 358 height 40
type input "Customer care"
click at [643, 225] on span at bounding box center [638, 221] width 14 height 14
click at [606, 223] on input "text" at bounding box center [440, 222] width 358 height 40
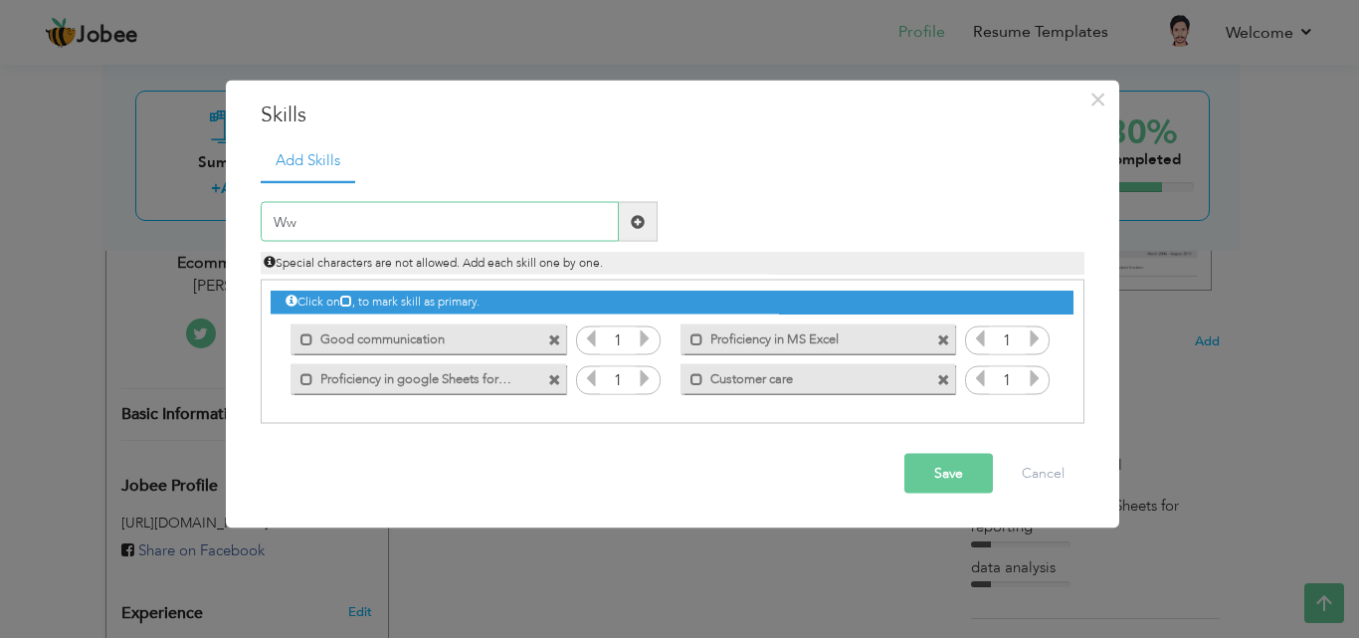
type input "W"
click at [554, 224] on input "Foodpanda" at bounding box center [440, 222] width 358 height 40
type input "F"
drag, startPoint x: 325, startPoint y: 222, endPoint x: 261, endPoint y: 219, distance: 64.7
click at [258, 220] on div "Efficient in Foodpanda" at bounding box center [459, 222] width 427 height 40
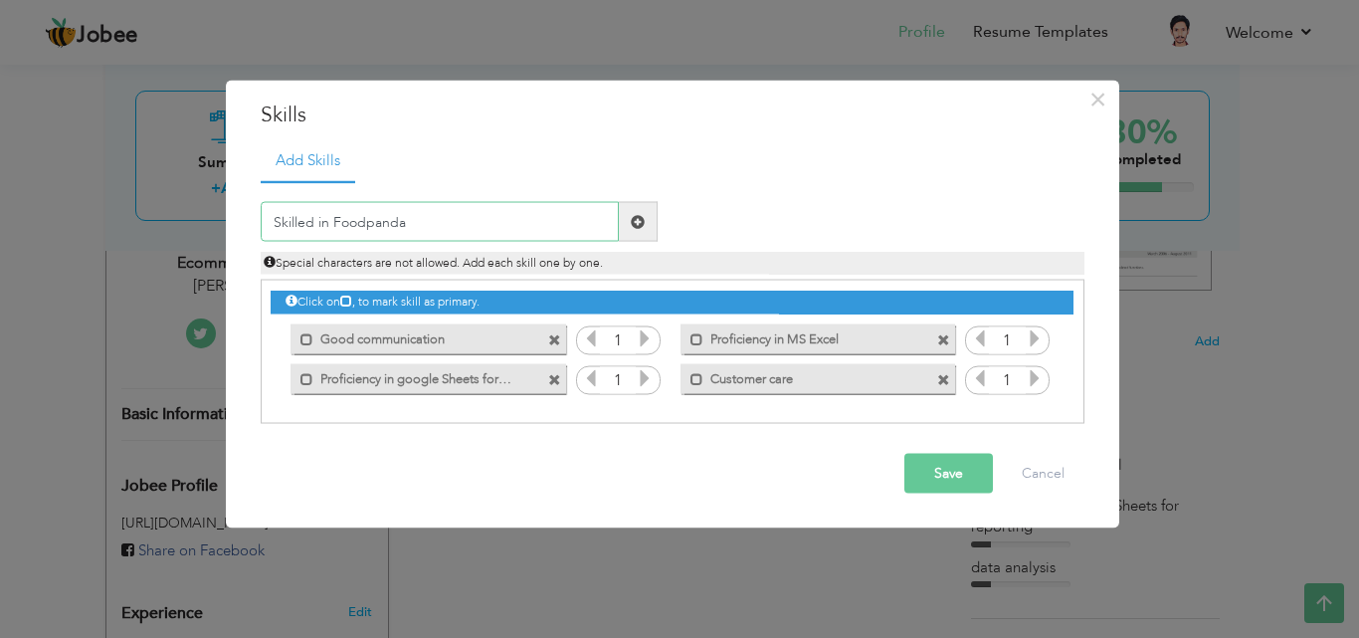
type input "Skilled in Foodpanda"
click at [632, 222] on span at bounding box center [638, 221] width 14 height 14
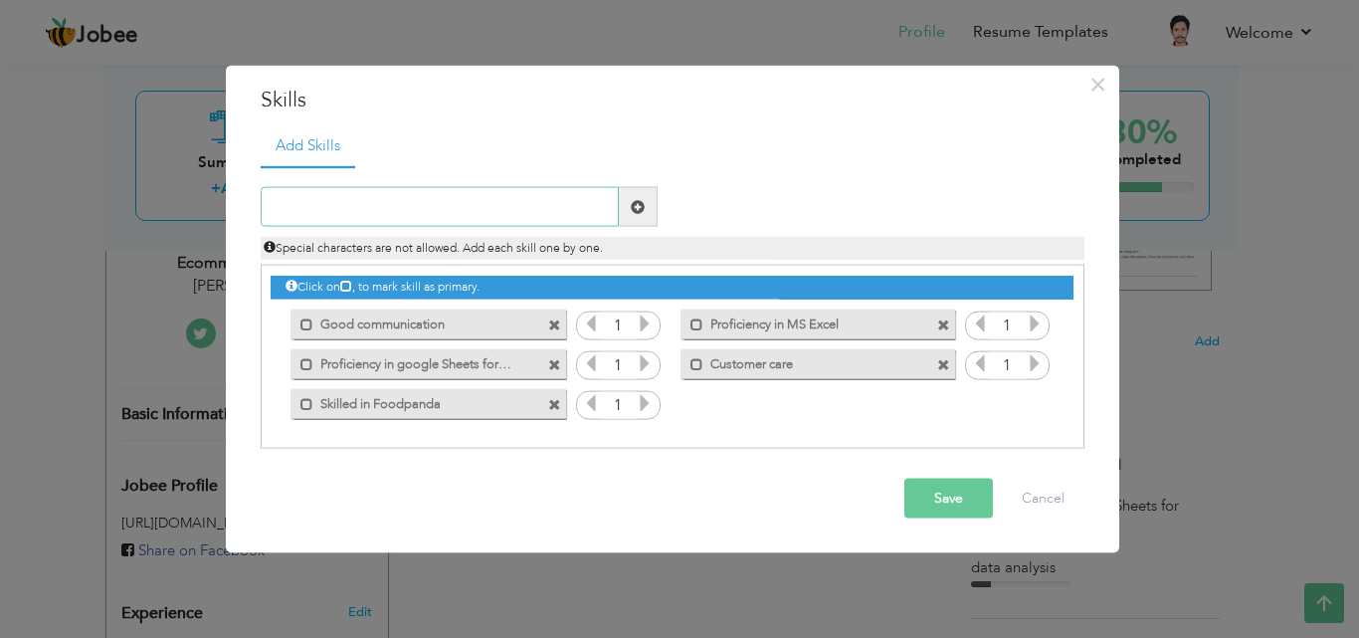
click at [543, 210] on input "text" at bounding box center [440, 207] width 358 height 40
type input "Website Handling"
click at [639, 211] on span at bounding box center [638, 206] width 14 height 14
click at [435, 205] on input "text" at bounding box center [440, 207] width 358 height 40
paste input "Inventory & Stock Management"
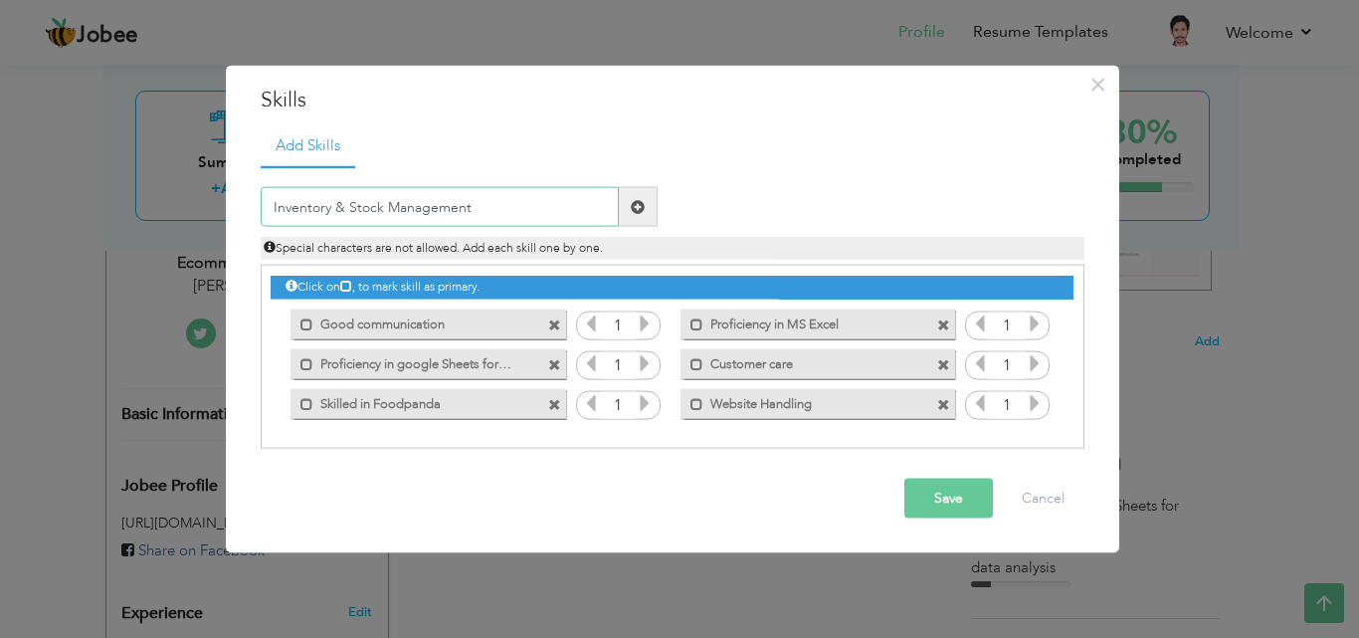
type input "Inventory & Stock Management"
click at [639, 204] on span at bounding box center [638, 206] width 14 height 14
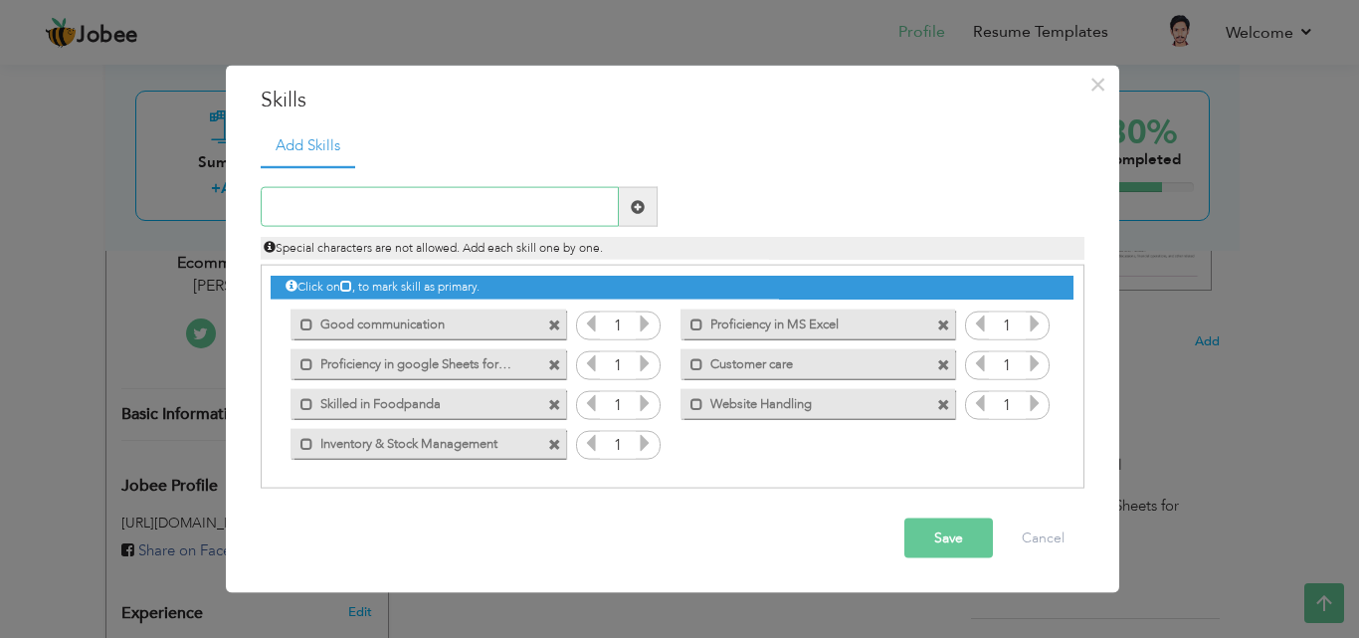
click at [481, 211] on input "text" at bounding box center [440, 207] width 358 height 40
paste input "Product Listing"
type input "Product Listing"
click at [641, 198] on span at bounding box center [638, 207] width 39 height 40
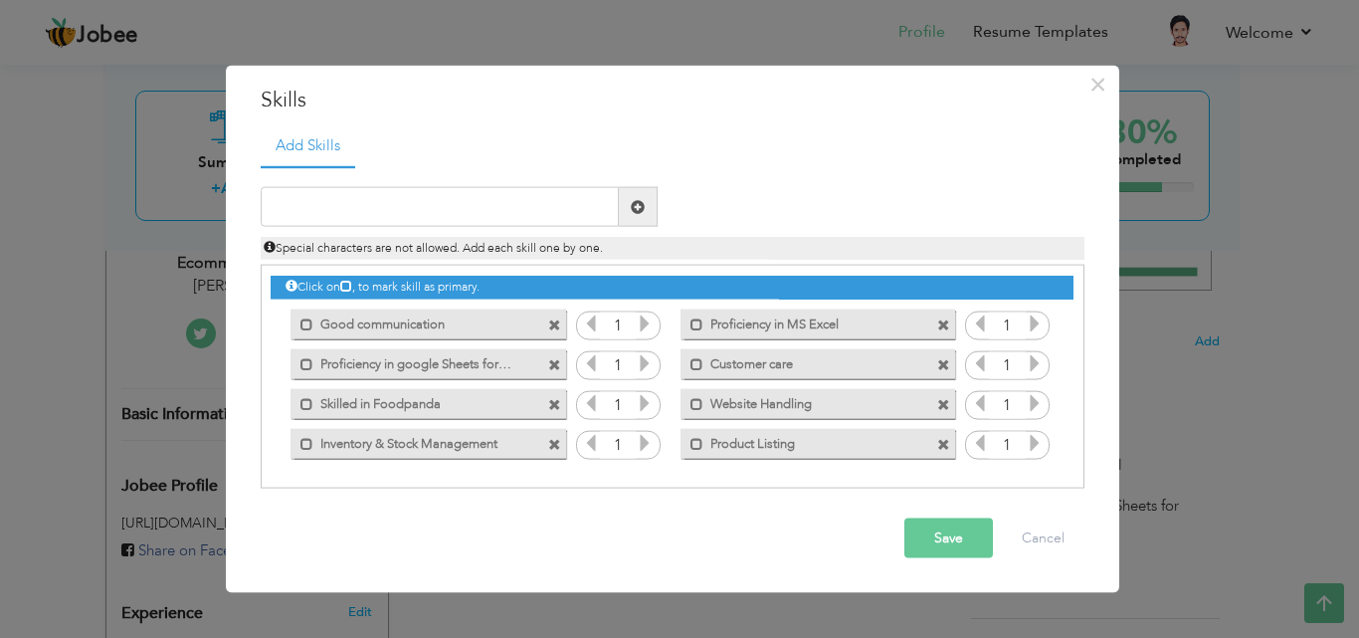
click at [933, 532] on button "Save" at bounding box center [948, 538] width 89 height 40
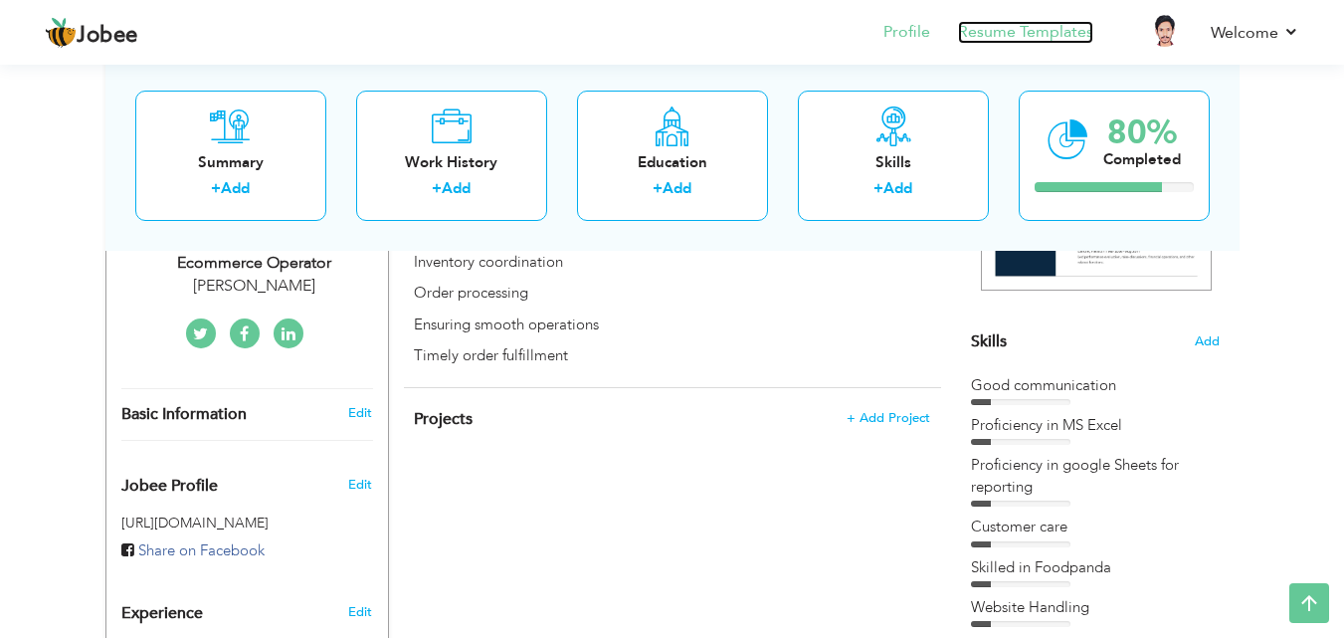
drag, startPoint x: 1027, startPoint y: 33, endPoint x: 995, endPoint y: 41, distance: 32.8
click at [995, 41] on link "Resume Templates" at bounding box center [1025, 32] width 135 height 23
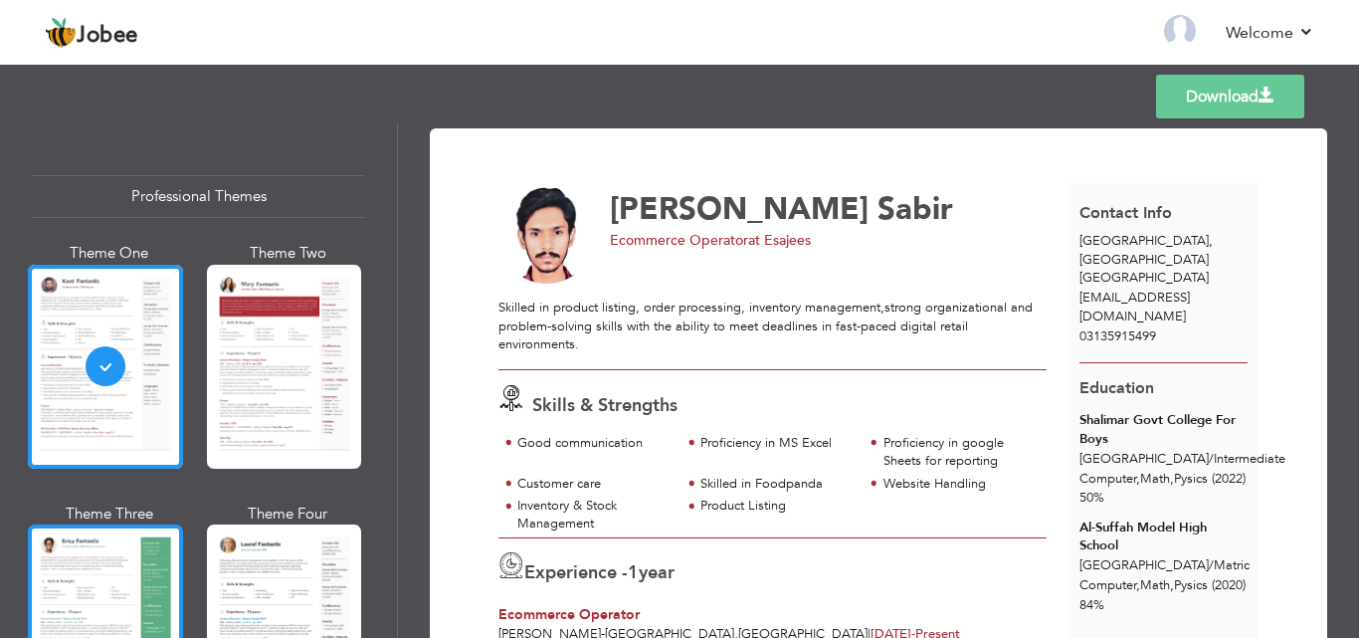
click at [152, 566] on div at bounding box center [105, 626] width 155 height 204
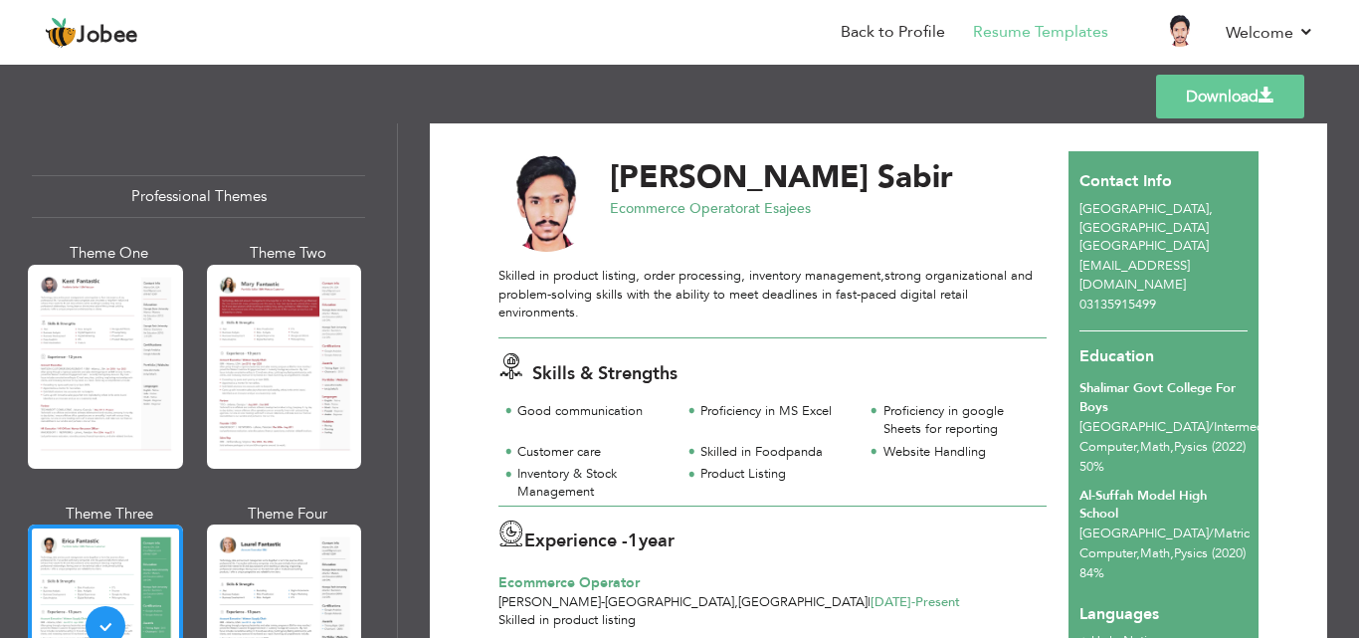
scroll to position [46, 0]
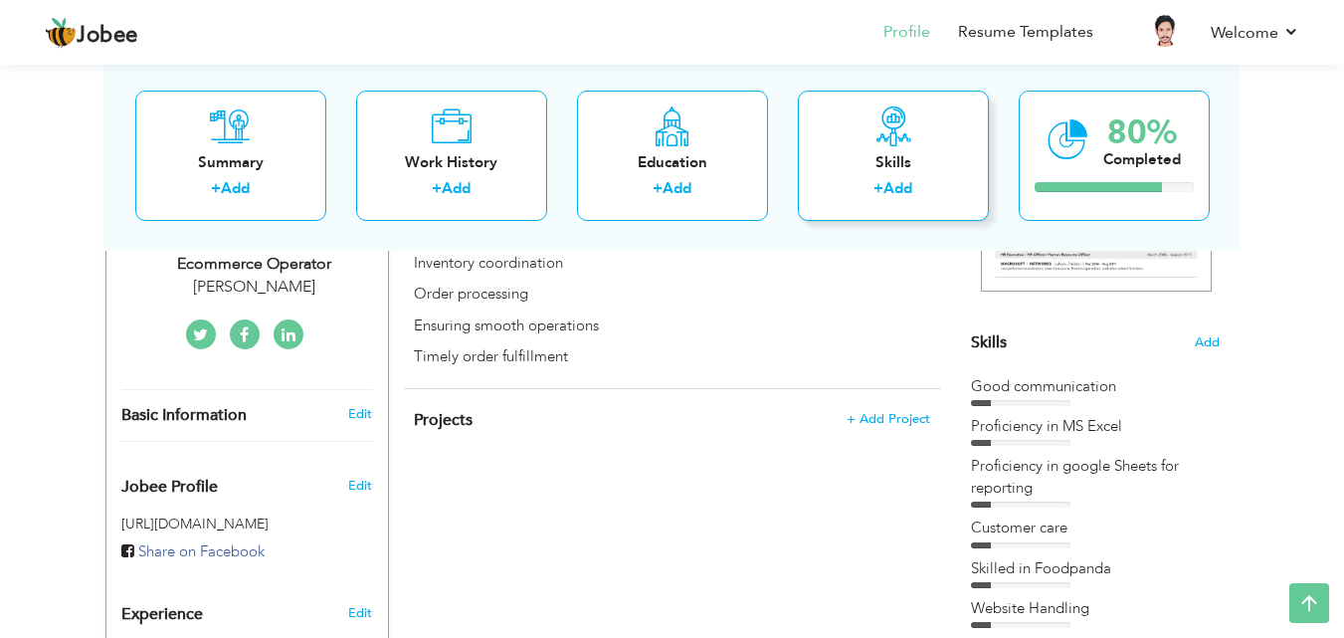
click at [863, 189] on div "+ Add" at bounding box center [893, 191] width 159 height 26
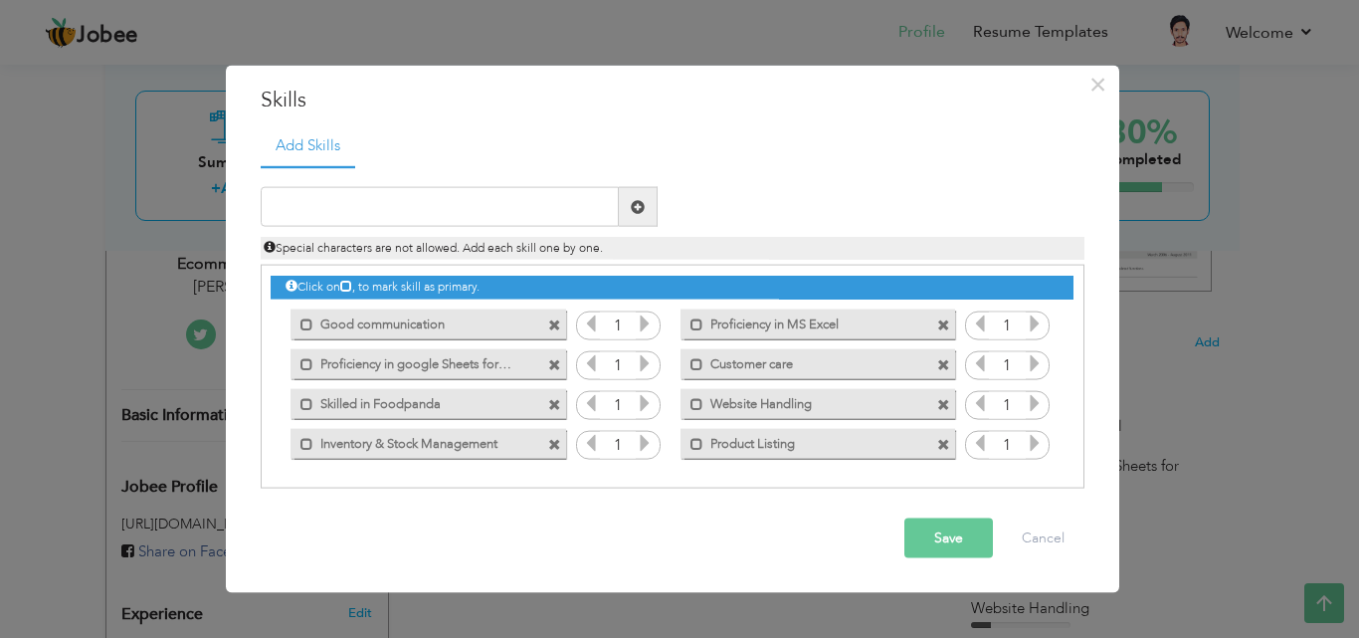
click at [558, 365] on span at bounding box center [554, 364] width 13 height 13
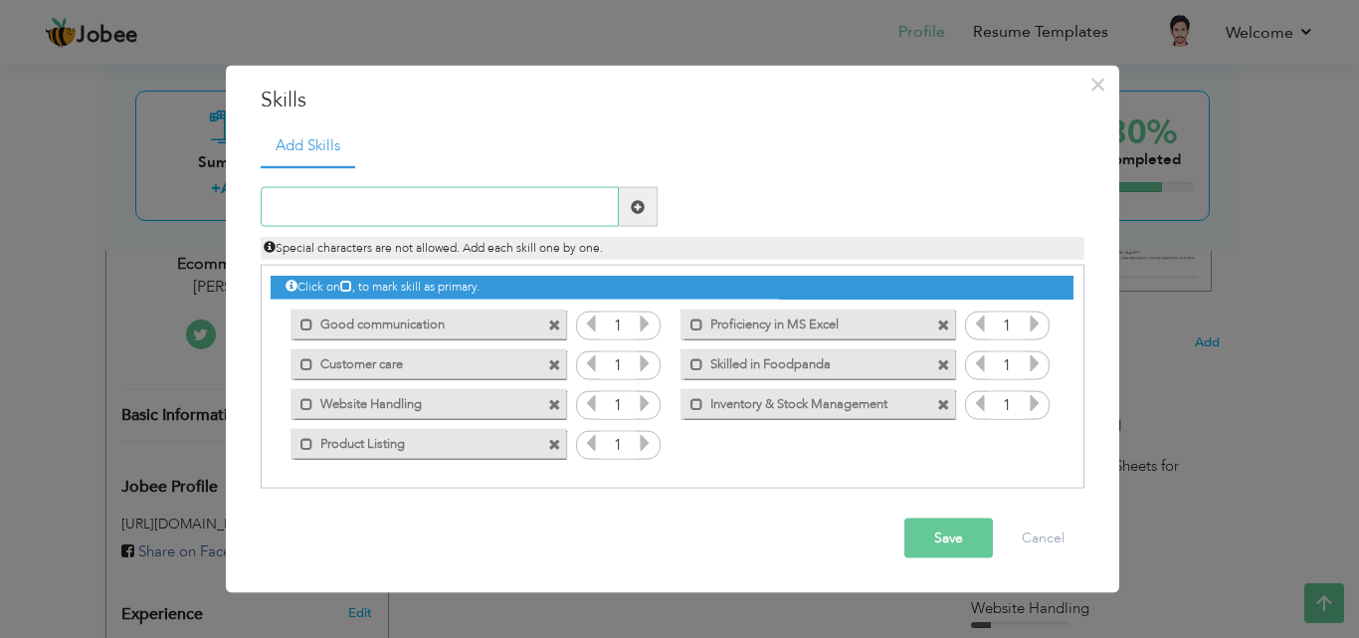
click at [526, 214] on input "text" at bounding box center [440, 207] width 358 height 40
type input "Digital Marketing"
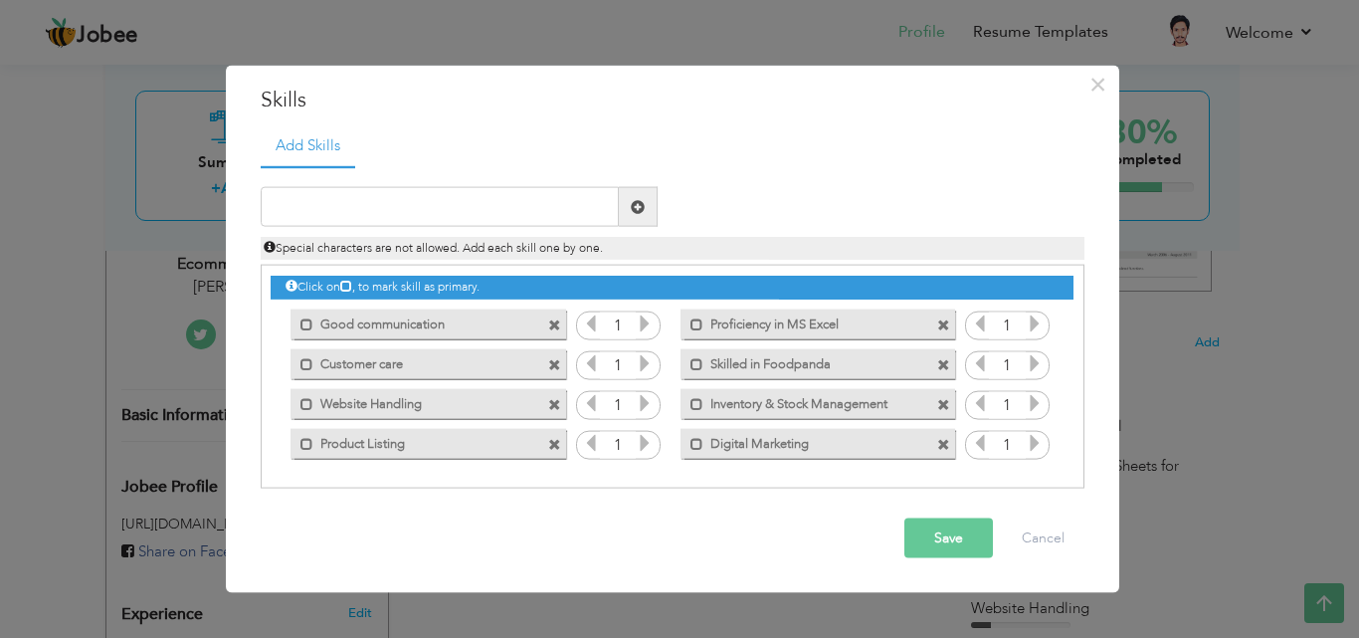
click at [941, 540] on button "Save" at bounding box center [948, 538] width 89 height 40
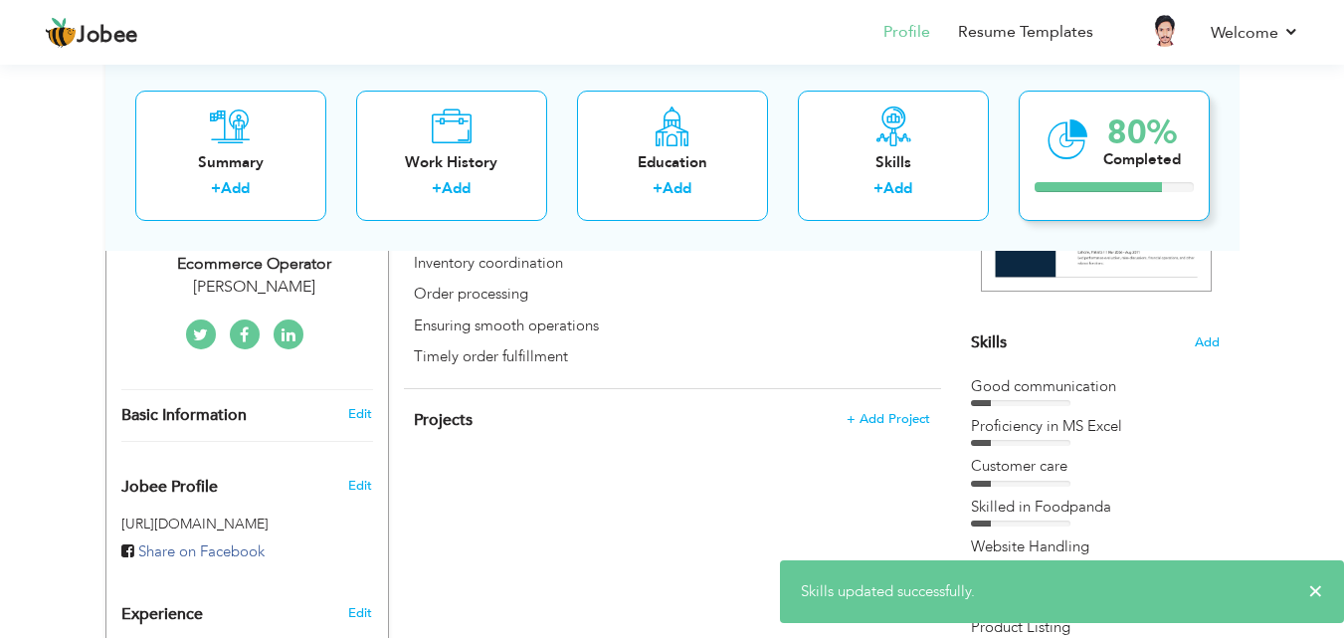
click at [1071, 170] on icon at bounding box center [1067, 138] width 41 height 67
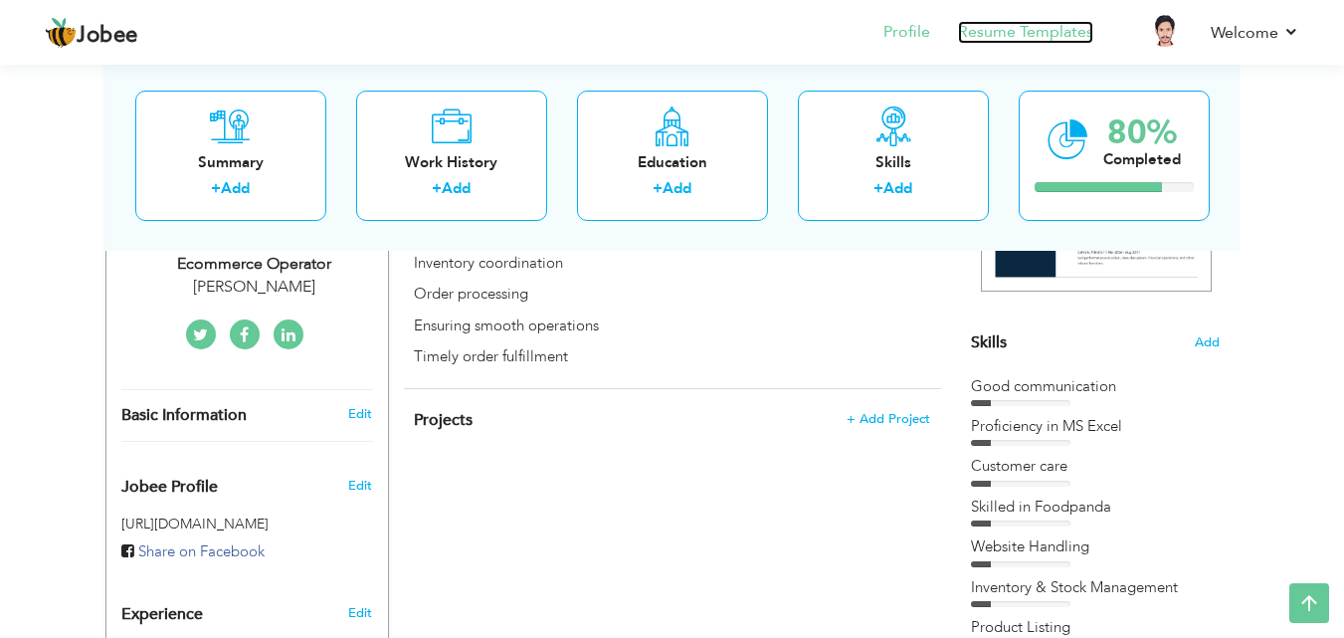
click at [972, 34] on link "Resume Templates" at bounding box center [1025, 32] width 135 height 23
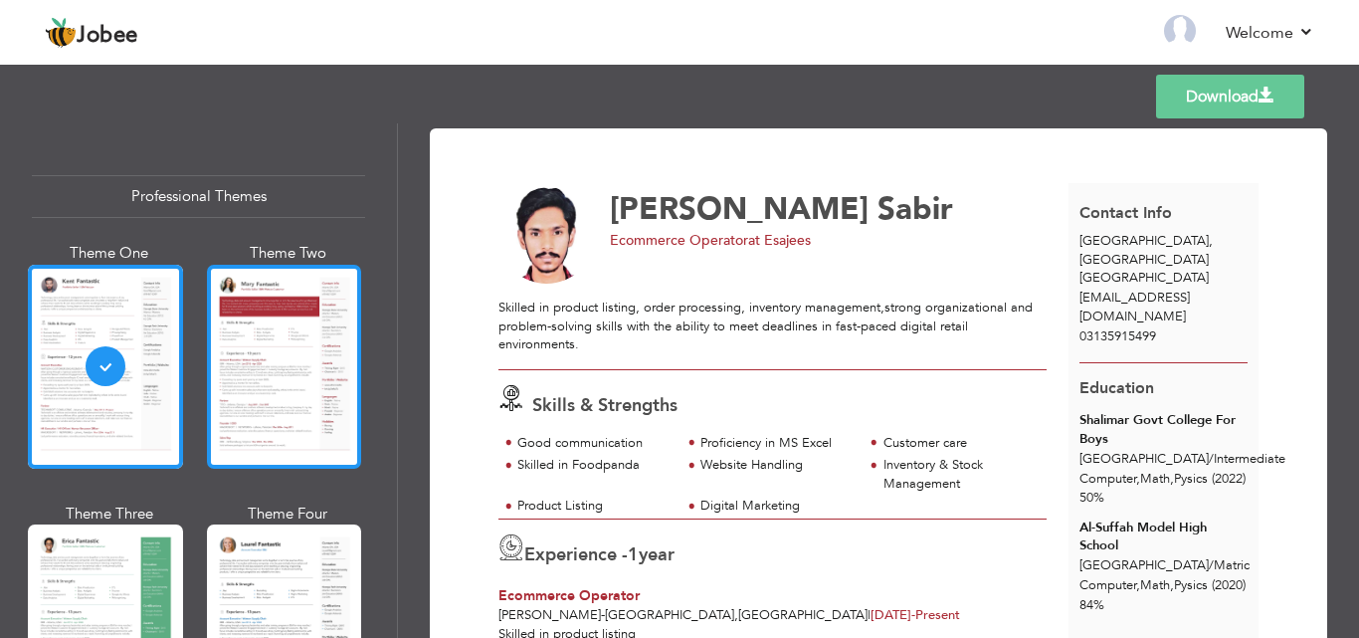
click at [309, 353] on div at bounding box center [284, 367] width 155 height 204
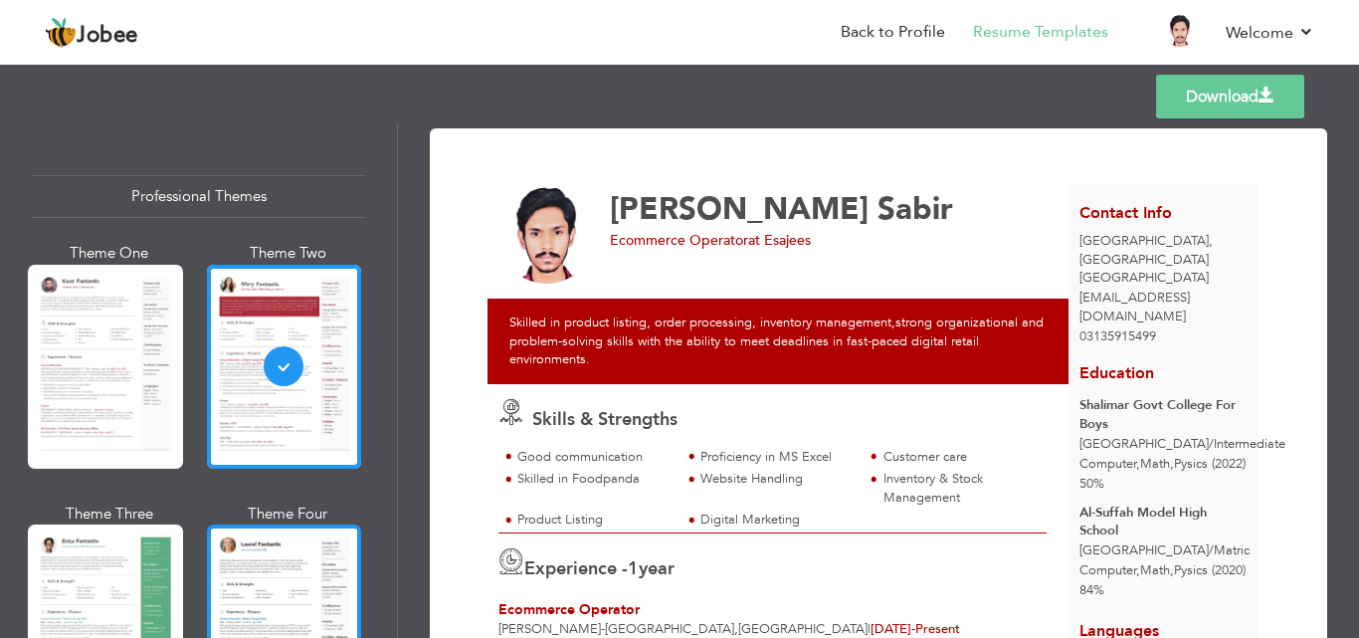
click at [230, 588] on div at bounding box center [284, 626] width 155 height 204
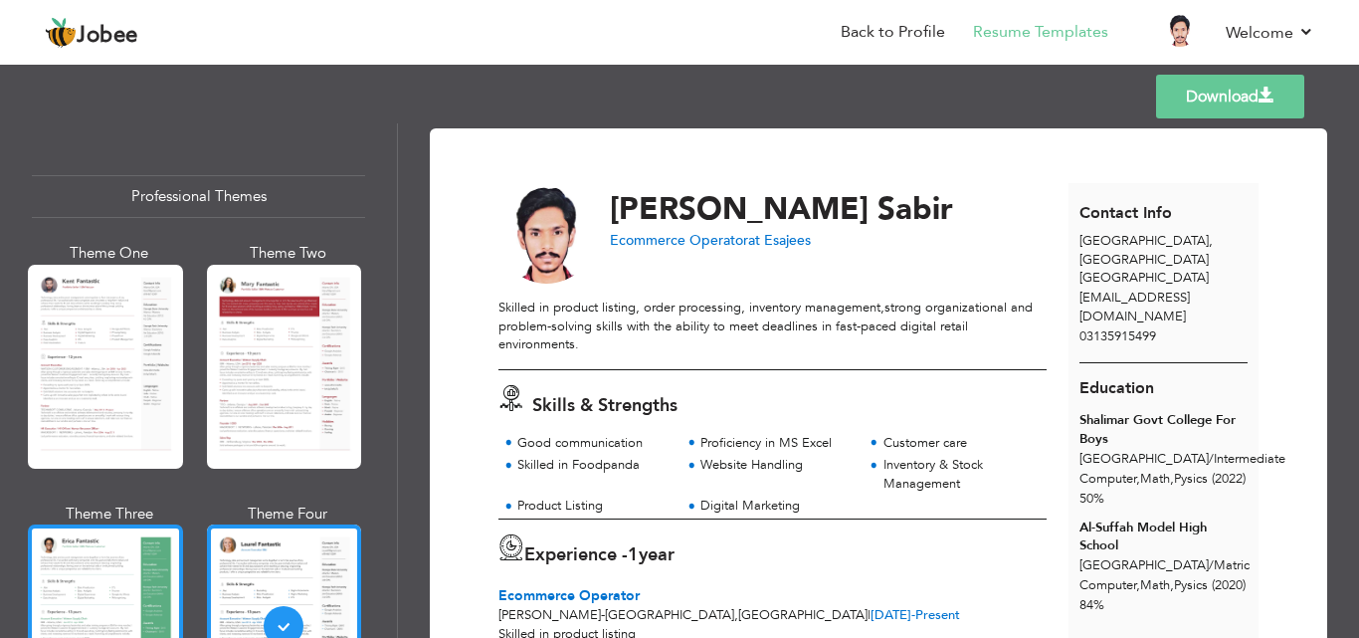
click at [141, 584] on div at bounding box center [105, 626] width 155 height 204
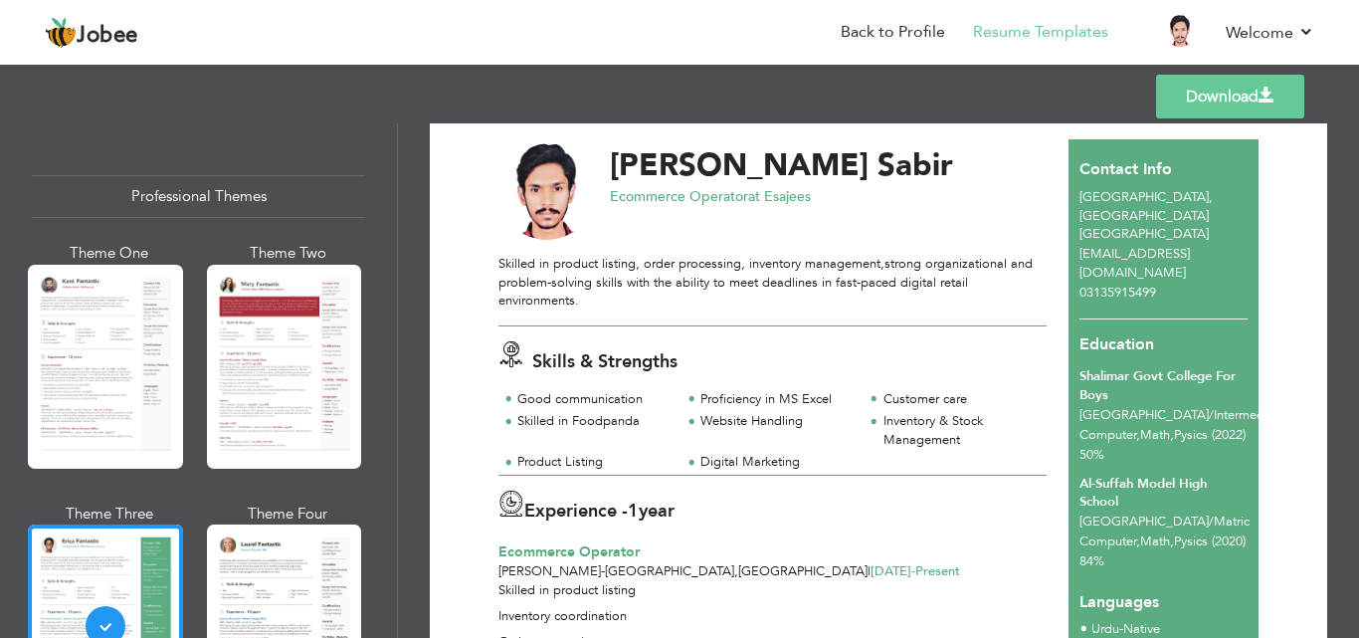
scroll to position [29, 0]
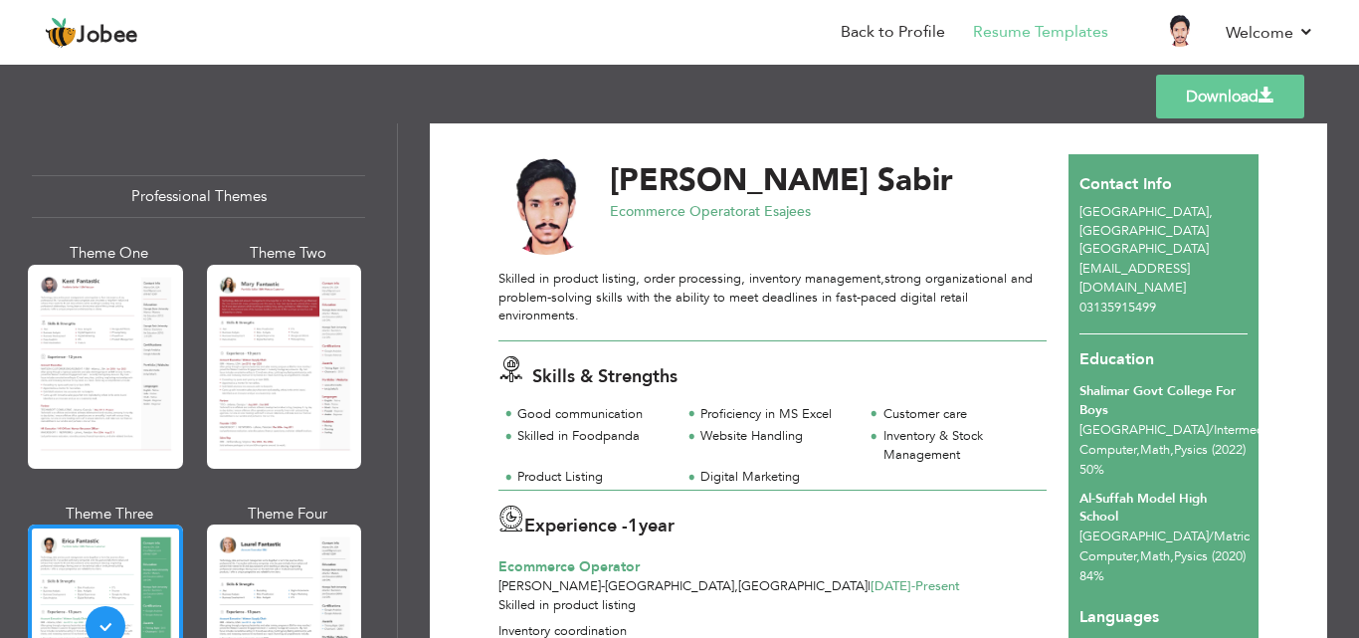
click at [1235, 84] on link "Download" at bounding box center [1230, 97] width 148 height 44
